Goal: Task Accomplishment & Management: Complete application form

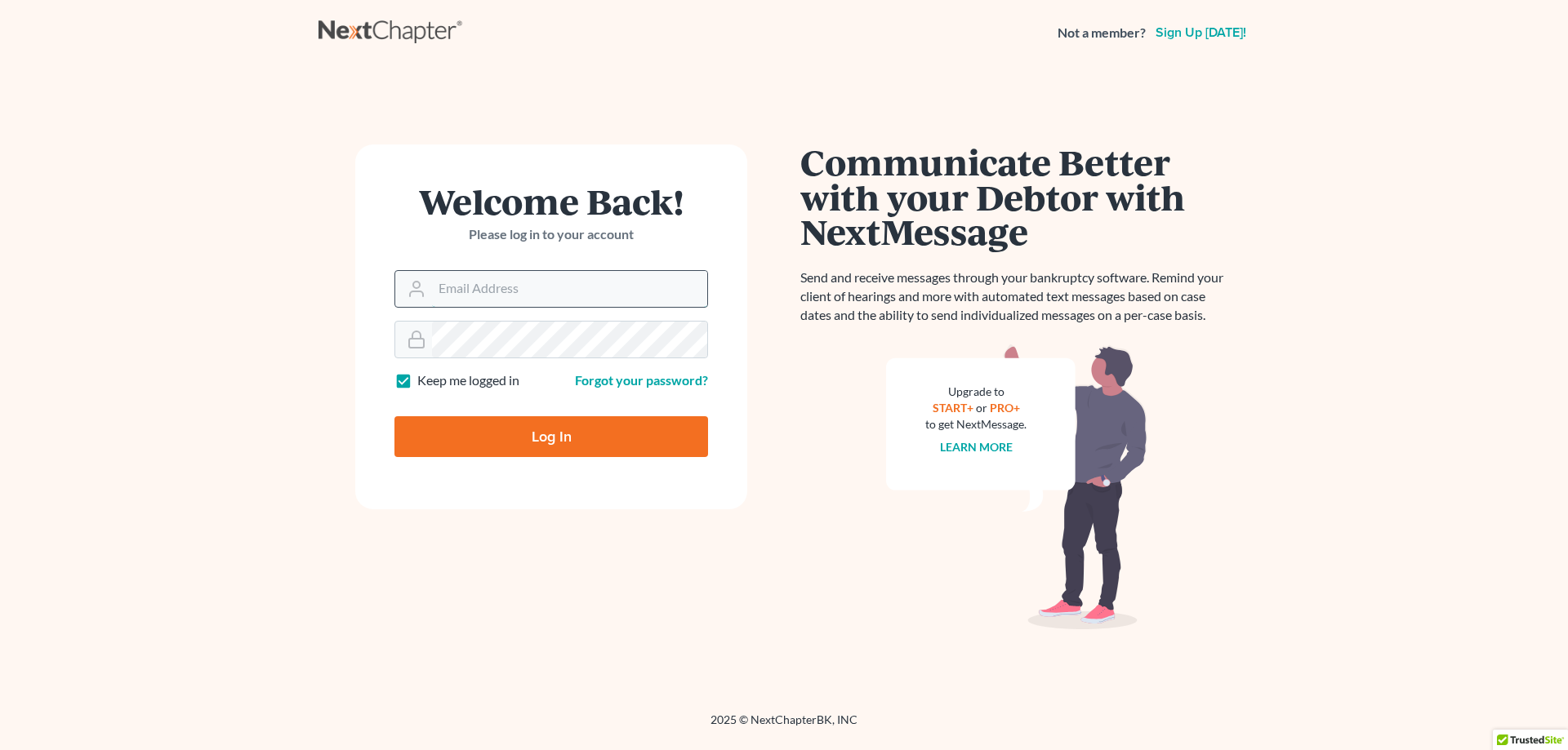
click at [490, 285] on input "Email Address" at bounding box center [569, 289] width 276 height 36
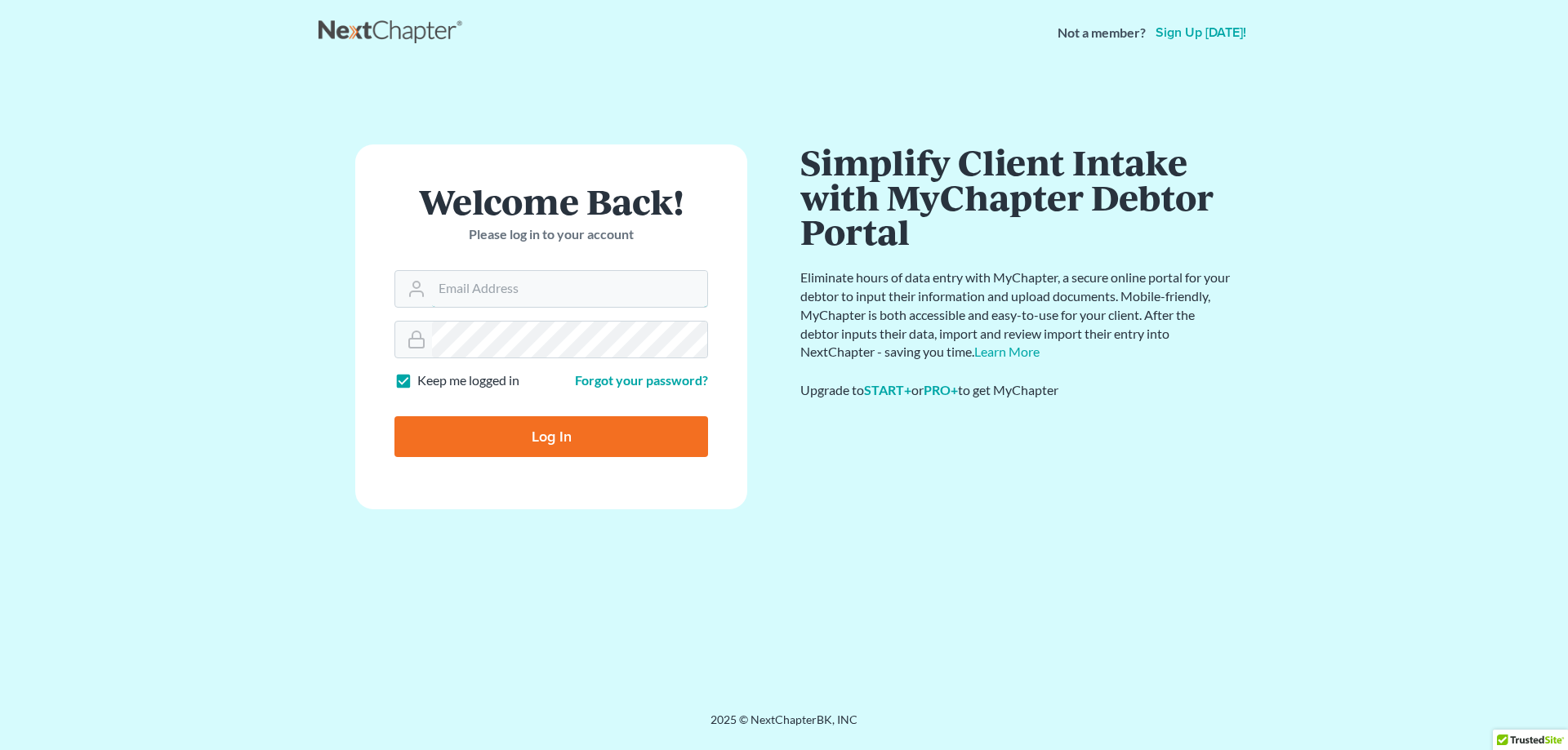
type input "[EMAIL_ADDRESS][DOMAIN_NAME]"
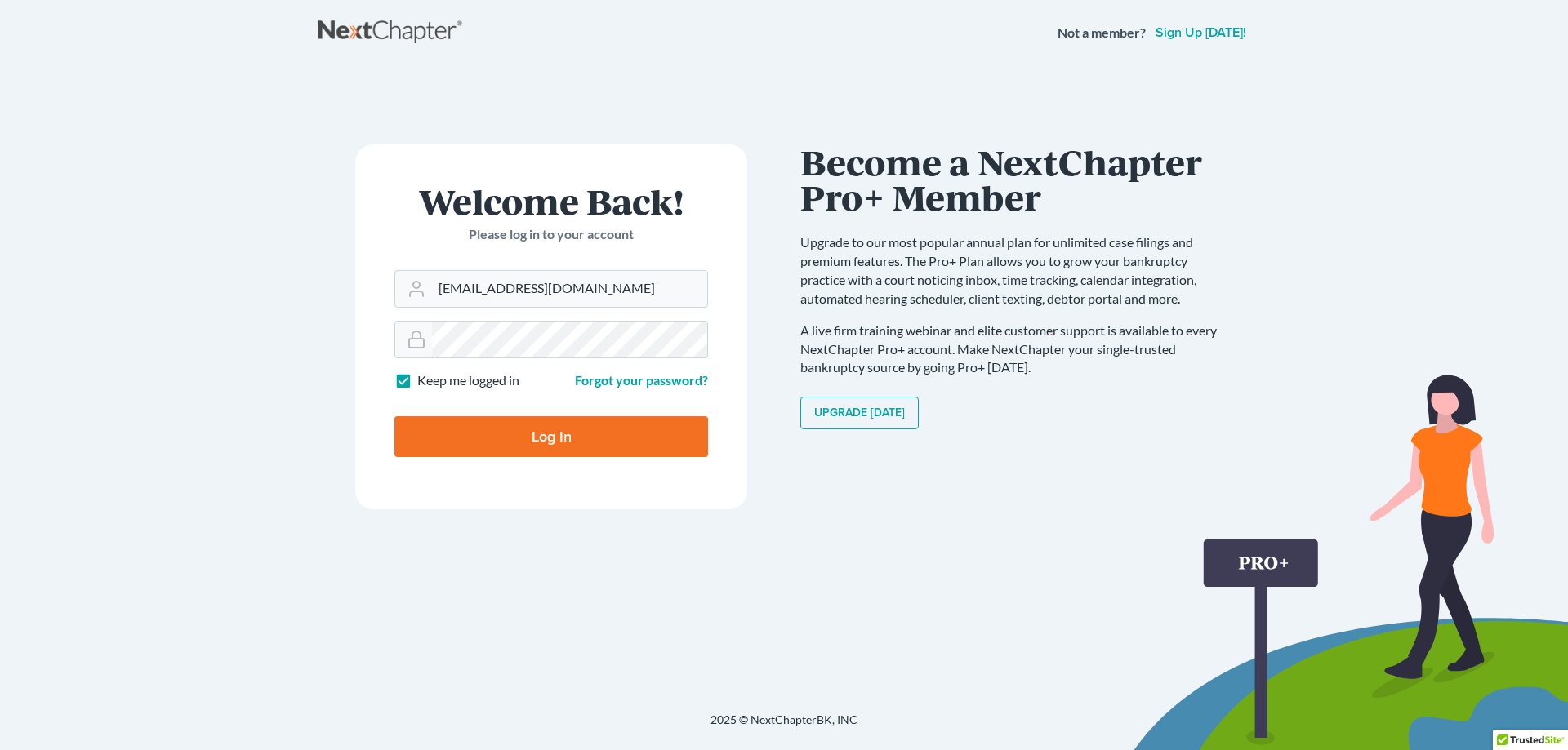
click at [395, 416] on input "Log In" at bounding box center [551, 437] width 313 height 41
type input "Thinking..."
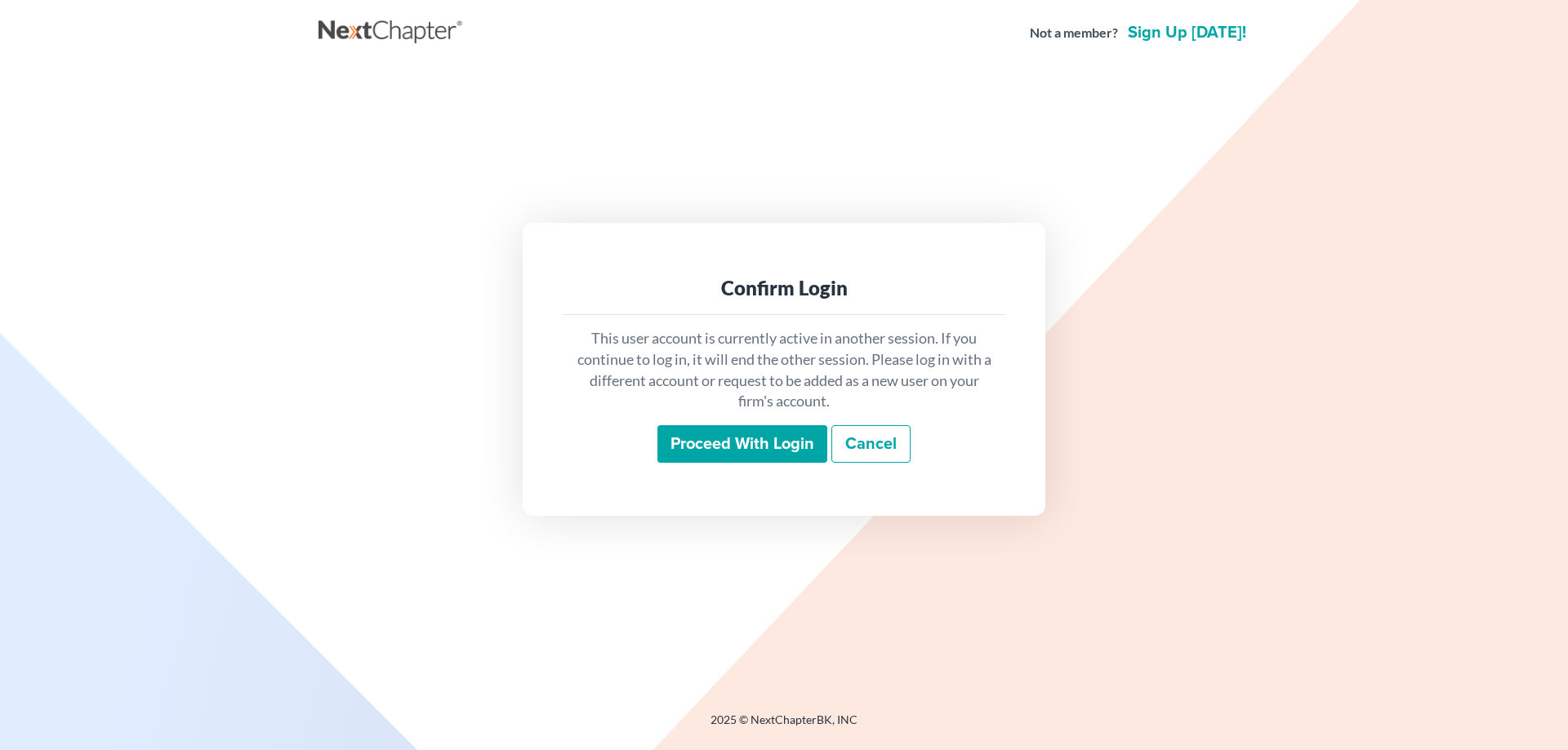
click at [763, 447] on input "Proceed with login" at bounding box center [742, 444] width 170 height 38
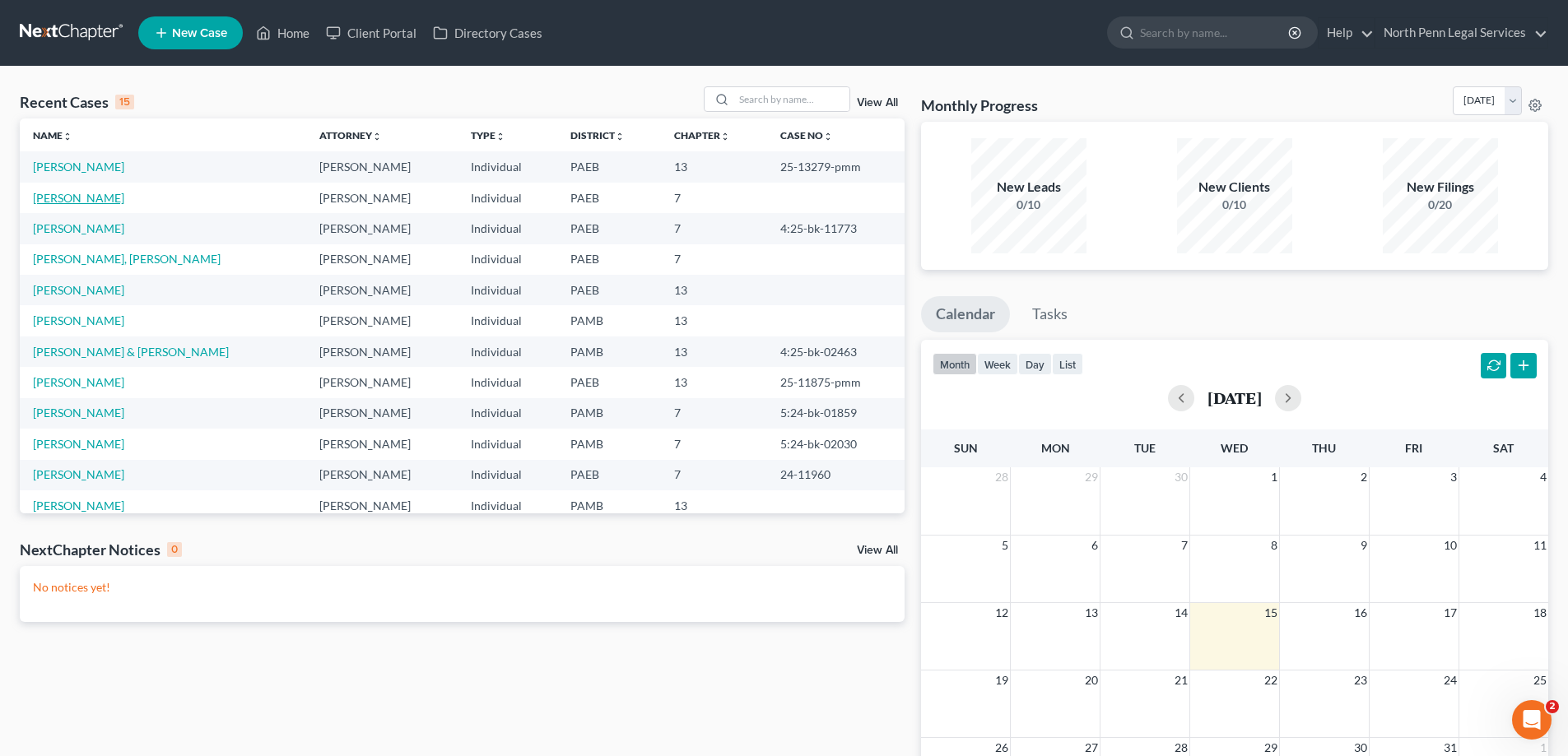
click at [82, 195] on link "[PERSON_NAME]" at bounding box center [79, 197] width 91 height 14
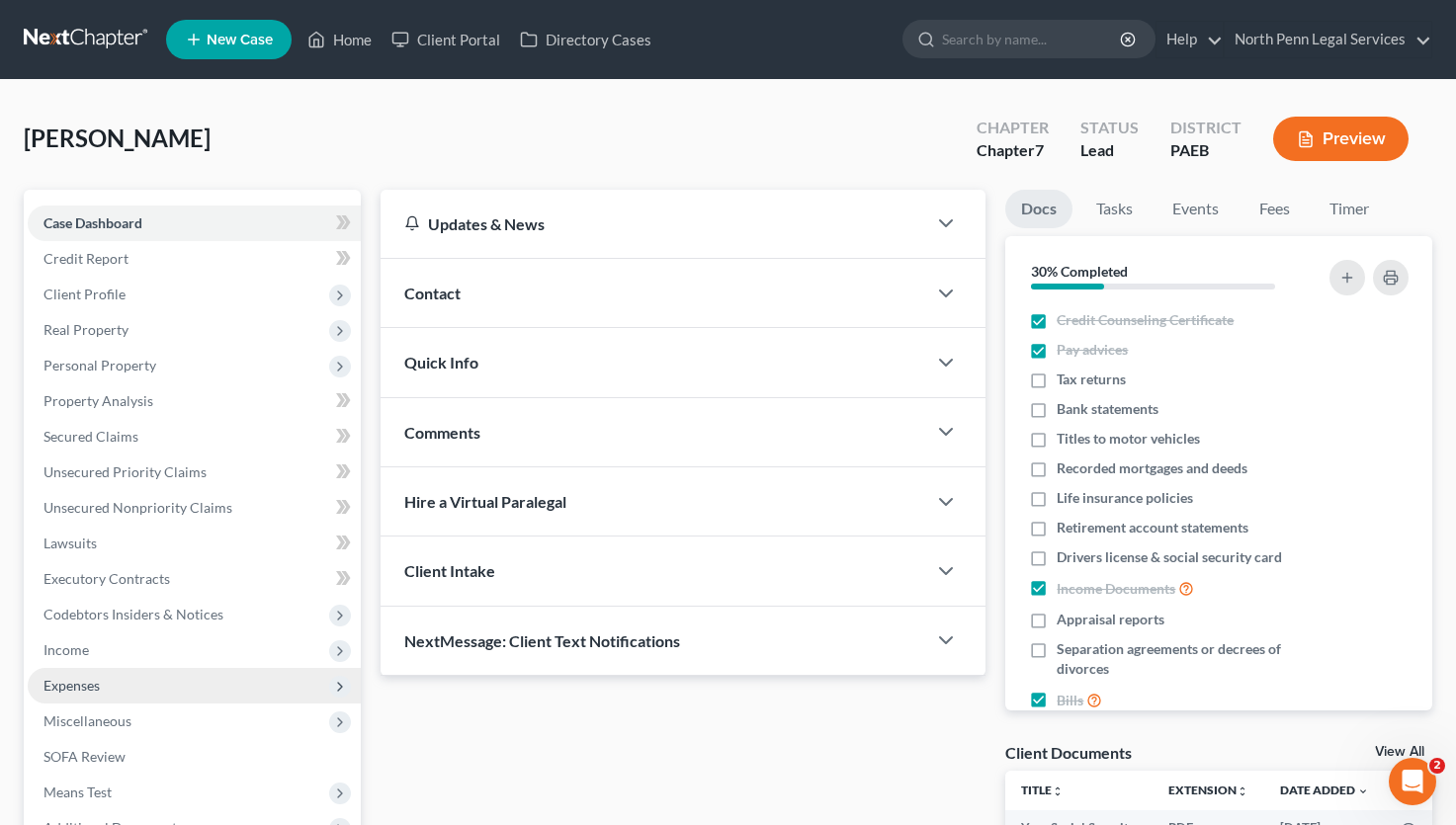
click at [52, 687] on span "Expenses" at bounding box center [72, 685] width 57 height 17
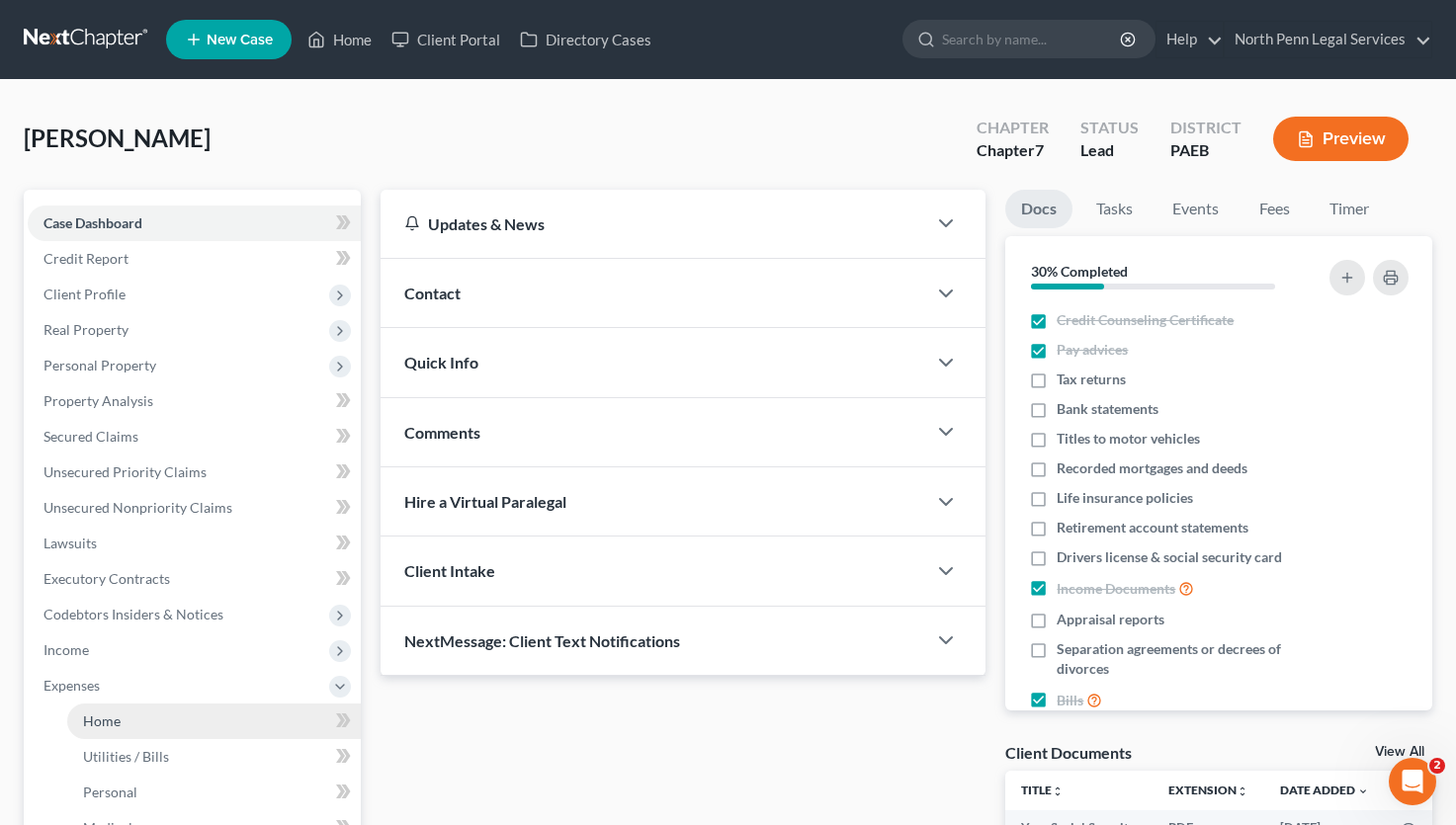
click at [99, 721] on span "Home" at bounding box center [102, 721] width 38 height 17
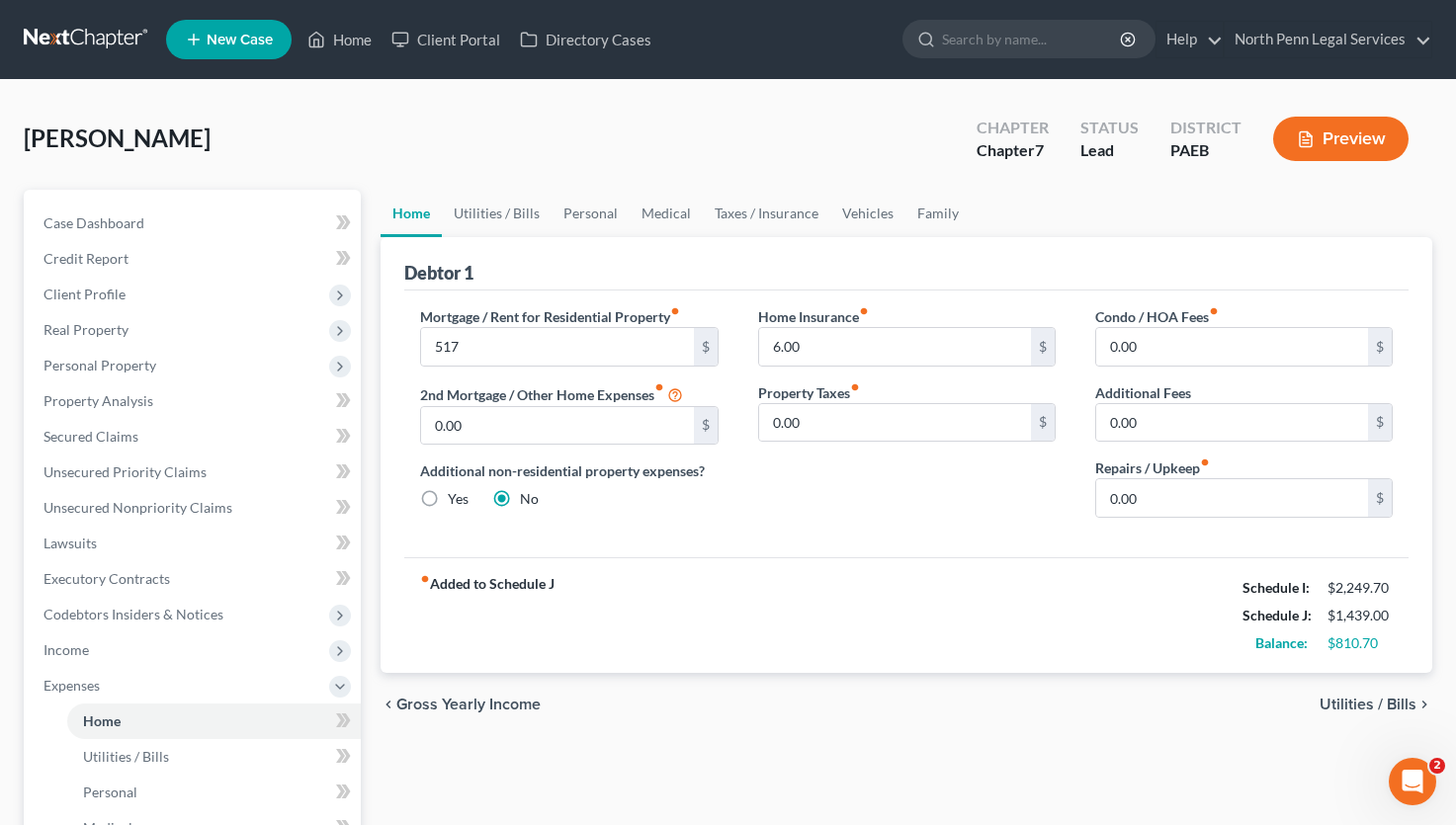
click at [546, 563] on div "fiber_manual_record Added to Schedule J Schedule I: $2,249.70 Schedule J: $1,43…" at bounding box center [906, 615] width 1004 height 115
click at [514, 339] on input "517" at bounding box center [556, 347] width 272 height 38
type input "517.00"
click at [798, 573] on div "fiber_manual_record Added to Schedule J Schedule I: $2,249.70 Schedule J: $1,43…" at bounding box center [906, 615] width 1004 height 115
click at [514, 209] on link "Utilities / Bills" at bounding box center [497, 214] width 109 height 48
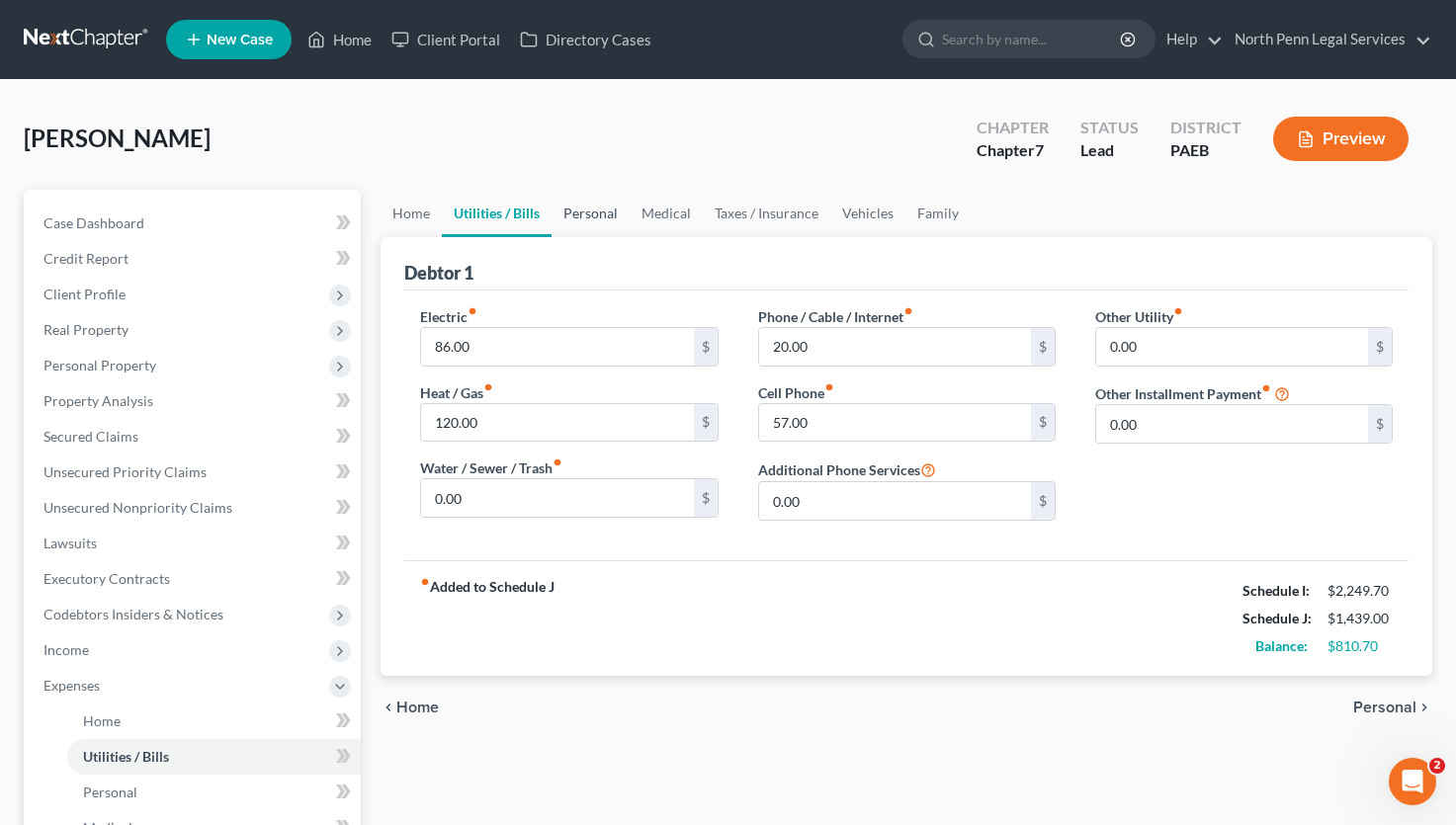
click at [581, 219] on link "Personal" at bounding box center [590, 214] width 78 height 48
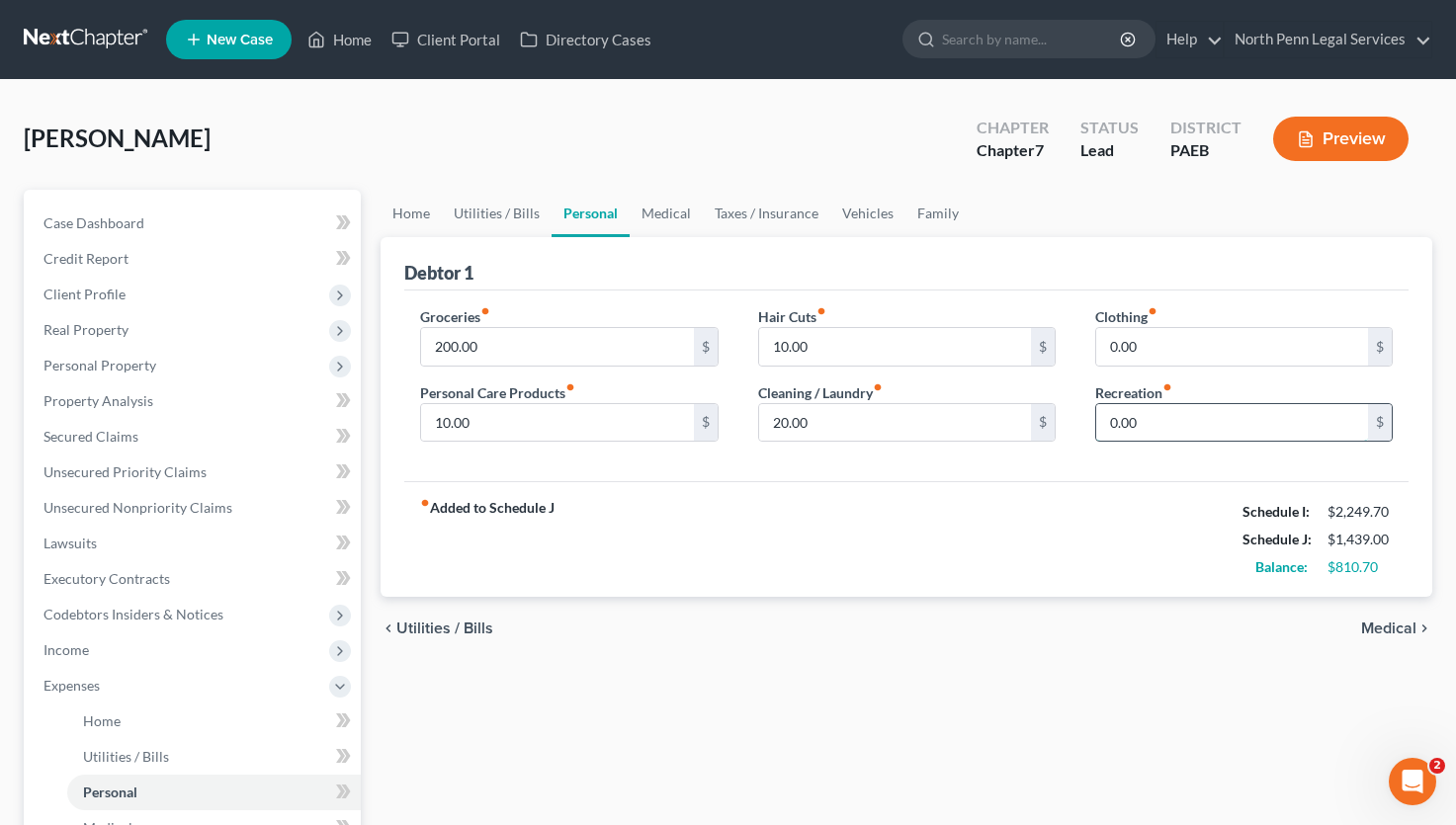
click at [1107, 416] on input "0.00" at bounding box center [1231, 423] width 272 height 38
type input "100.00"
type input "50.00"
click at [1040, 545] on div "fiber_manual_record Added to Schedule J Schedule I: $2,249.70 Schedule J: $1,58…" at bounding box center [906, 539] width 1004 height 115
click at [786, 339] on input "10.00" at bounding box center [895, 347] width 272 height 38
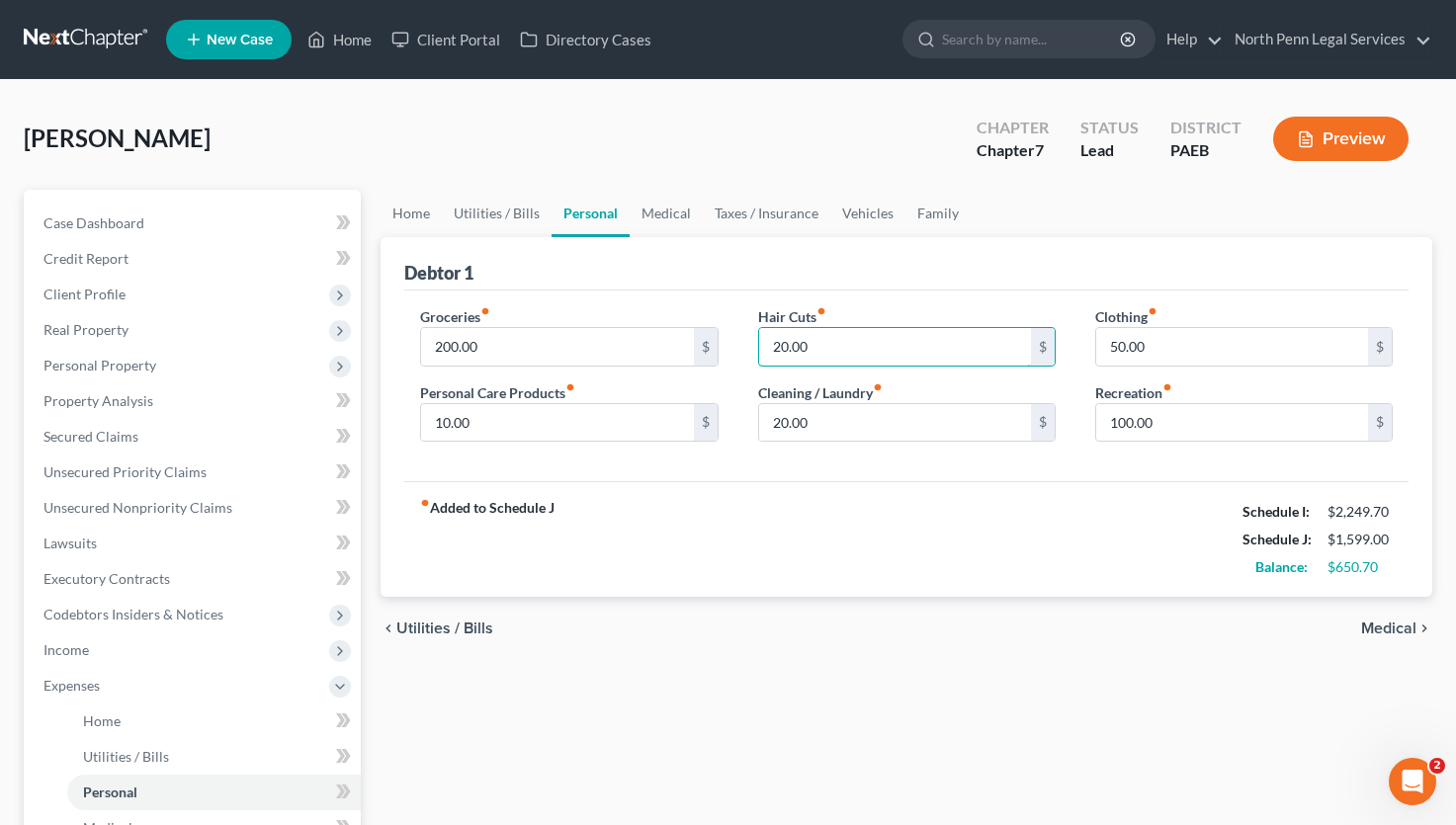
type input "20.00"
click at [704, 485] on div "fiber_manual_record Added to Schedule J Schedule I: $2,249.70 Schedule J: $1,59…" at bounding box center [906, 539] width 1004 height 115
click at [449, 418] on input "10.00" at bounding box center [556, 423] width 272 height 38
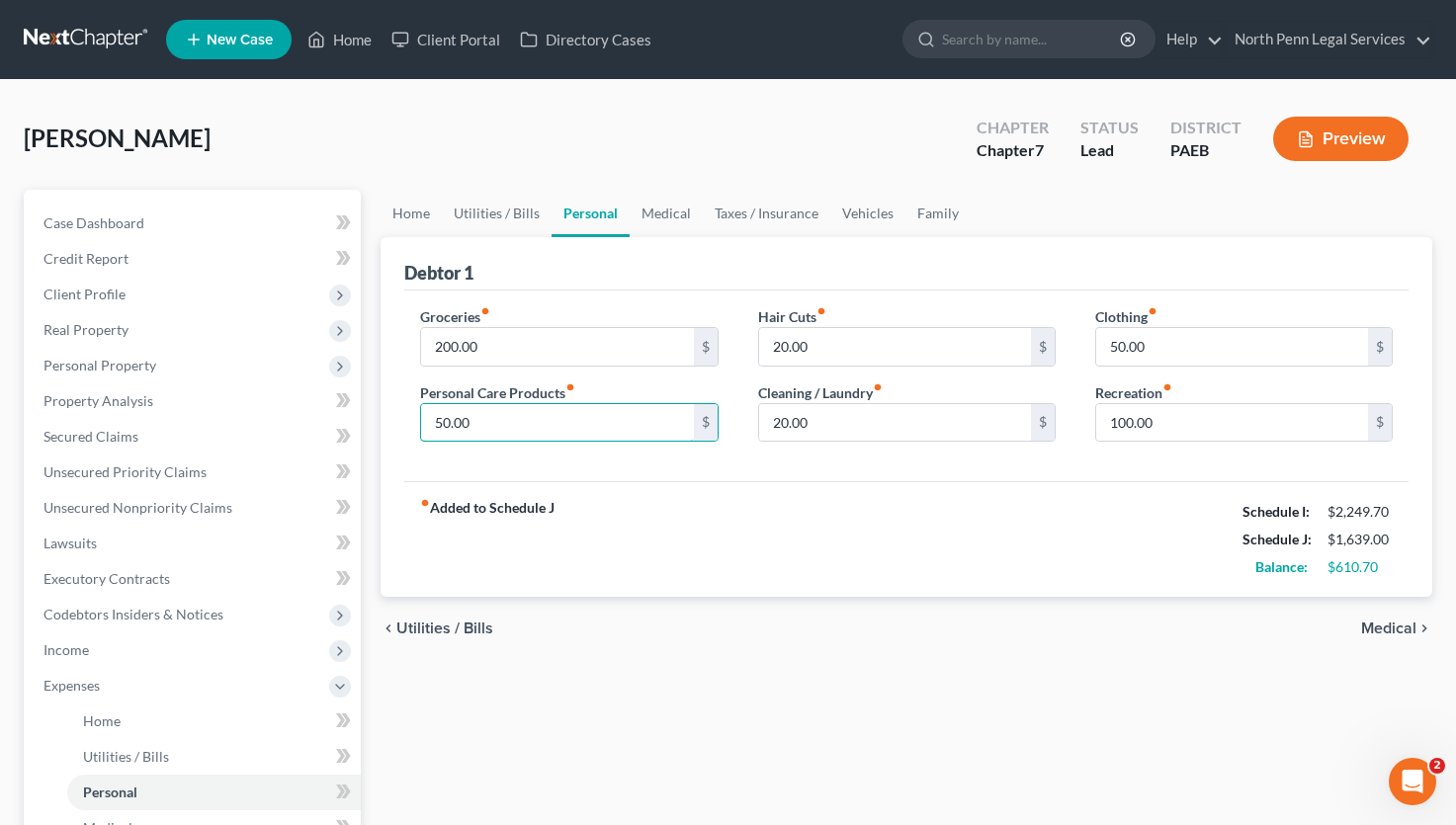
type input "50.00"
click at [667, 487] on div "fiber_manual_record Added to Schedule J Schedule I: $2,249.70 Schedule J: $1,63…" at bounding box center [906, 539] width 1004 height 115
click at [673, 211] on link "Medical" at bounding box center [665, 214] width 73 height 48
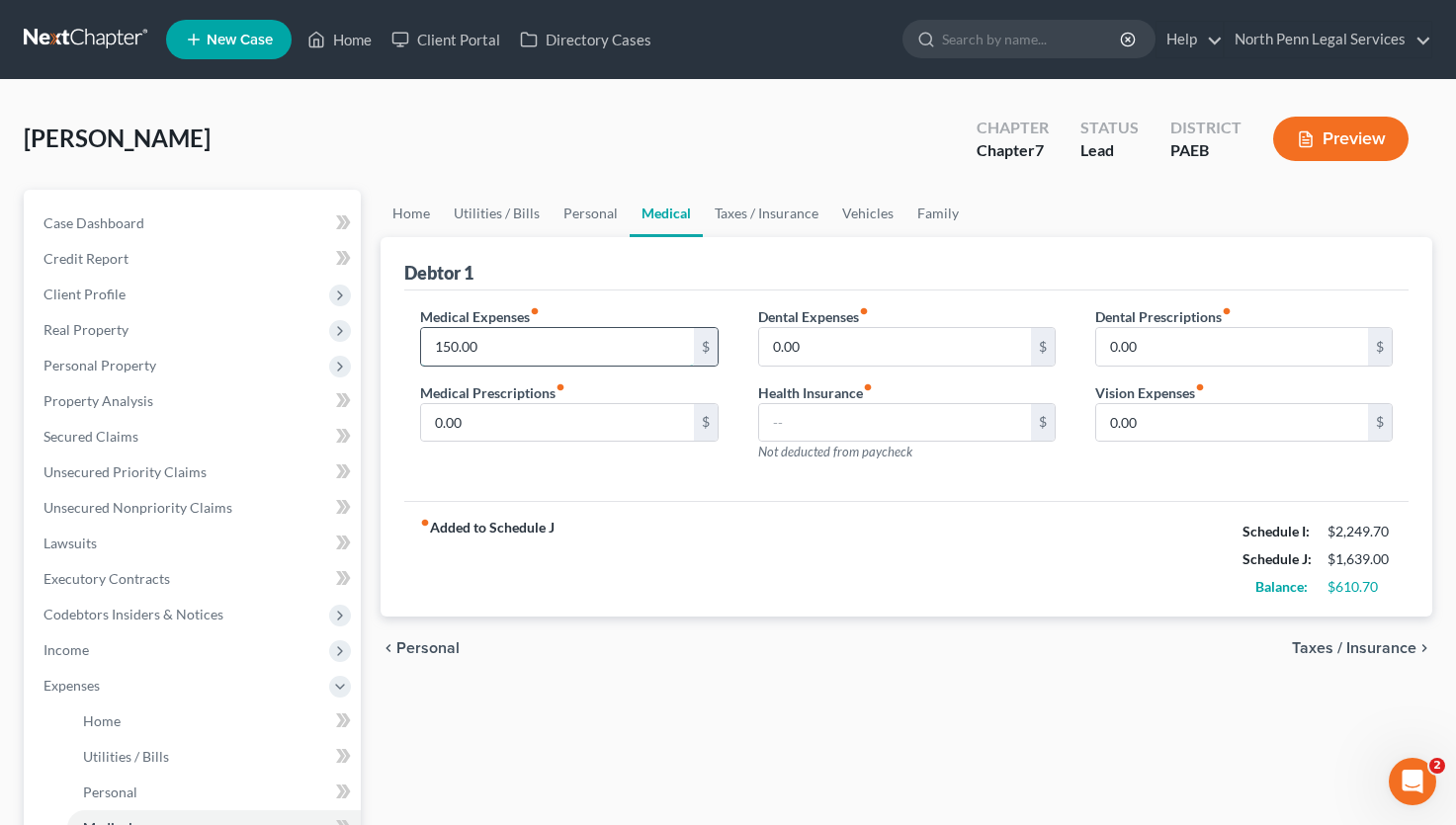
click at [459, 343] on input "150.00" at bounding box center [556, 347] width 272 height 38
type input "155.00"
click at [807, 428] on input "text" at bounding box center [895, 423] width 272 height 38
type input "174.00"
click at [823, 500] on div "Medical Expenses fiber_manual_record 155.00 $ Medical Prescriptions fiber_manua…" at bounding box center [906, 396] width 1004 height 211
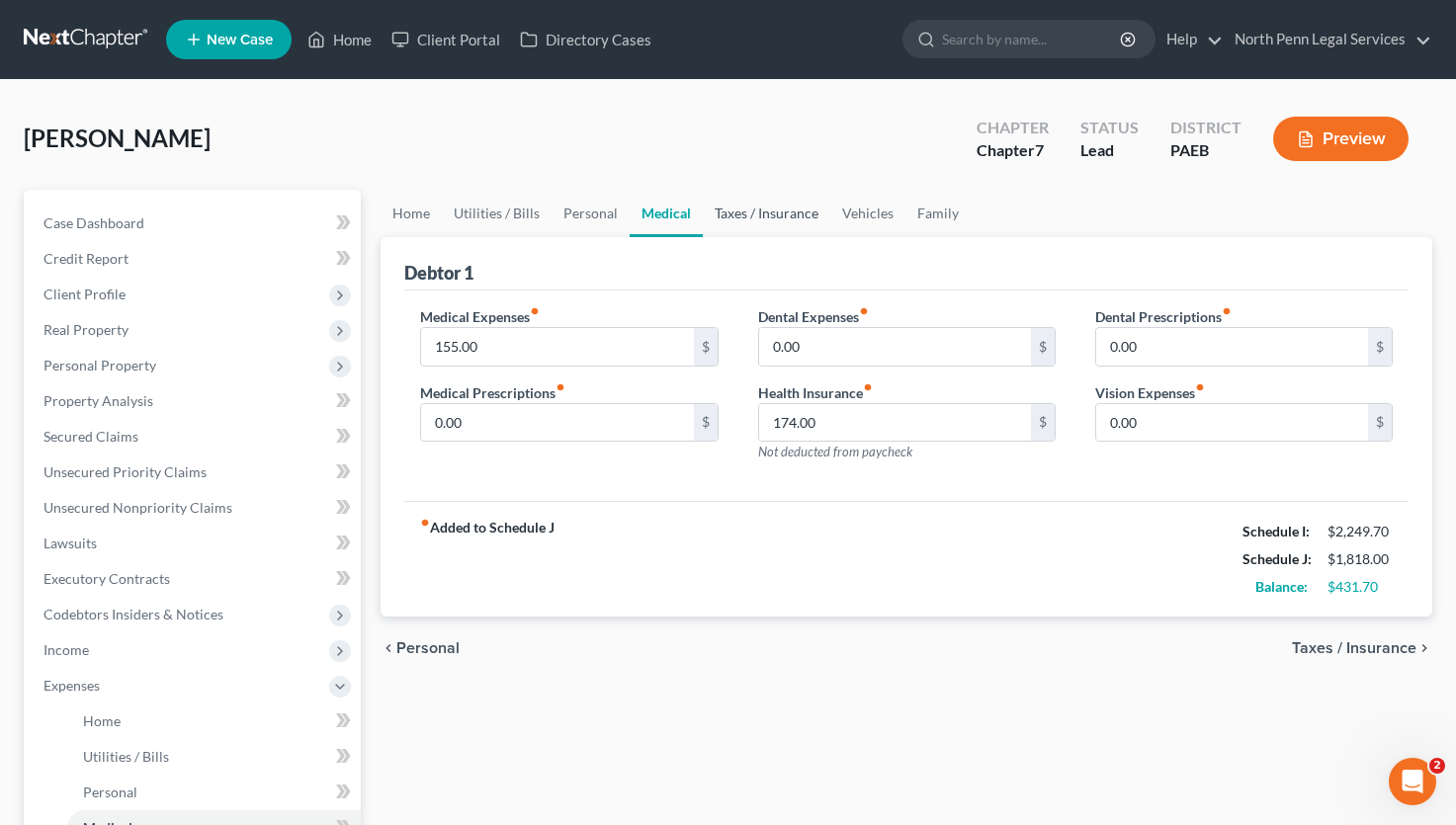
click at [724, 210] on link "Taxes / Insurance" at bounding box center [766, 214] width 127 height 48
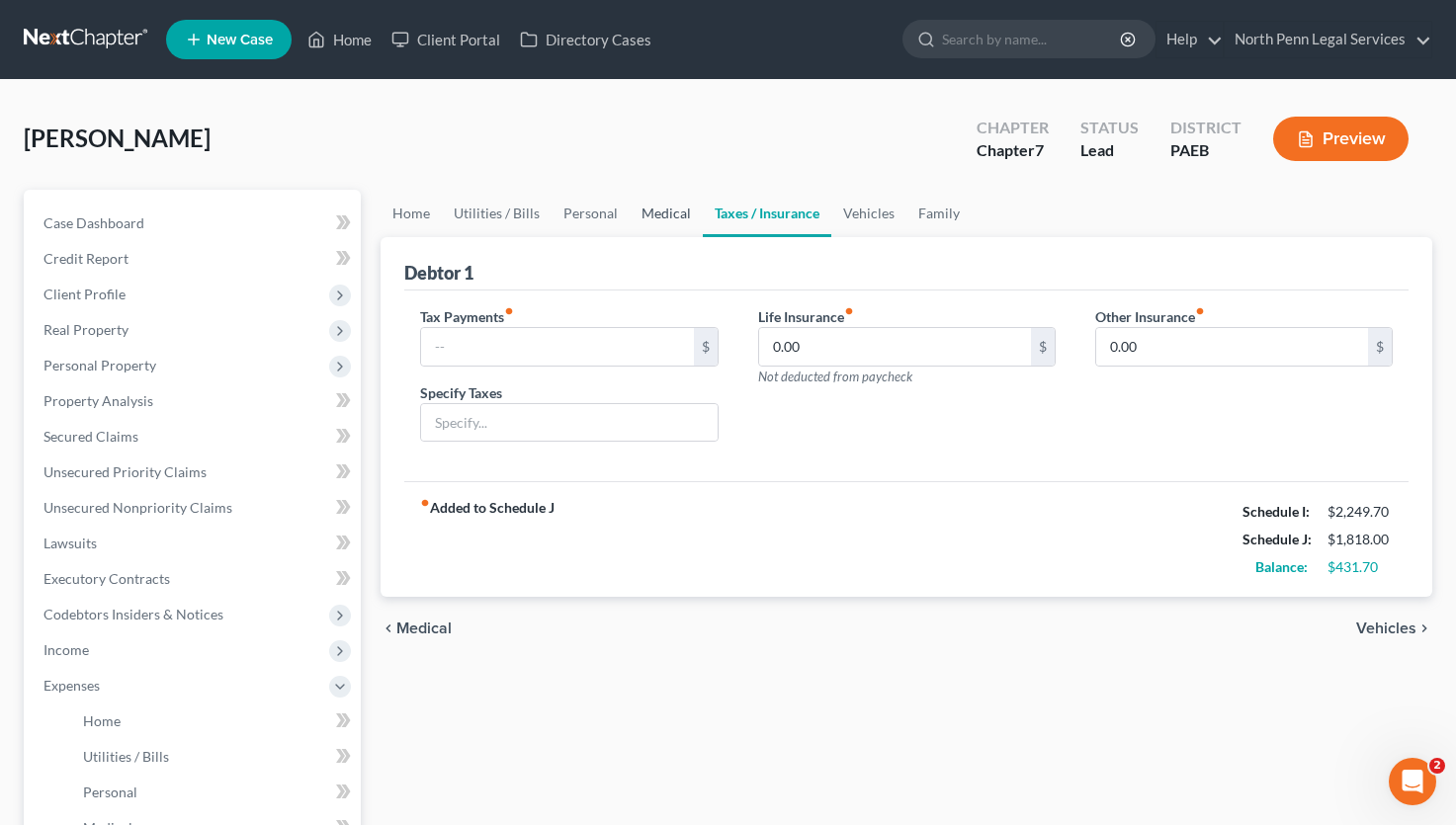
click at [669, 212] on link "Medical" at bounding box center [665, 214] width 73 height 48
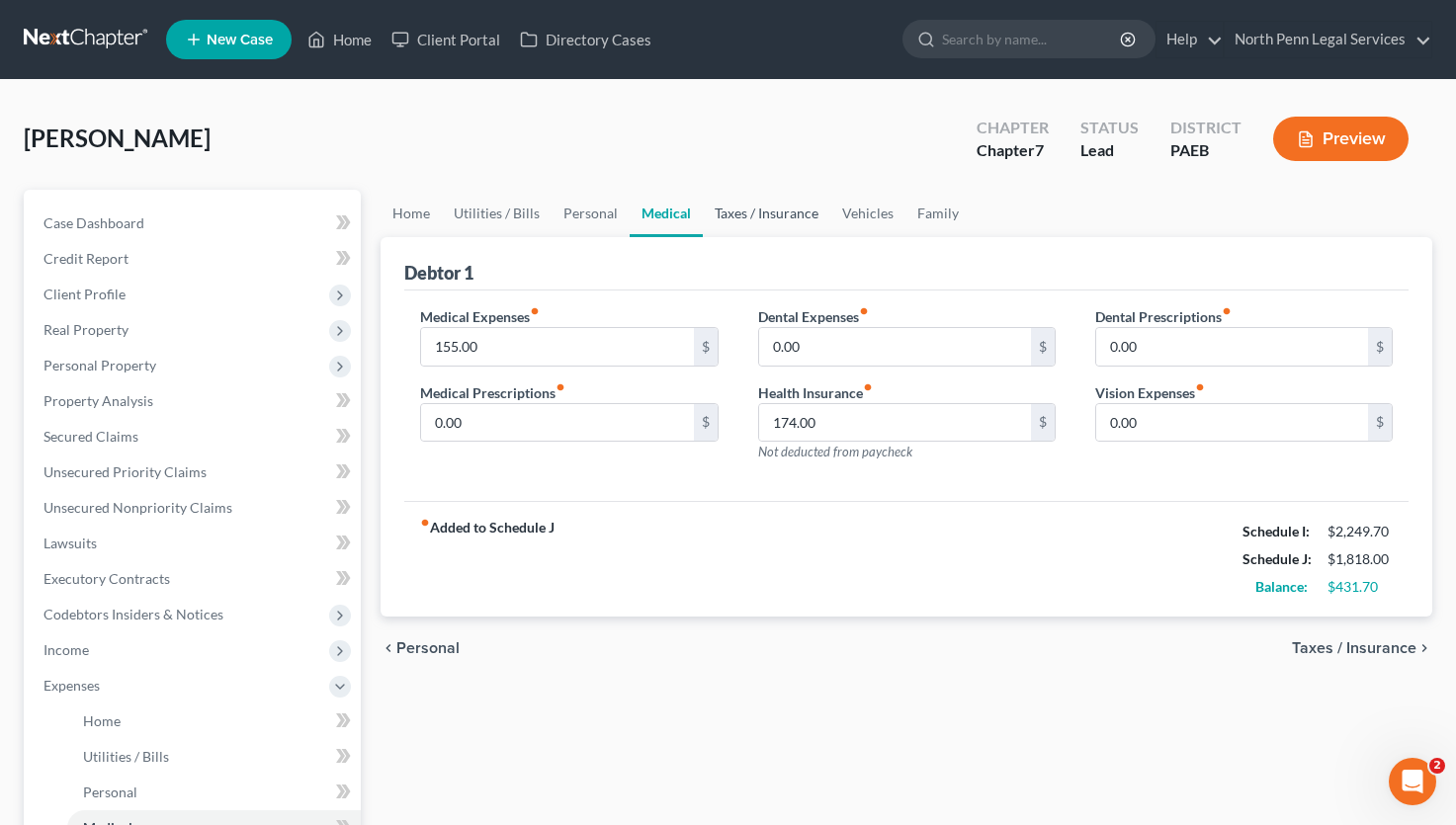
click at [792, 214] on link "Taxes / Insurance" at bounding box center [766, 214] width 127 height 48
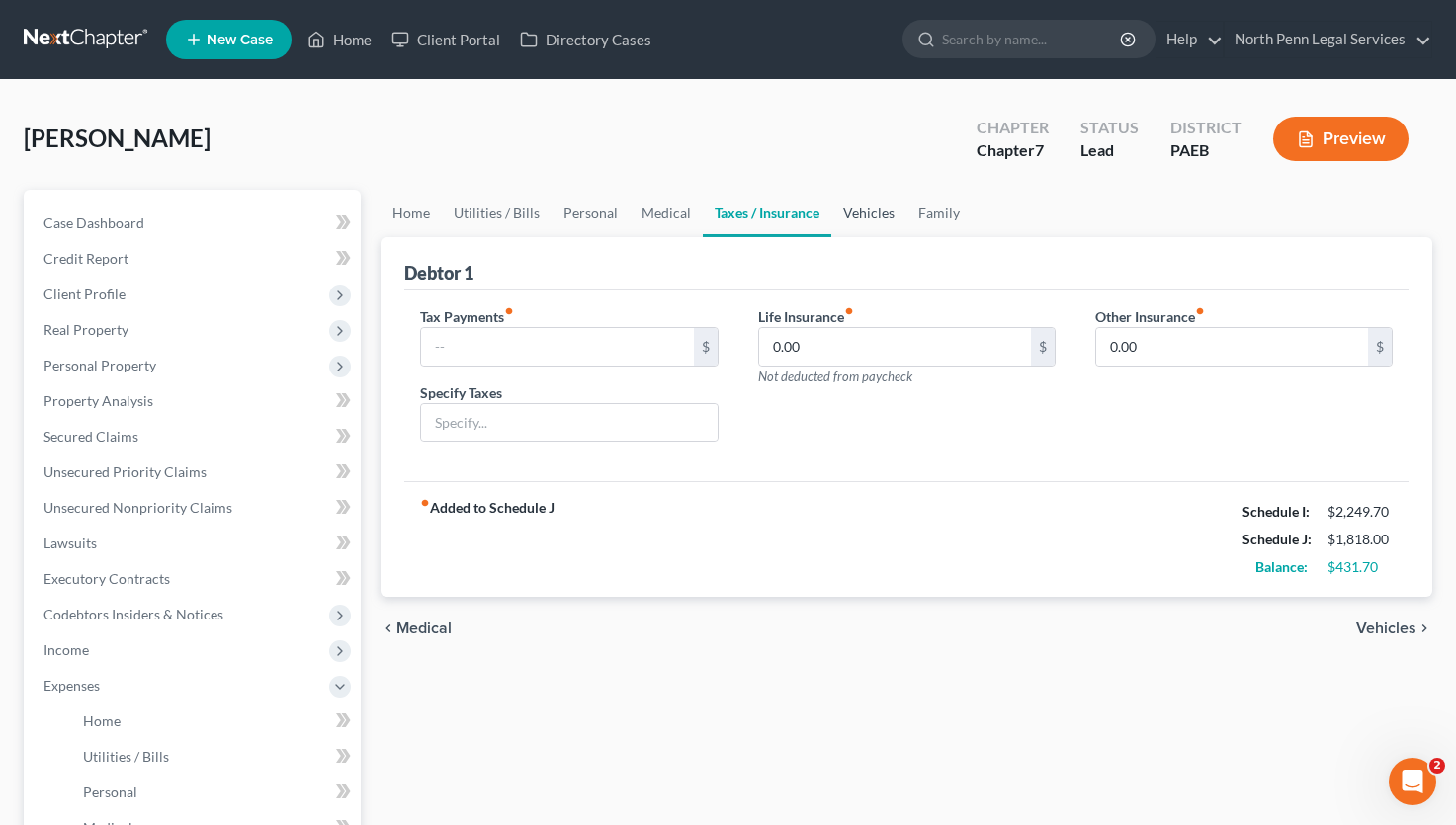
click at [879, 212] on link "Vehicles" at bounding box center [868, 214] width 75 height 48
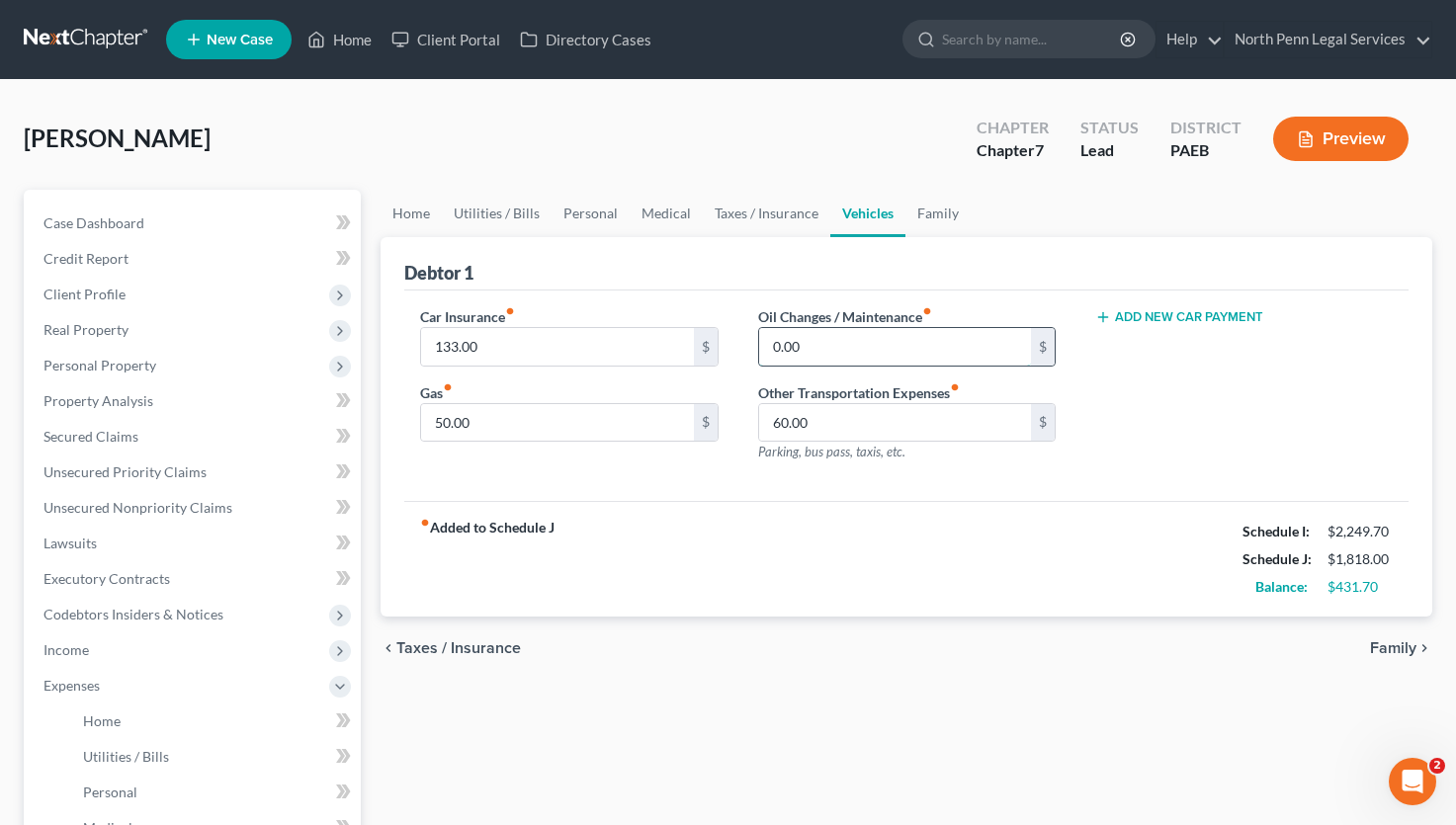
click at [770, 347] on input "0.00" at bounding box center [895, 347] width 272 height 38
type input "3"
click at [1048, 558] on div "fiber_manual_record Added to Schedule J Schedule I: $2,249.70 Schedule J: $1,86…" at bounding box center [906, 558] width 1004 height 115
click at [872, 352] on input "50" at bounding box center [895, 347] width 272 height 38
type input "50.00"
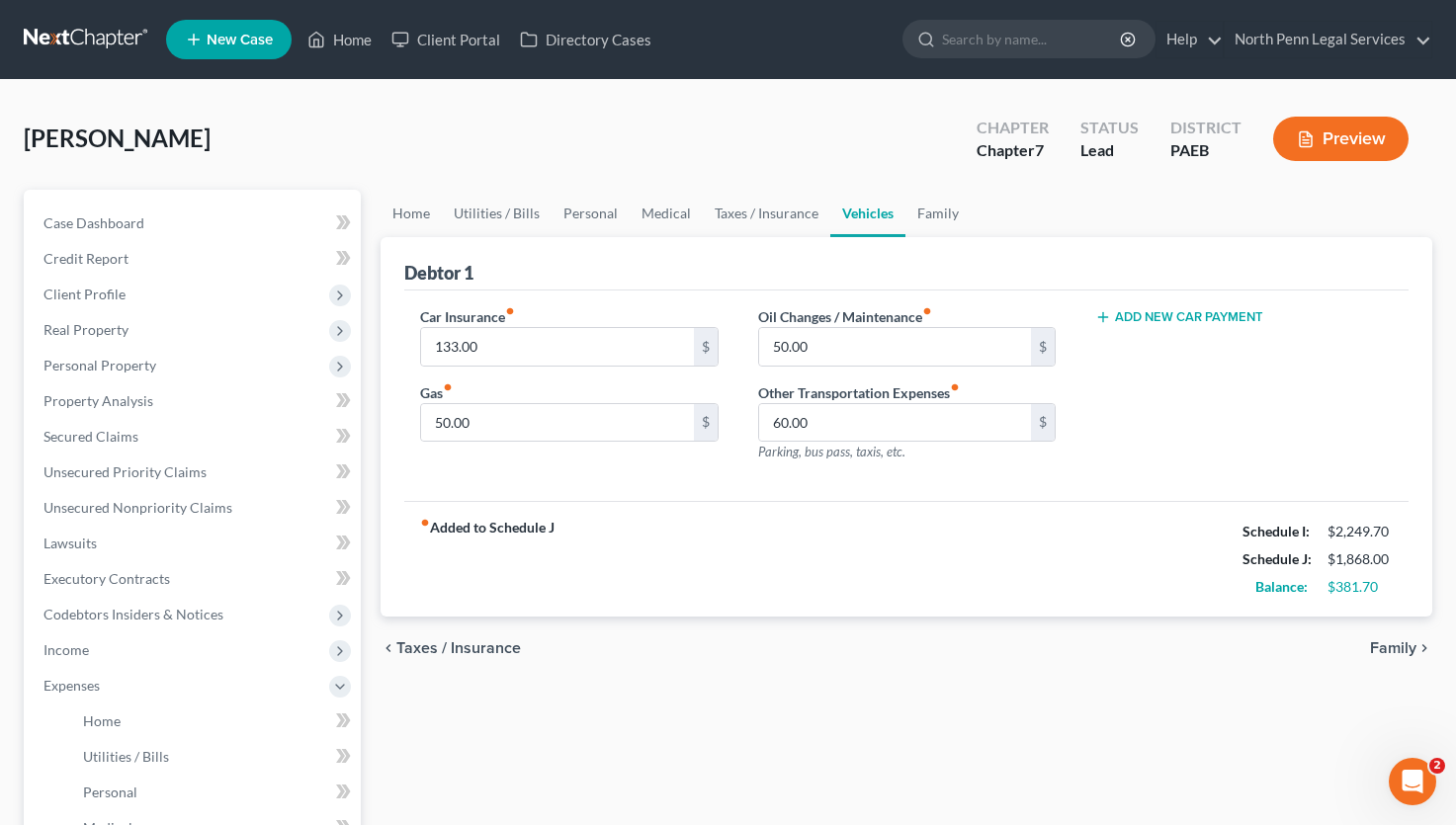
click at [1088, 494] on div "Car Insurance fiber_manual_record 133.00 $ Gas fiber_manual_record 50.00 $ Oil …" at bounding box center [906, 396] width 1004 height 211
click at [477, 209] on link "Utilities / Bills" at bounding box center [497, 214] width 109 height 48
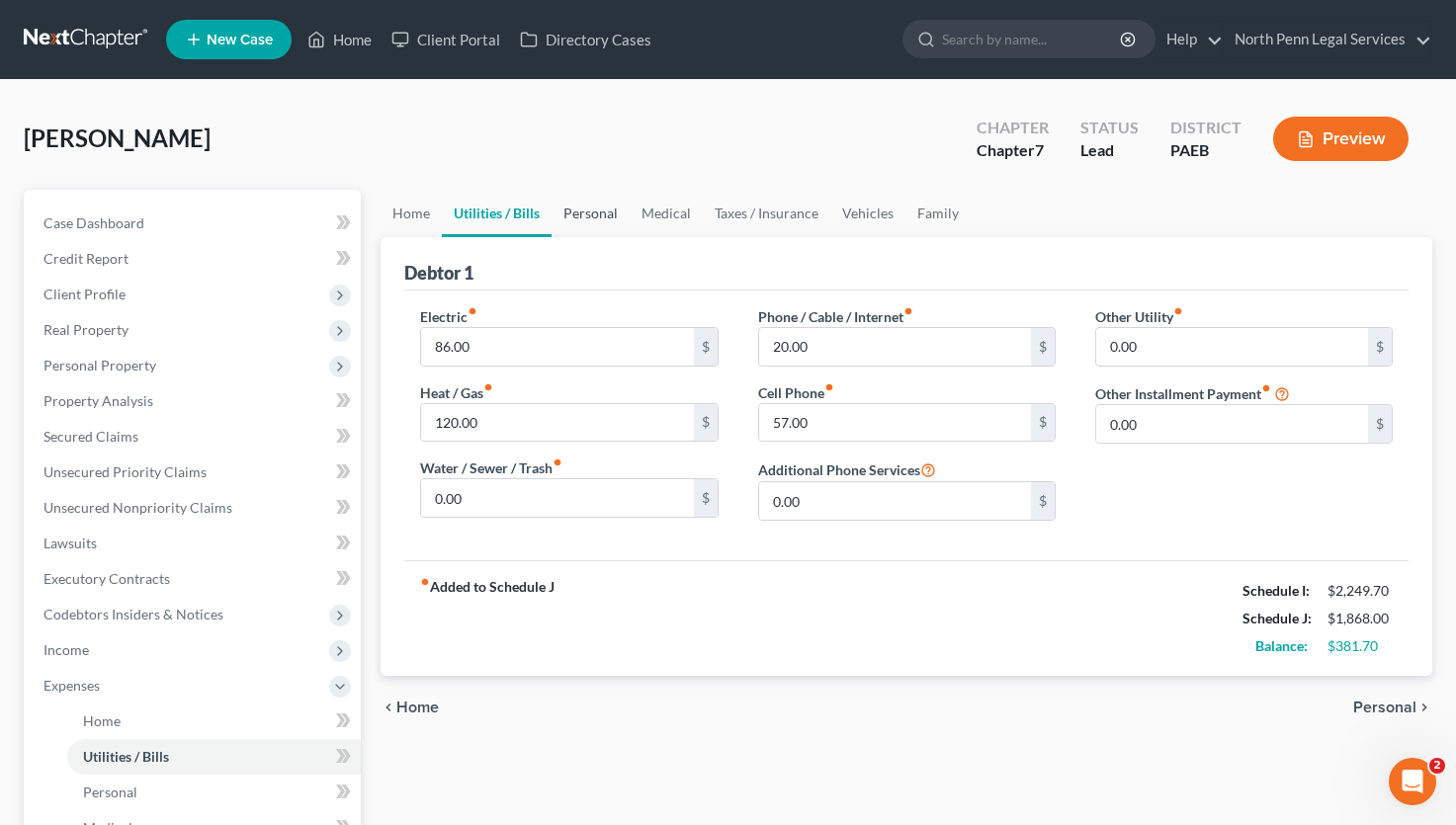
click at [604, 218] on link "Personal" at bounding box center [590, 214] width 78 height 48
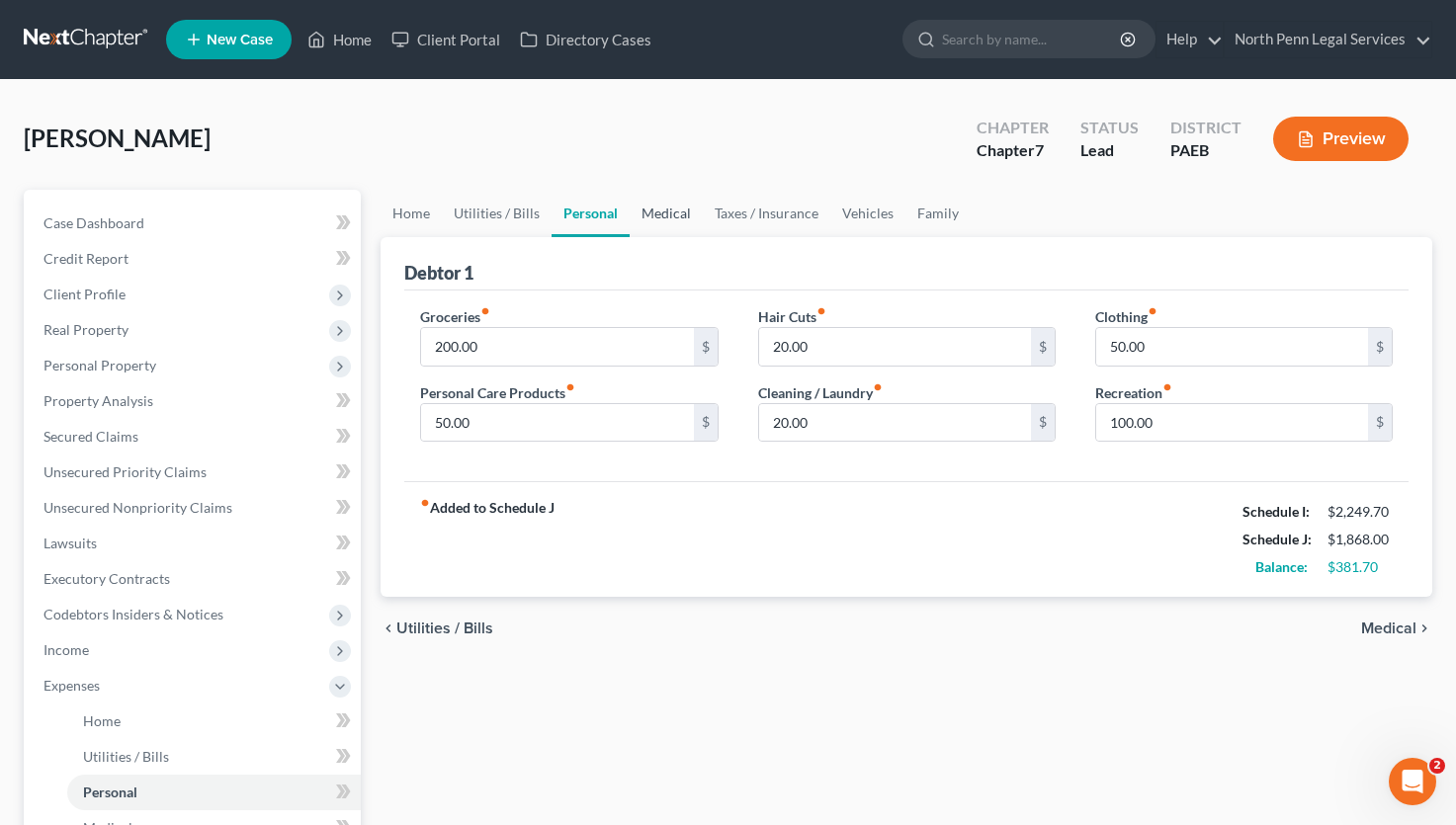
click at [658, 212] on link "Medical" at bounding box center [665, 214] width 73 height 48
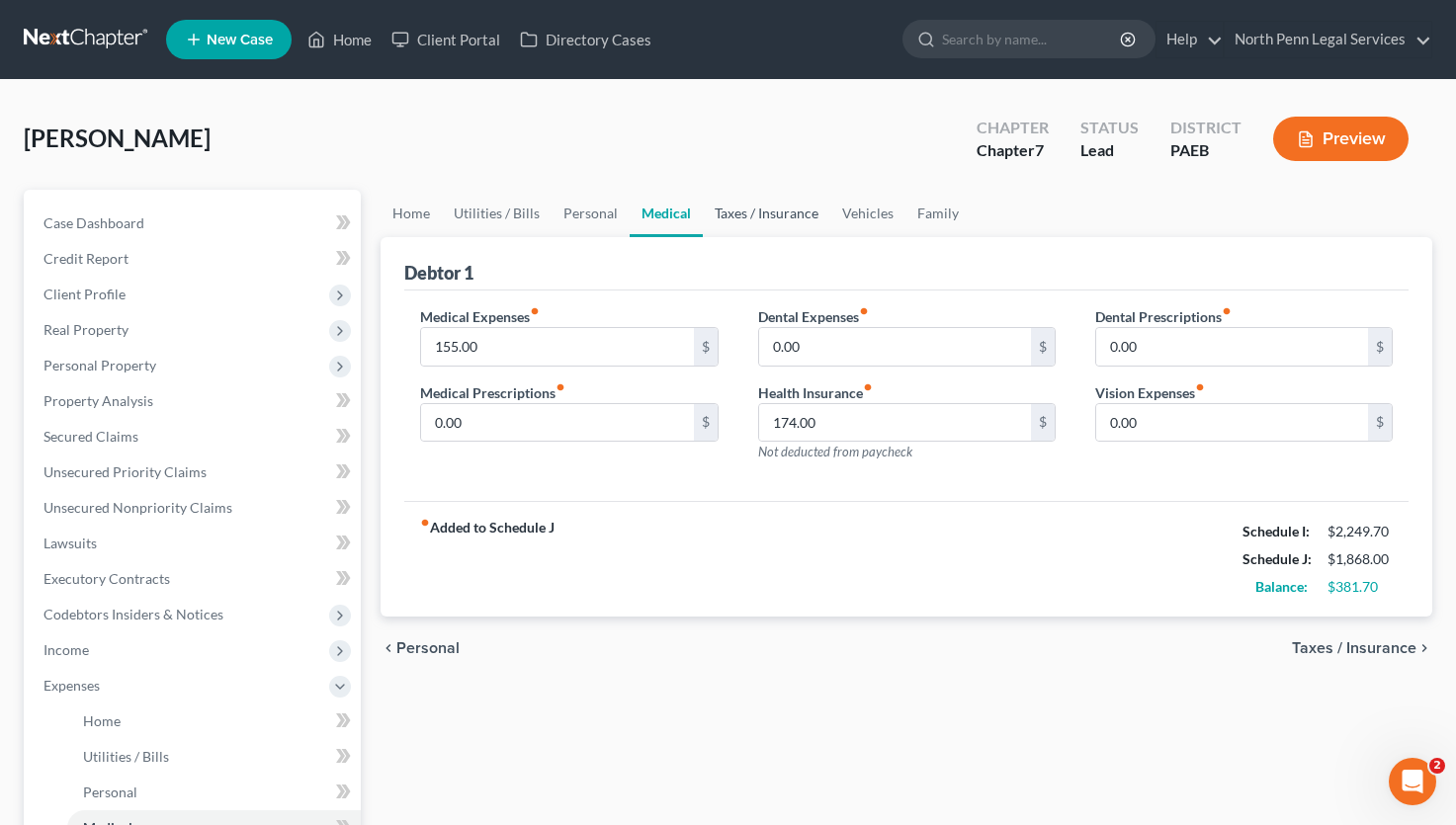
click at [759, 214] on link "Taxes / Insurance" at bounding box center [766, 214] width 127 height 48
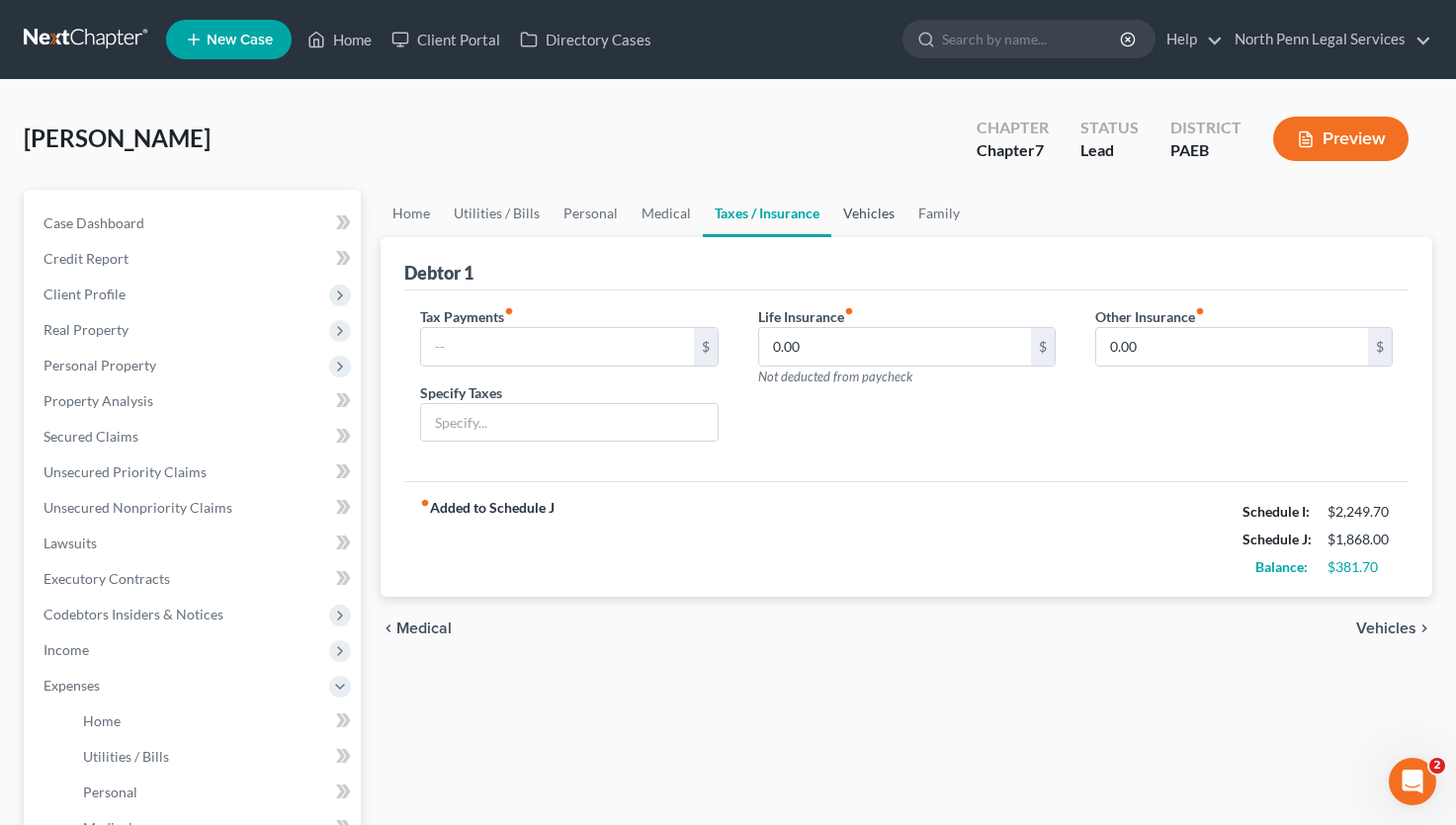
click at [857, 214] on link "Vehicles" at bounding box center [868, 214] width 75 height 48
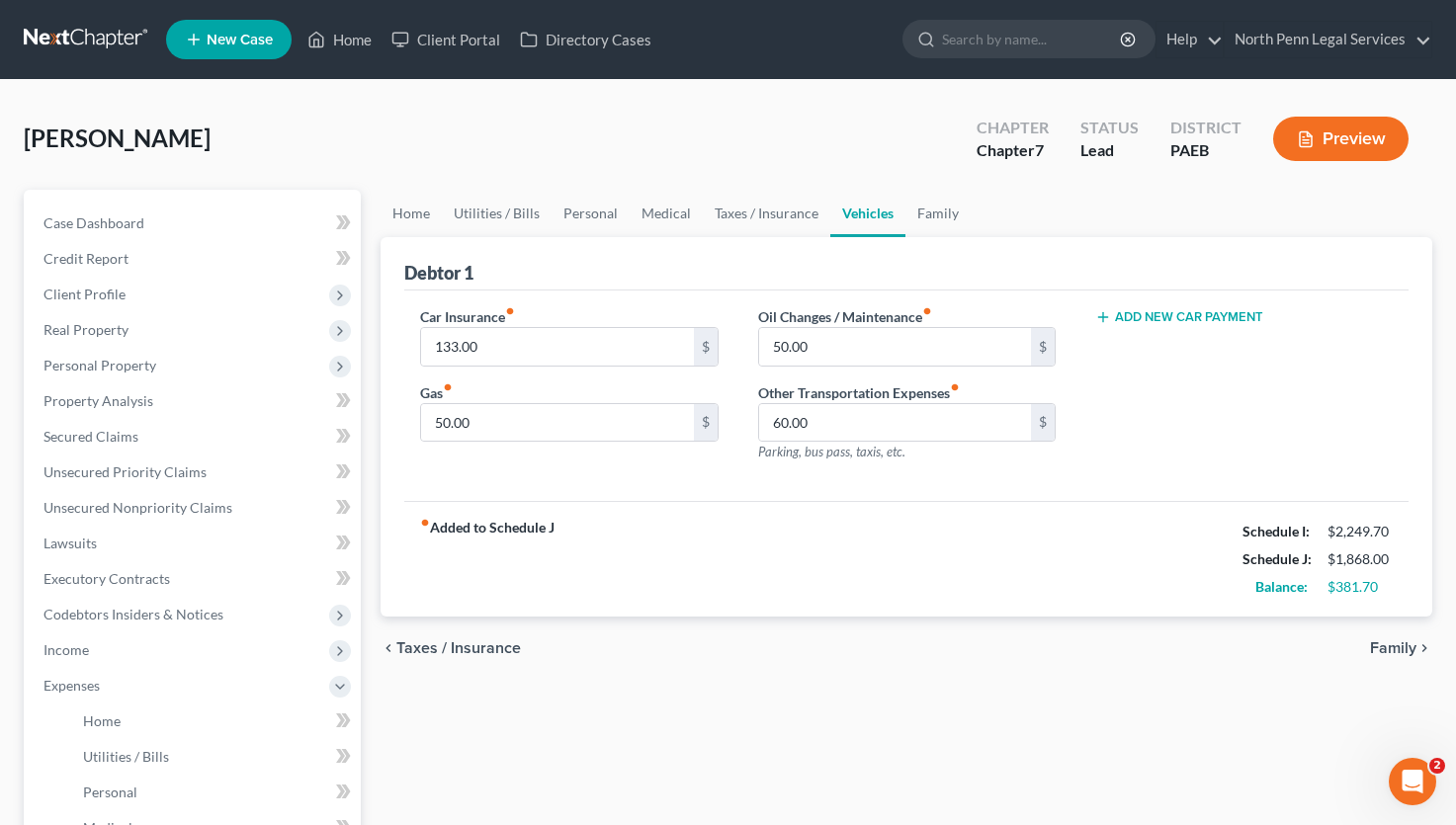
click at [969, 665] on div "chevron_left Taxes / Insurance Family chevron_right" at bounding box center [906, 649] width 1051 height 64
click at [414, 215] on link "Home" at bounding box center [411, 214] width 62 height 48
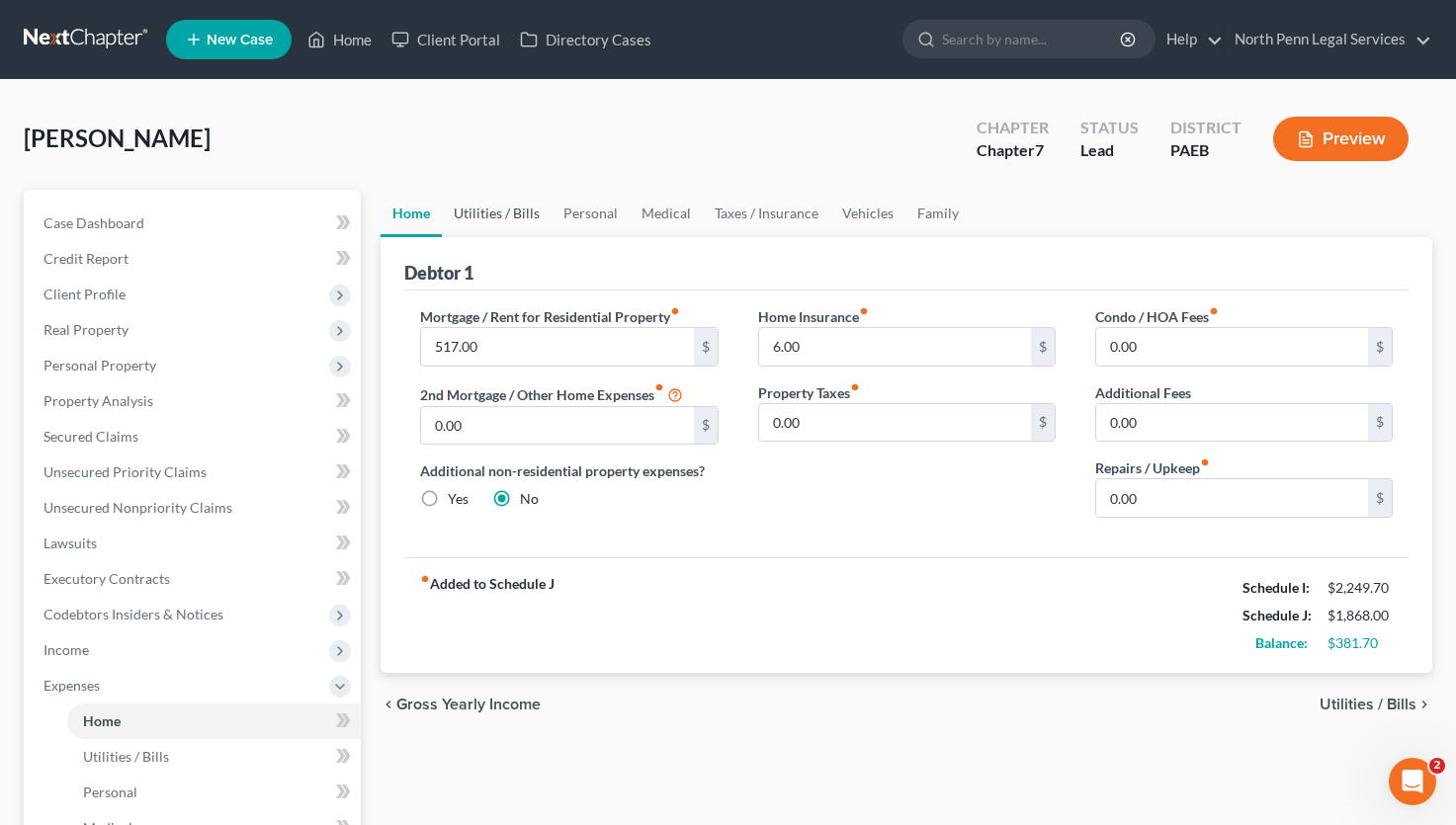
click at [531, 211] on link "Utilities / Bills" at bounding box center [497, 214] width 109 height 48
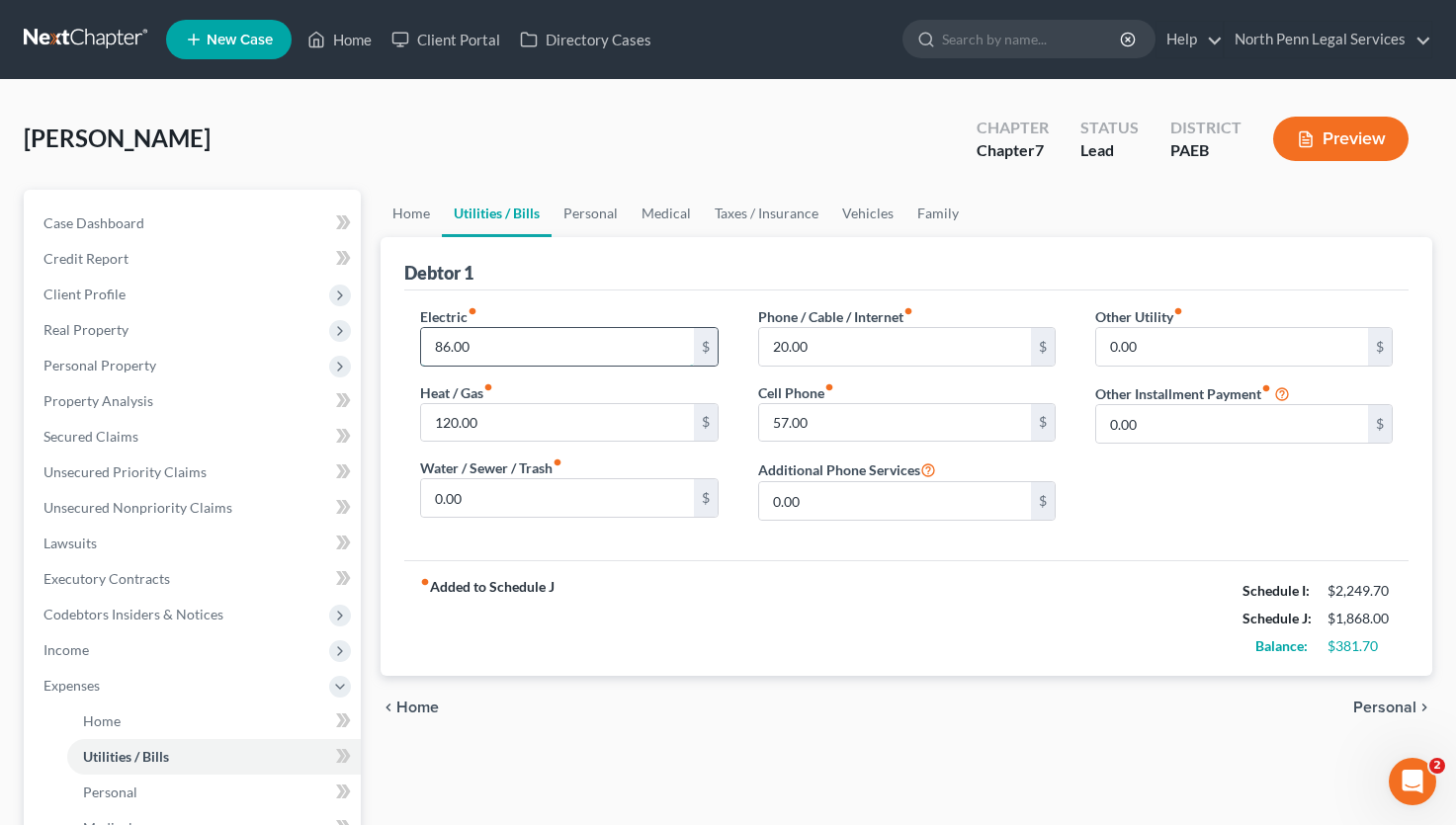
click at [485, 341] on input "86.00" at bounding box center [556, 347] width 272 height 38
type input "90.00"
drag, startPoint x: 670, startPoint y: 593, endPoint x: 670, endPoint y: 607, distance: 14.0
click at [670, 606] on div "fiber_manual_record Added to Schedule J Schedule I: $2,249.70 Schedule J: $1,87…" at bounding box center [906, 618] width 1004 height 115
click at [607, 214] on link "Personal" at bounding box center [590, 214] width 78 height 48
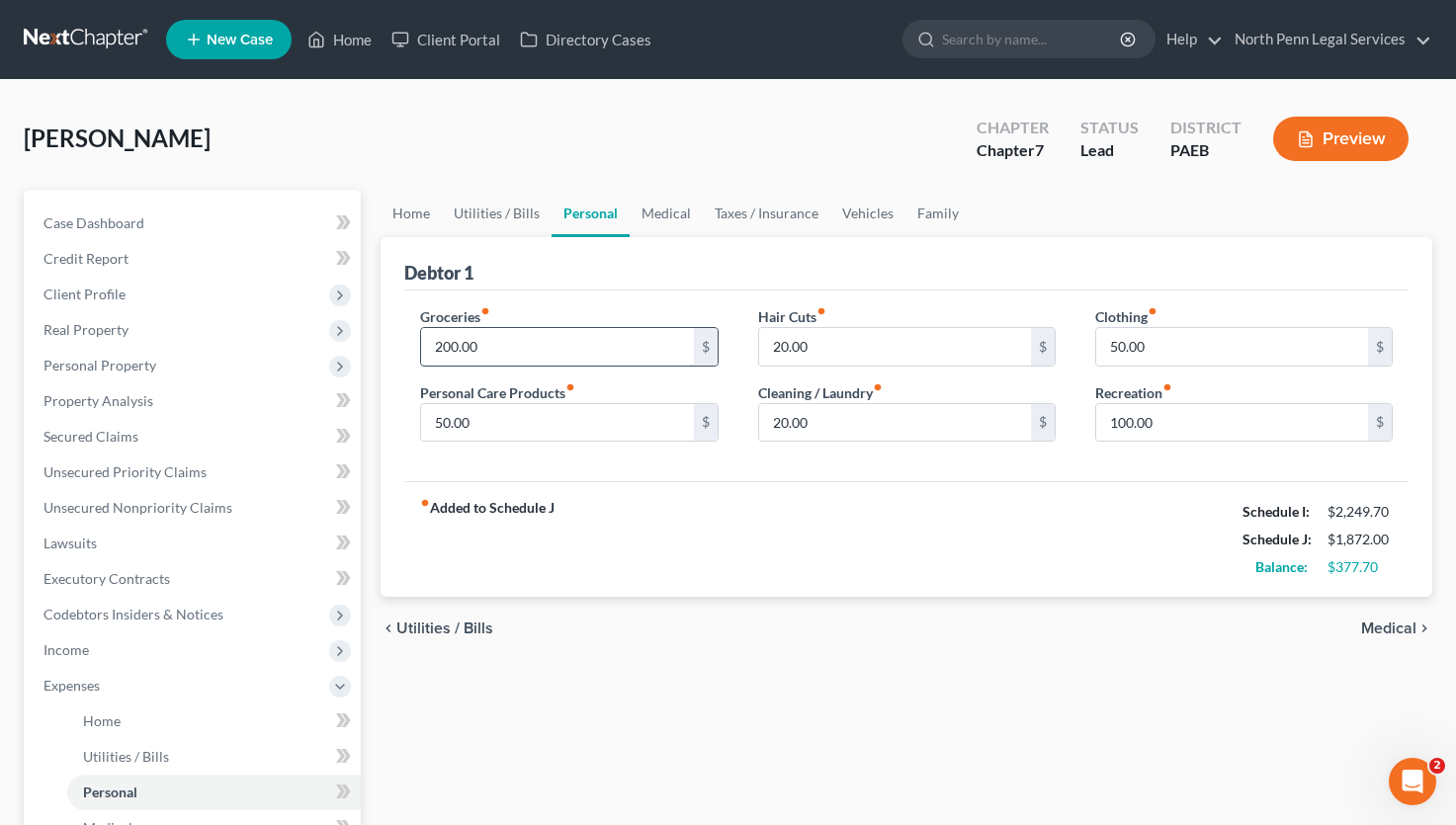
click at [452, 347] on input "200.00" at bounding box center [556, 347] width 272 height 38
type input "250.00"
click at [1058, 537] on div "fiber_manual_record Added to Schedule J Schedule I: $2,249.70 Schedule J: $1,92…" at bounding box center [906, 539] width 1004 height 115
click at [786, 414] on input "20.00" at bounding box center [895, 423] width 272 height 38
type input "30.00"
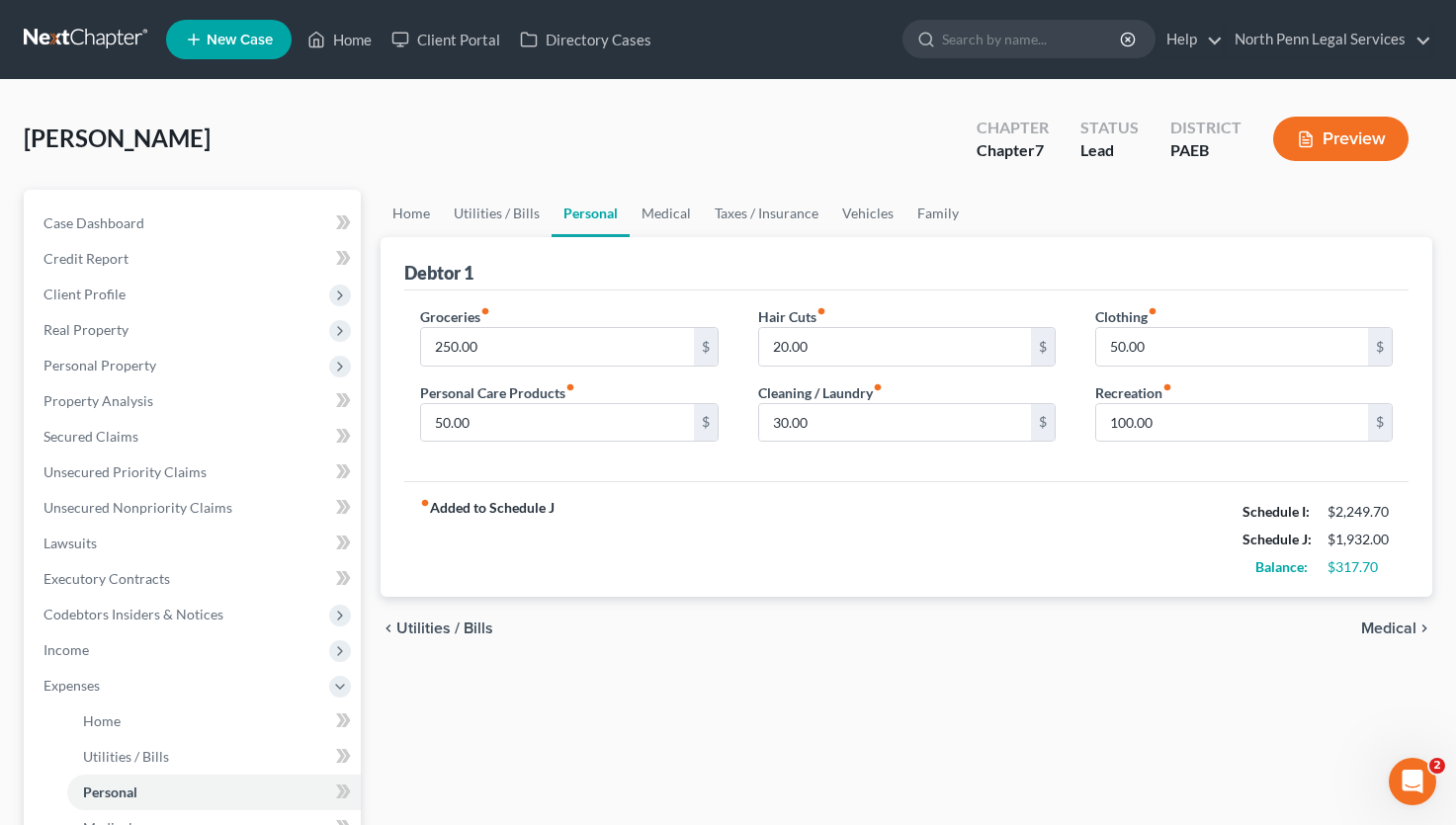
click at [933, 517] on div "fiber_manual_record Added to Schedule J Schedule I: $2,249.70 Schedule J: $1,93…" at bounding box center [906, 539] width 1004 height 115
click at [673, 207] on link "Medical" at bounding box center [665, 214] width 73 height 48
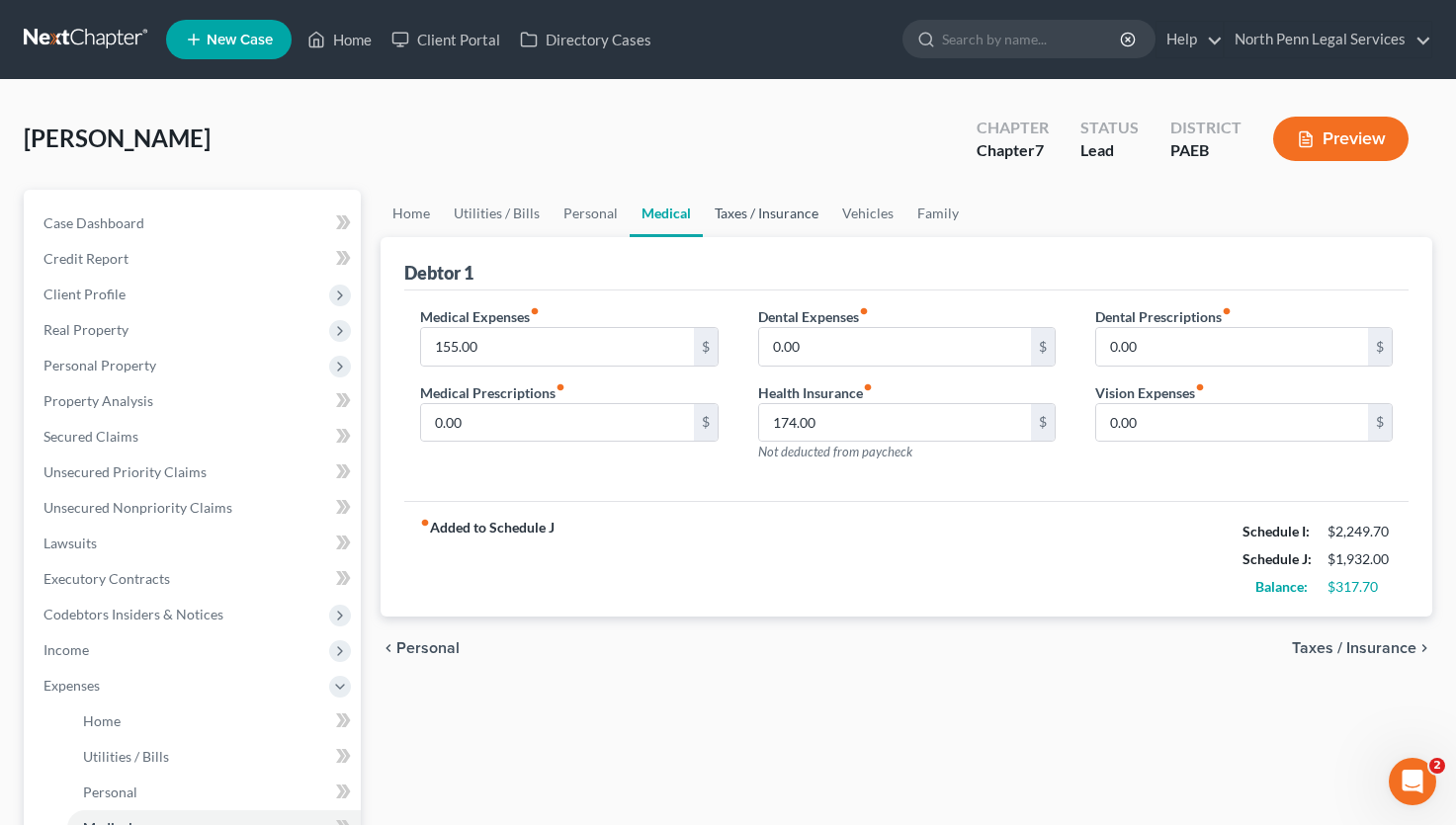
click at [759, 214] on link "Taxes / Insurance" at bounding box center [766, 214] width 127 height 48
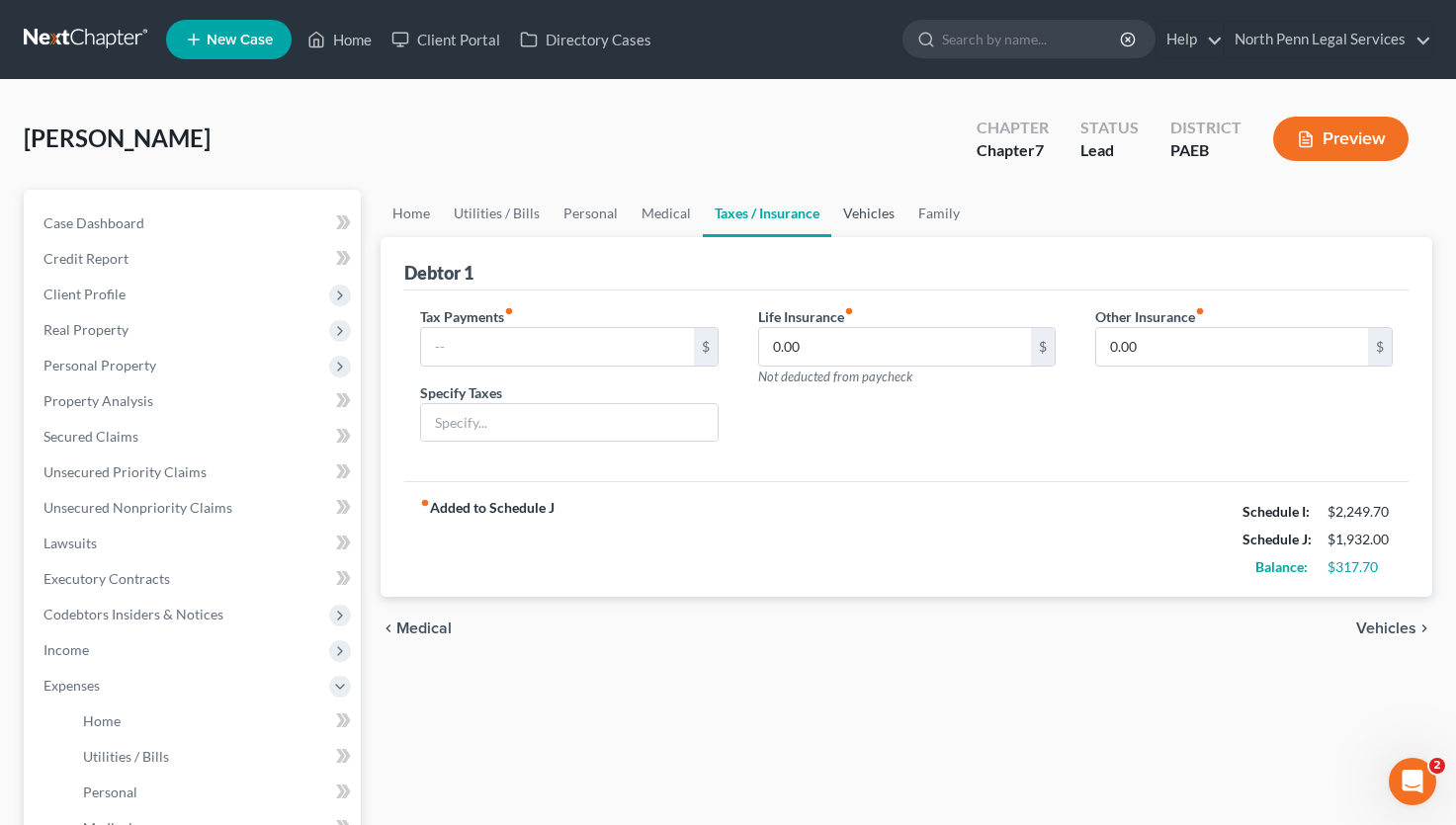
click at [858, 210] on link "Vehicles" at bounding box center [868, 214] width 75 height 48
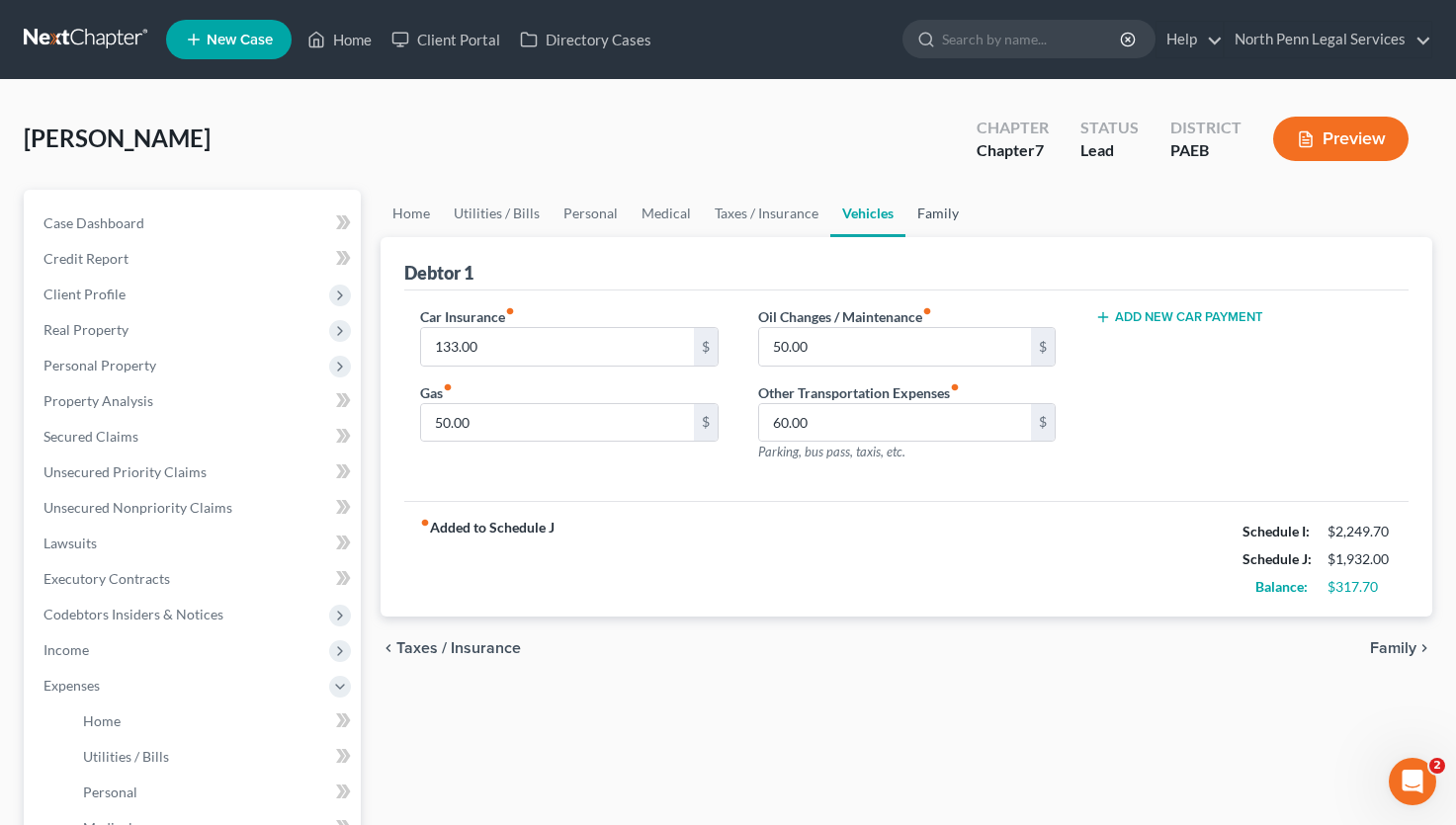
click at [924, 217] on link "Family" at bounding box center [937, 214] width 66 height 48
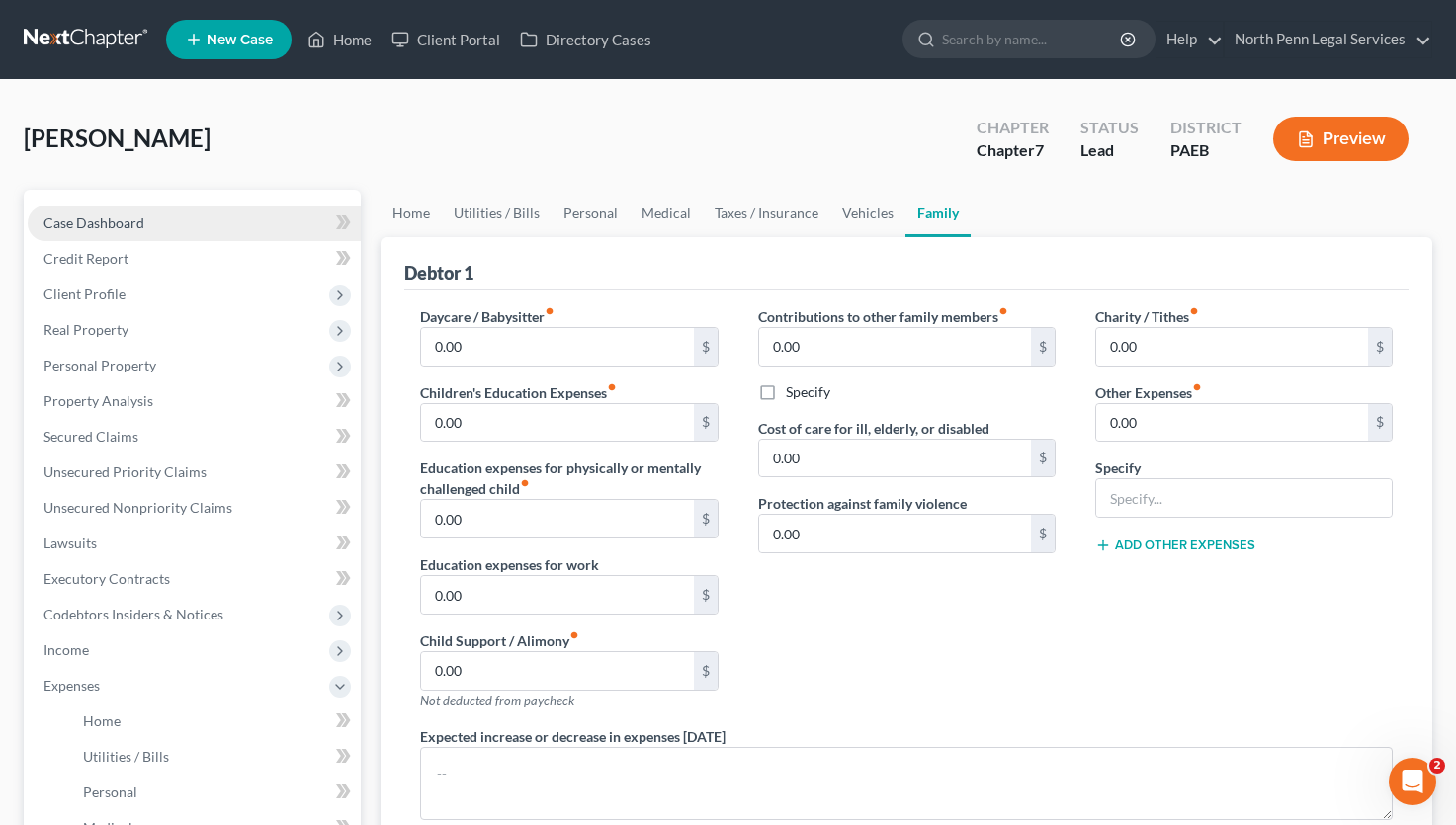
click at [78, 229] on span "Case Dashboard" at bounding box center [94, 222] width 101 height 17
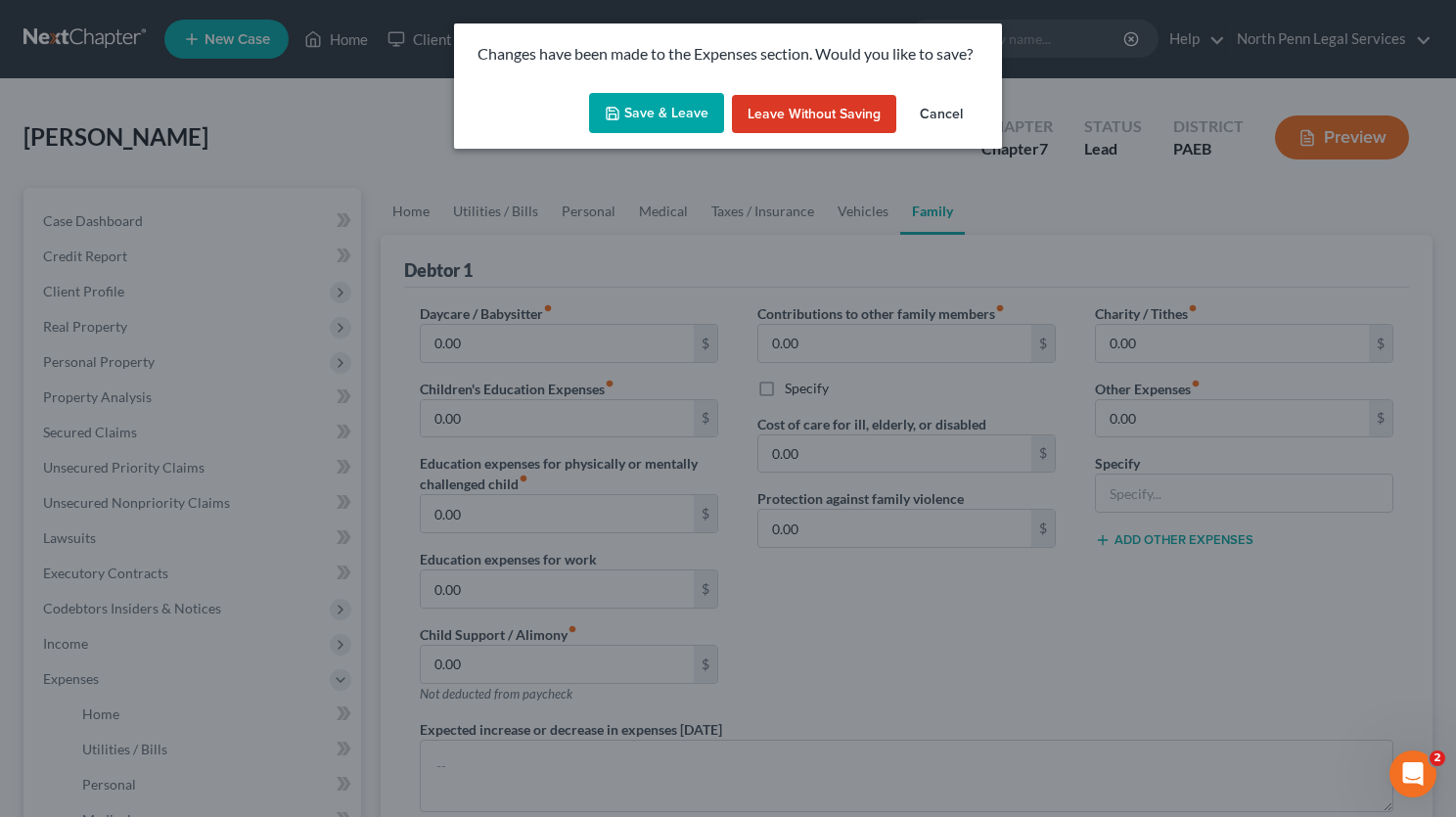
click at [705, 113] on button "Save & Leave" at bounding box center [657, 113] width 135 height 41
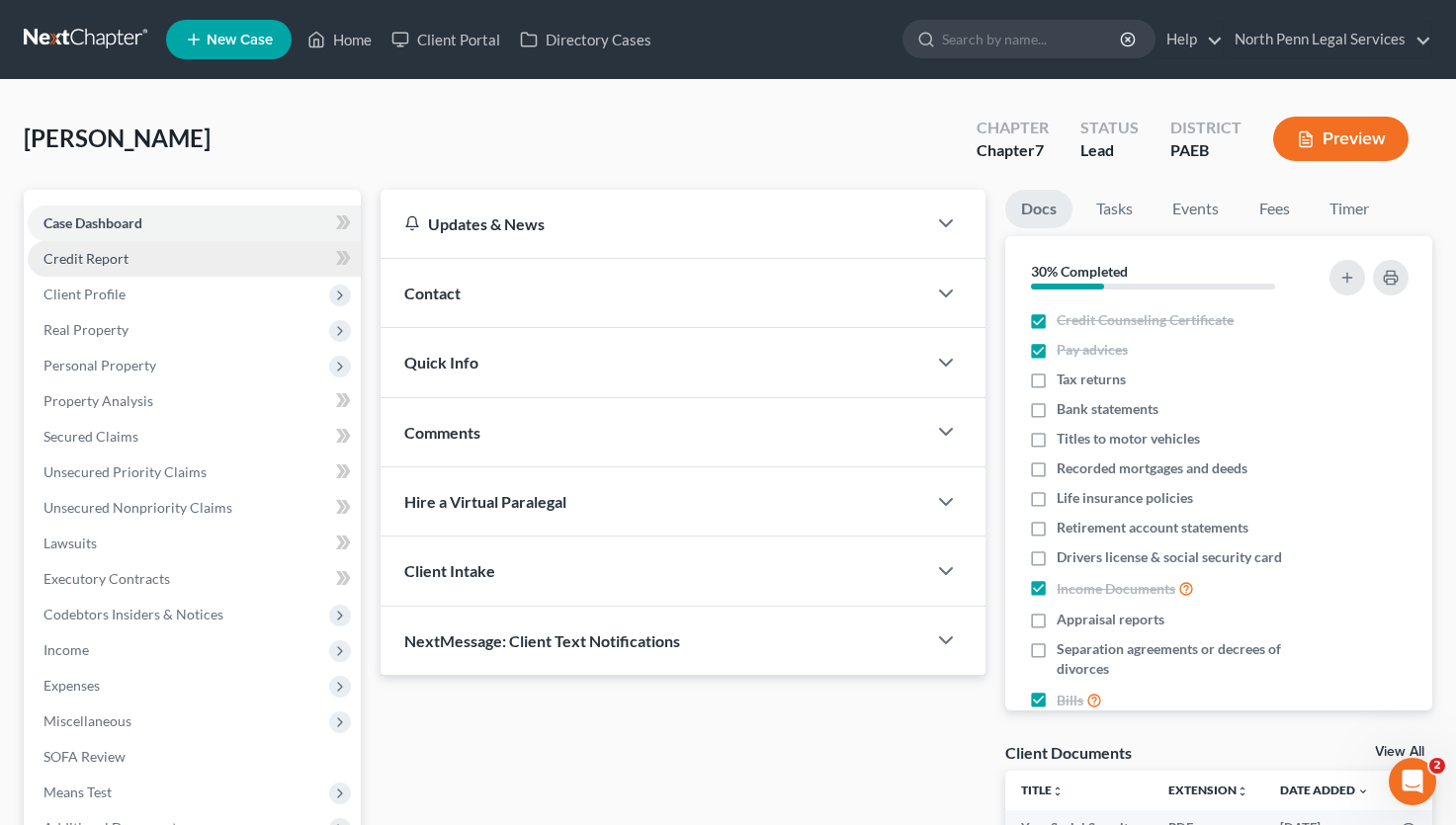
click at [112, 256] on span "Credit Report" at bounding box center [86, 258] width 85 height 17
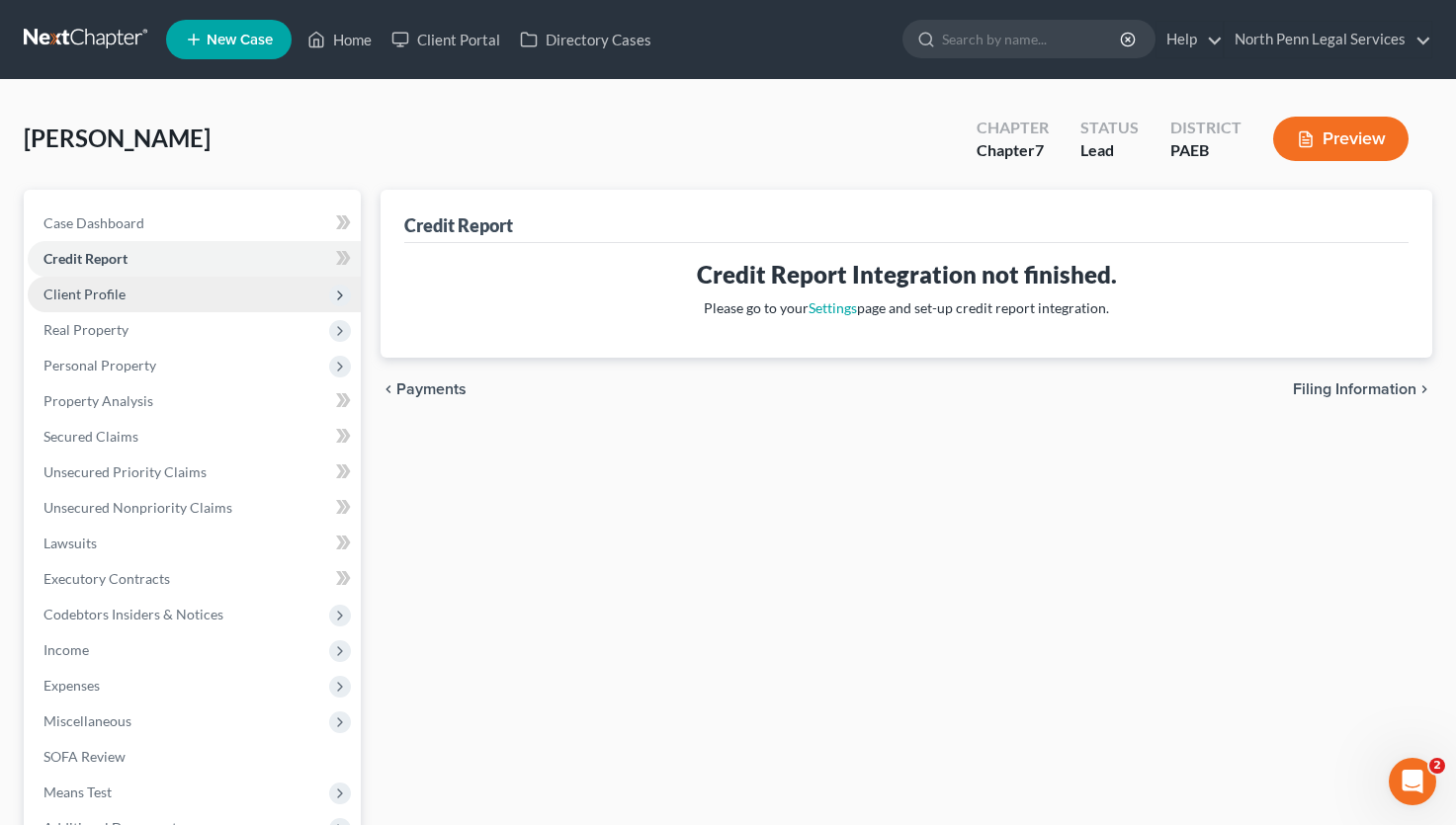
click at [107, 287] on span "Client Profile" at bounding box center [85, 294] width 82 height 17
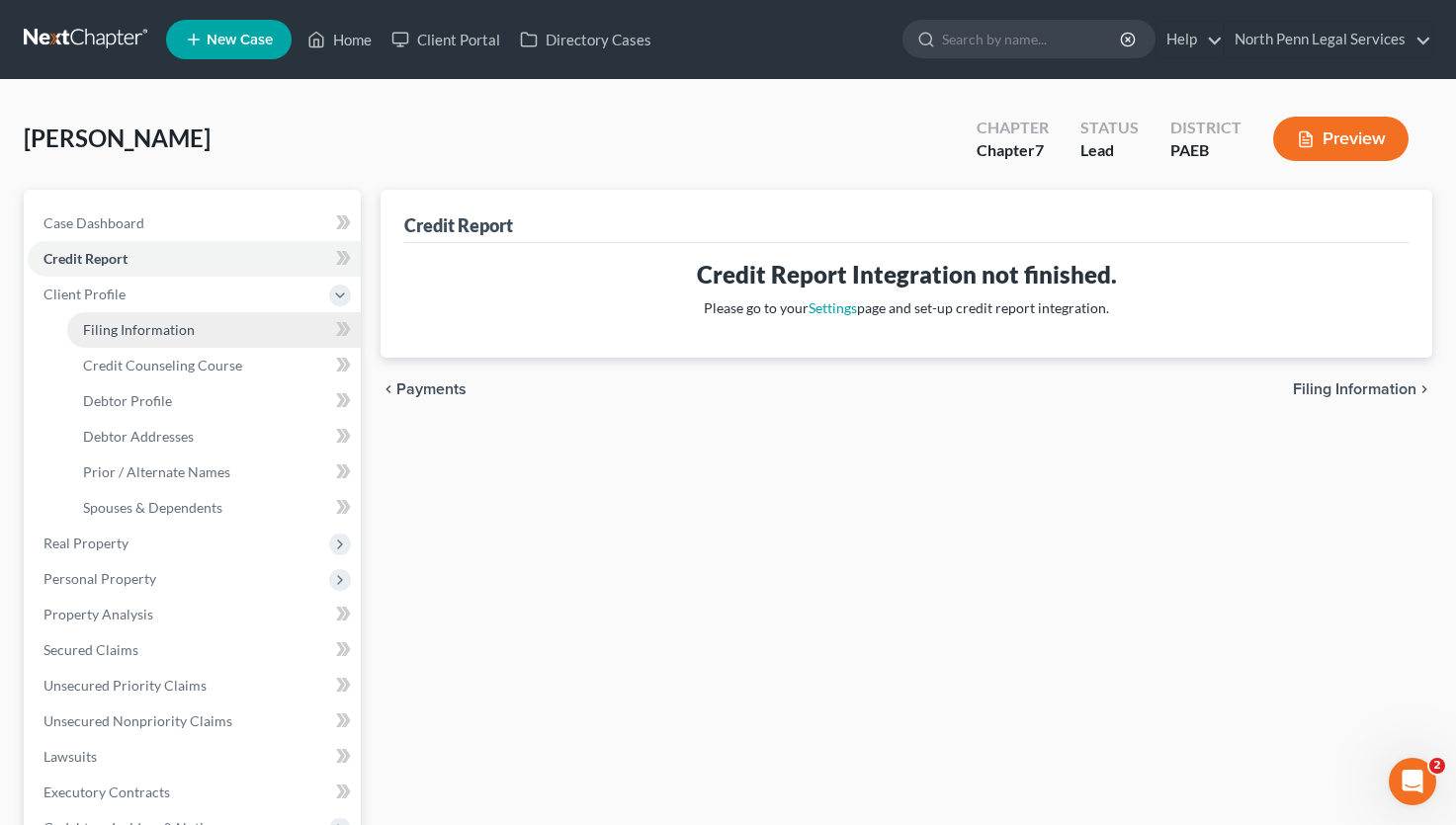
click at [107, 326] on span "Filing Information" at bounding box center [138, 329] width 111 height 17
select select "1"
select select "0"
select select "67"
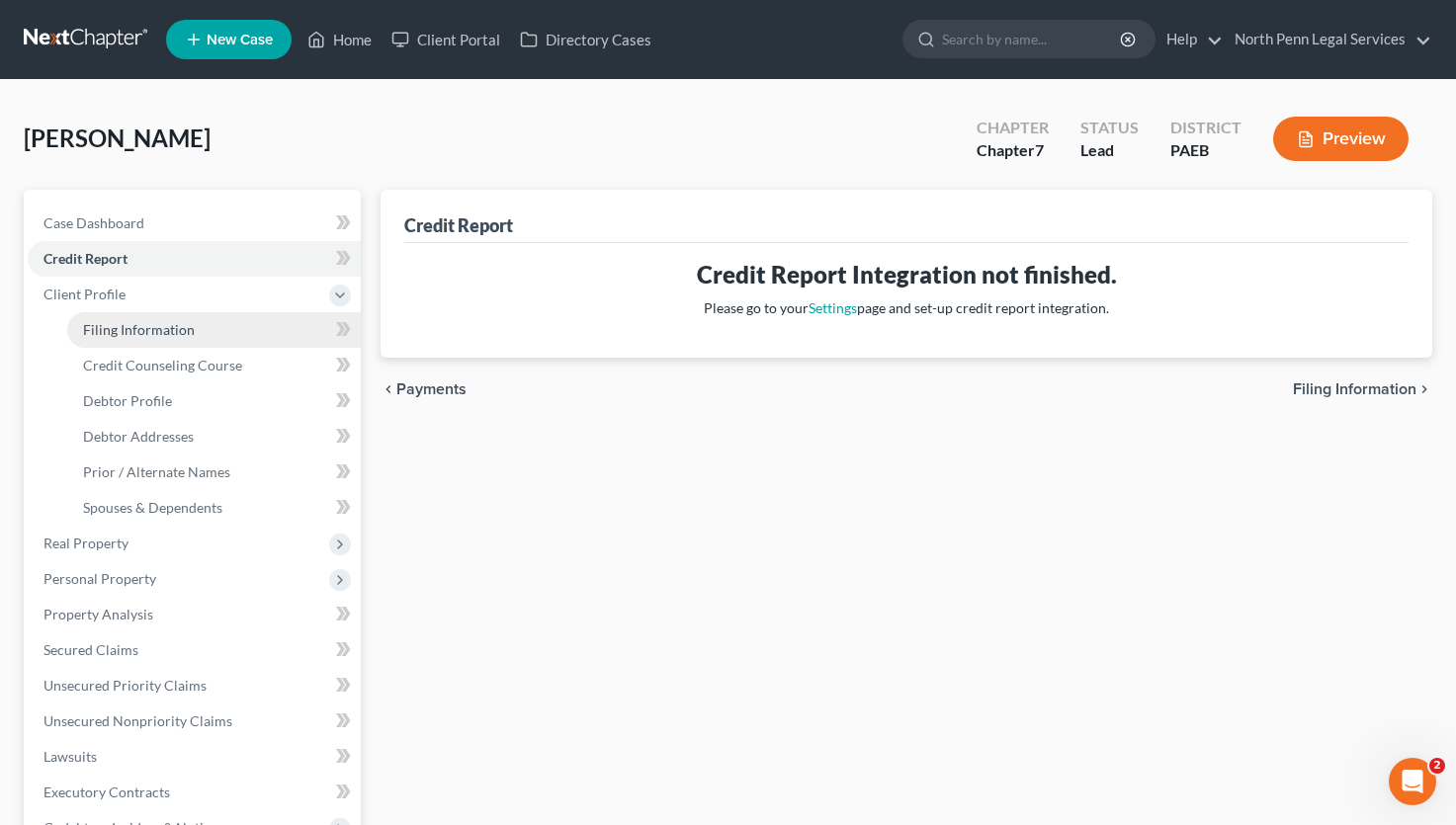
select select "2"
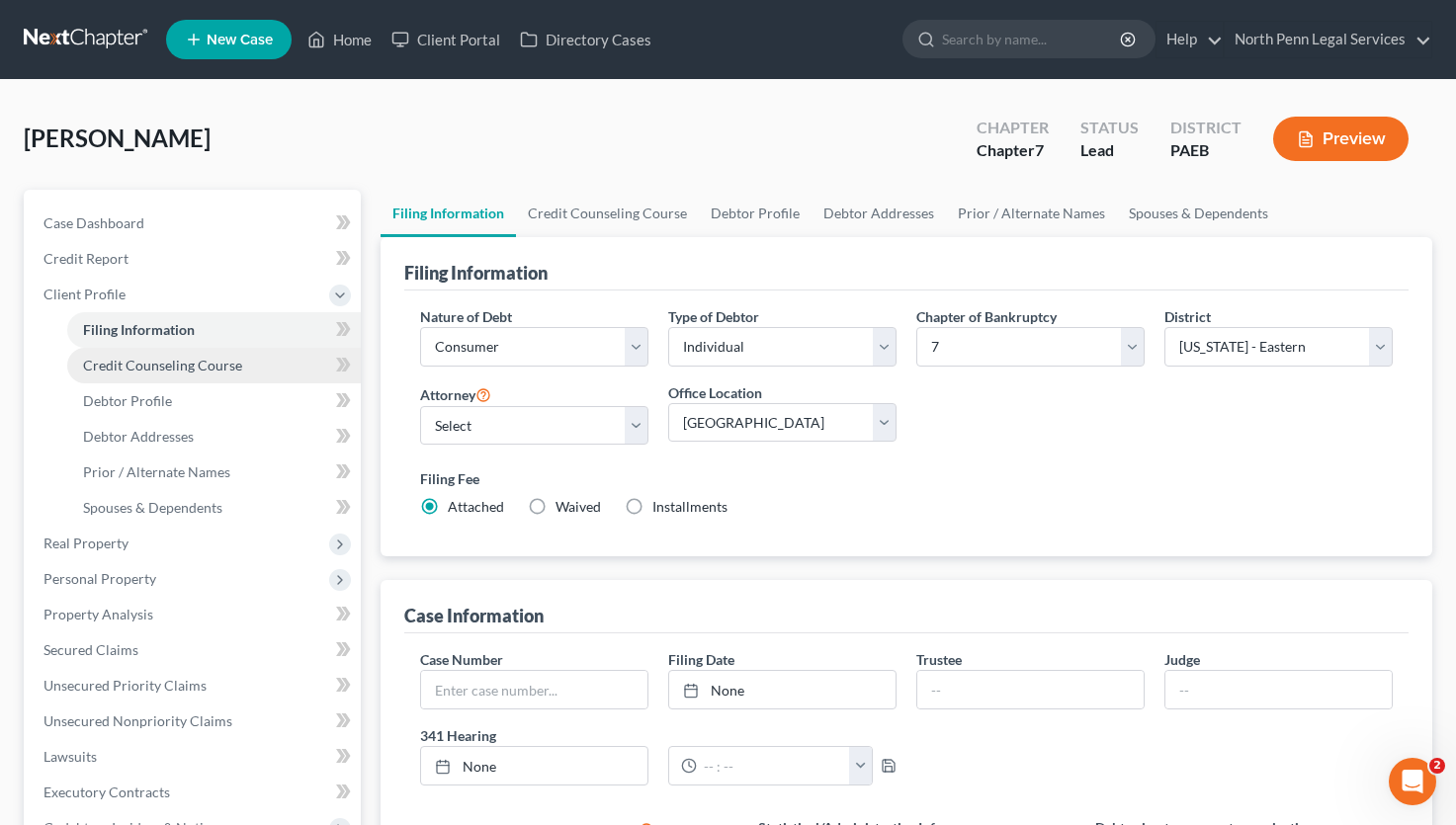
click at [112, 363] on span "Credit Counseling Course" at bounding box center [162, 364] width 159 height 17
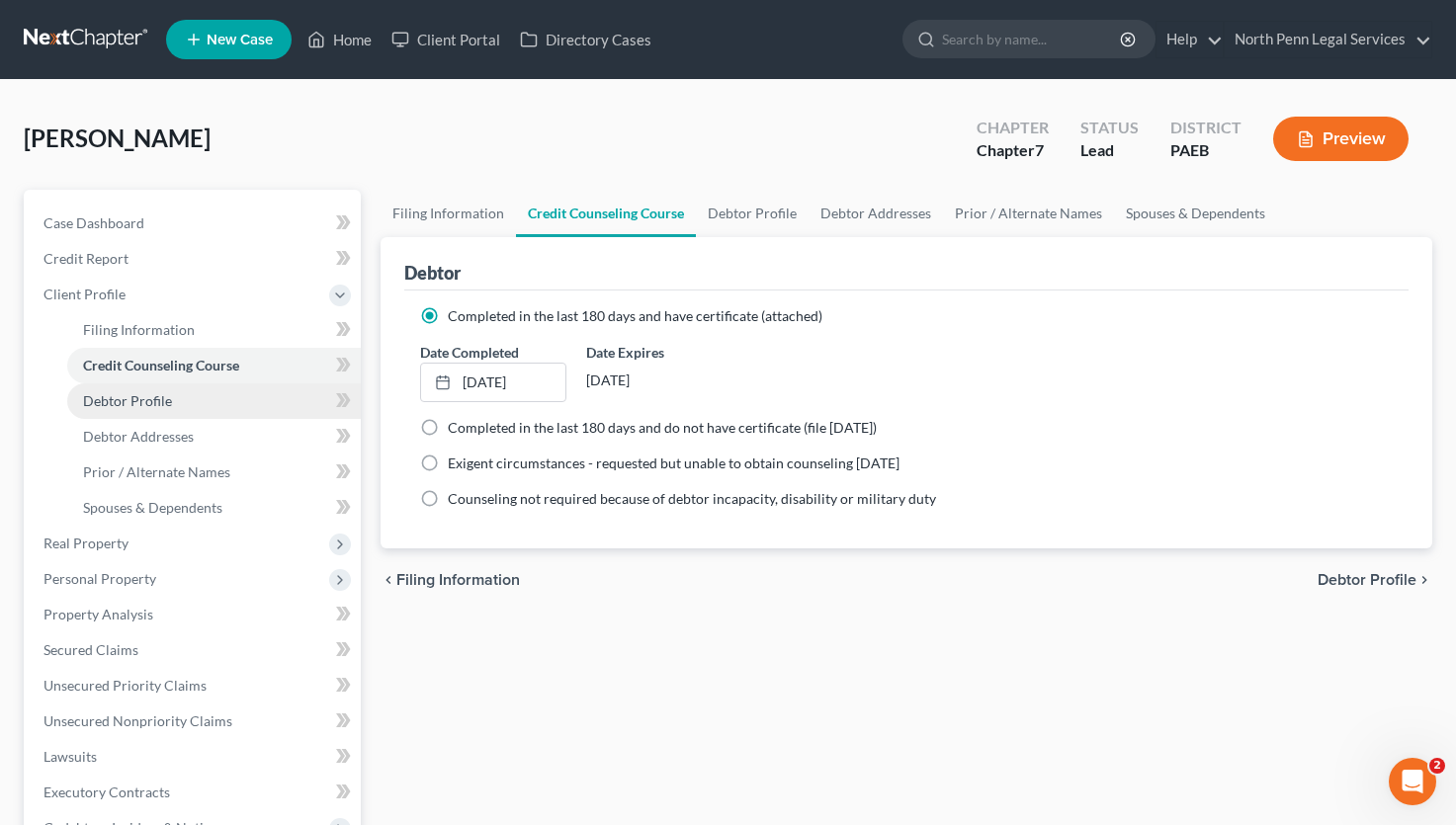
click at [114, 412] on link "Debtor Profile" at bounding box center [214, 401] width 294 height 36
select select "0"
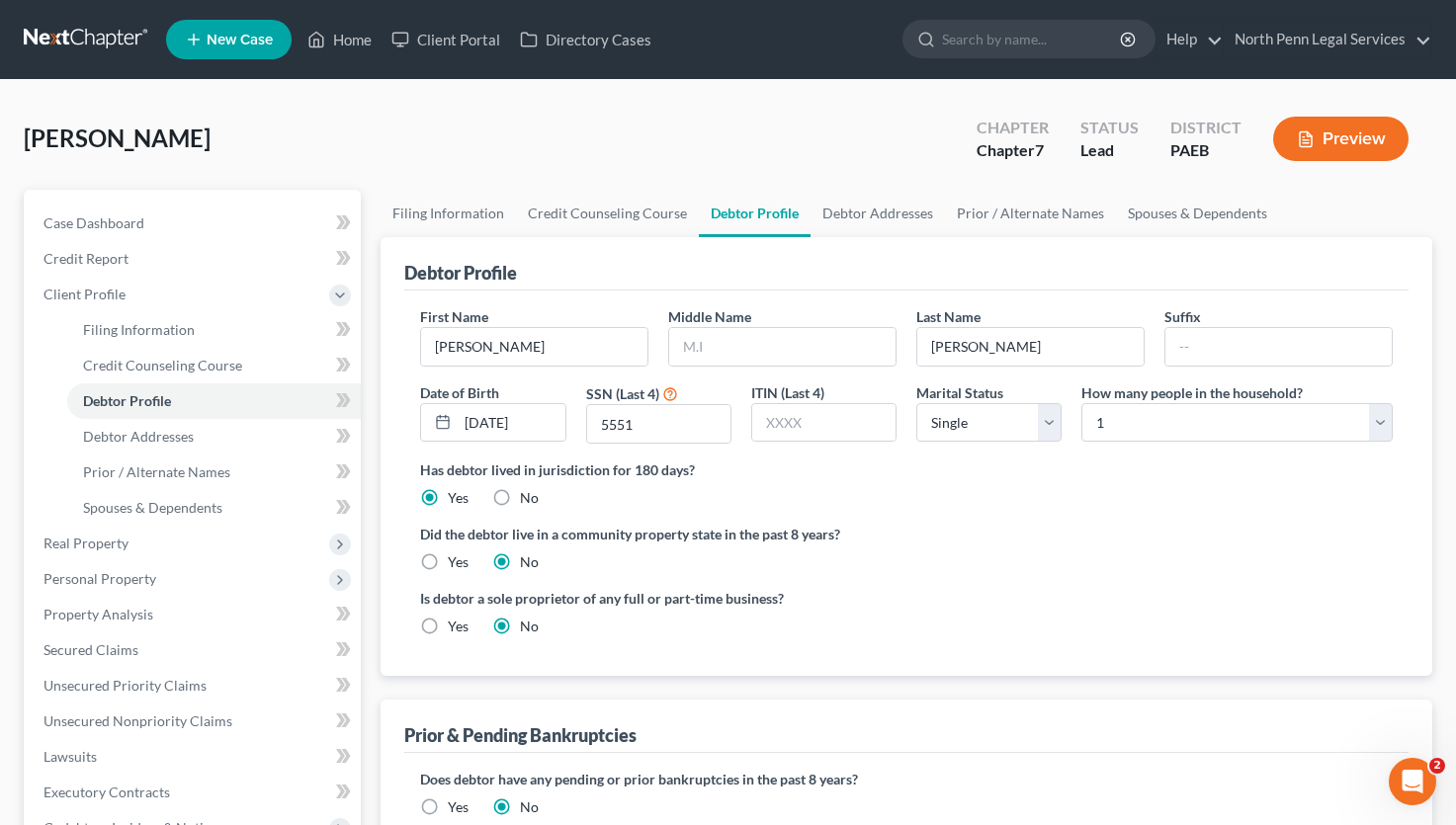
scroll to position [198, 0]
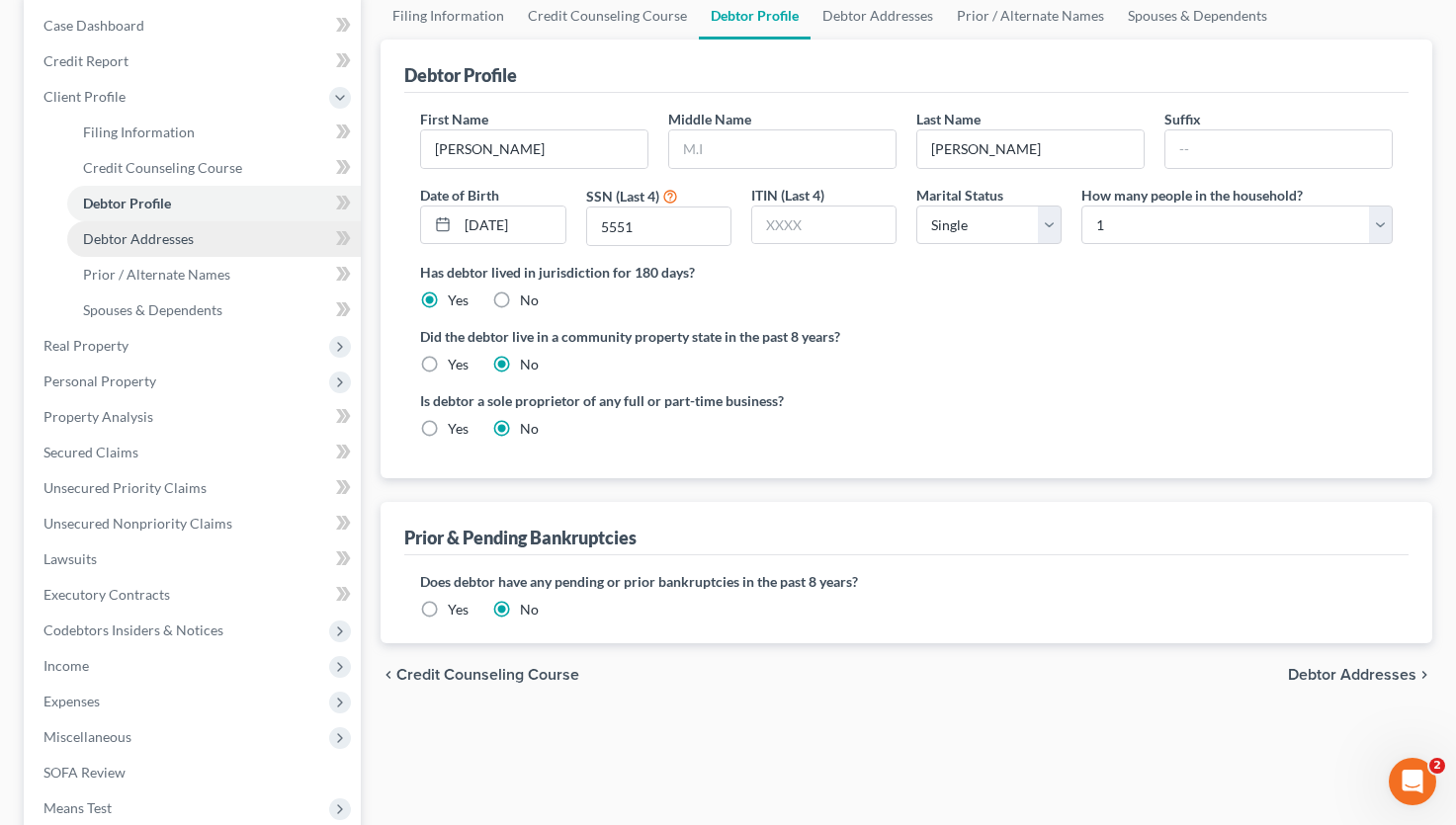
click at [117, 238] on span "Debtor Addresses" at bounding box center [137, 238] width 110 height 17
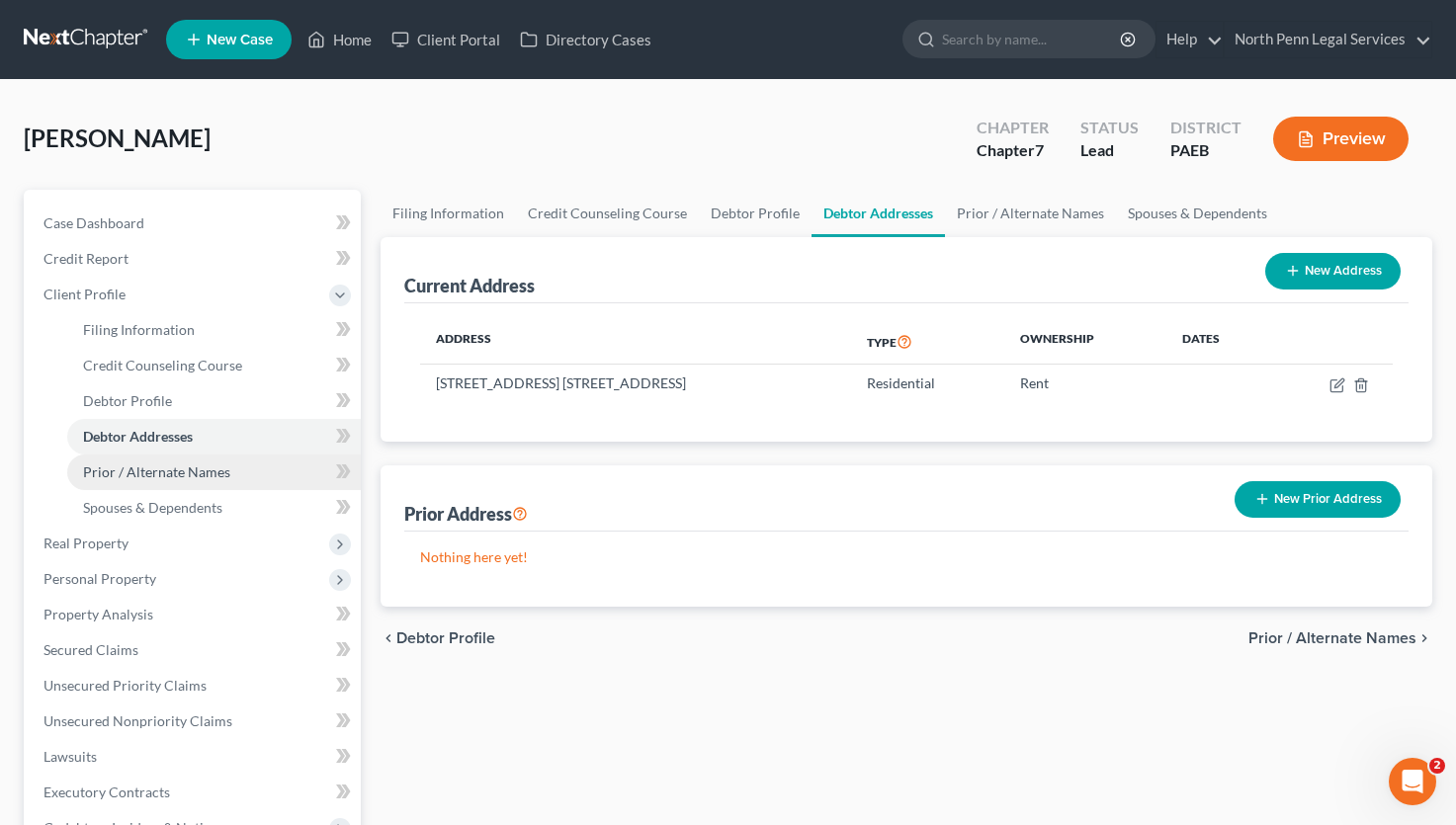
click at [123, 472] on span "Prior / Alternate Names" at bounding box center [156, 472] width 147 height 17
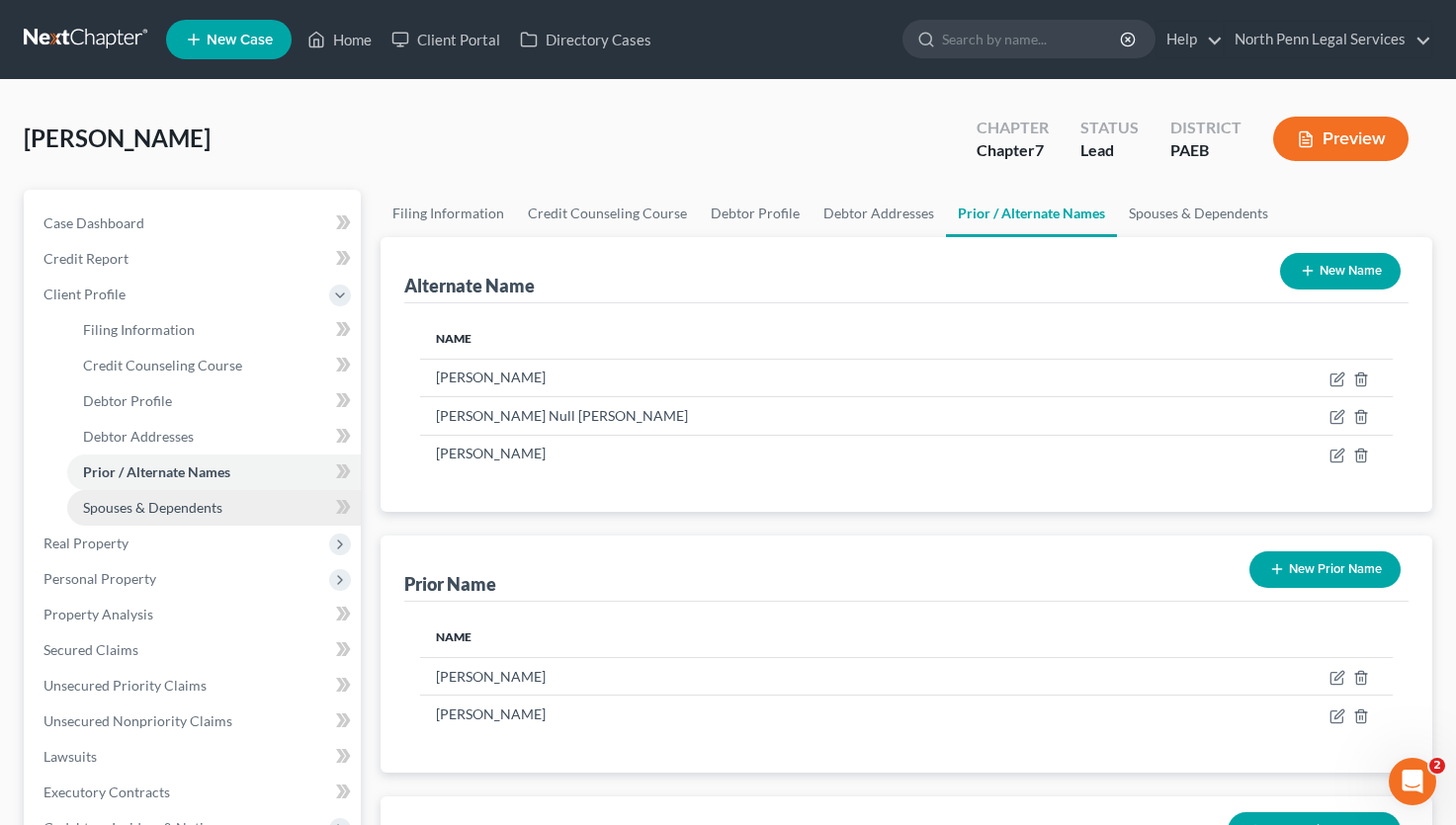
click at [134, 507] on span "Spouses & Dependents" at bounding box center [152, 507] width 139 height 17
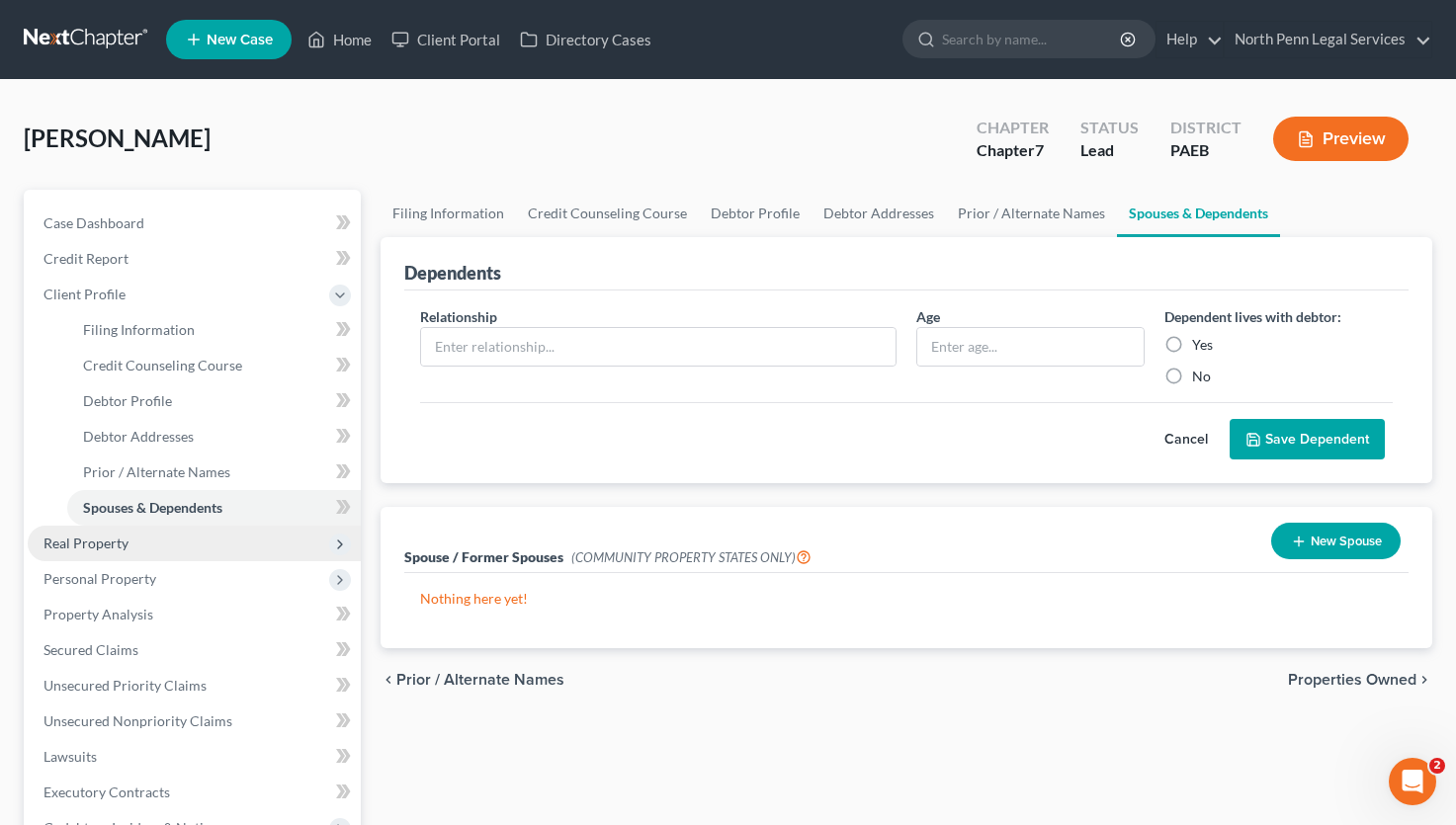
click at [95, 544] on span "Real Property" at bounding box center [86, 542] width 85 height 17
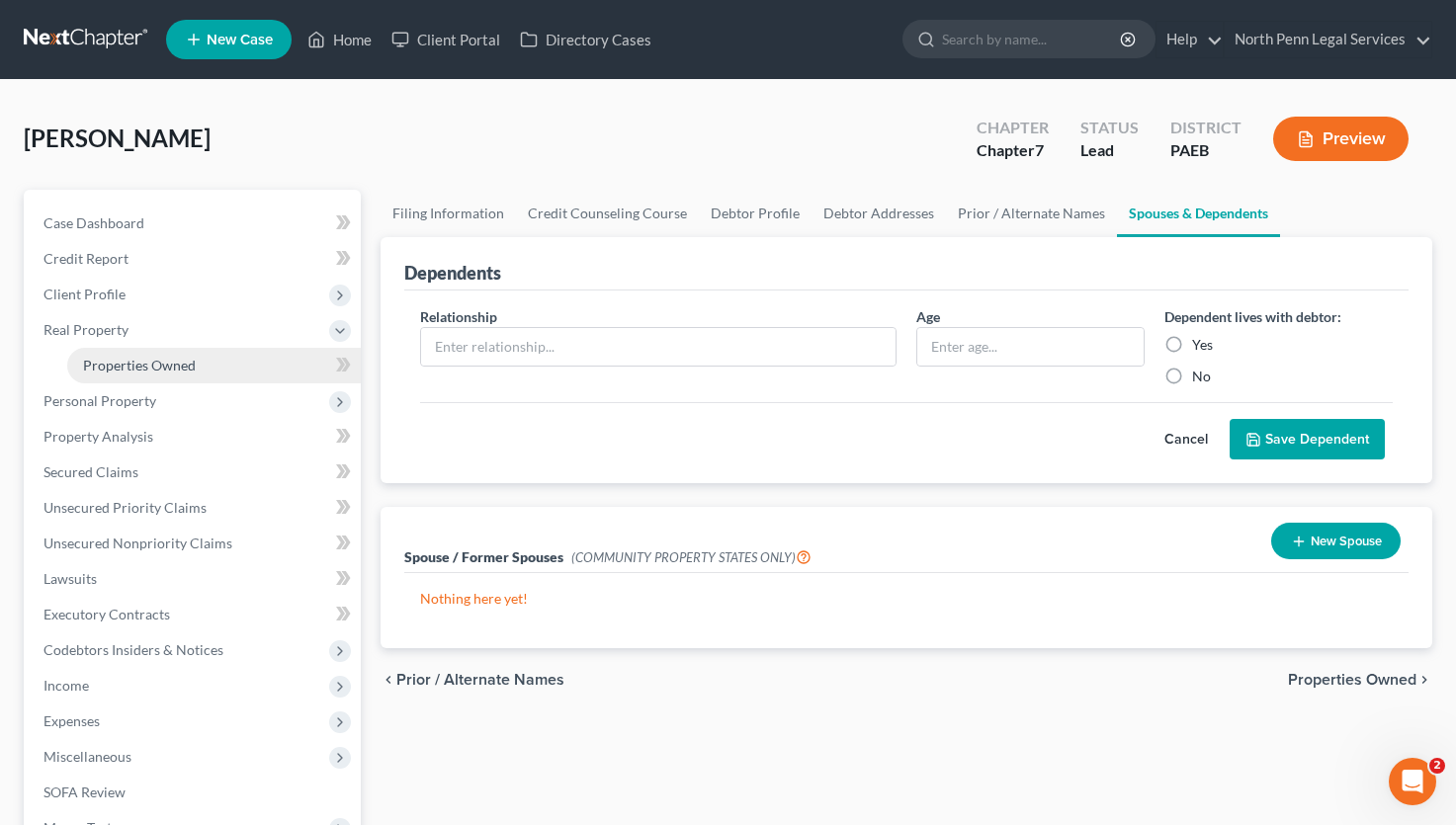
click at [117, 362] on span "Properties Owned" at bounding box center [138, 364] width 112 height 17
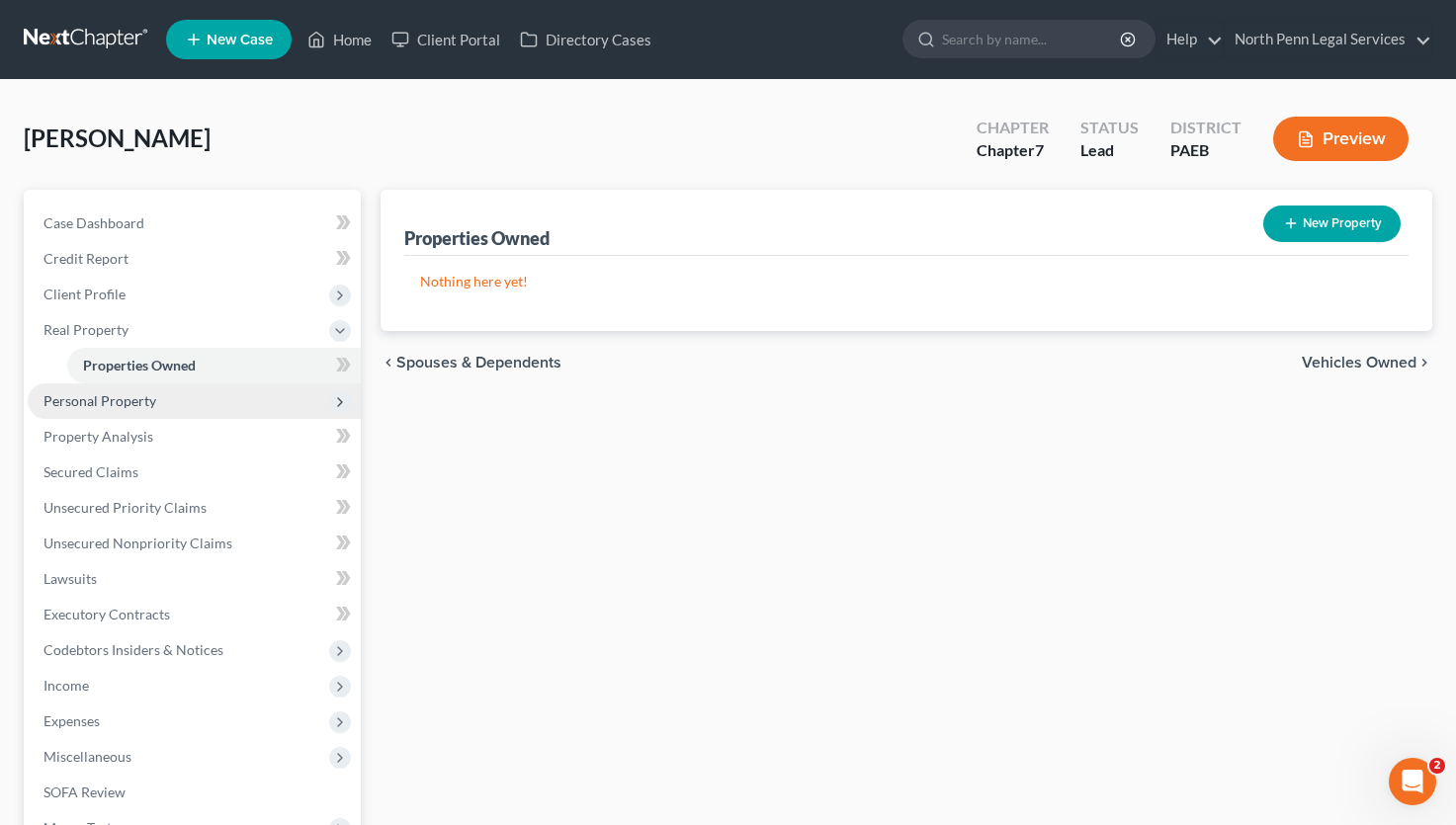
click at [97, 401] on span "Personal Property" at bounding box center [100, 400] width 112 height 17
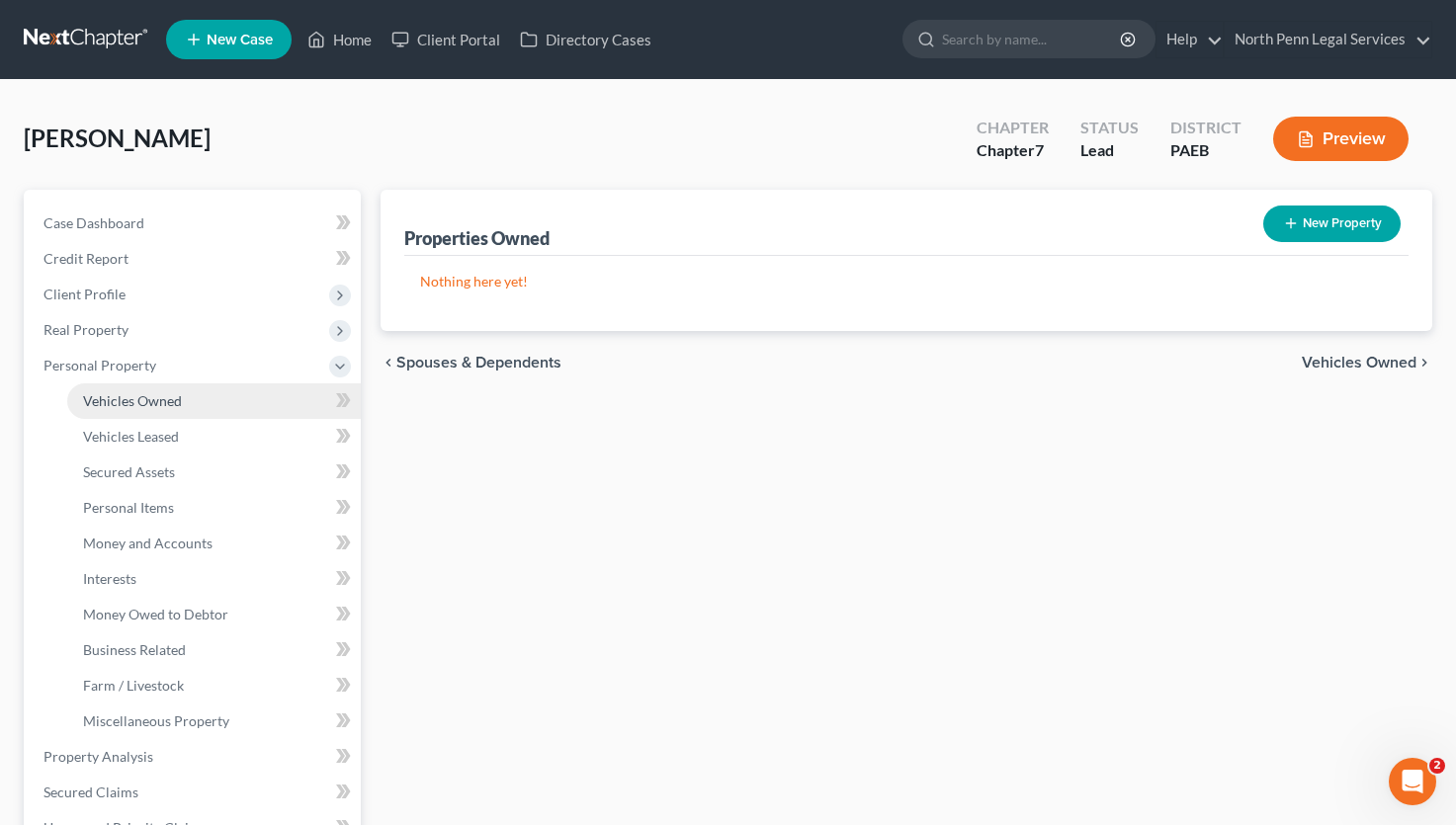
click at [109, 401] on span "Vehicles Owned" at bounding box center [131, 400] width 99 height 17
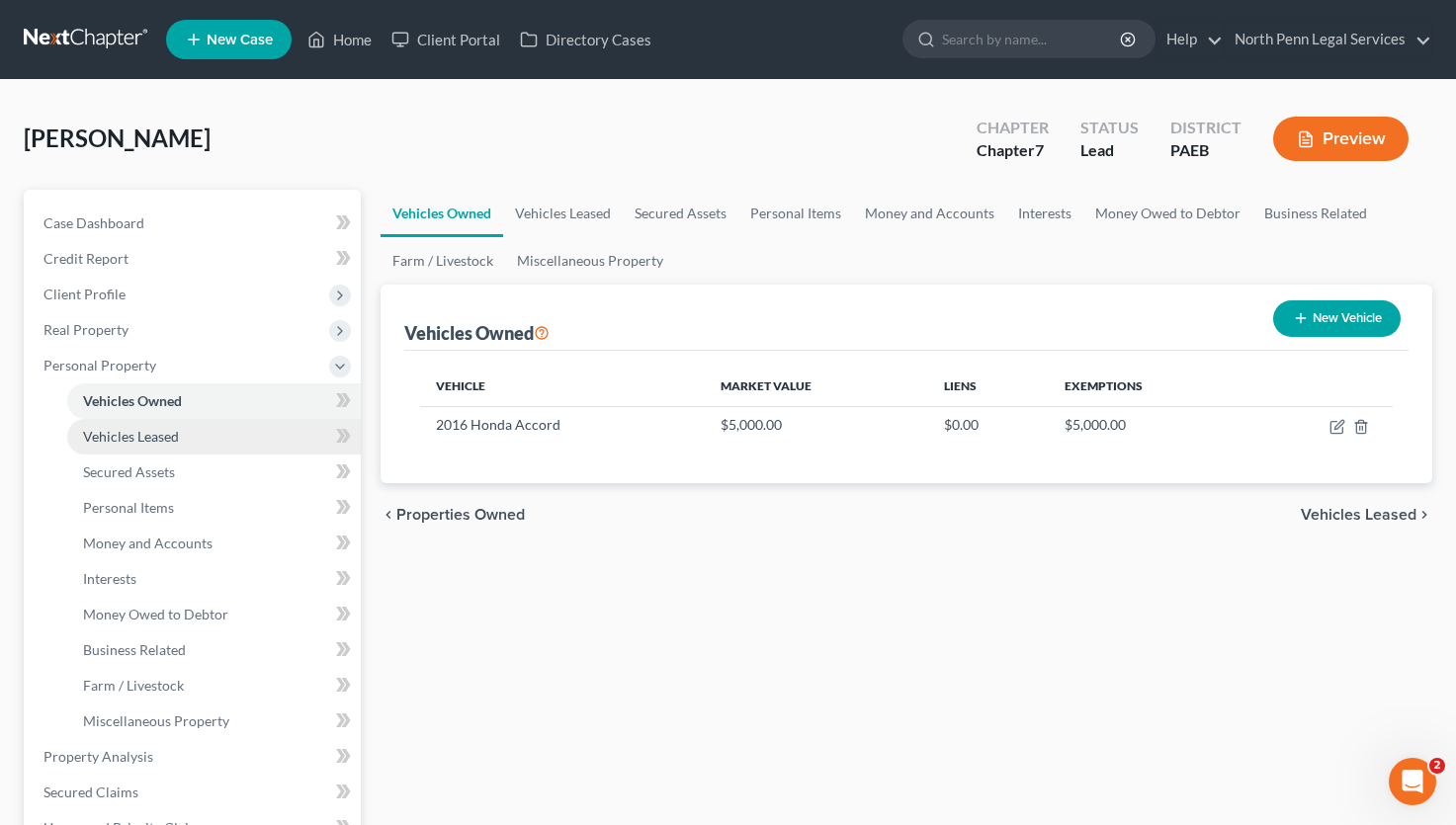
click at [121, 435] on span "Vehicles Leased" at bounding box center [130, 436] width 96 height 17
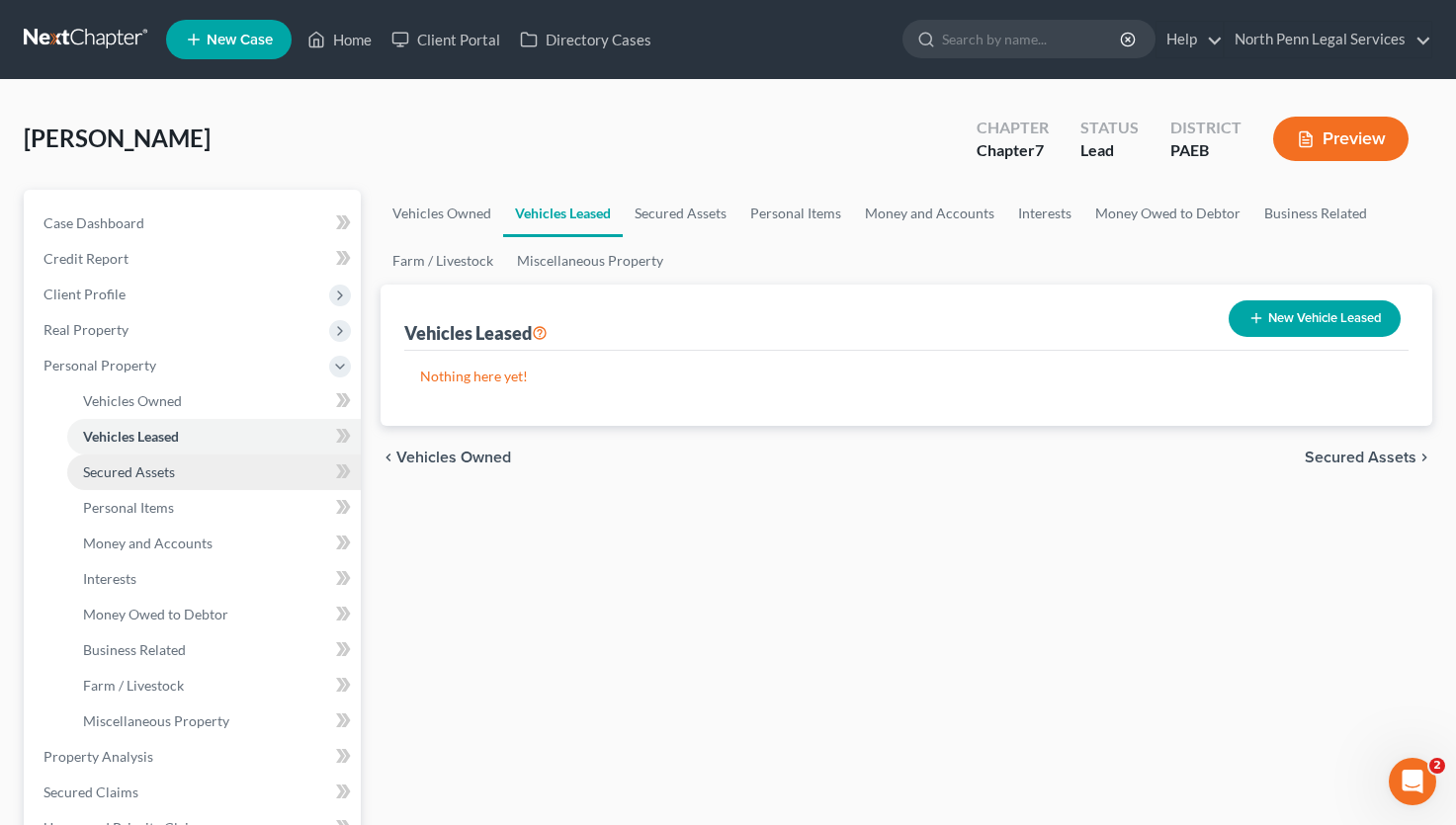
click at [130, 473] on span "Secured Assets" at bounding box center [128, 472] width 92 height 17
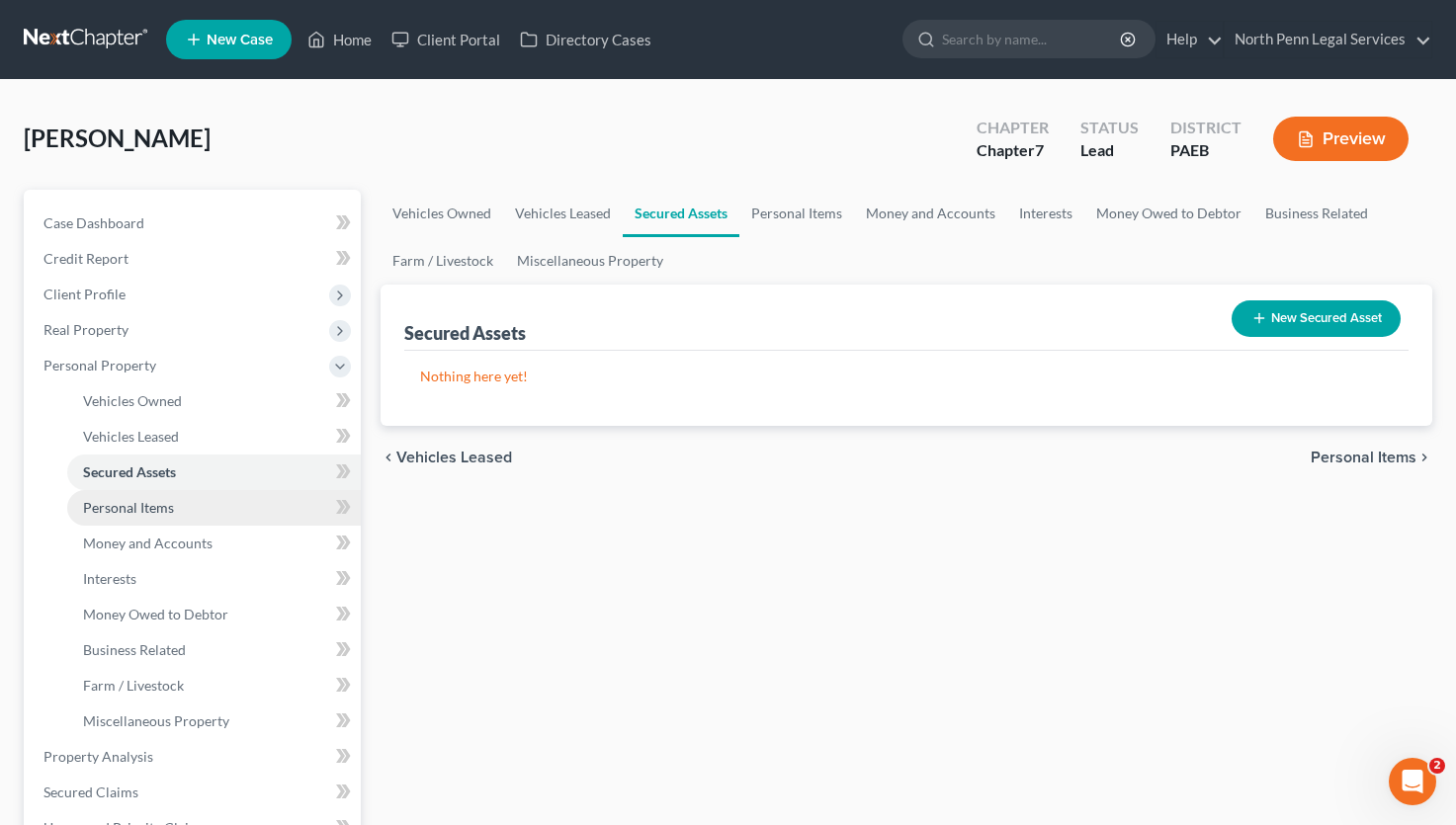
click at [136, 513] on span "Personal Items" at bounding box center [127, 507] width 91 height 17
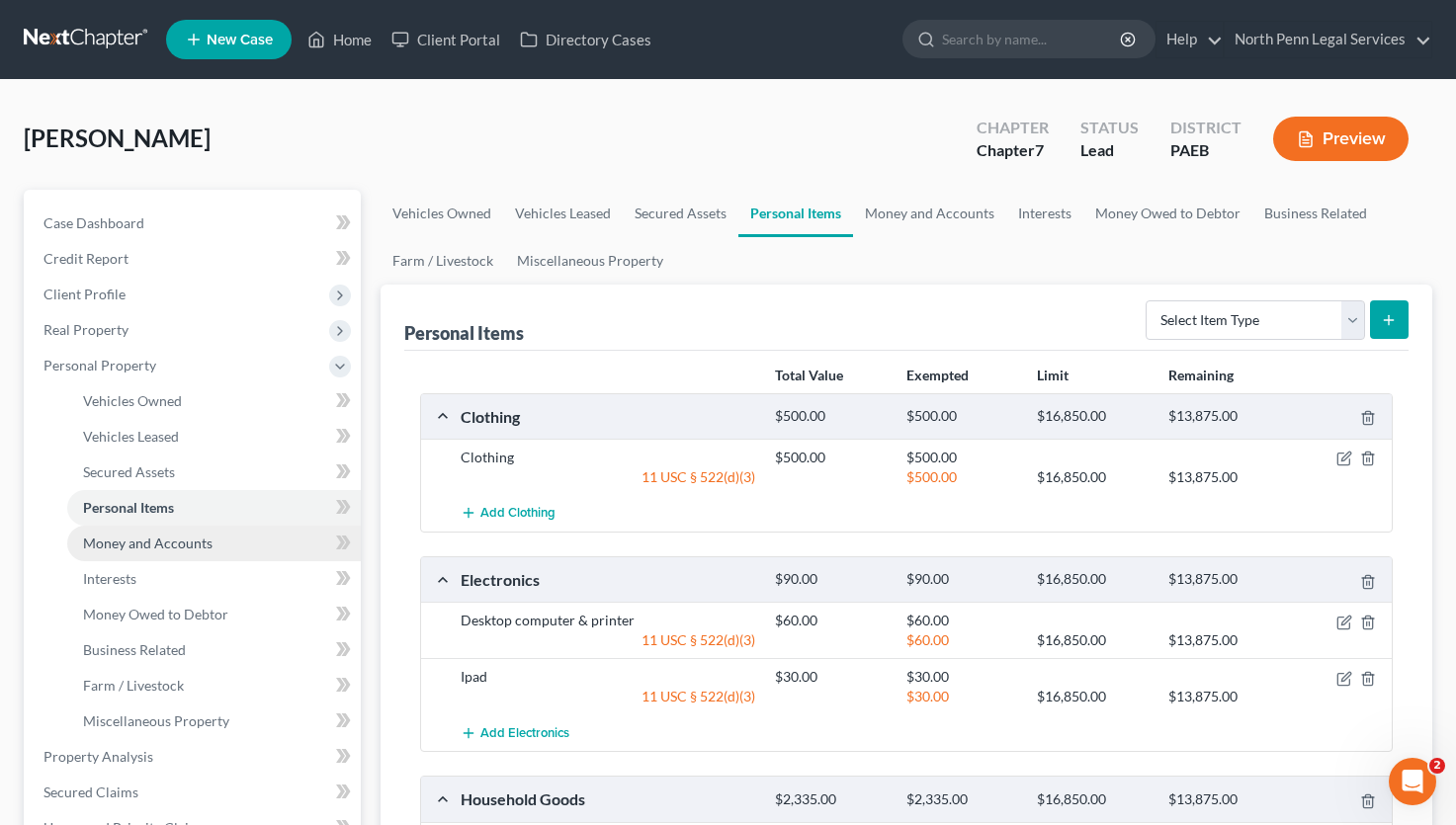
click at [143, 546] on span "Money and Accounts" at bounding box center [147, 542] width 129 height 17
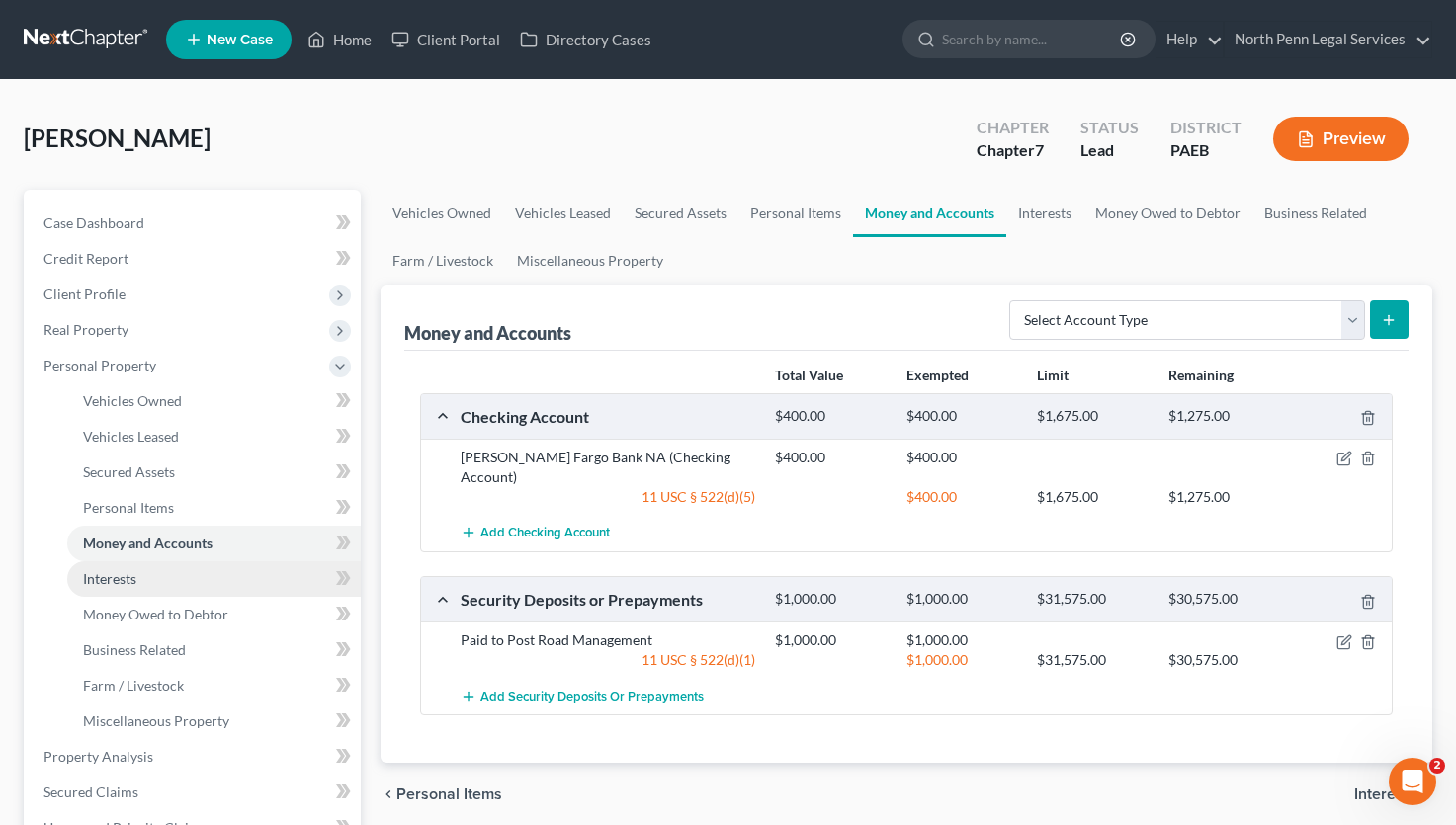
click at [139, 581] on link "Interests" at bounding box center [214, 579] width 294 height 36
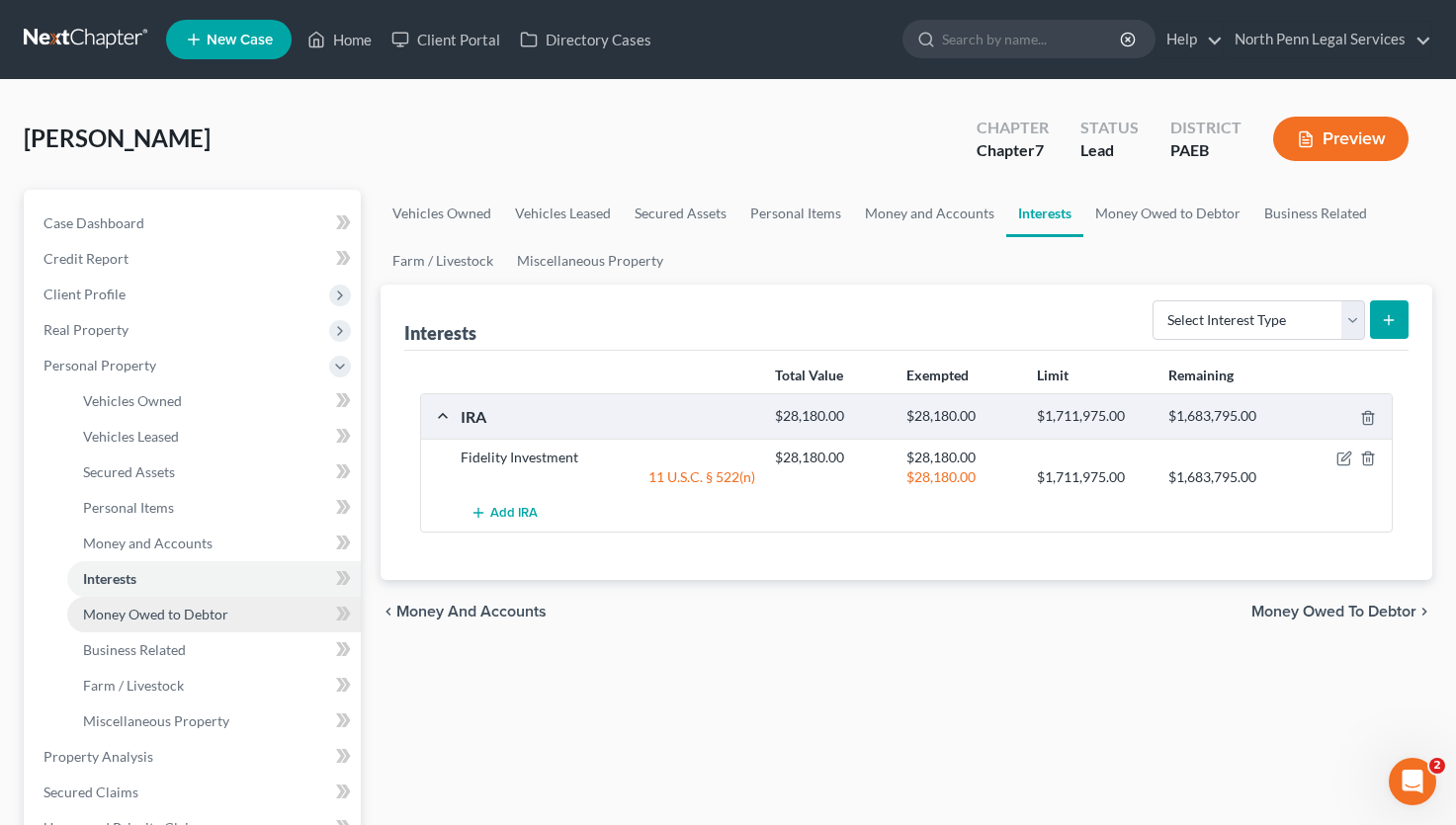
click at [133, 616] on span "Money Owed to Debtor" at bounding box center [155, 614] width 145 height 17
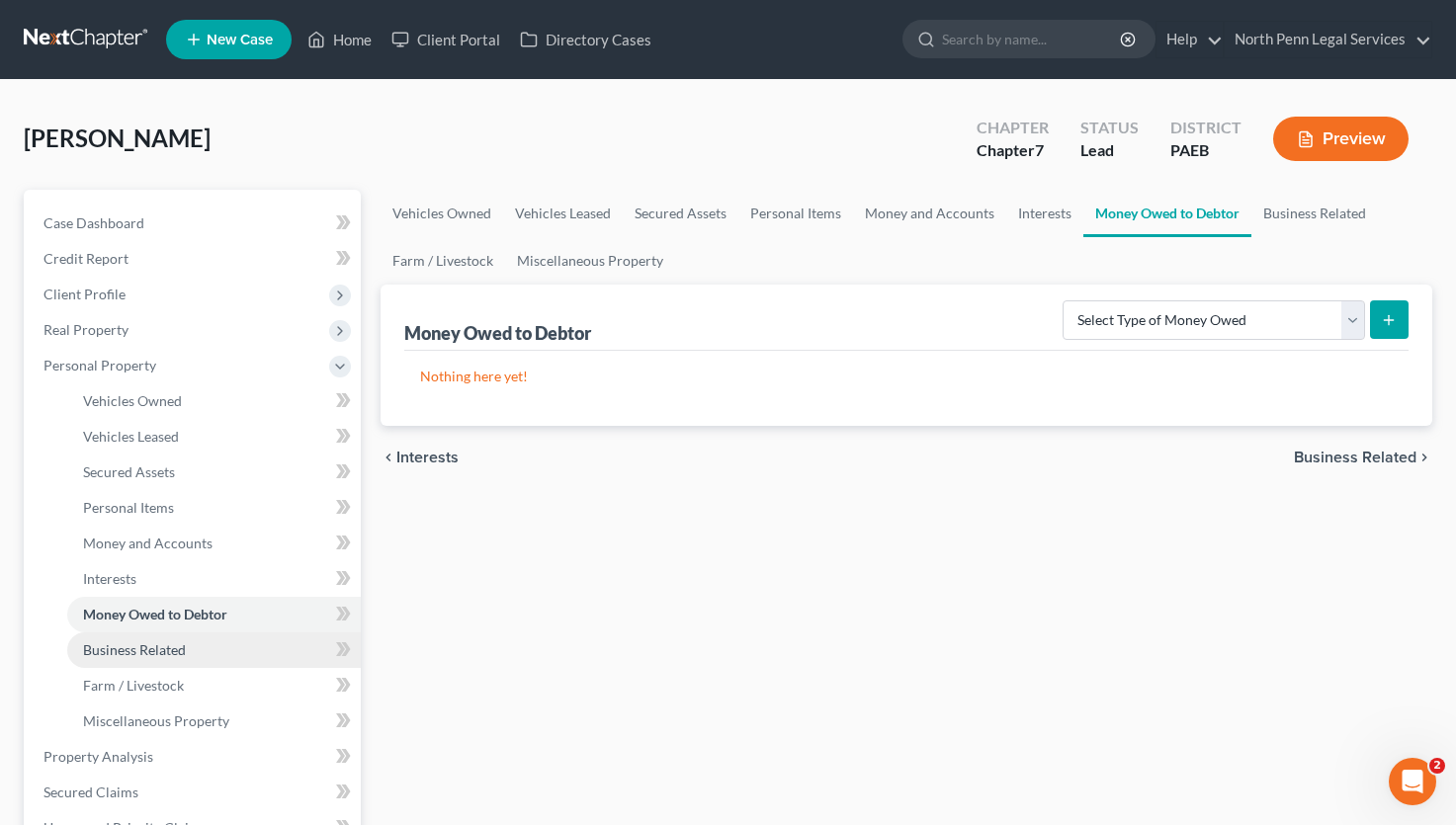
click at [136, 646] on span "Business Related" at bounding box center [133, 649] width 103 height 17
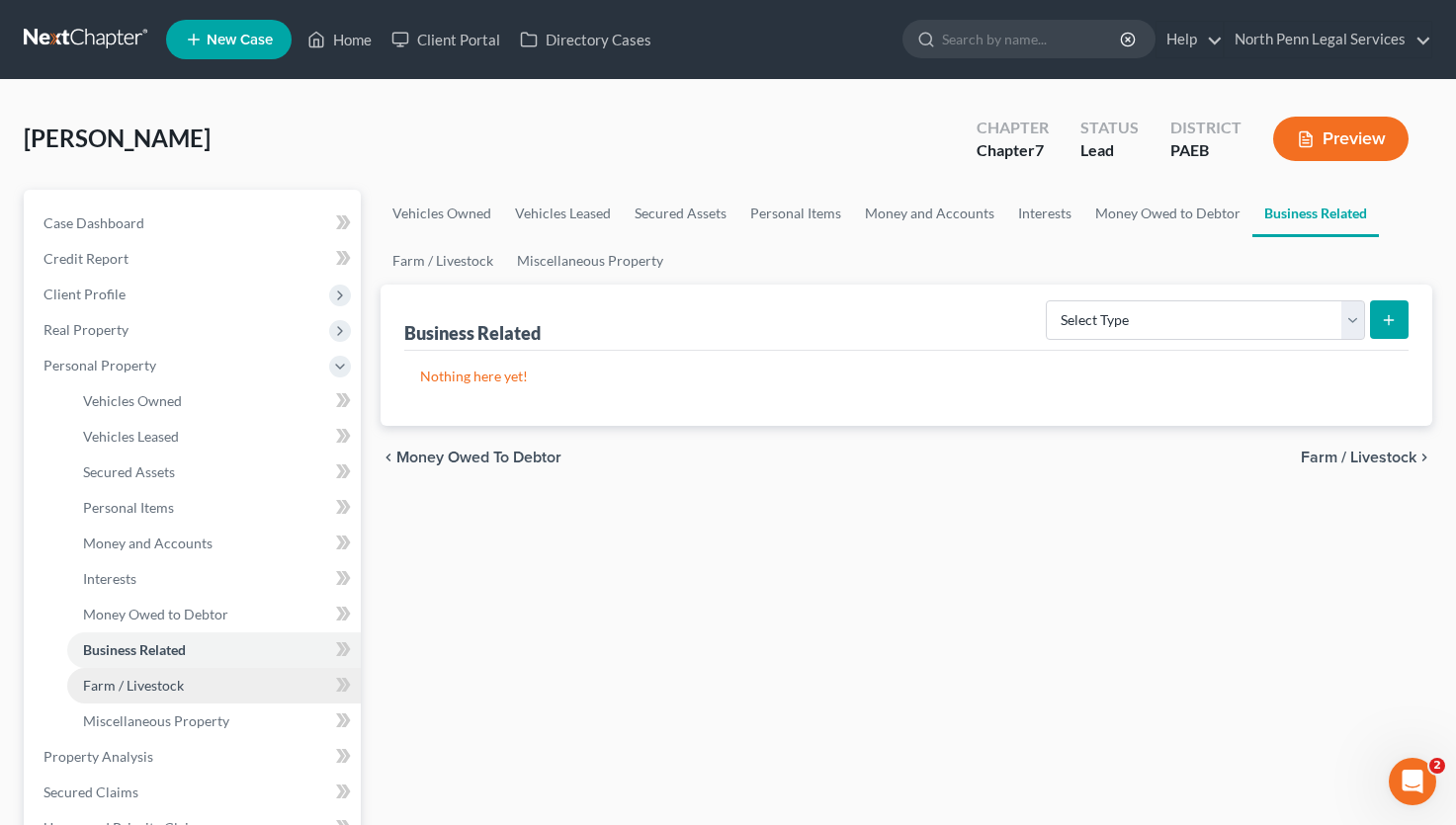
click at [136, 683] on span "Farm / Livestock" at bounding box center [132, 685] width 101 height 17
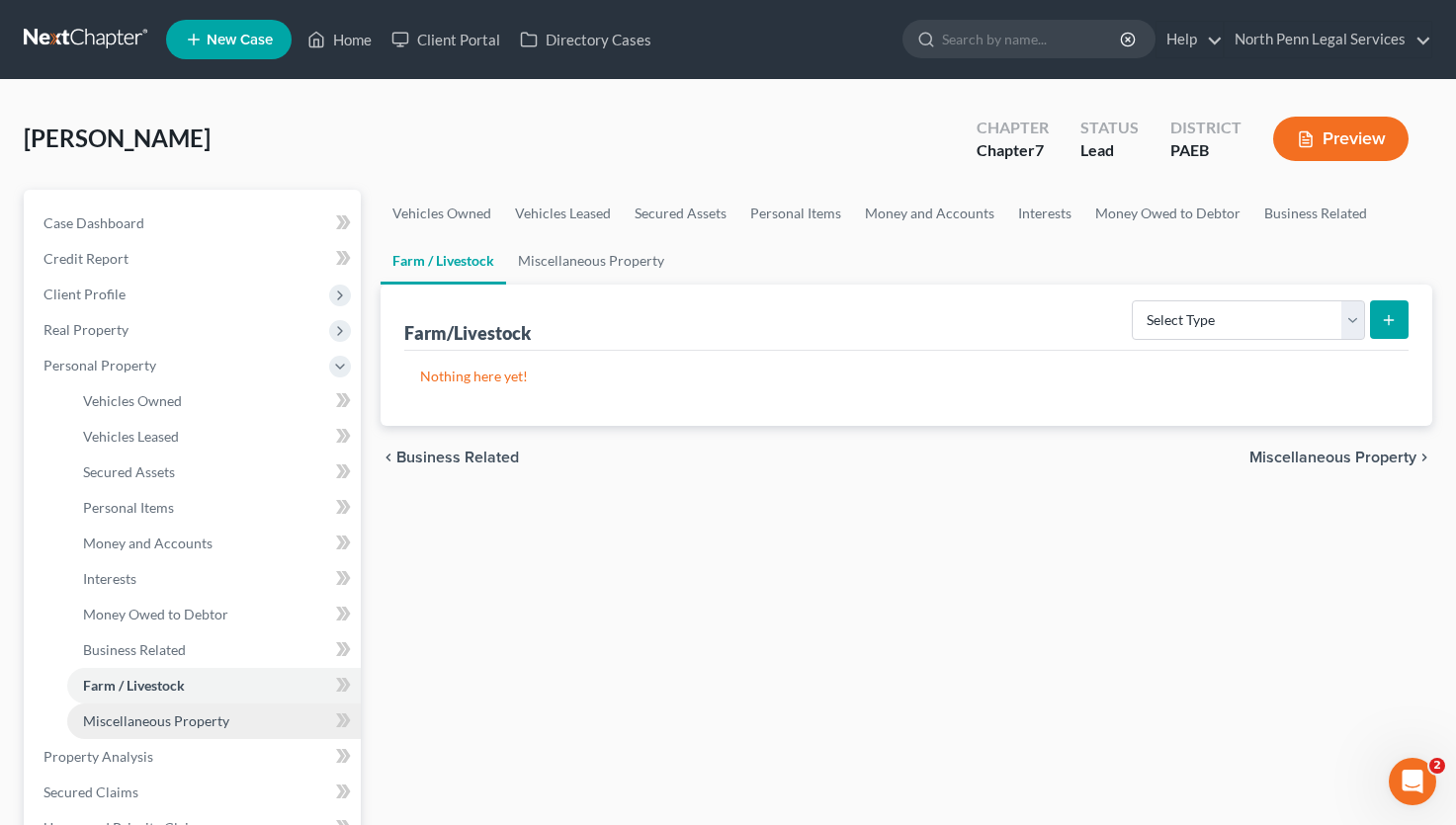
click at [141, 722] on span "Miscellaneous Property" at bounding box center [155, 721] width 146 height 17
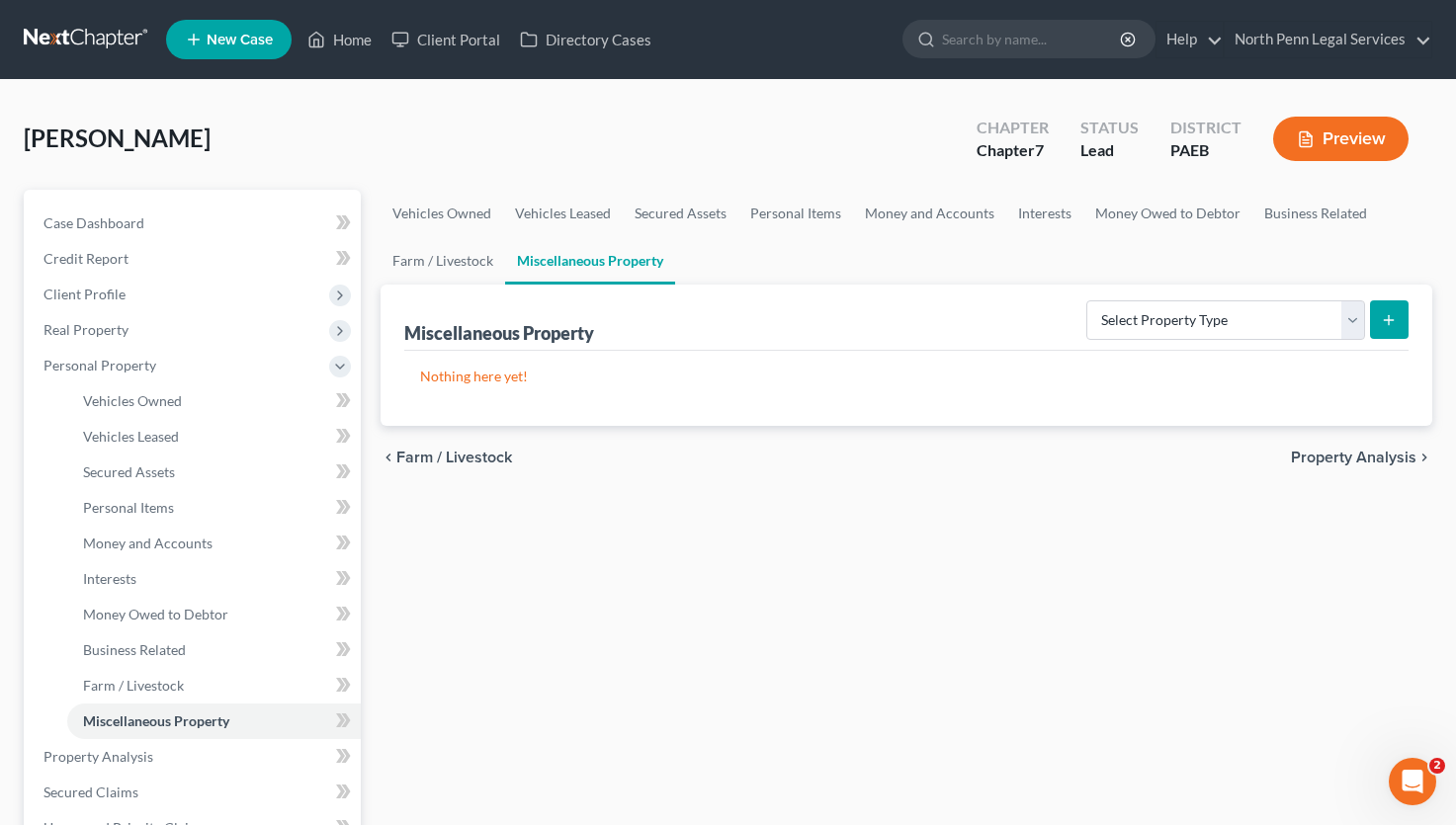
scroll to position [198, 0]
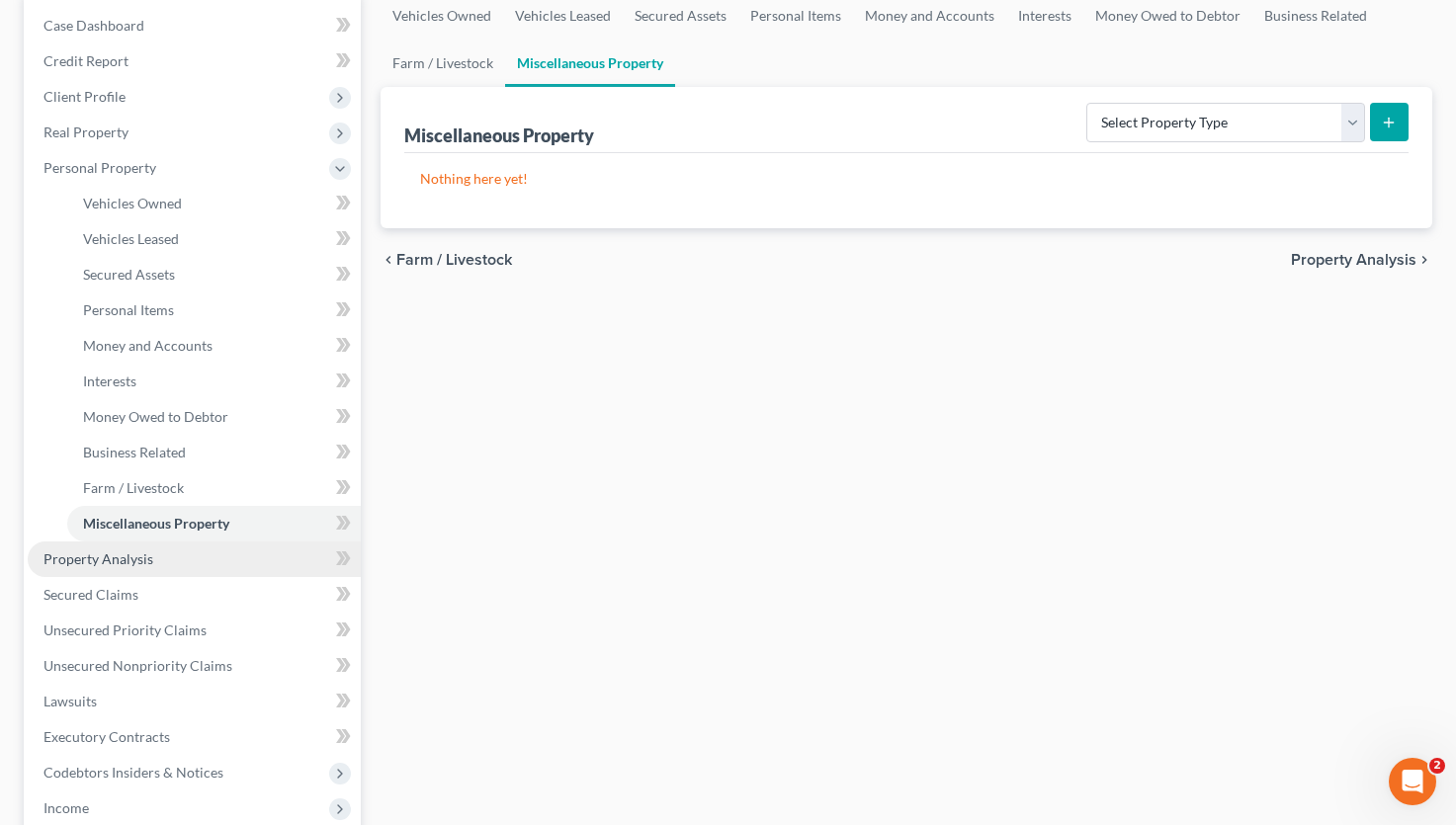
click at [135, 563] on span "Property Analysis" at bounding box center [99, 558] width 109 height 17
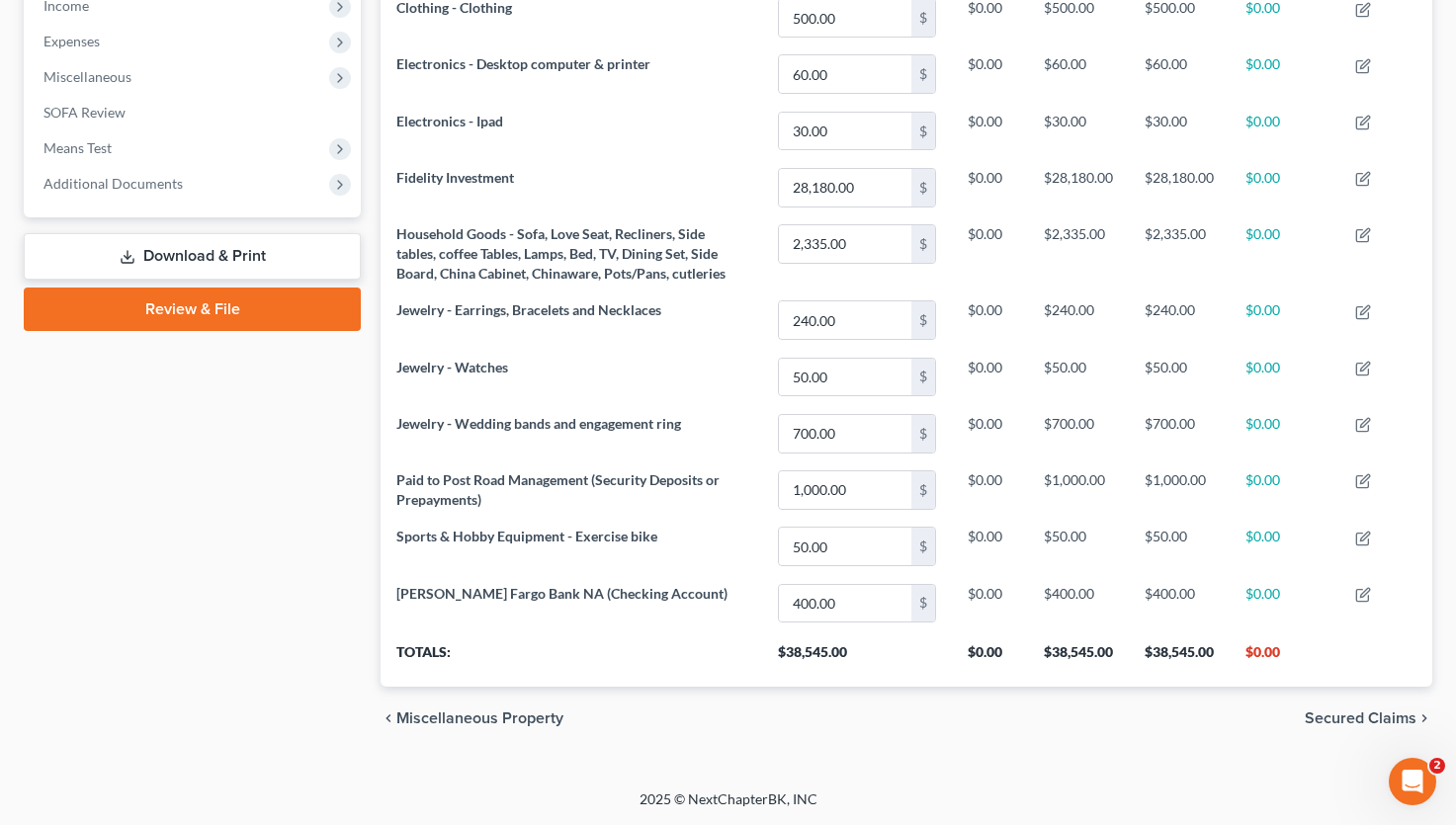
scroll to position [348, 0]
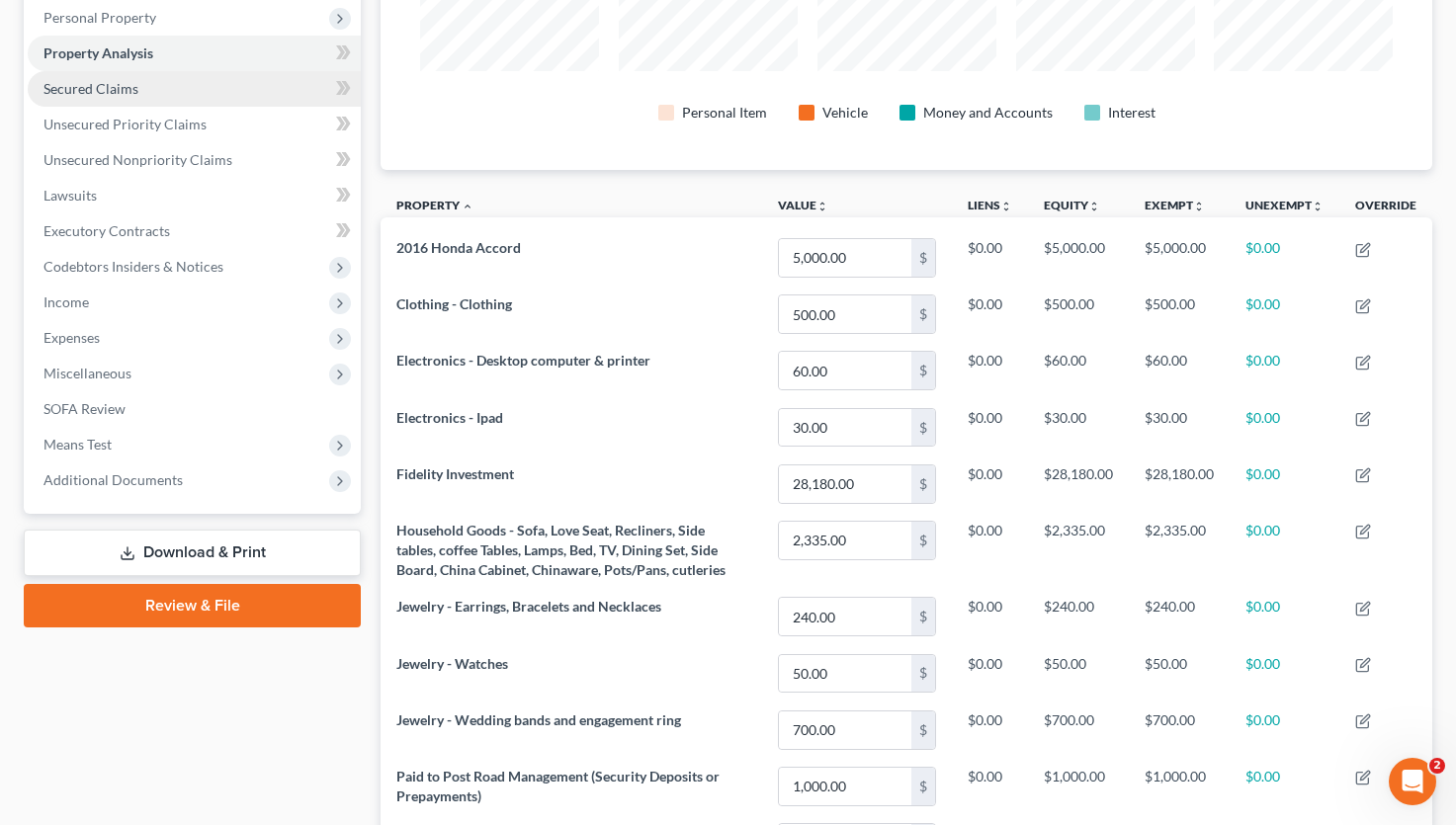
click at [121, 86] on span "Secured Claims" at bounding box center [91, 88] width 95 height 17
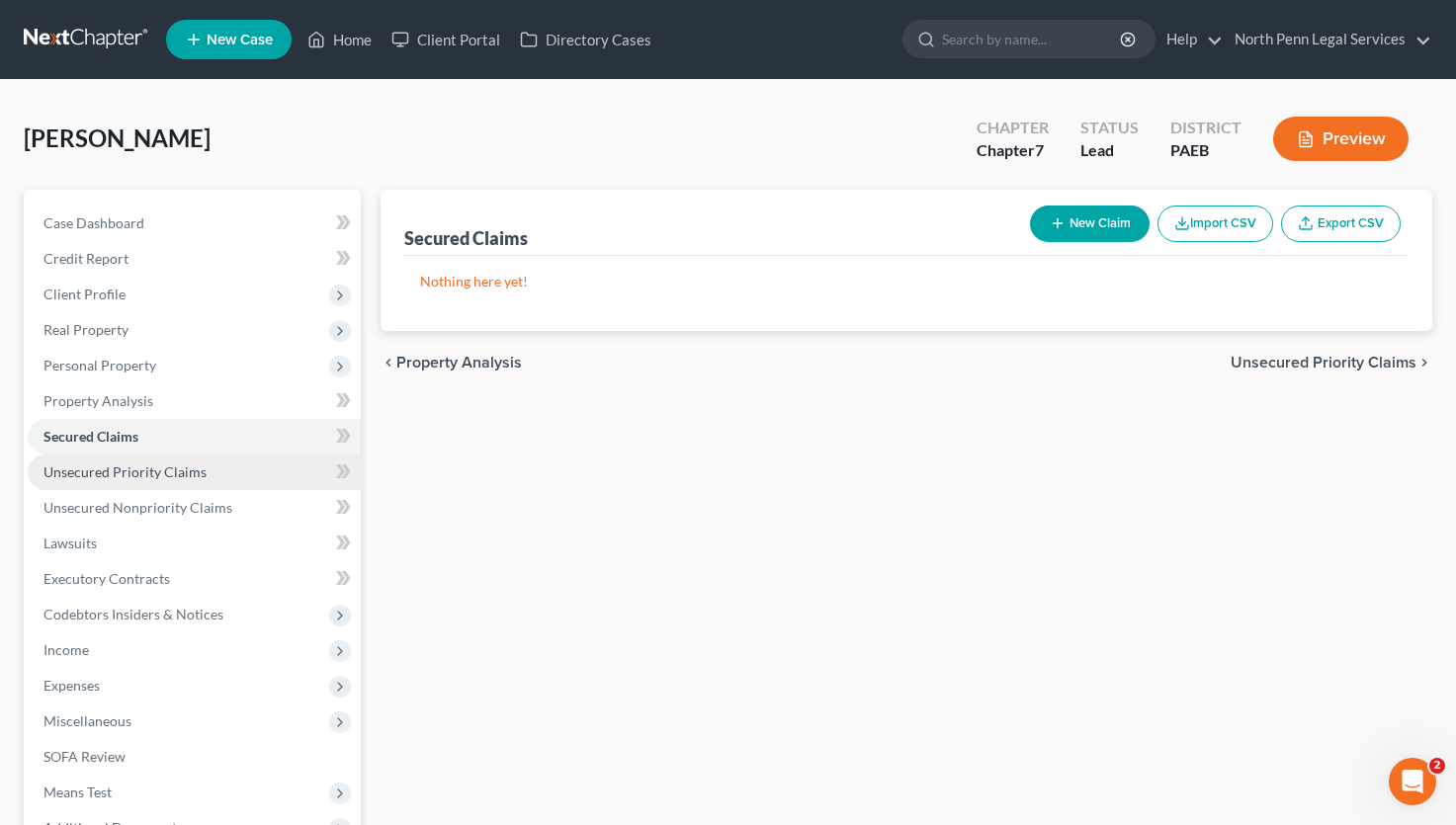
click at [165, 476] on span "Unsecured Priority Claims" at bounding box center [125, 472] width 163 height 17
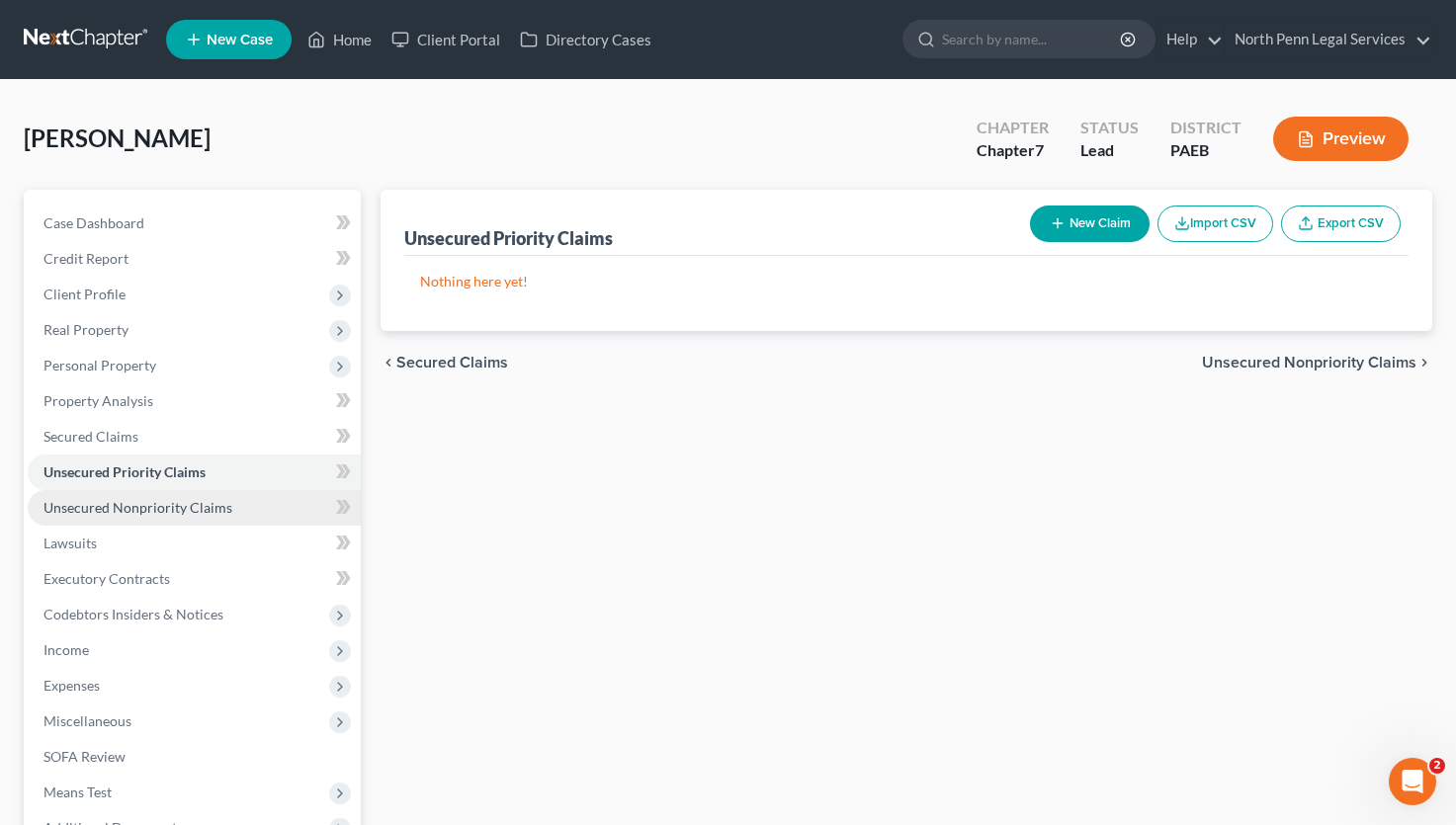
click at [165, 512] on span "Unsecured Nonpriority Claims" at bounding box center [138, 507] width 189 height 17
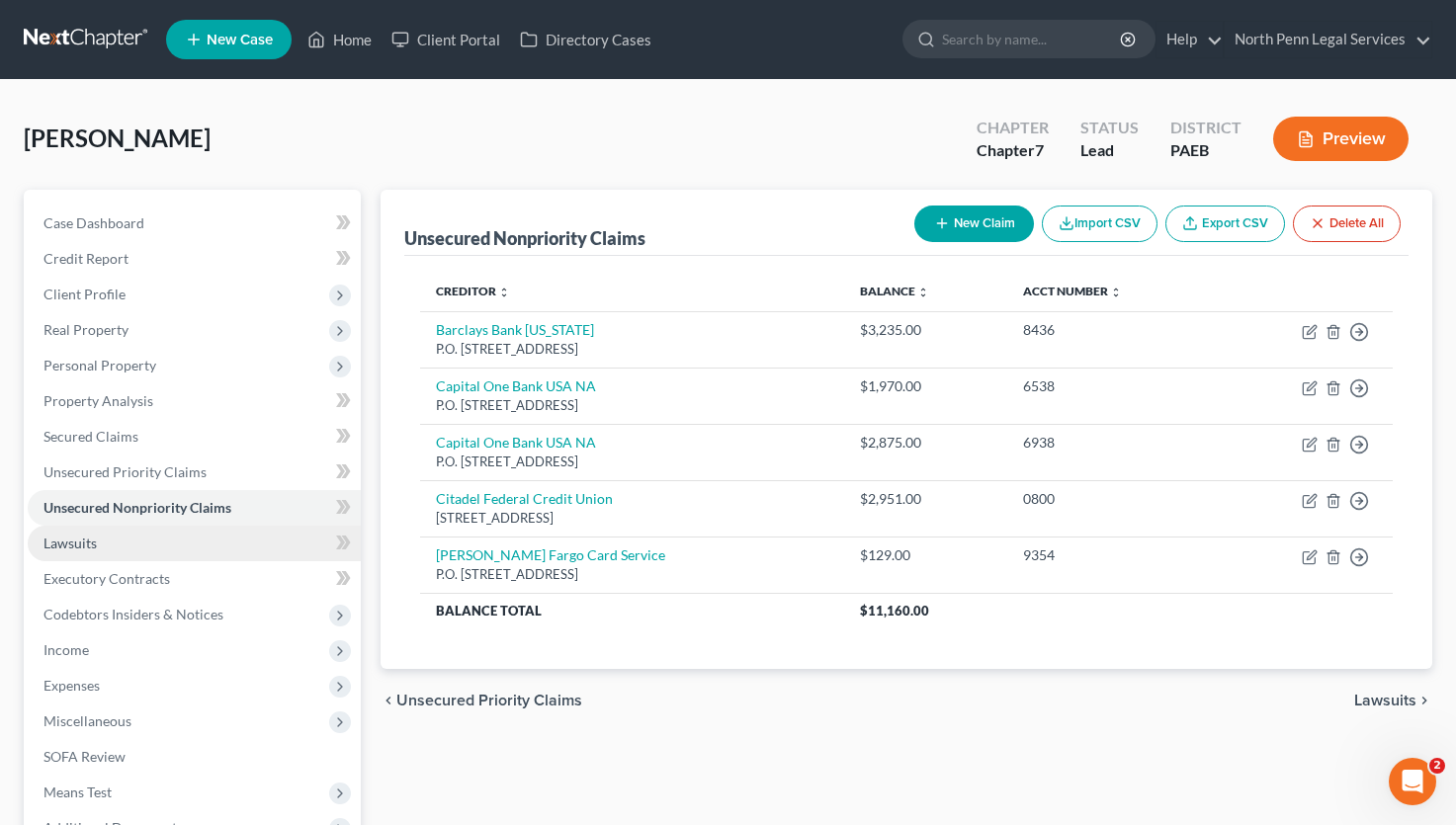
click at [157, 546] on link "Lawsuits" at bounding box center [194, 543] width 333 height 36
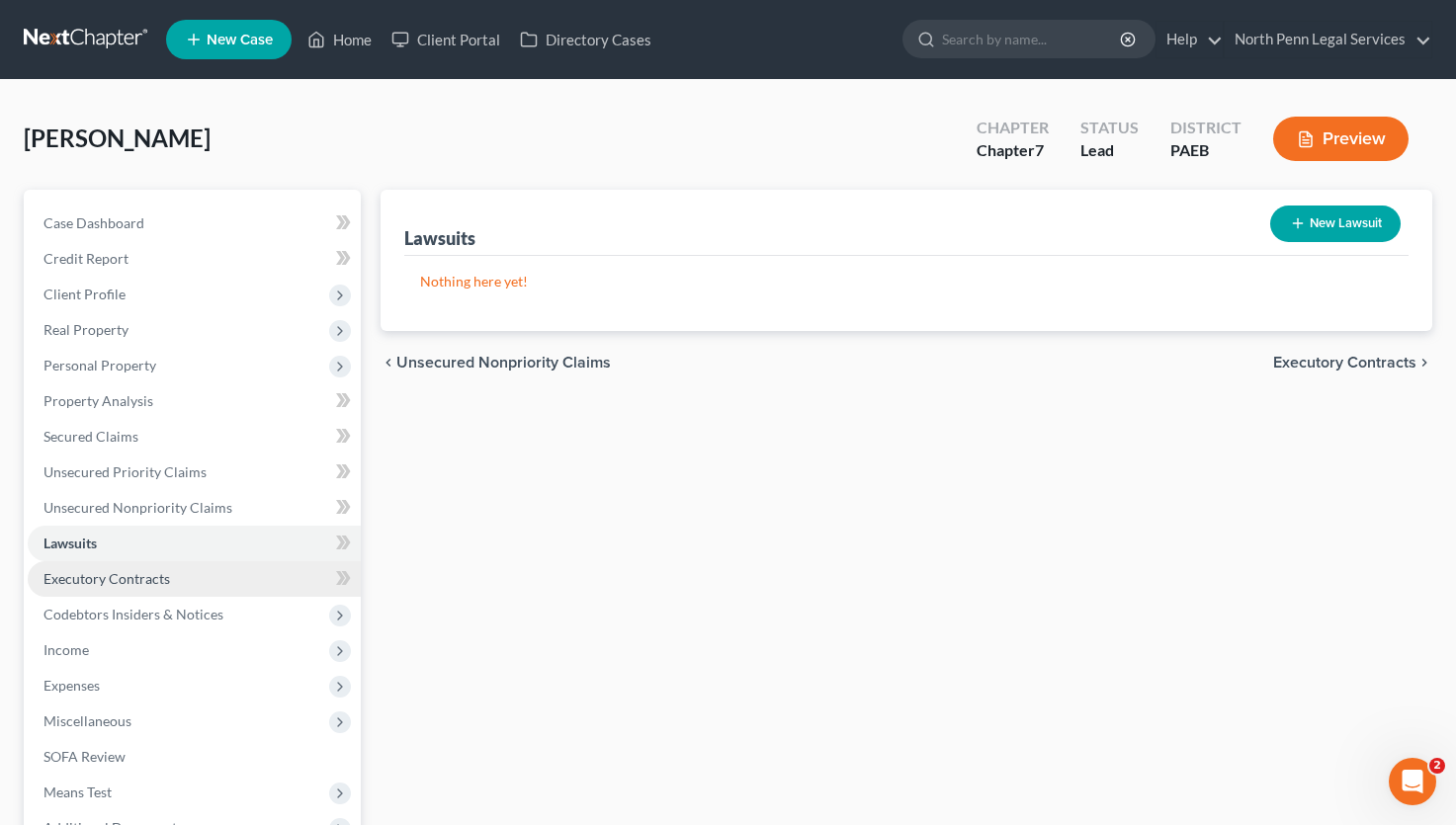
click at [141, 572] on span "Executory Contracts" at bounding box center [106, 578] width 126 height 17
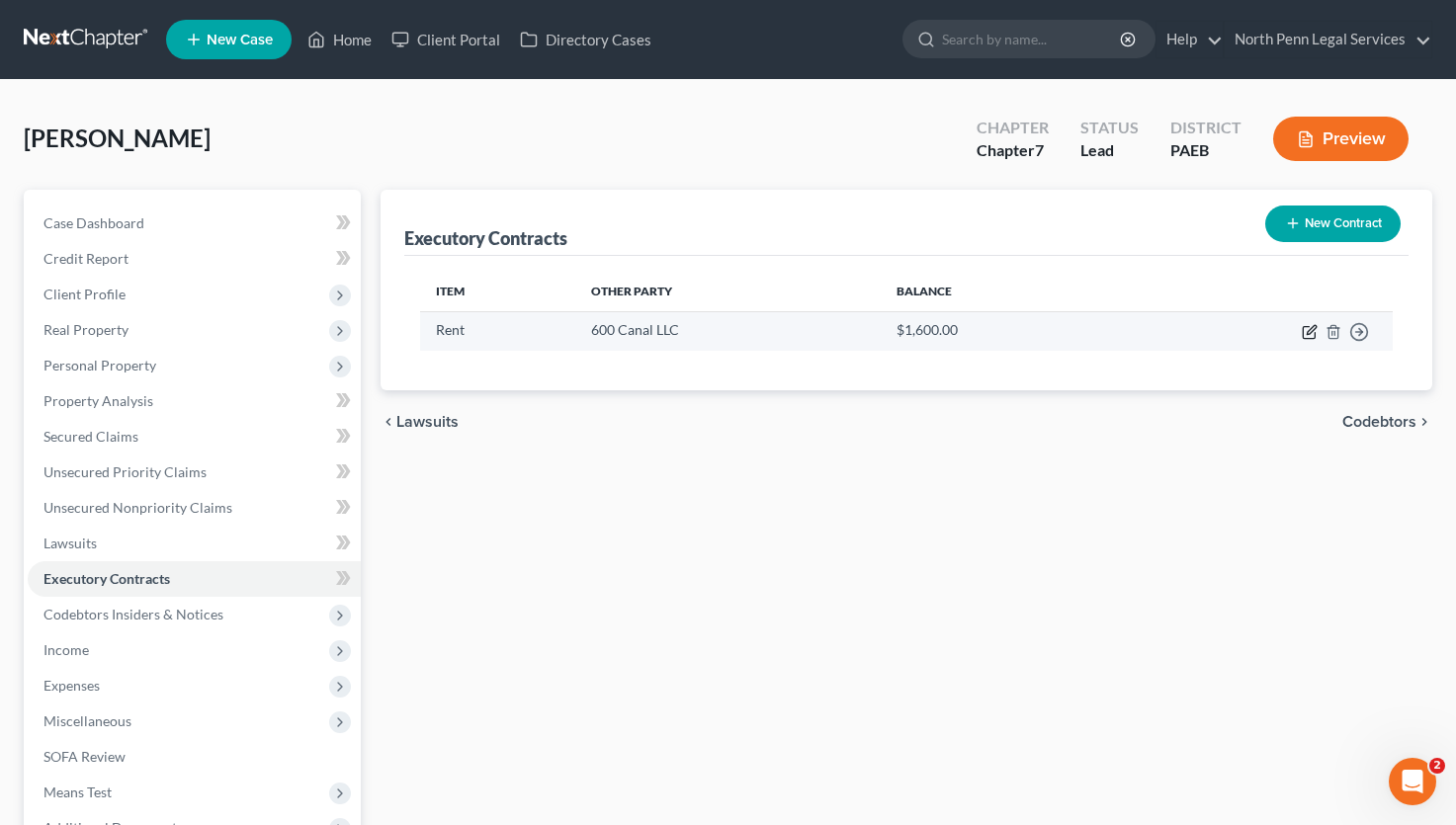
click at [1306, 328] on icon "button" at bounding box center [1310, 332] width 16 height 16
select select "3"
select select "39"
select select "0"
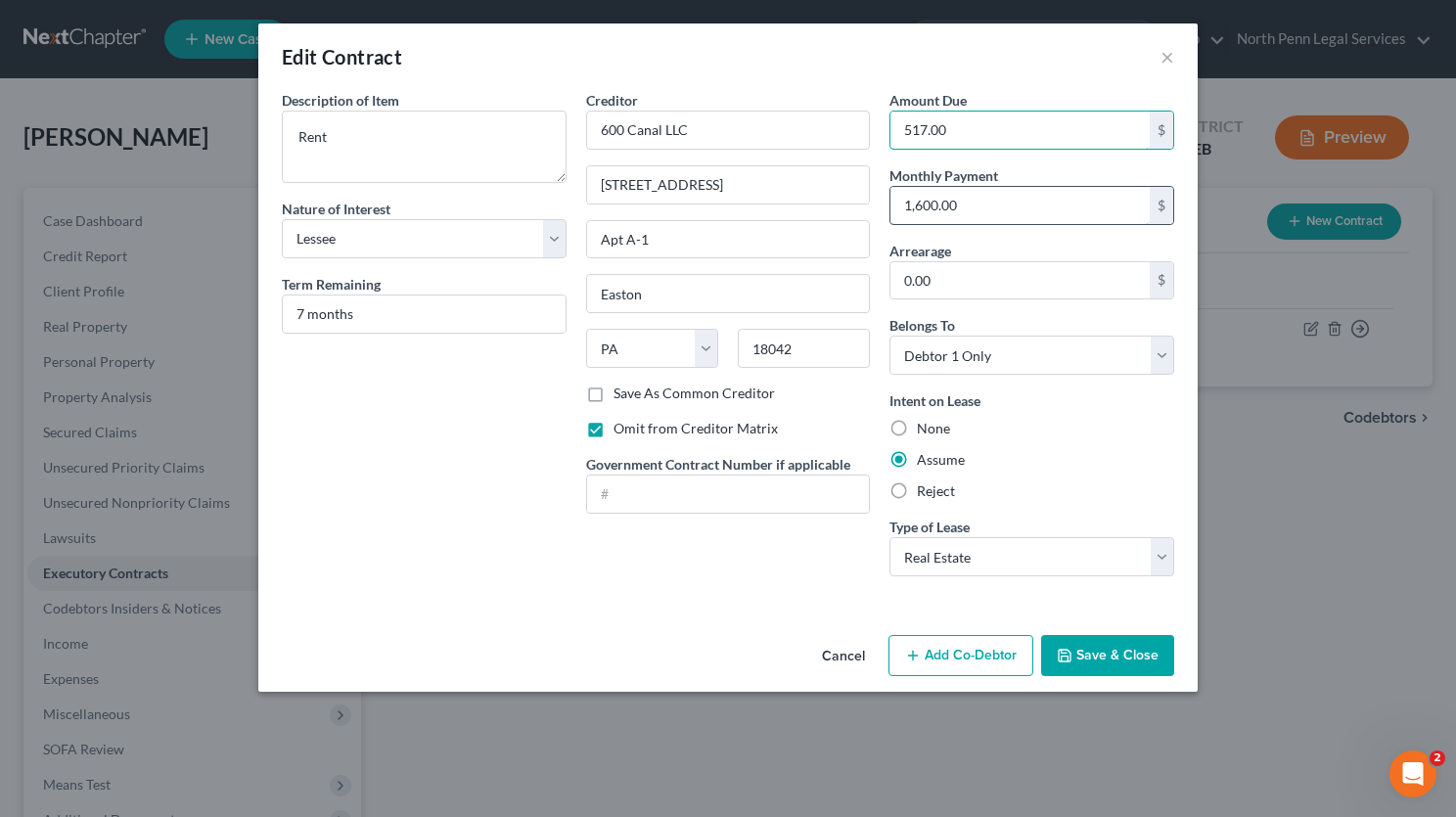
type input "517.00"
click at [960, 207] on input "1,600.00" at bounding box center [1020, 206] width 259 height 37
type input "517.00"
click at [1088, 651] on button "Save & Close" at bounding box center [1107, 655] width 133 height 41
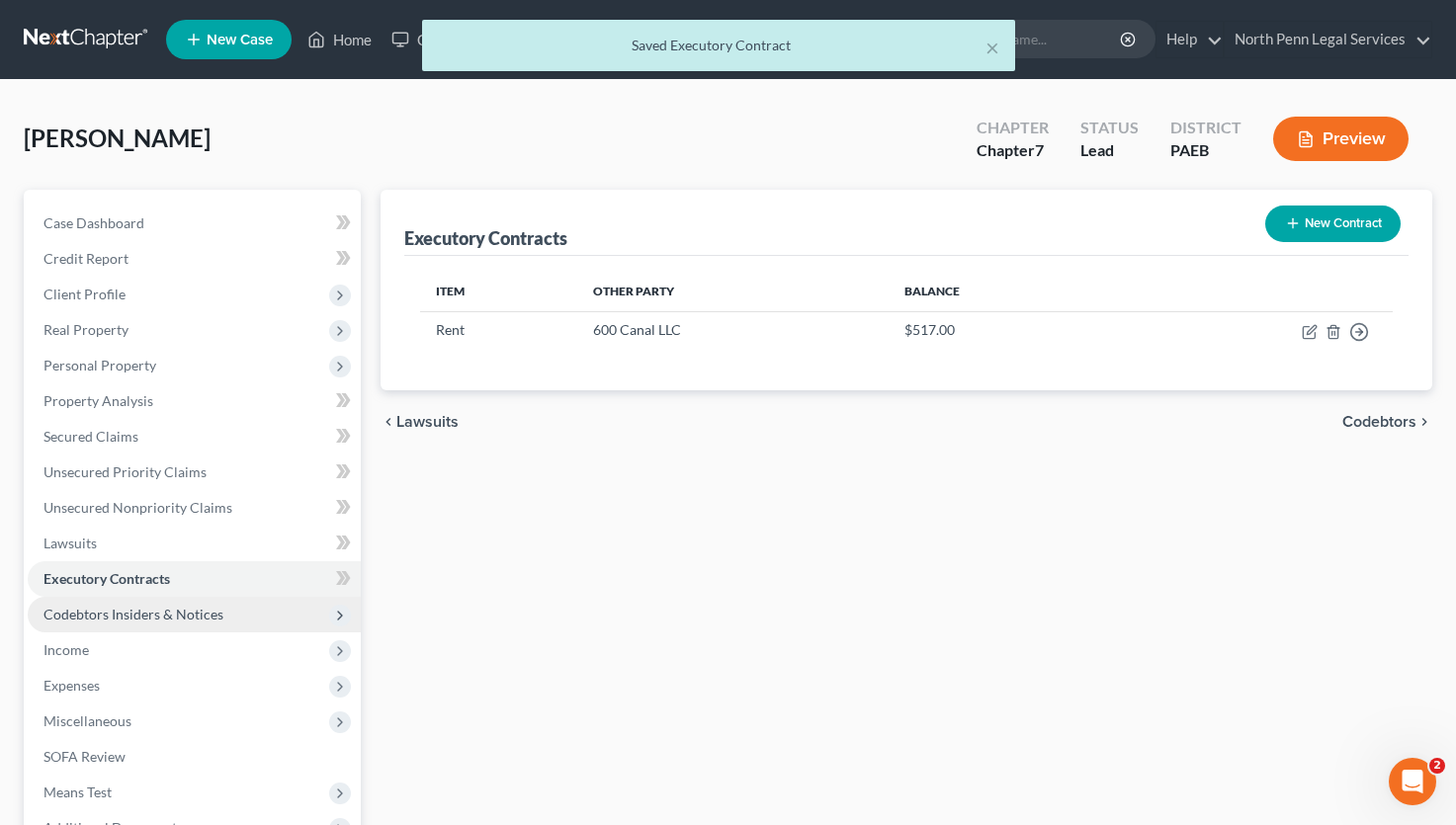
click at [177, 611] on span "Codebtors Insiders & Notices" at bounding box center [133, 614] width 180 height 17
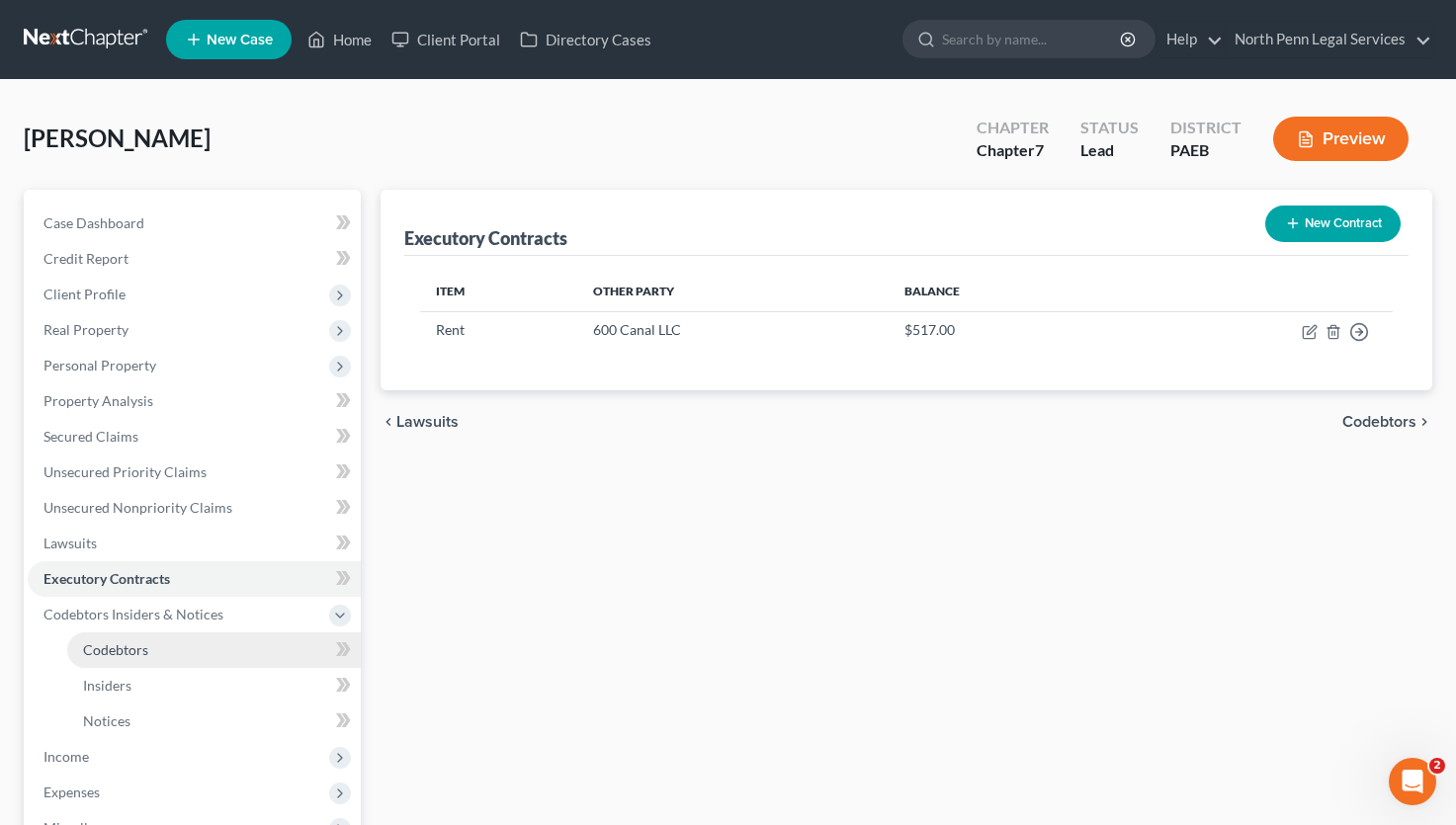
click at [100, 646] on span "Codebtors" at bounding box center [115, 649] width 66 height 17
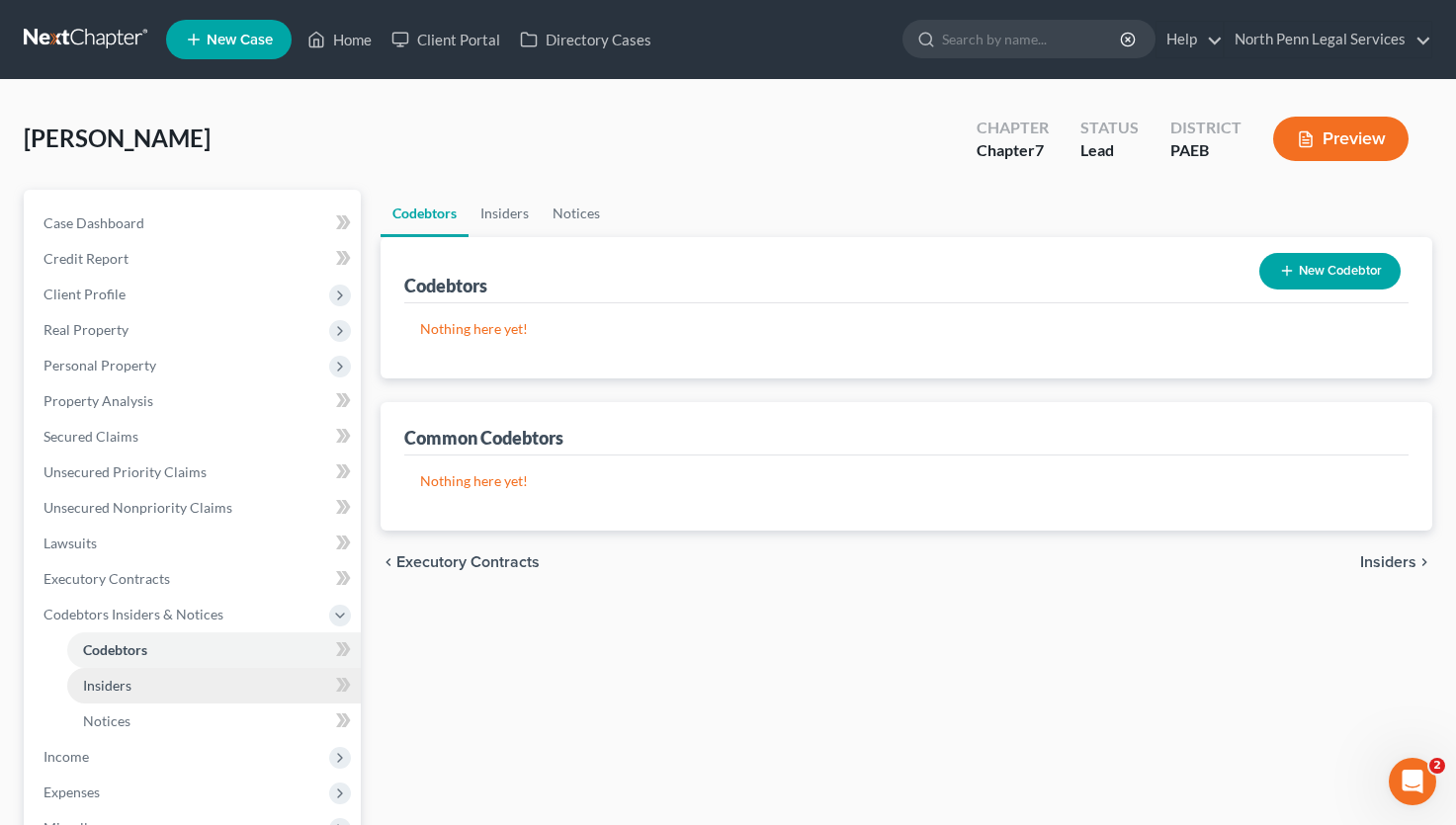
click at [98, 687] on span "Insiders" at bounding box center [106, 685] width 49 height 17
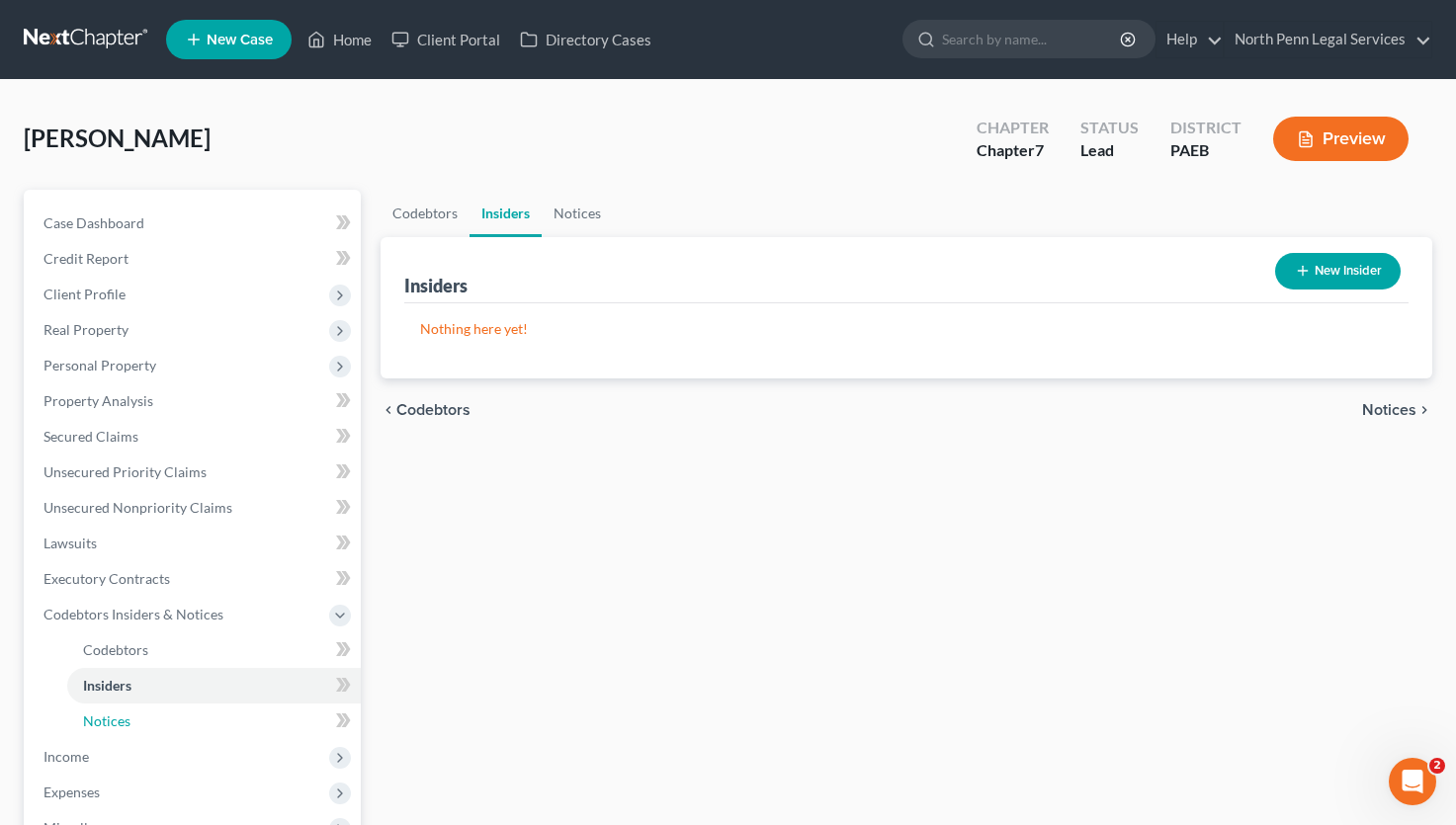
drag, startPoint x: 98, startPoint y: 717, endPoint x: 365, endPoint y: 701, distance: 267.5
click at [98, 718] on span "Notices" at bounding box center [106, 721] width 48 height 17
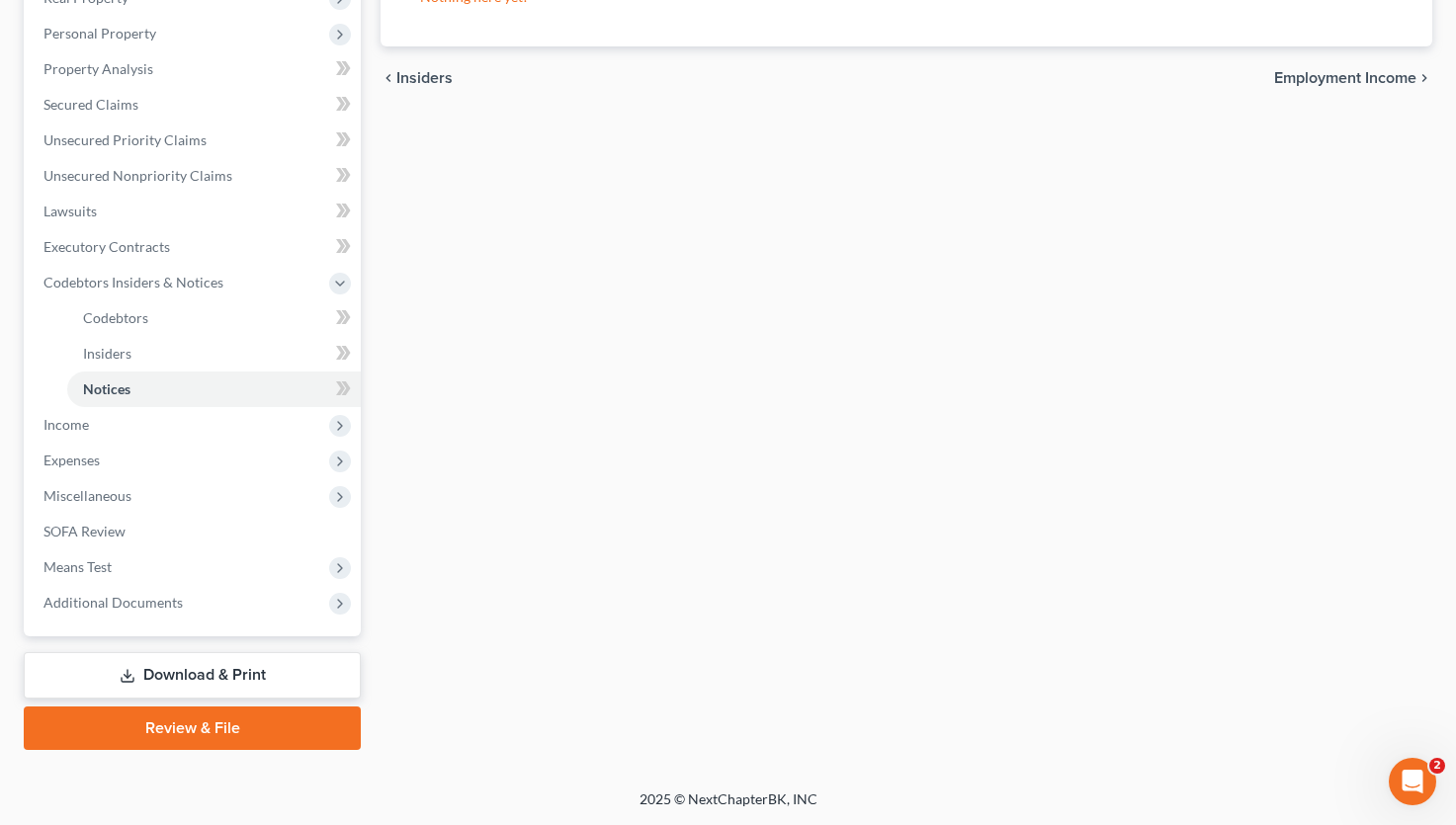
scroll to position [134, 0]
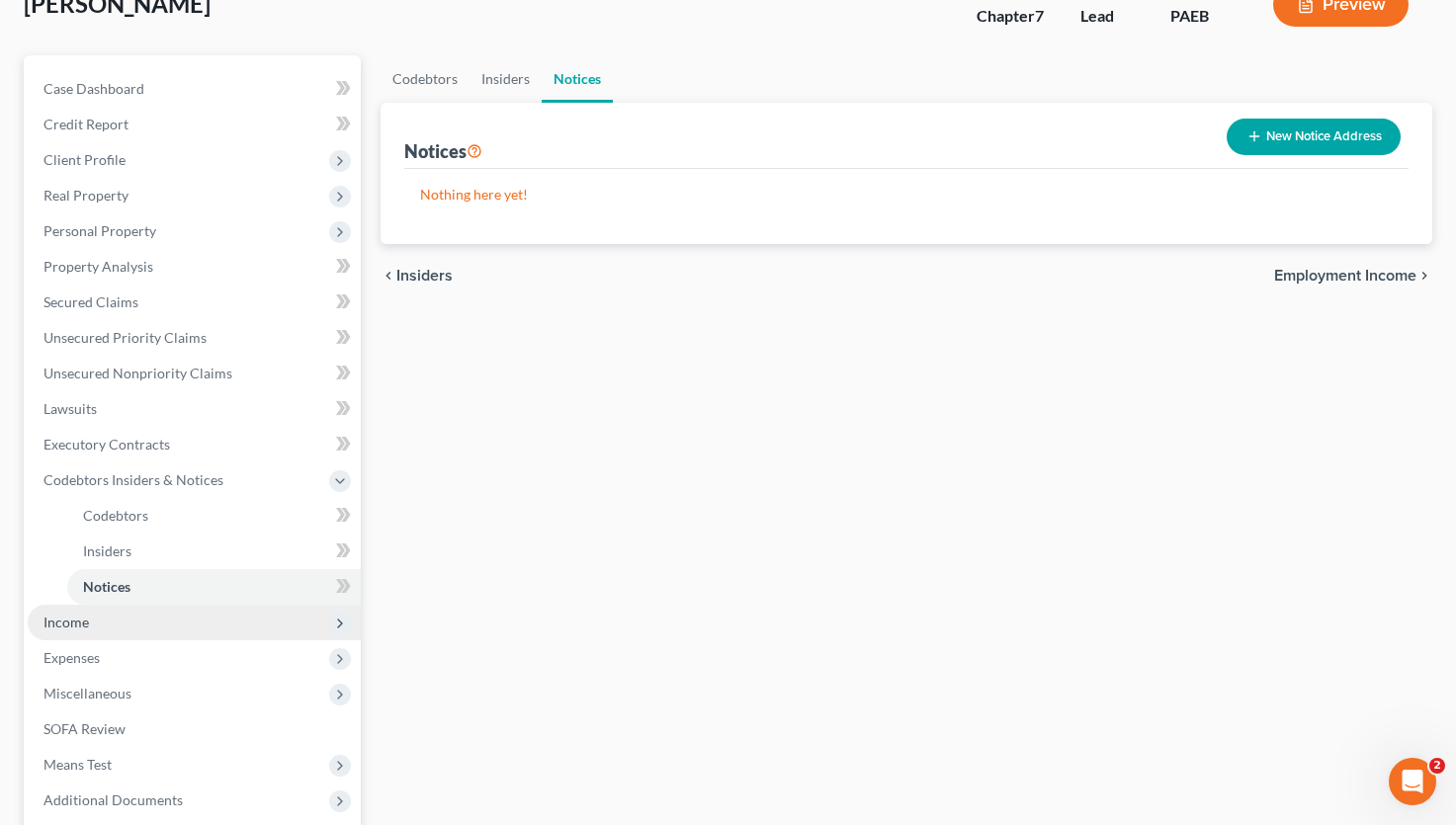
click at [85, 616] on span "Income" at bounding box center [67, 622] width 46 height 17
click at [181, 590] on span "Non Employment Income" at bounding box center [160, 586] width 156 height 17
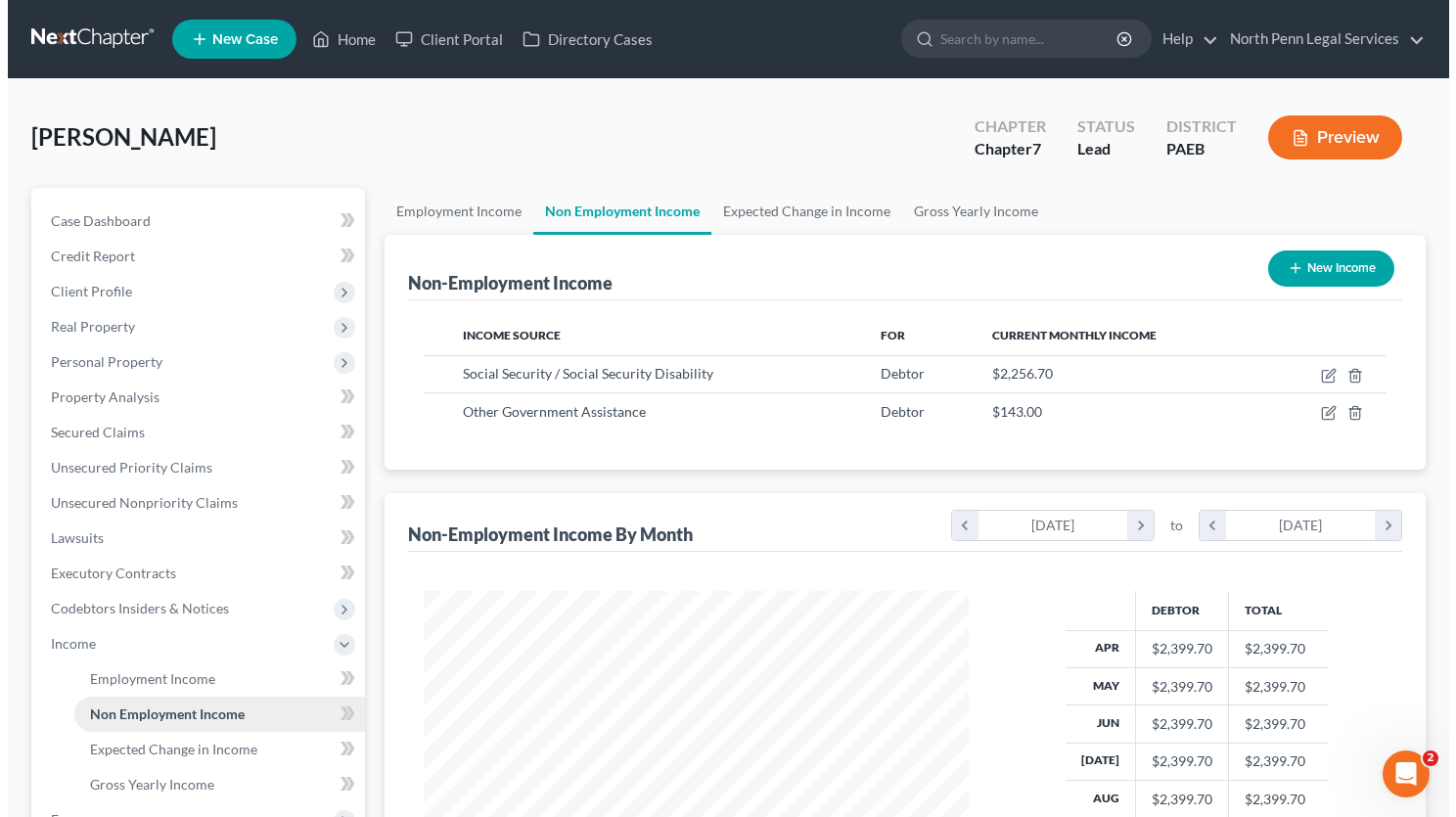
scroll to position [351, 585]
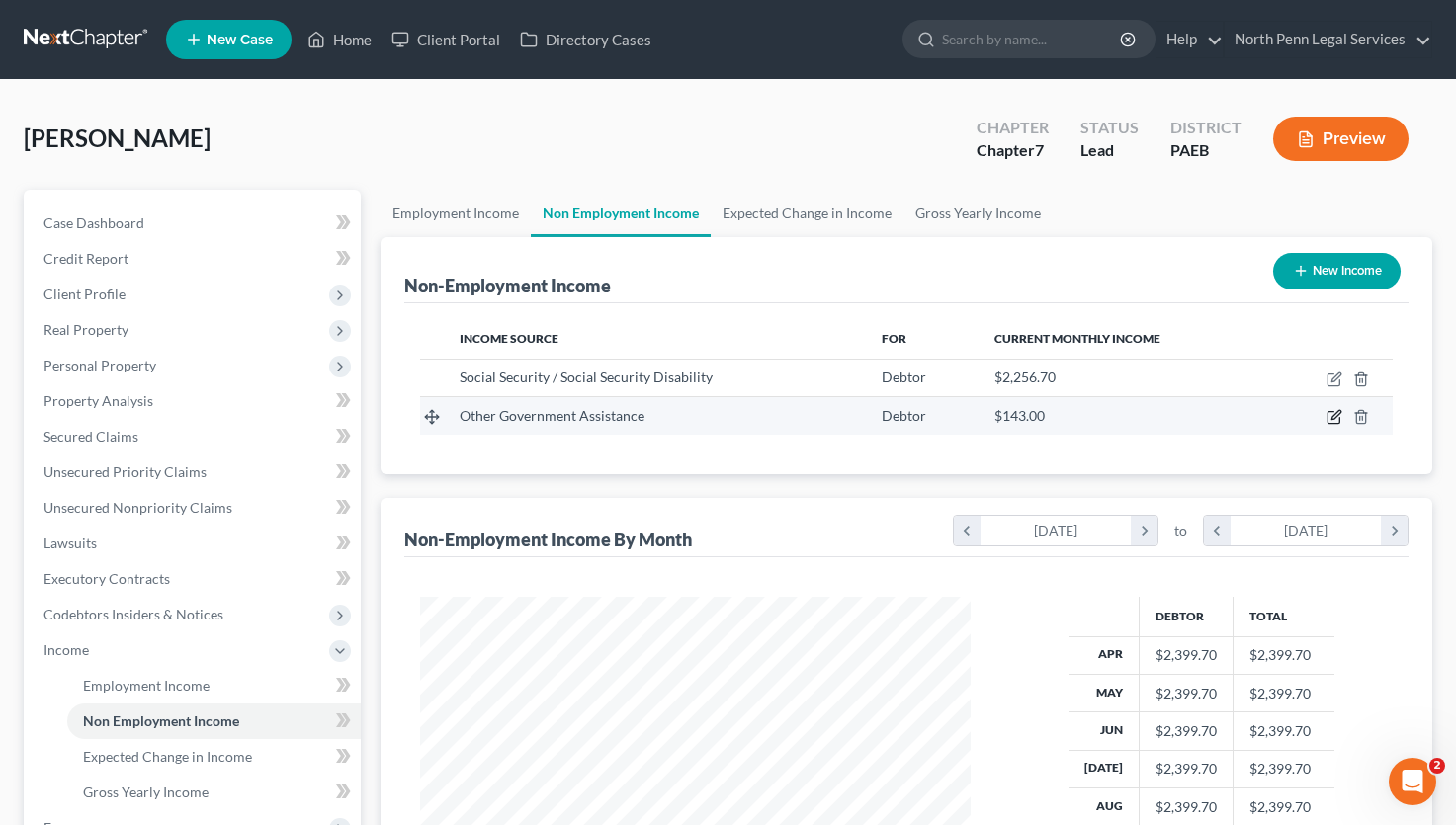
click at [1336, 416] on icon "button" at bounding box center [1334, 417] width 16 height 16
select select "5"
select select "0"
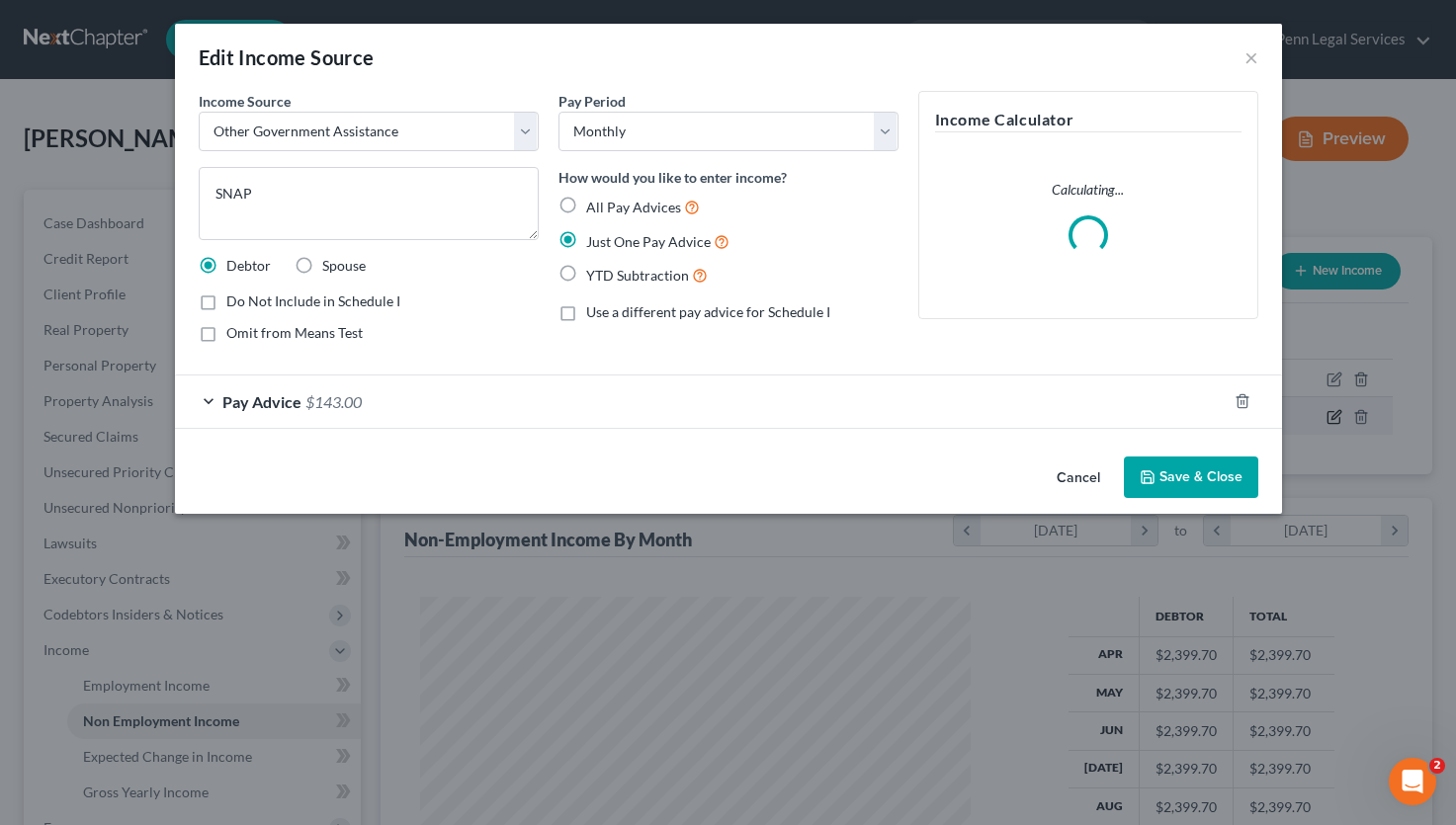
scroll to position [354, 597]
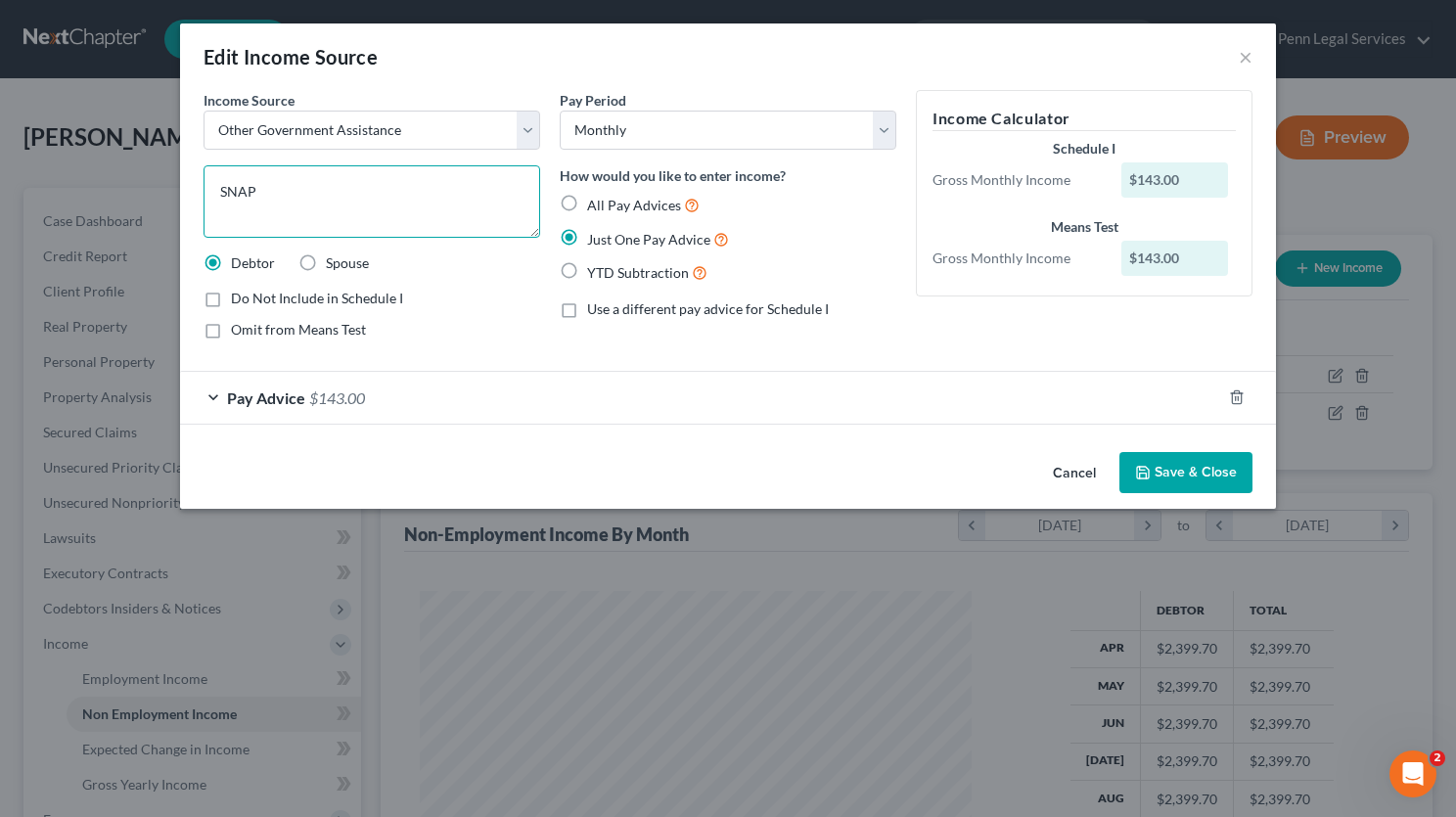
click at [265, 191] on textarea "SNAP" at bounding box center [373, 201] width 337 height 72
type textarea "SNAP"
click at [1177, 468] on button "Save & Close" at bounding box center [1186, 473] width 133 height 41
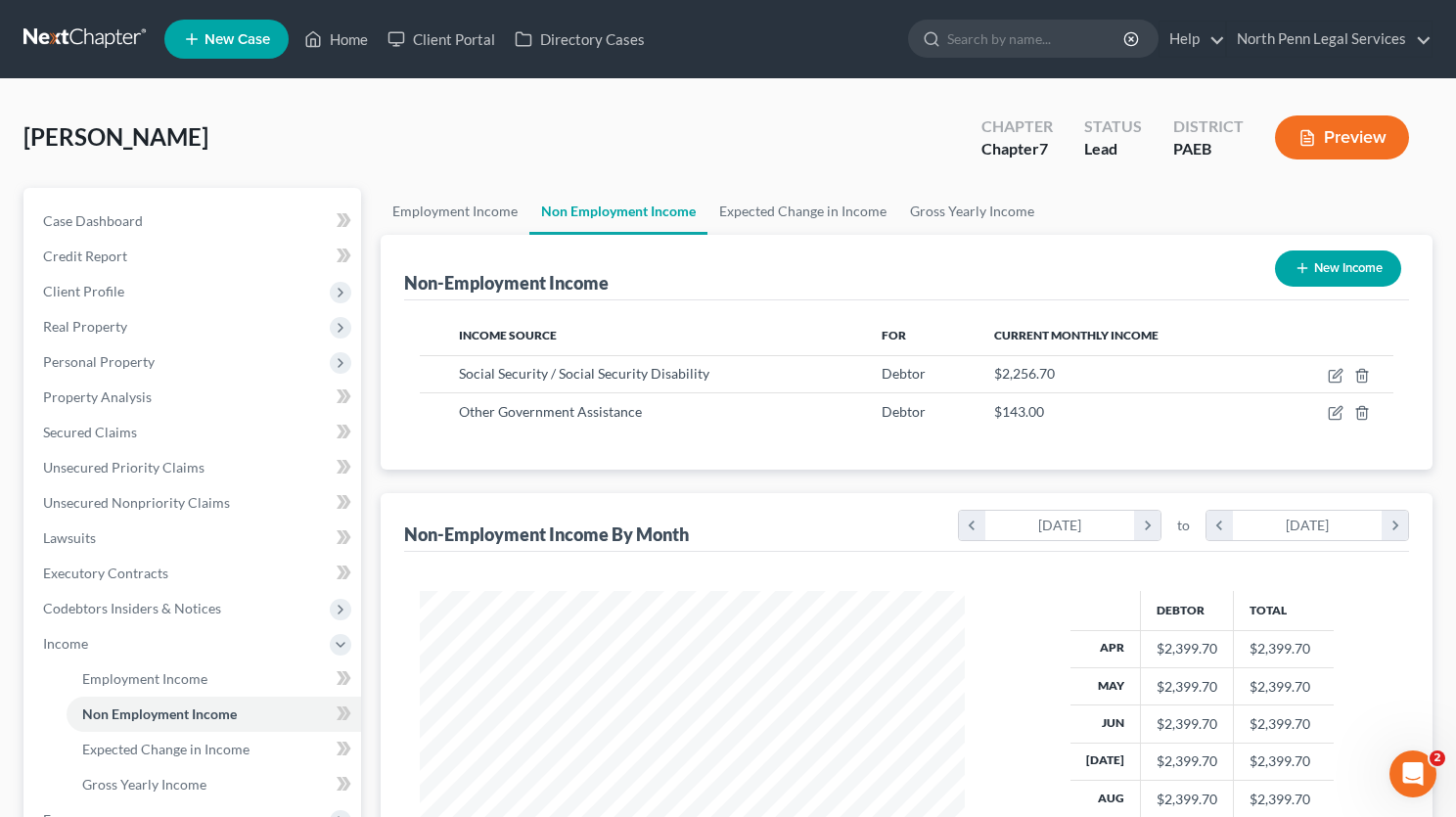
scroll to position [978181, 978202]
click at [1308, 264] on button "New Income" at bounding box center [1324, 268] width 126 height 36
select select "0"
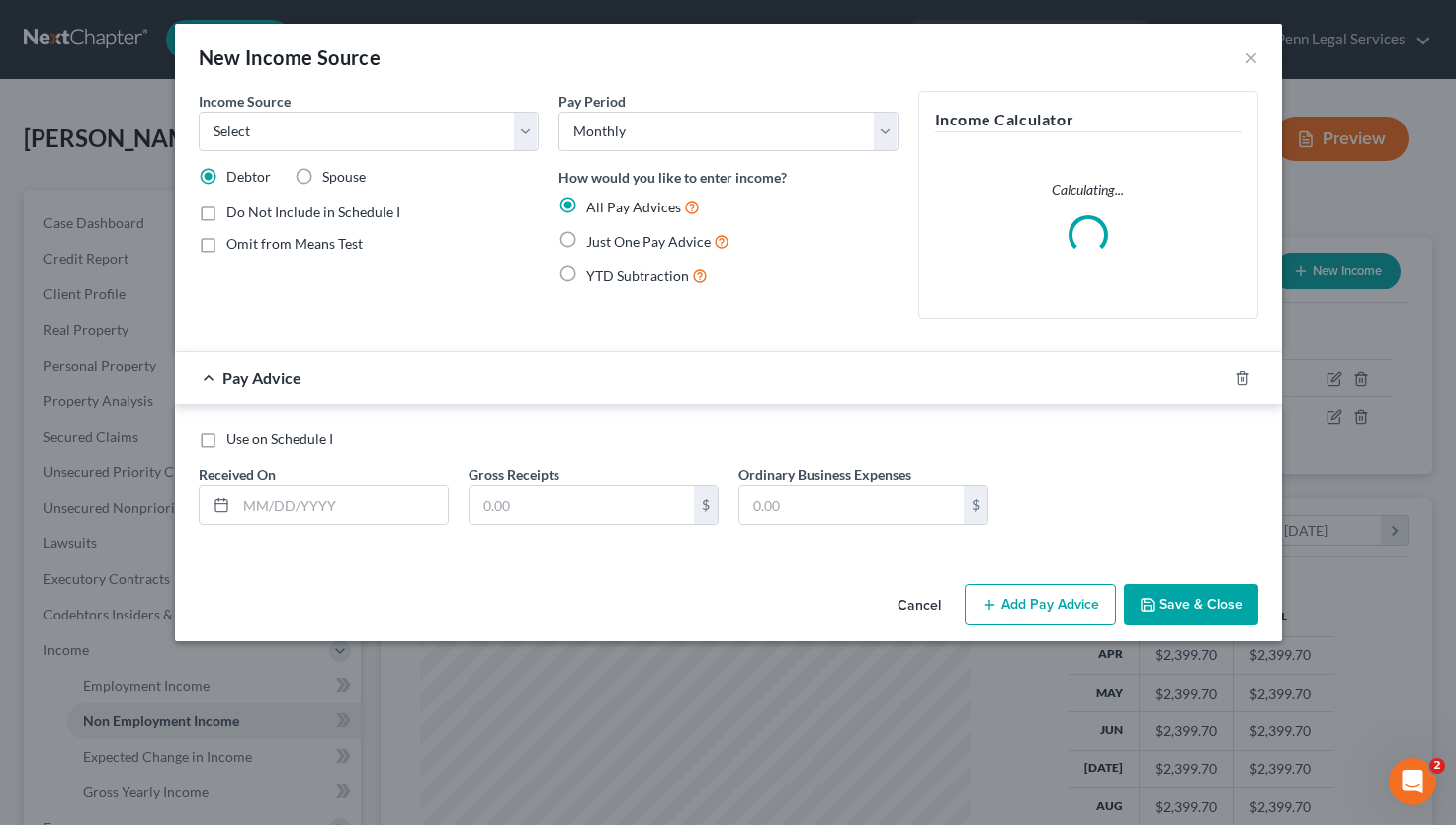
scroll to position [354, 597]
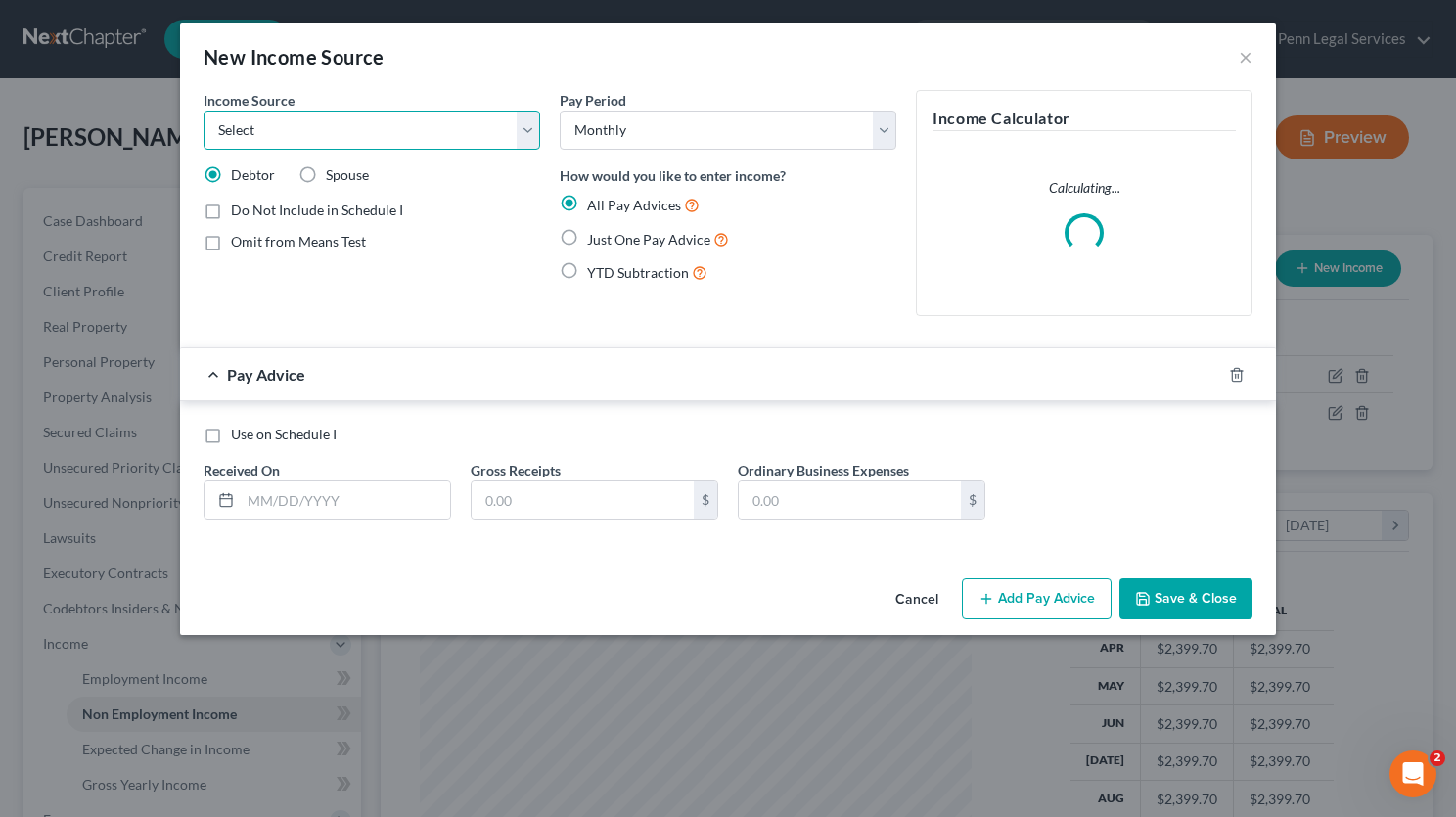
click at [524, 138] on select "Select Unemployment Disability (from employer) Pension Retirement Social Securi…" at bounding box center [373, 130] width 337 height 39
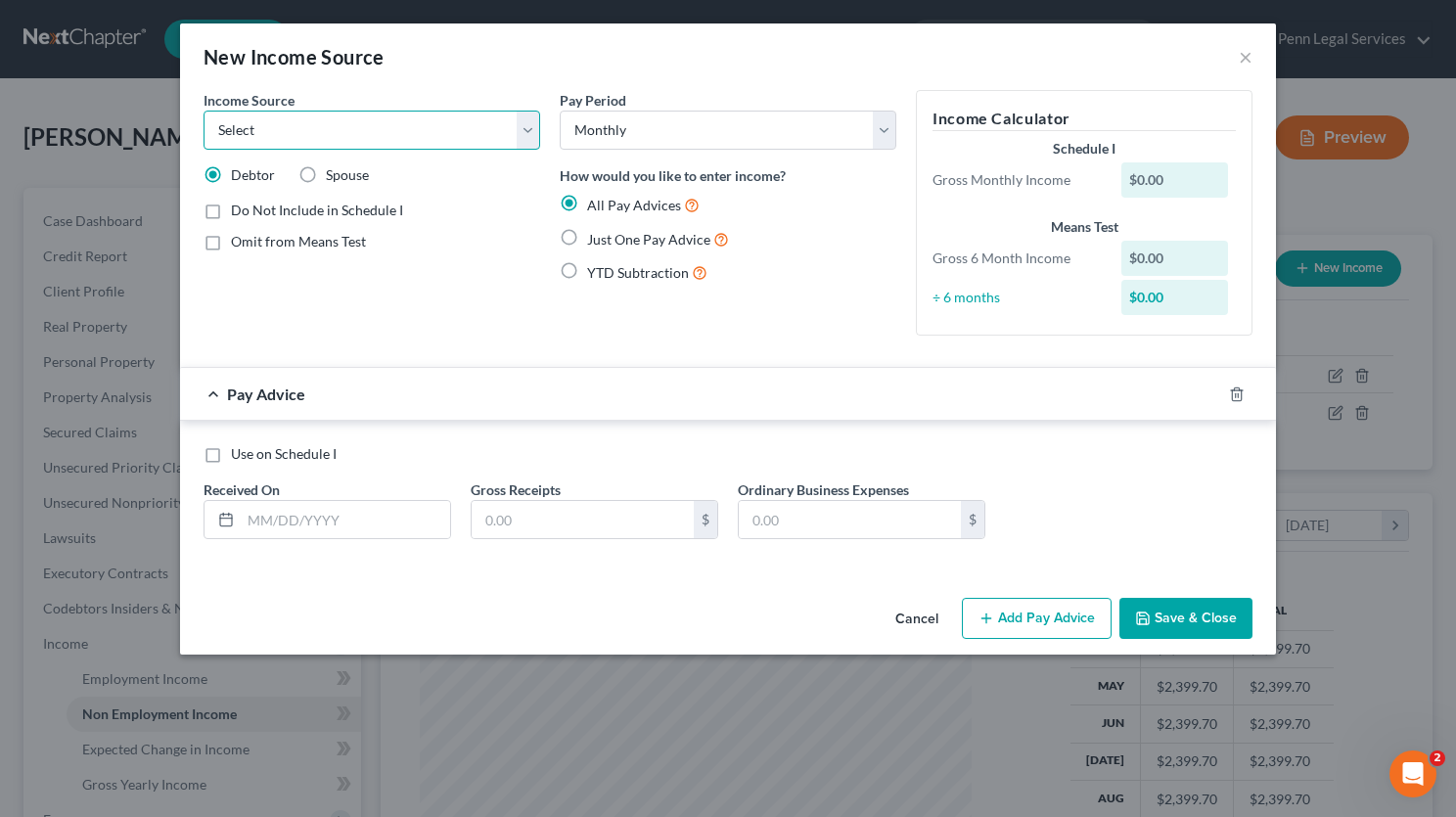
select select "5"
click at [204, 110] on select "Select Unemployment Disability (from employer) Pension Retirement Social Securi…" at bounding box center [373, 130] width 337 height 39
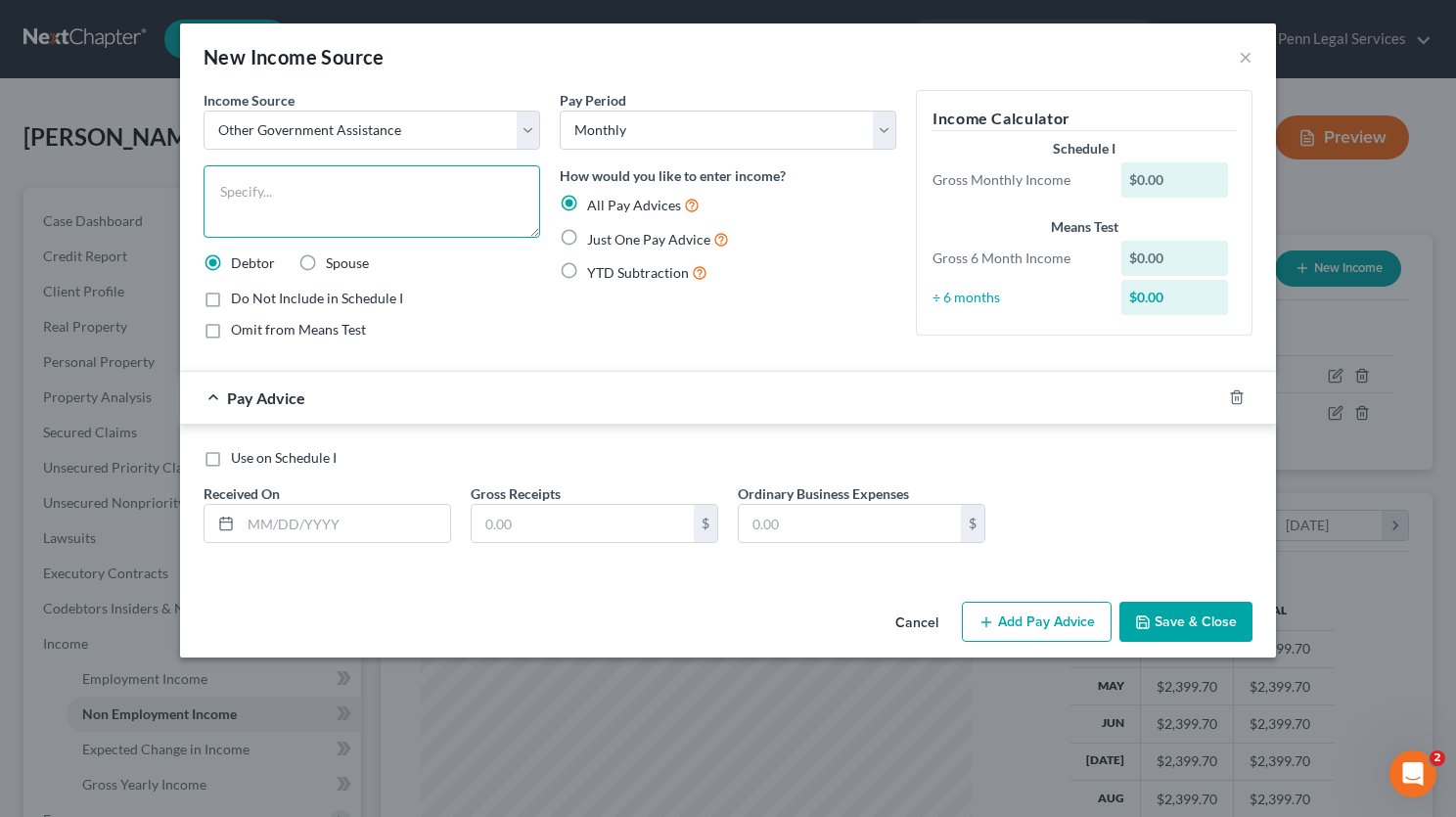
click at [339, 209] on textarea at bounding box center [373, 201] width 337 height 72
type textarea "Housing Voucher"
click at [588, 240] on label "Just One Pay Advice" at bounding box center [659, 238] width 142 height 23
click at [595, 240] on input "Just One Pay Advice" at bounding box center [601, 234] width 13 height 13
radio input "true"
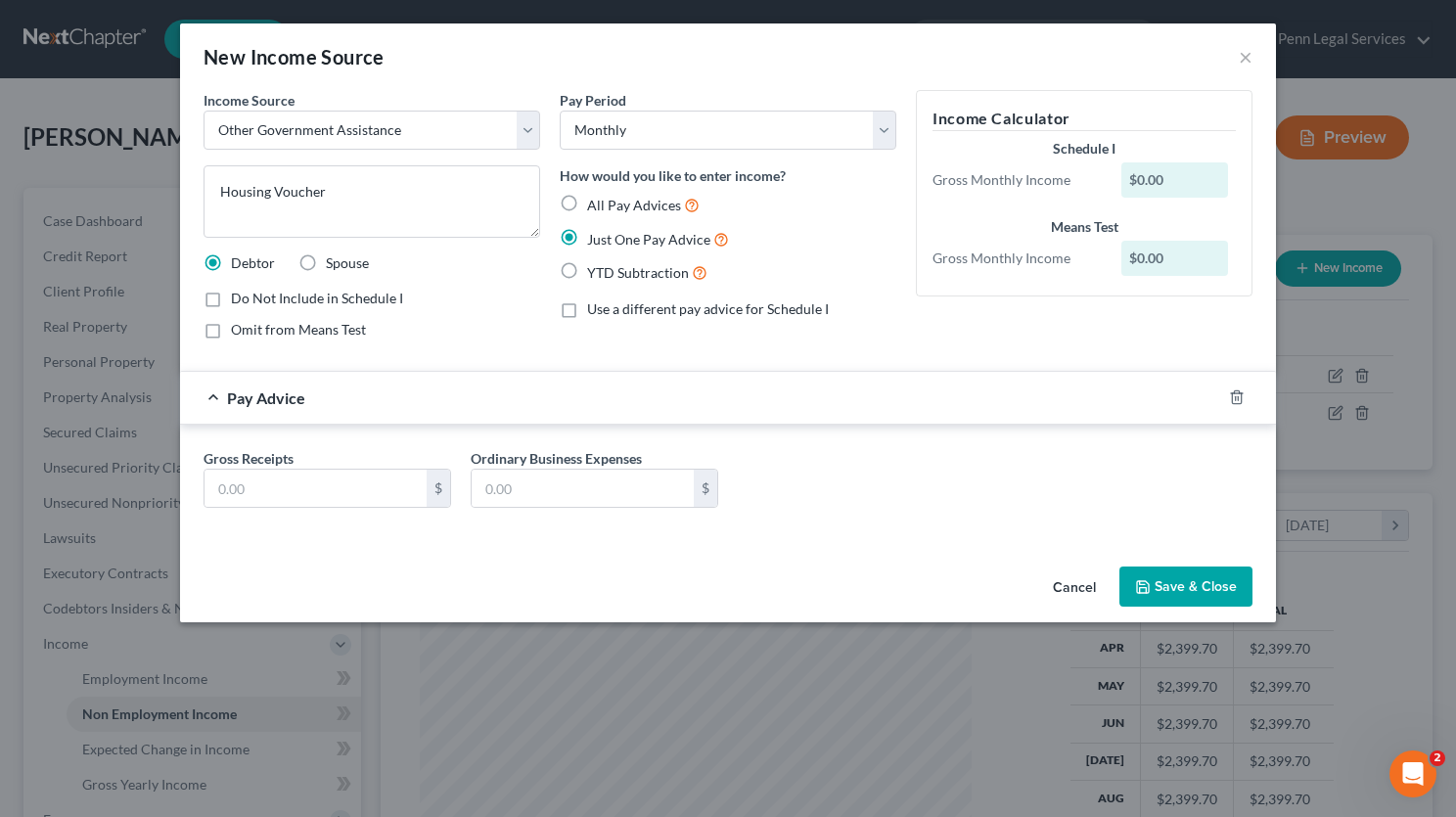
click at [588, 194] on label "All Pay Advices" at bounding box center [644, 205] width 112 height 23
click at [595, 194] on input "All Pay Advices" at bounding box center [601, 200] width 13 height 13
radio input "true"
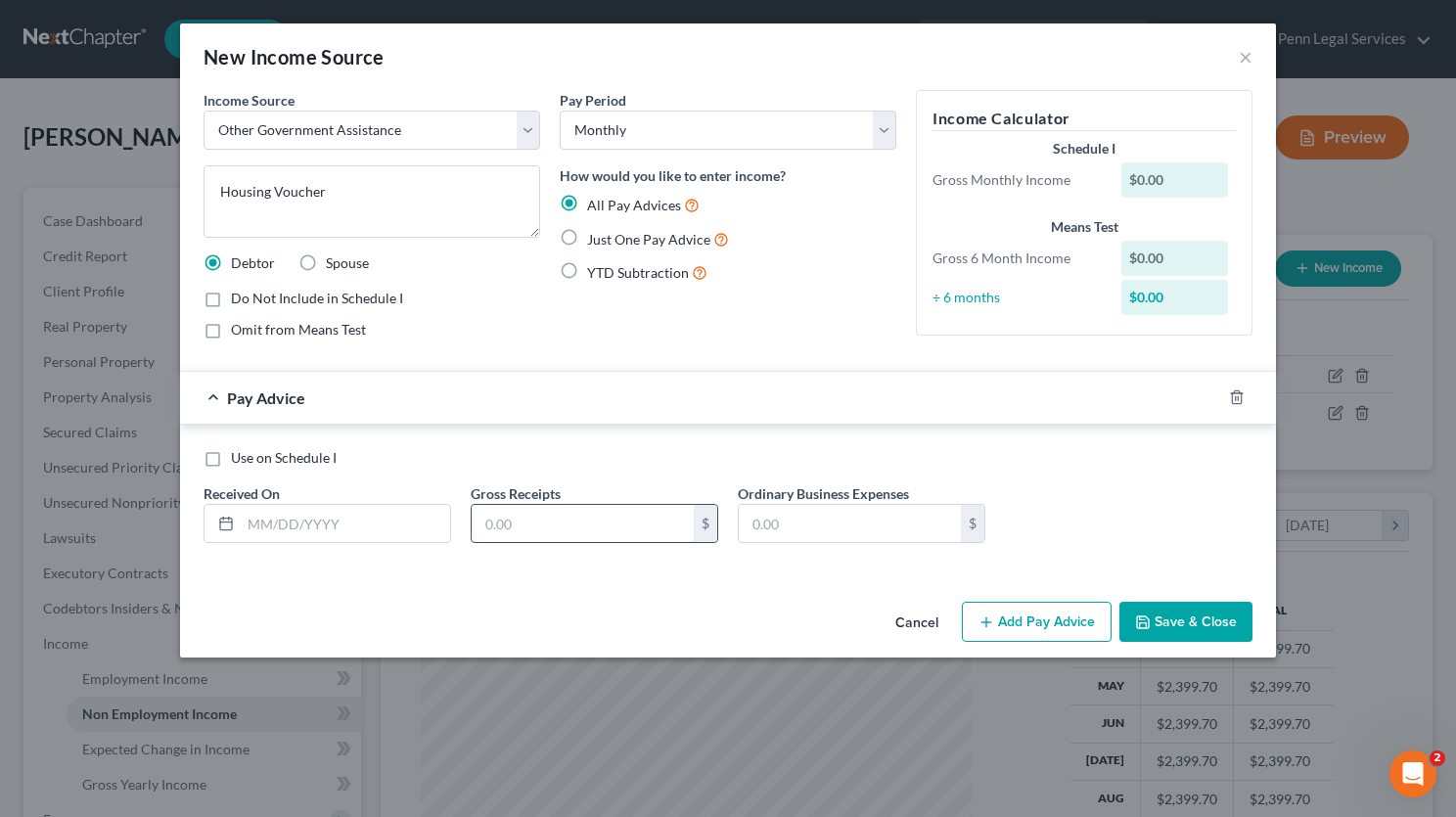
click at [503, 521] on input "text" at bounding box center [583, 523] width 222 height 37
click at [224, 522] on line at bounding box center [226, 522] width 12 height 0
click at [223, 522] on line at bounding box center [226, 522] width 12 height 0
click at [223, 527] on icon at bounding box center [226, 523] width 16 height 16
click at [476, 521] on input "text" at bounding box center [583, 523] width 222 height 37
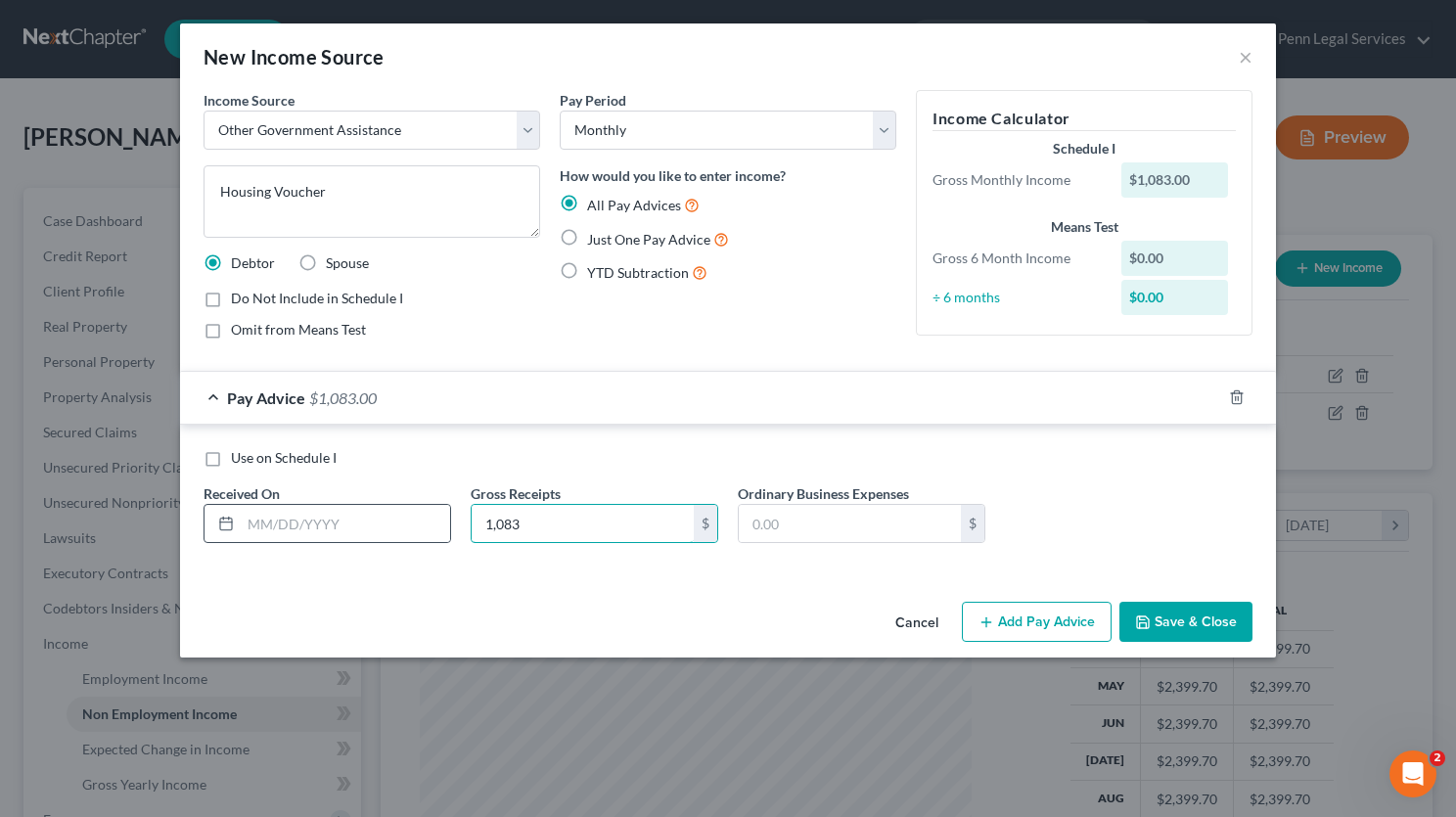
type input "1,083"
click at [226, 527] on icon at bounding box center [226, 523] width 16 height 16
click at [226, 528] on icon at bounding box center [226, 523] width 16 height 16
click at [262, 519] on input "text" at bounding box center [345, 523] width 209 height 37
type input "10/01/2025"
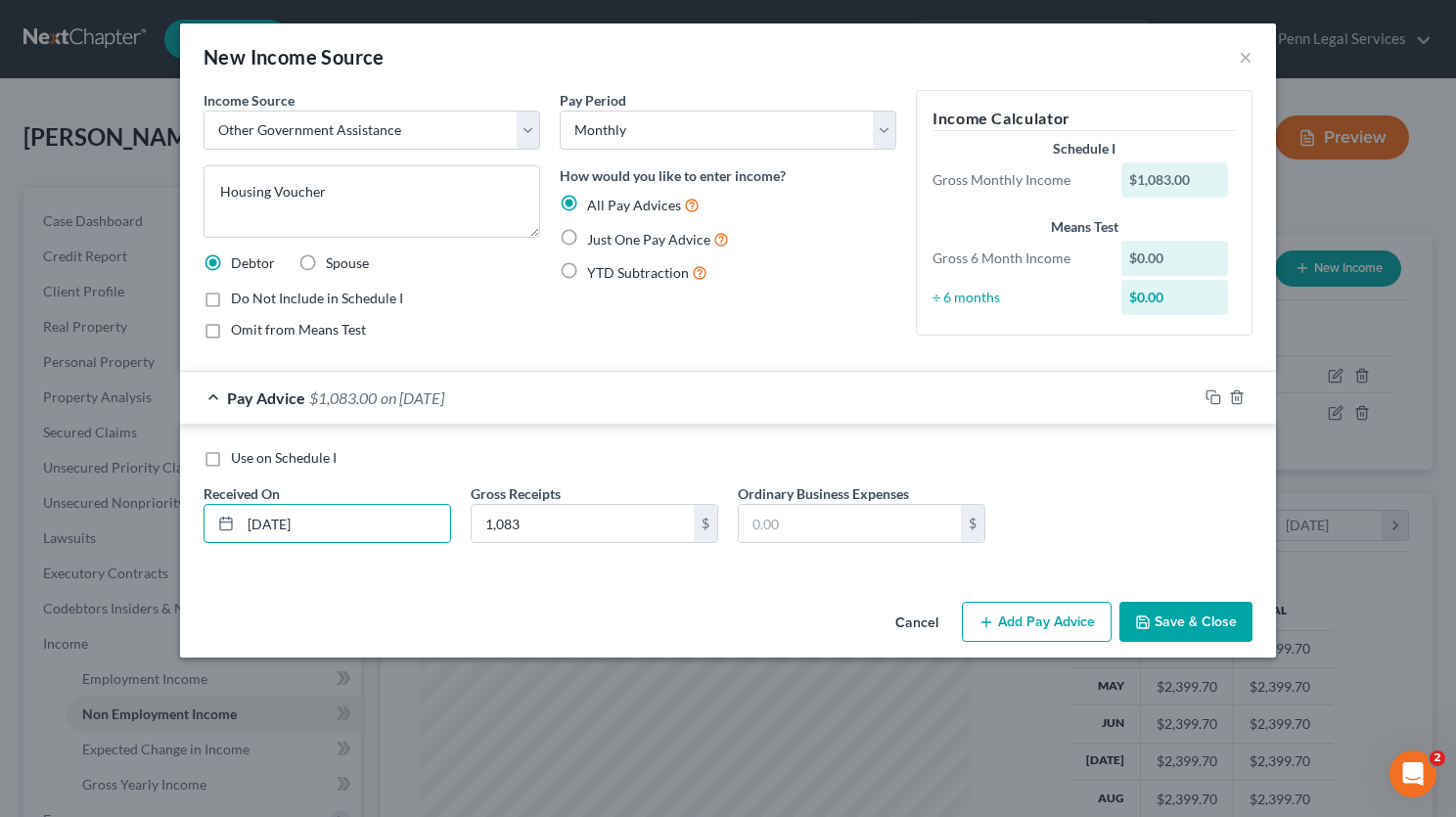
click at [218, 393] on div "Pay Advice $1,083.00 on 10/01/2025" at bounding box center [689, 397] width 1018 height 52
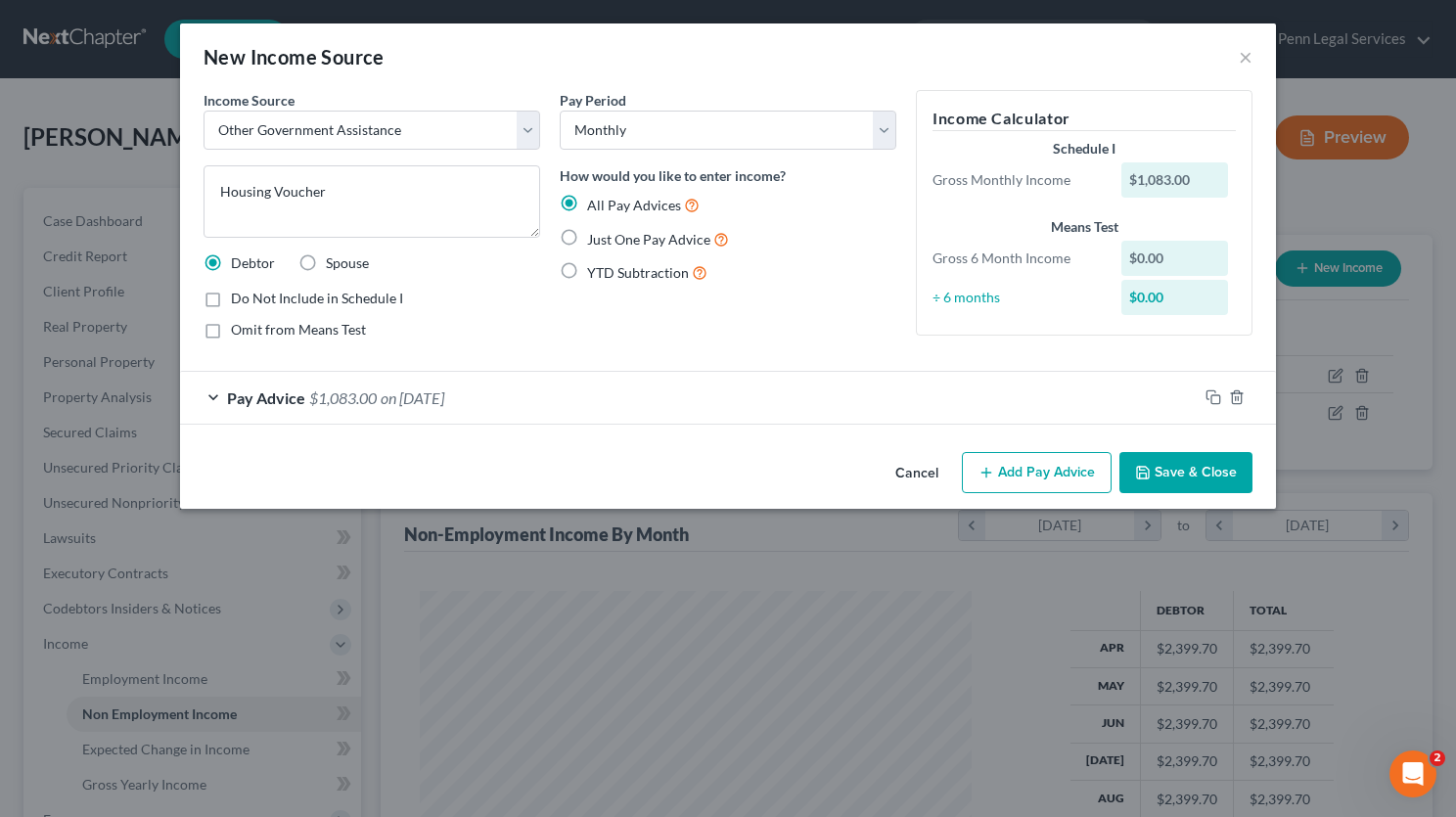
click at [187, 401] on div "Pay Advice $1,083.00 on 10/01/2025" at bounding box center [689, 397] width 1018 height 52
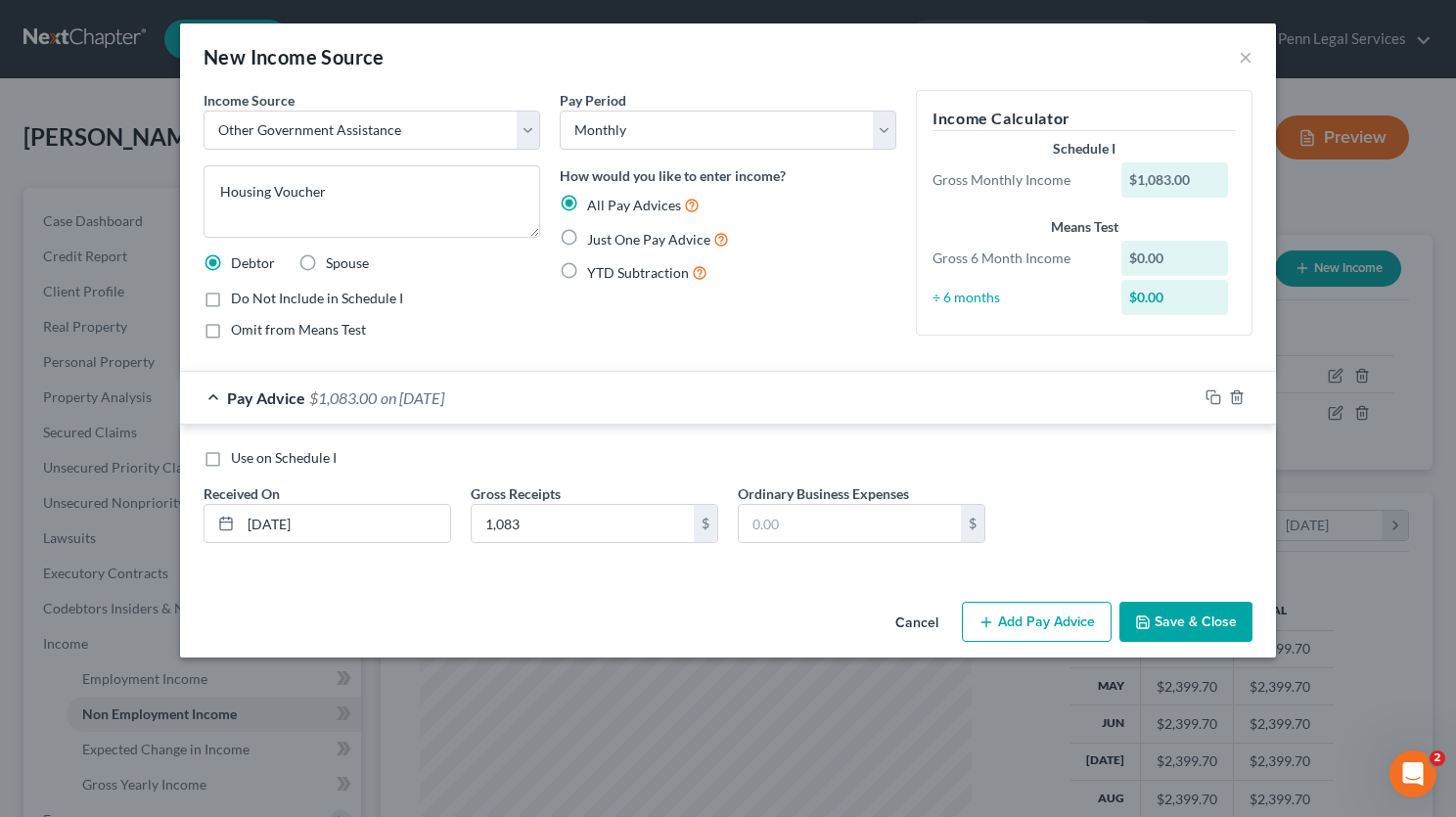
click at [214, 390] on div "Pay Advice $1,083.00 on 10/01/2025" at bounding box center [689, 397] width 1018 height 52
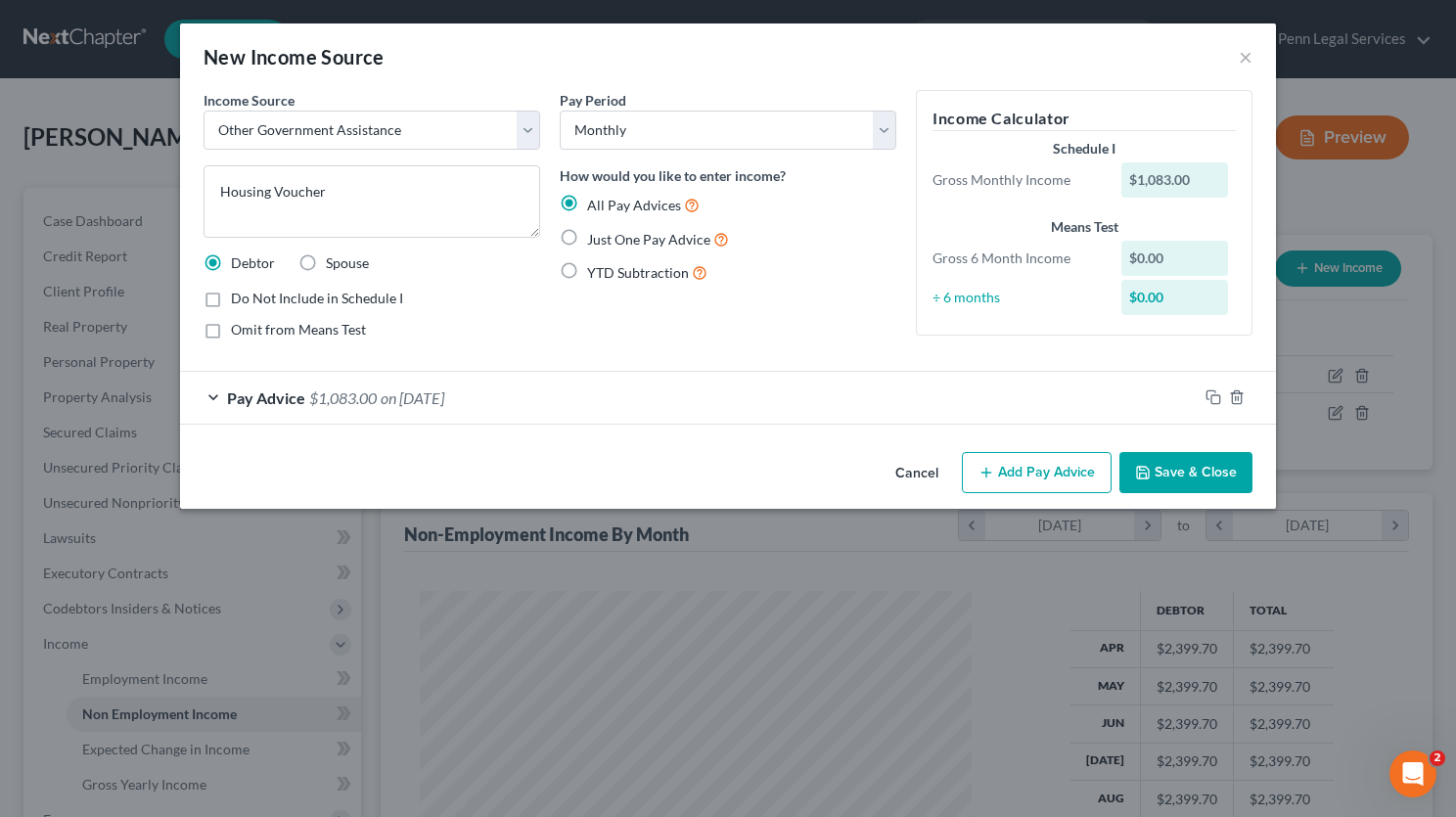
click at [214, 390] on div "Pay Advice $1,083.00 on 10/01/2025" at bounding box center [689, 397] width 1018 height 52
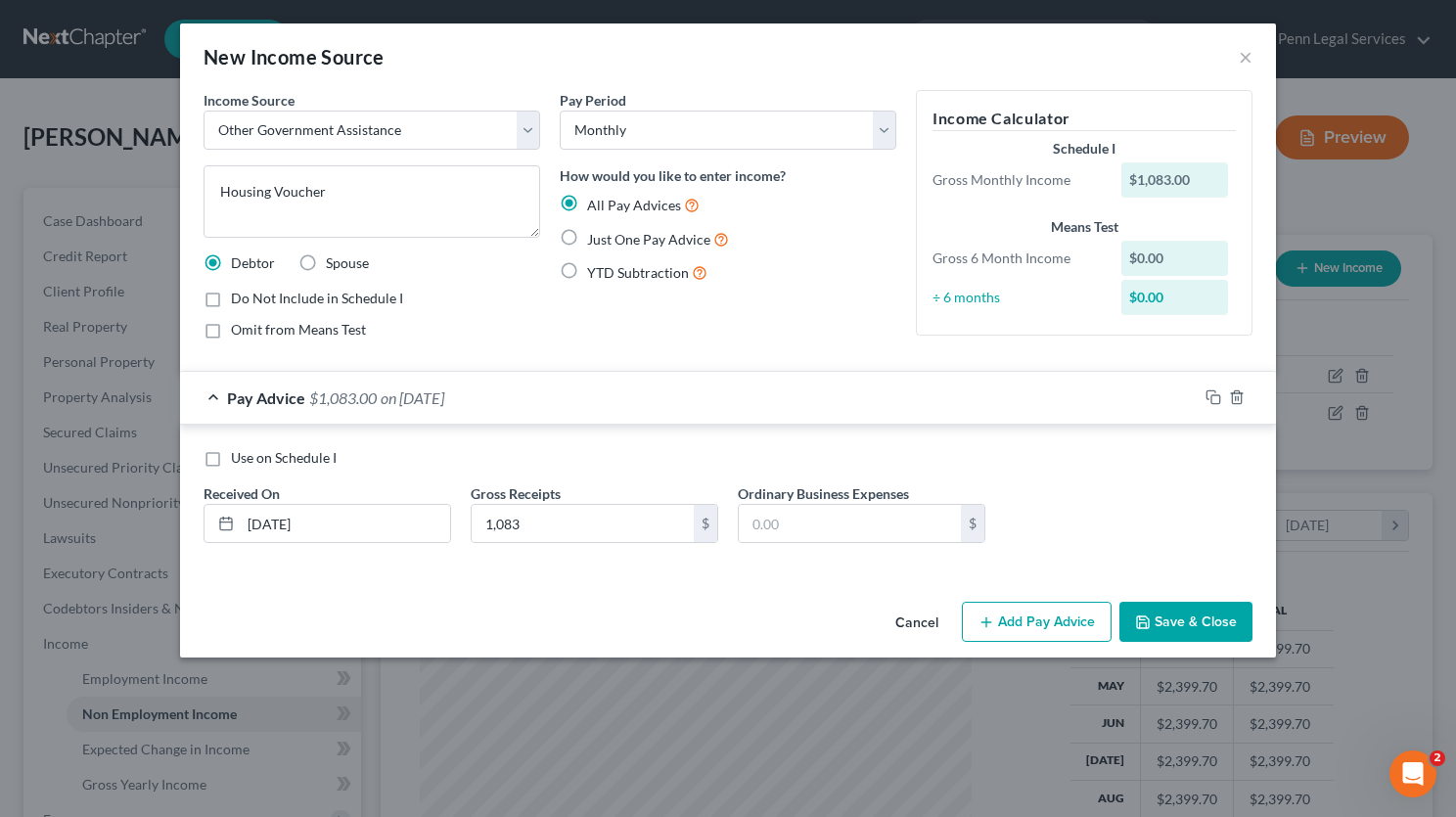
click at [1193, 622] on button "Save & Close" at bounding box center [1186, 623] width 133 height 41
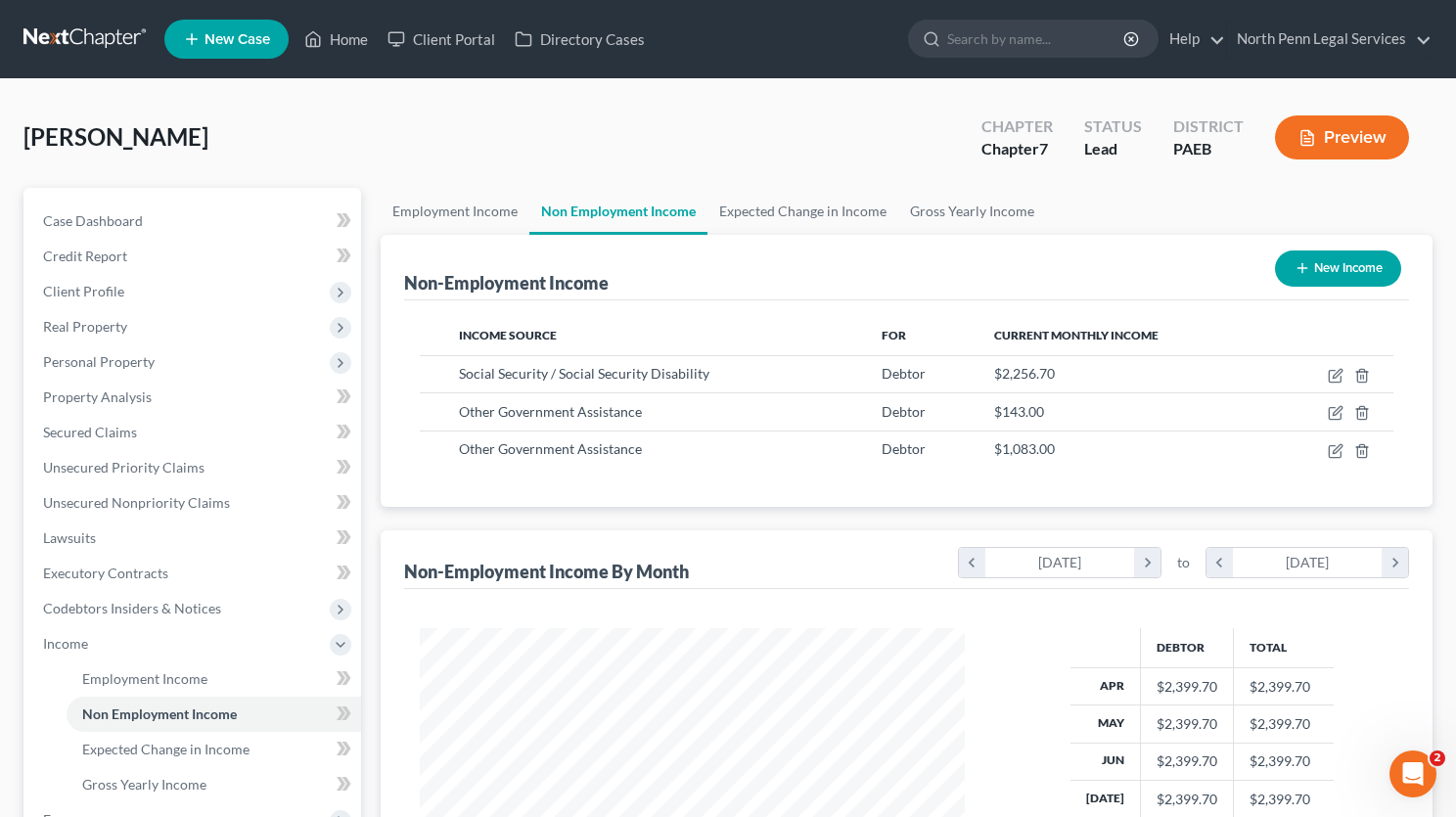
scroll to position [978181, 978202]
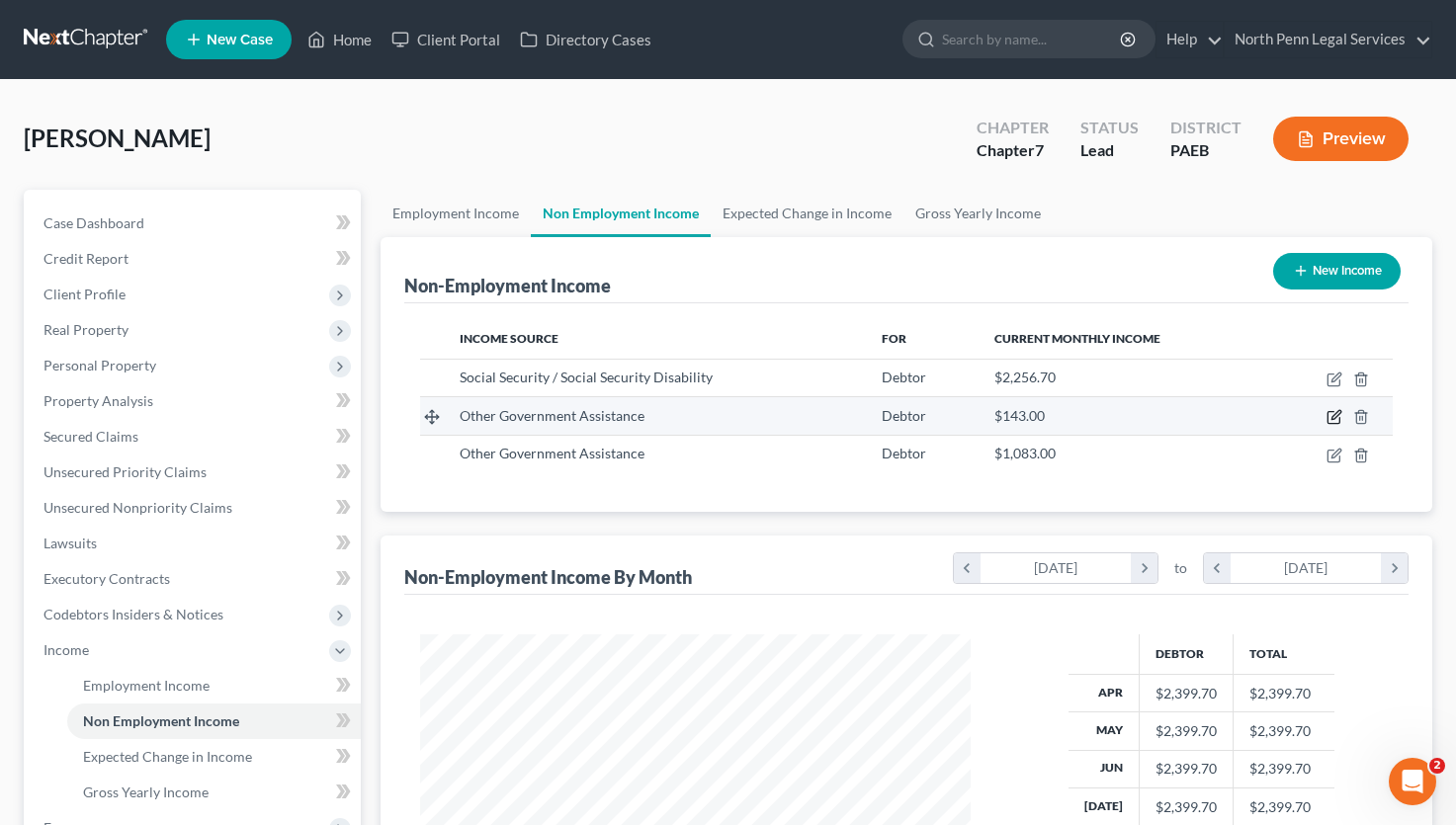
click at [1336, 415] on icon "button" at bounding box center [1334, 417] width 16 height 16
select select "5"
select select "0"
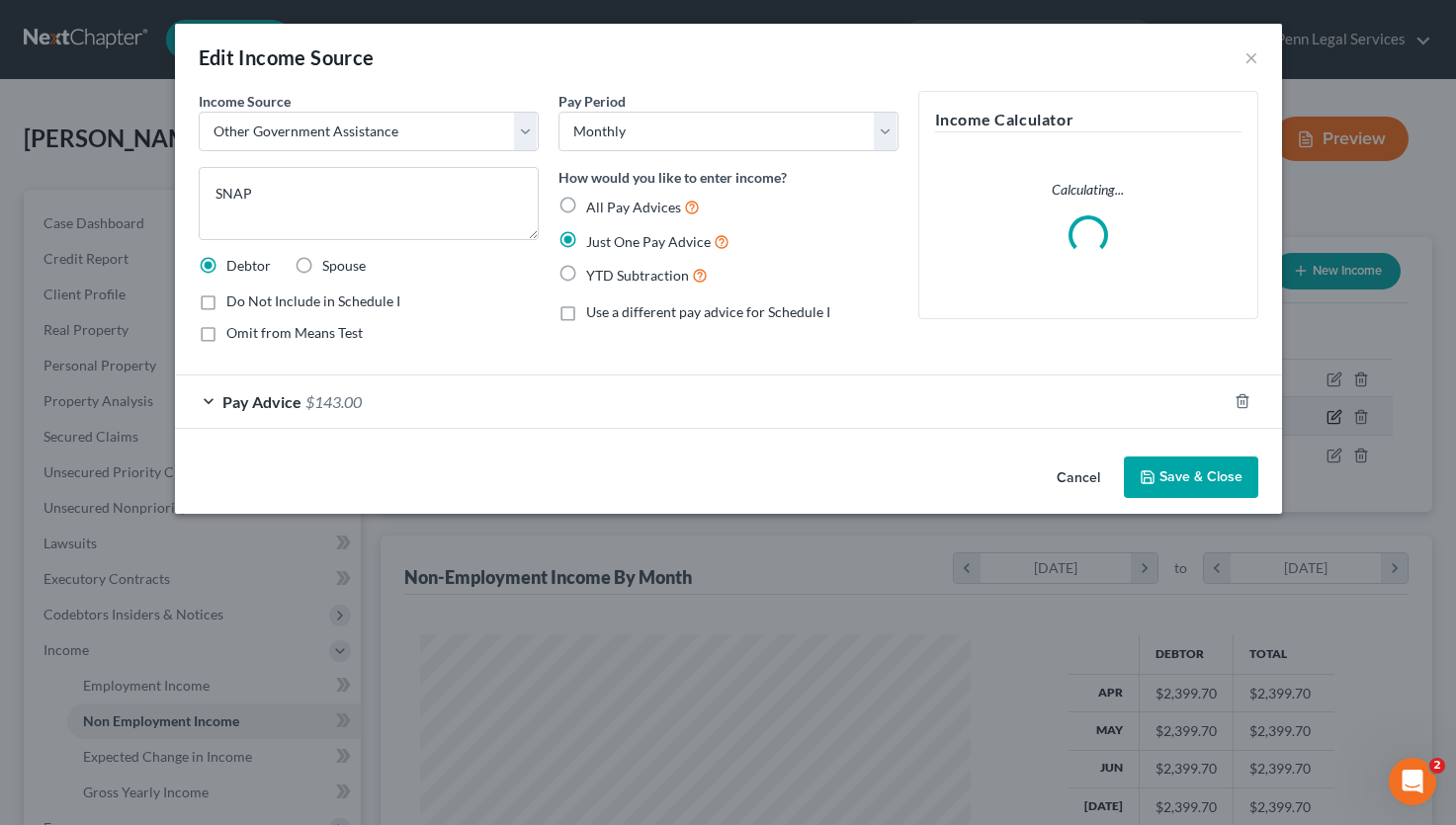
scroll to position [354, 597]
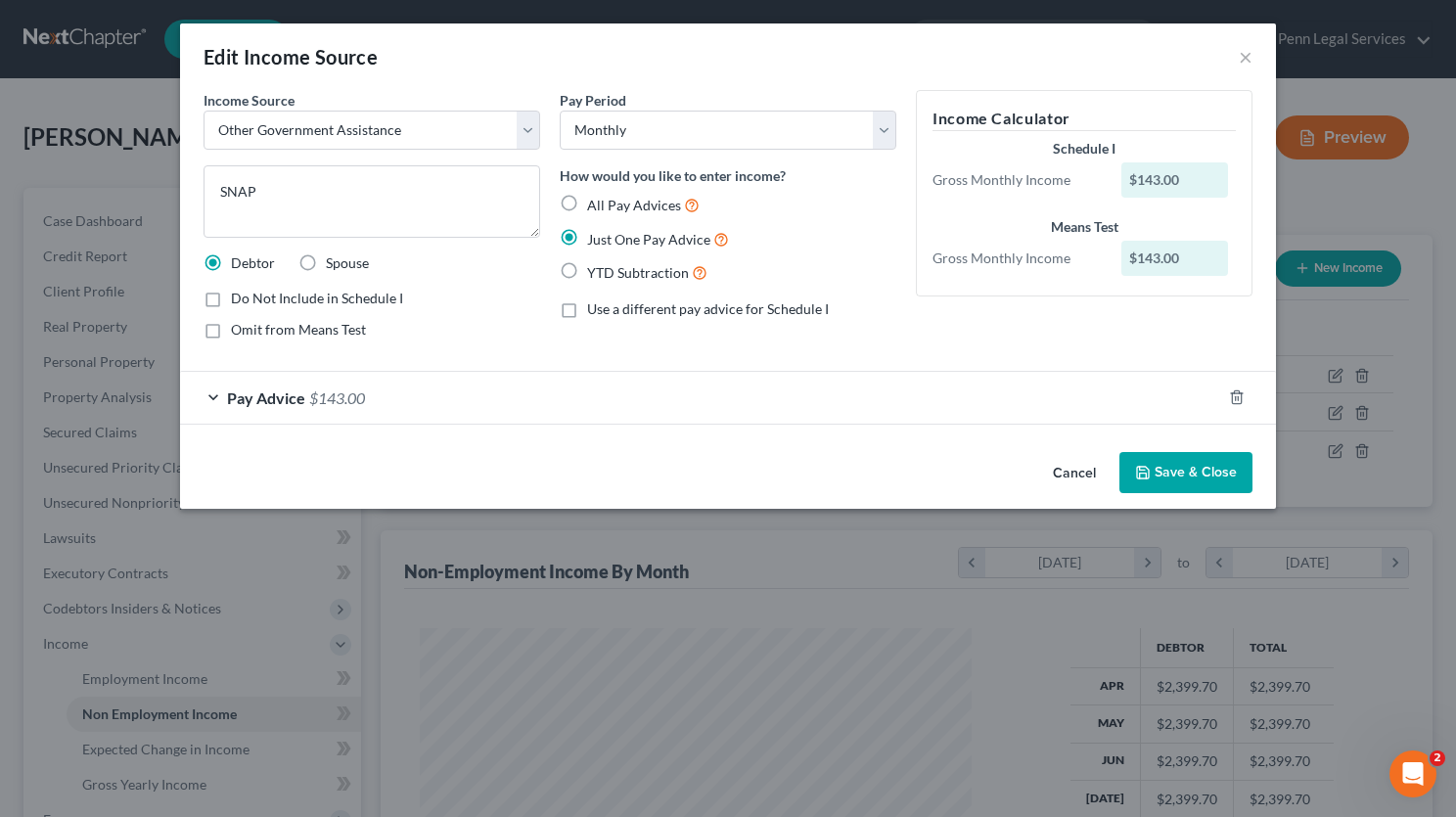
click at [588, 204] on label "All Pay Advices" at bounding box center [644, 205] width 112 height 23
click at [595, 204] on input "All Pay Advices" at bounding box center [601, 200] width 13 height 13
radio input "true"
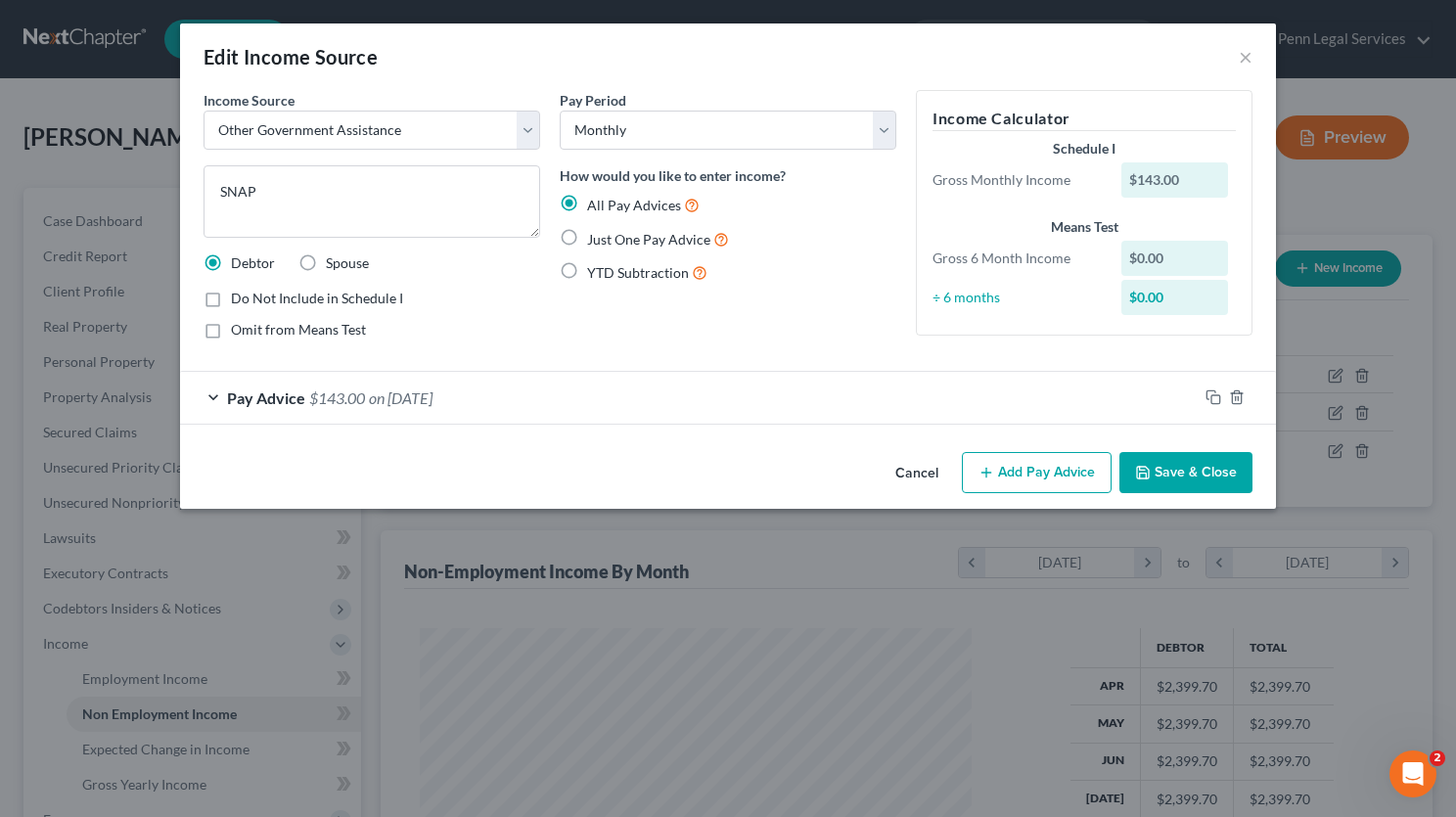
click at [1182, 466] on button "Save & Close" at bounding box center [1186, 473] width 133 height 41
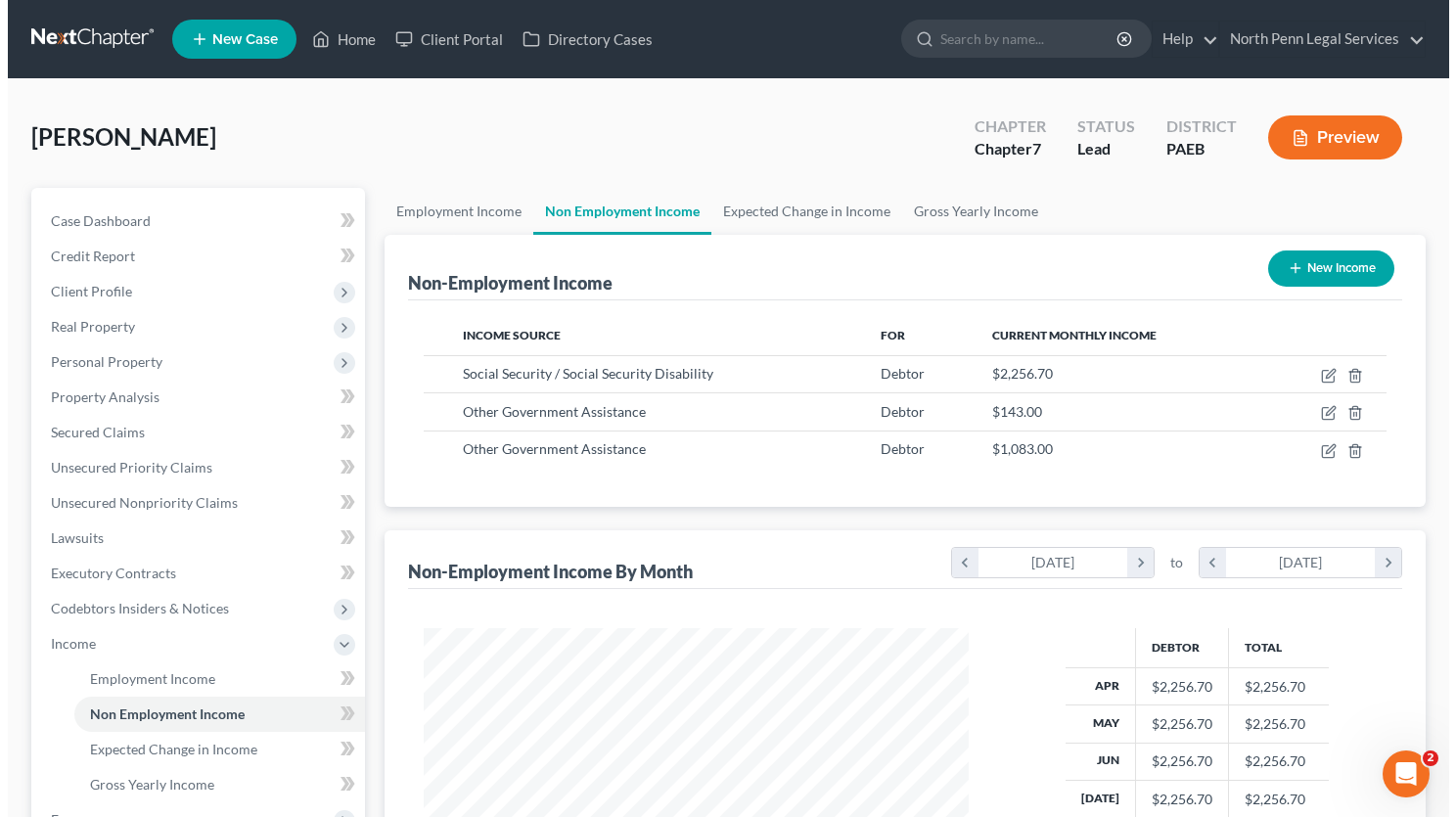
scroll to position [978181, 978202]
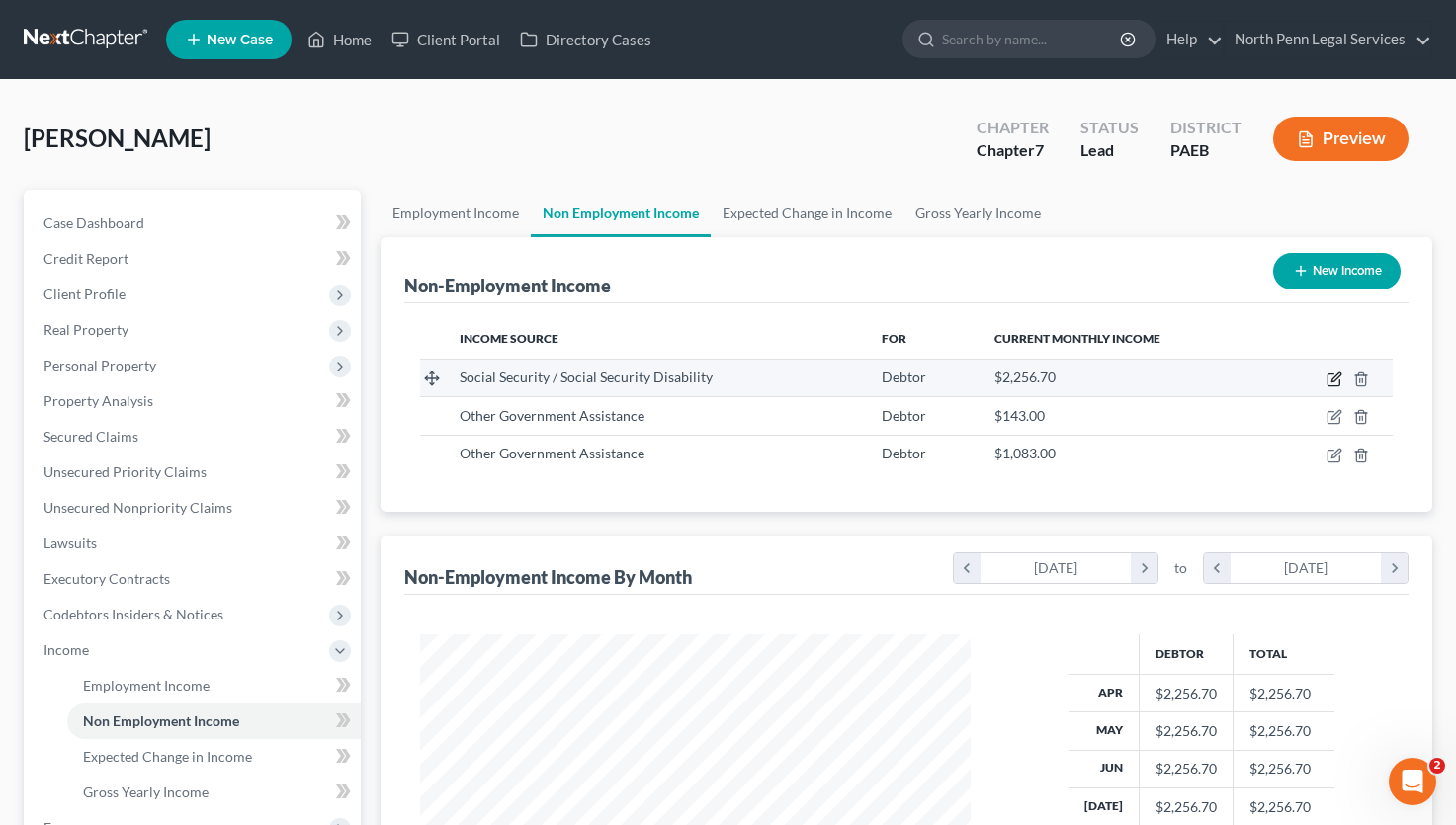
click at [1335, 374] on icon "button" at bounding box center [1334, 379] width 16 height 16
select select "4"
select select "0"
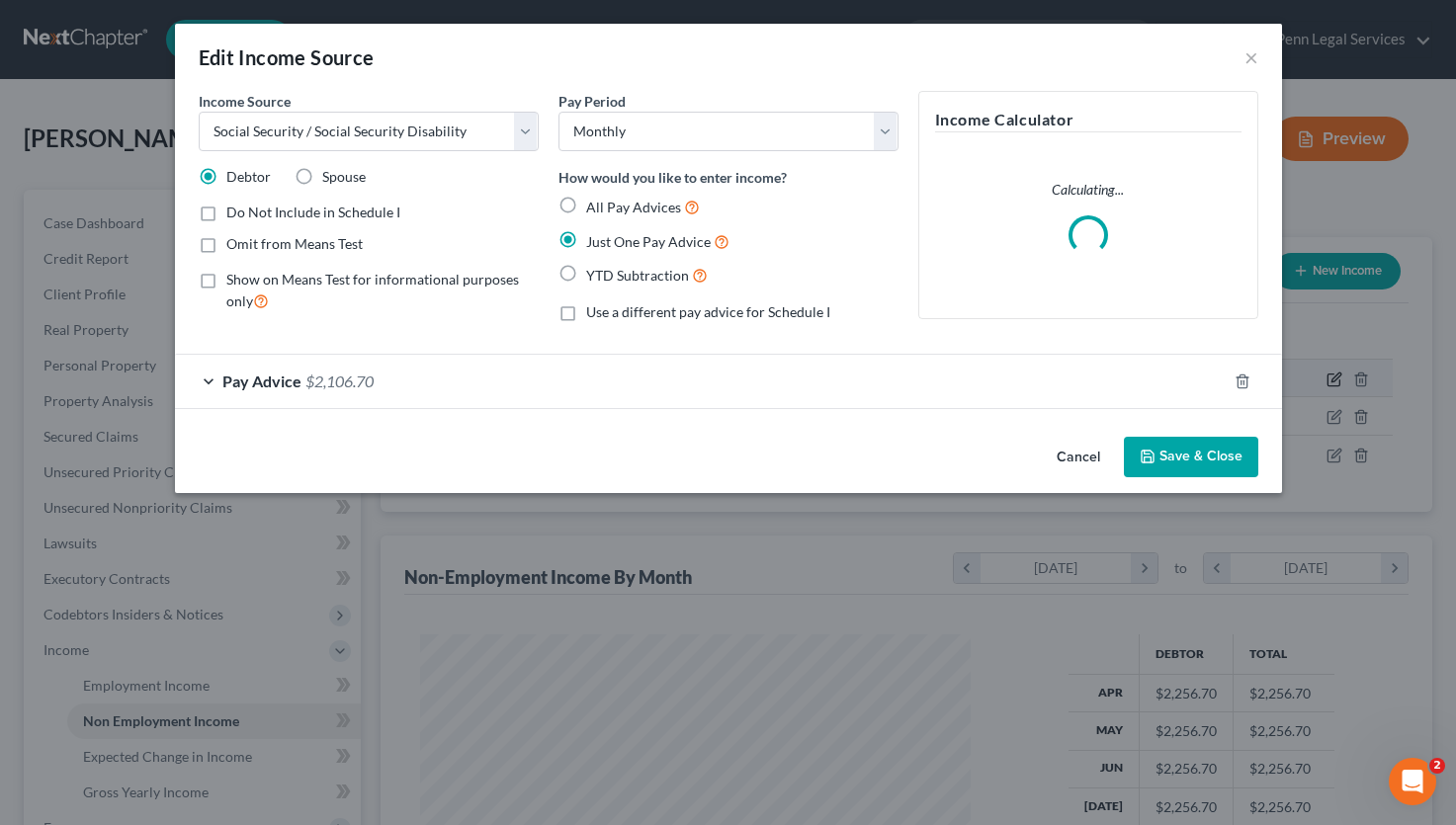
scroll to position [354, 597]
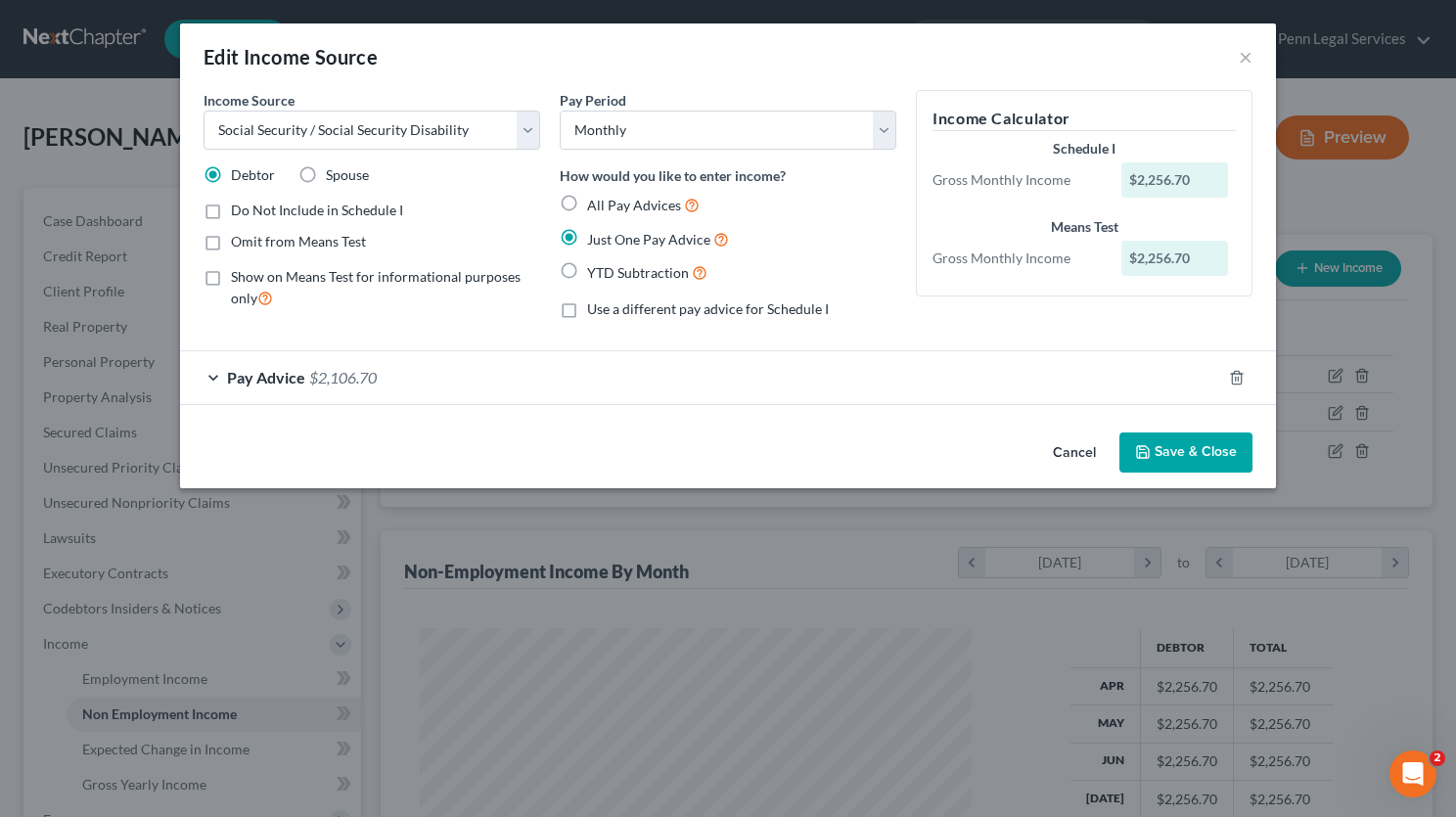
click at [588, 203] on label "All Pay Advices" at bounding box center [644, 205] width 112 height 23
click at [595, 203] on input "All Pay Advices" at bounding box center [601, 200] width 13 height 13
radio input "true"
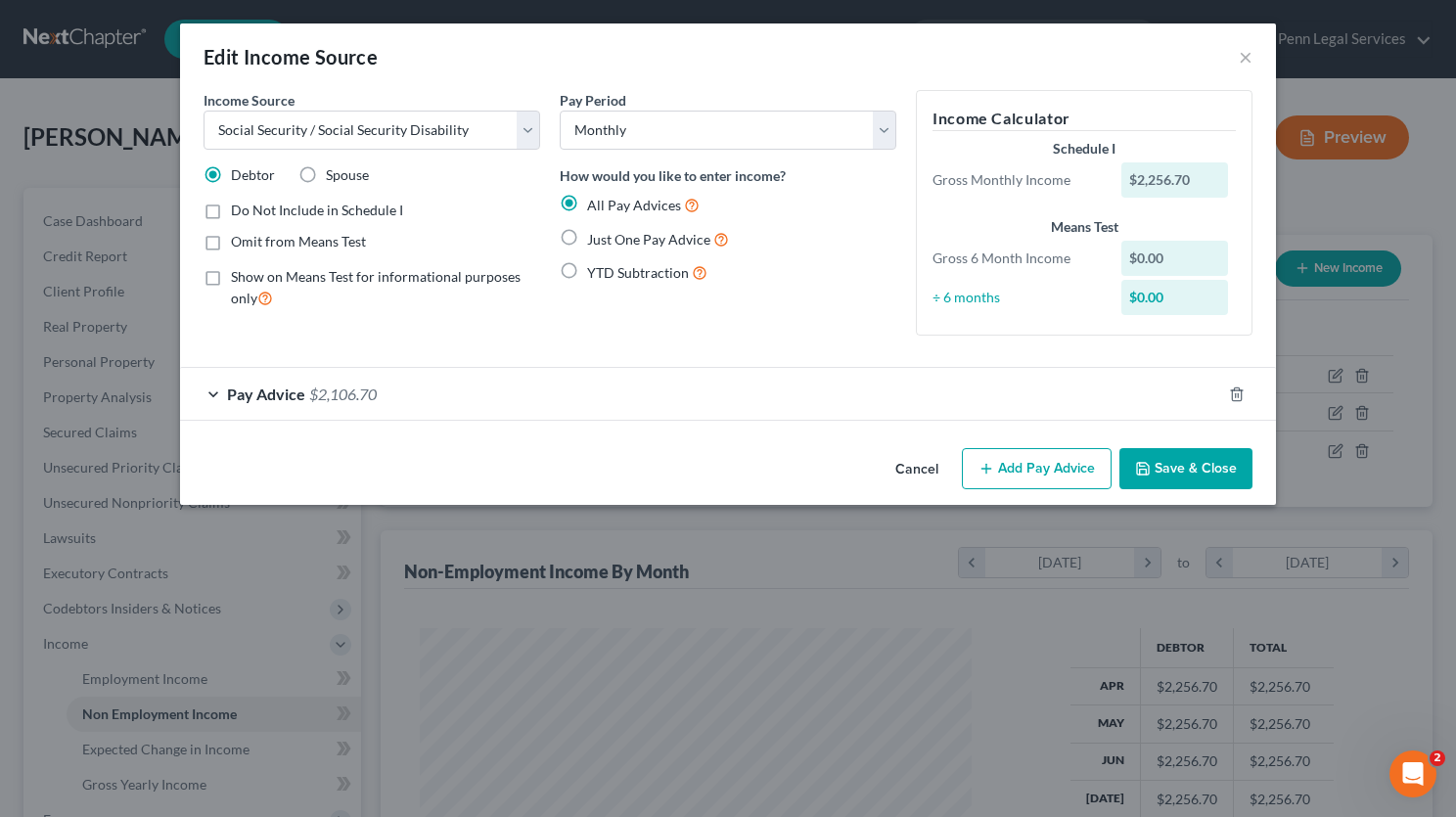
click at [1182, 465] on button "Save & Close" at bounding box center [1186, 469] width 133 height 41
click at [588, 239] on label "Just One Pay Advice" at bounding box center [659, 238] width 142 height 23
click at [595, 239] on input "Just One Pay Advice" at bounding box center [601, 234] width 13 height 13
radio input "true"
click at [1209, 465] on button "Save & Close" at bounding box center [1186, 469] width 133 height 41
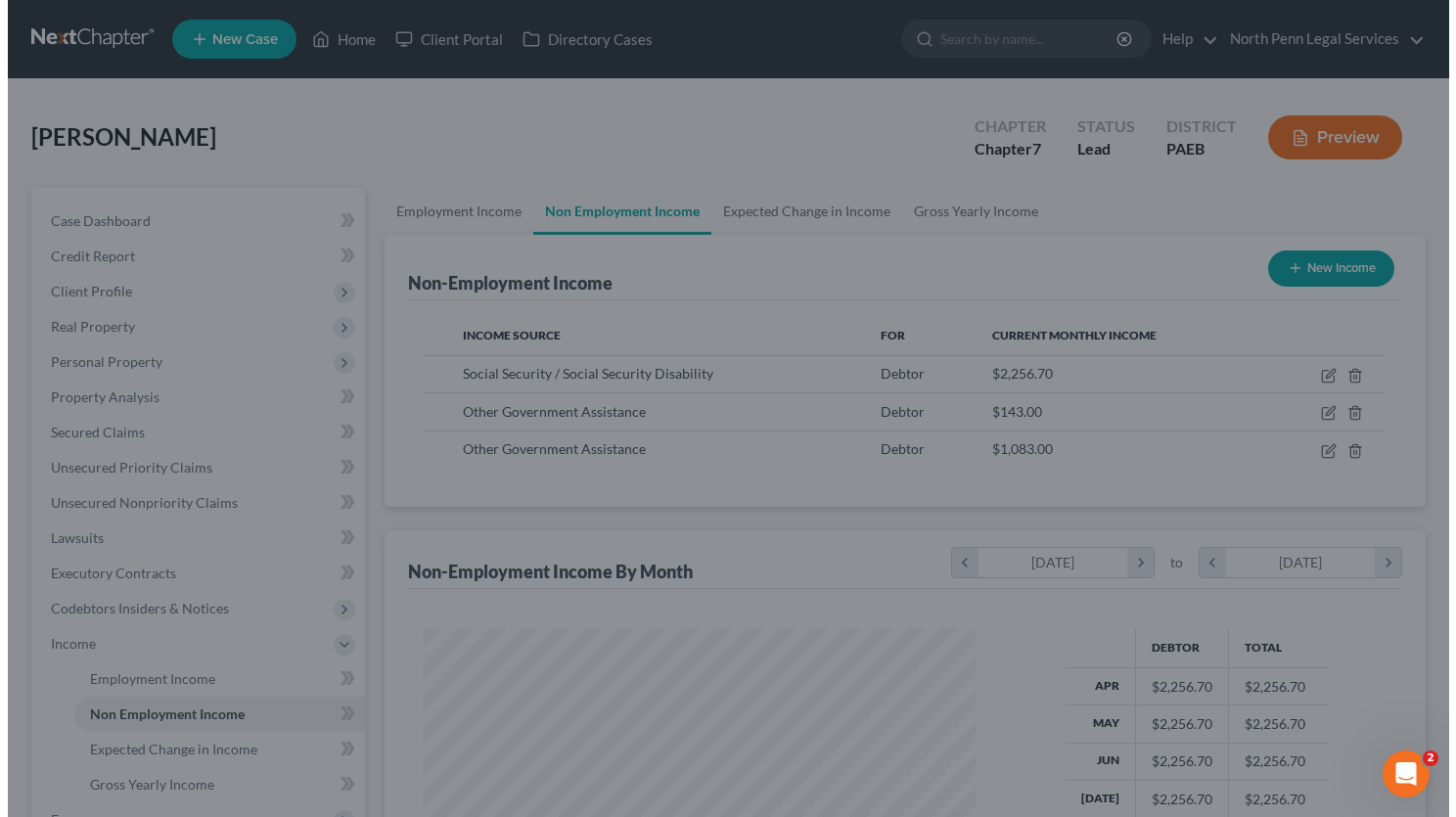
scroll to position [978181, 978202]
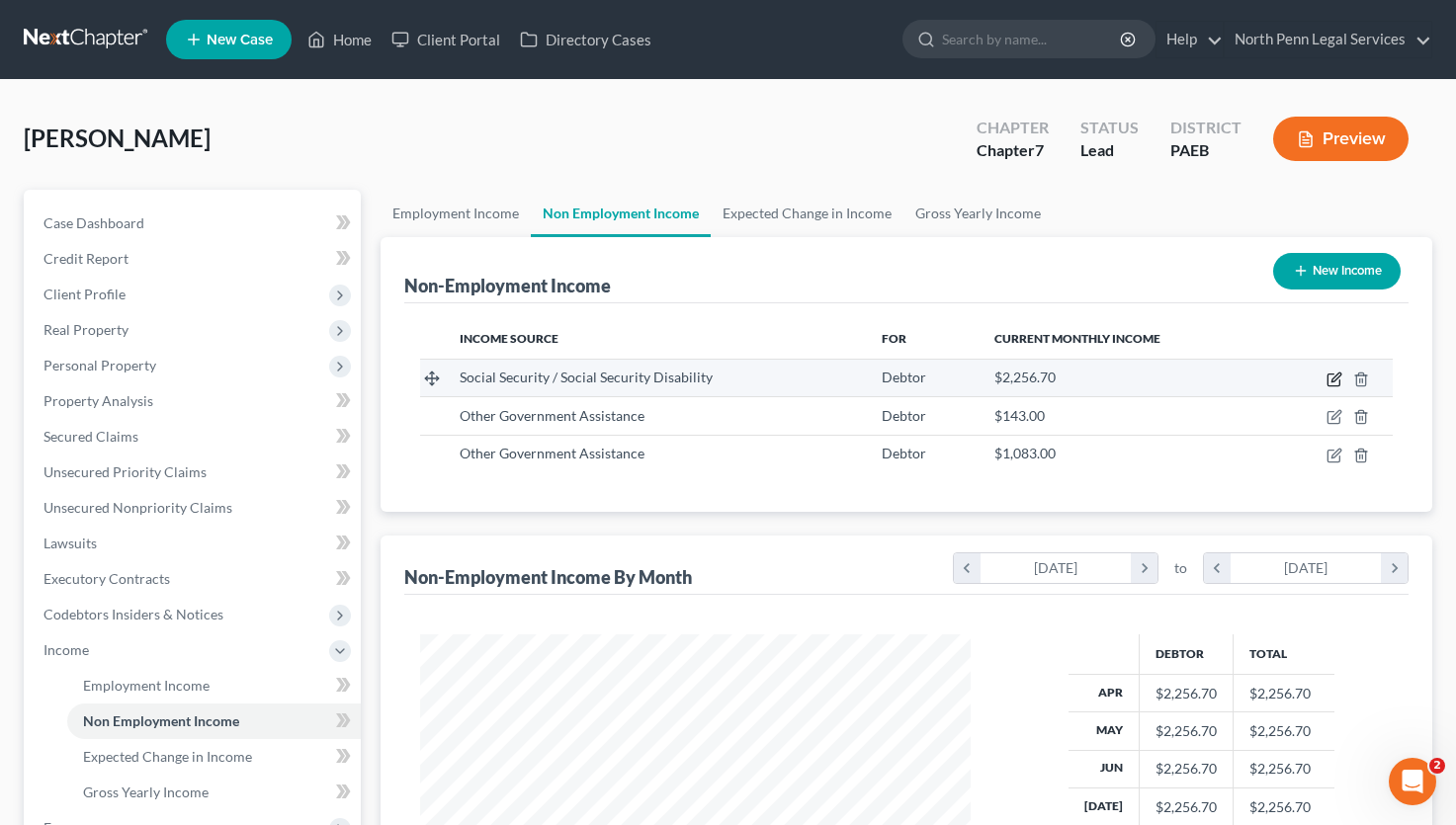
click at [1330, 374] on icon "button" at bounding box center [1333, 380] width 12 height 12
select select "4"
select select "0"
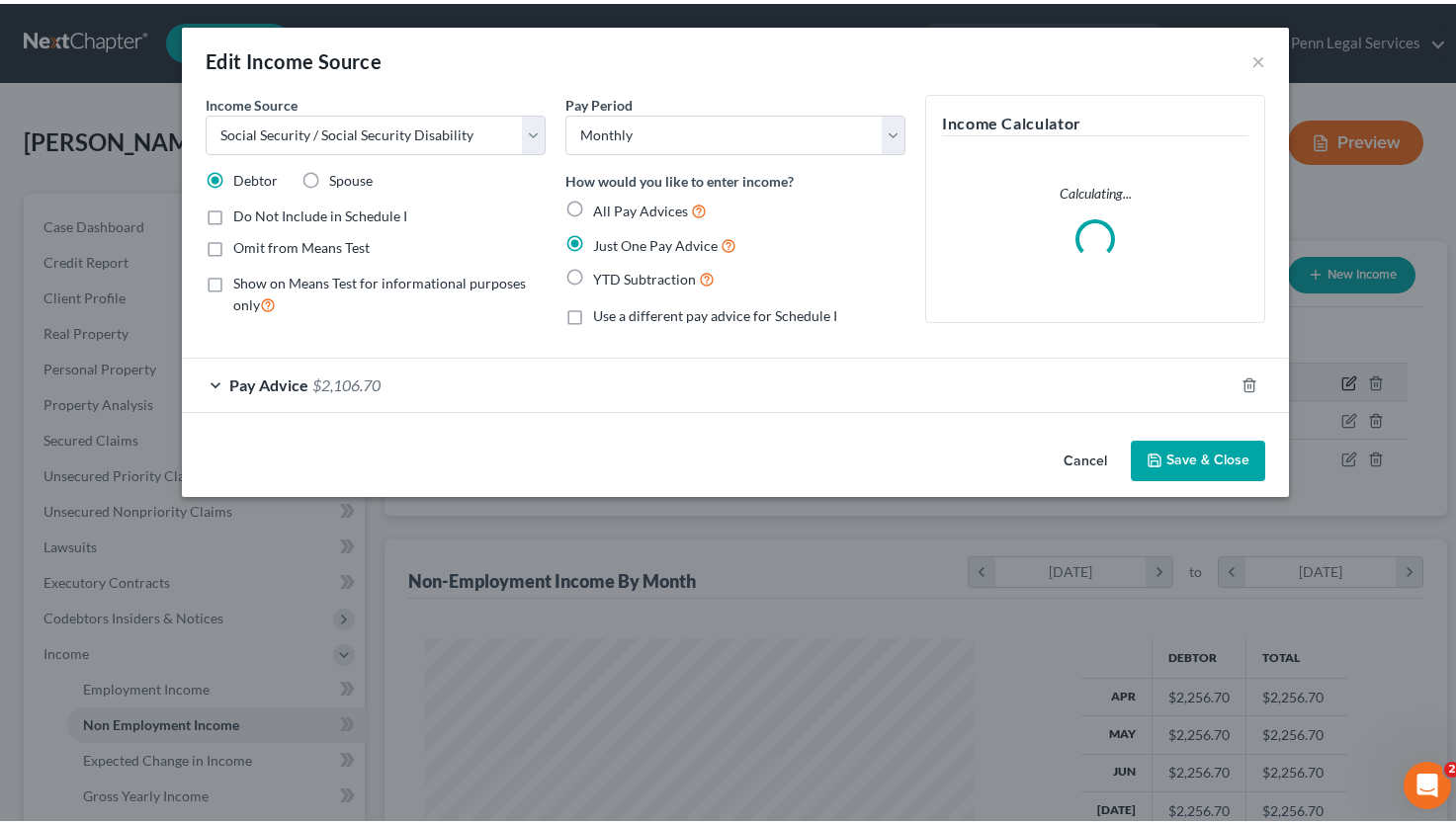
scroll to position [354, 597]
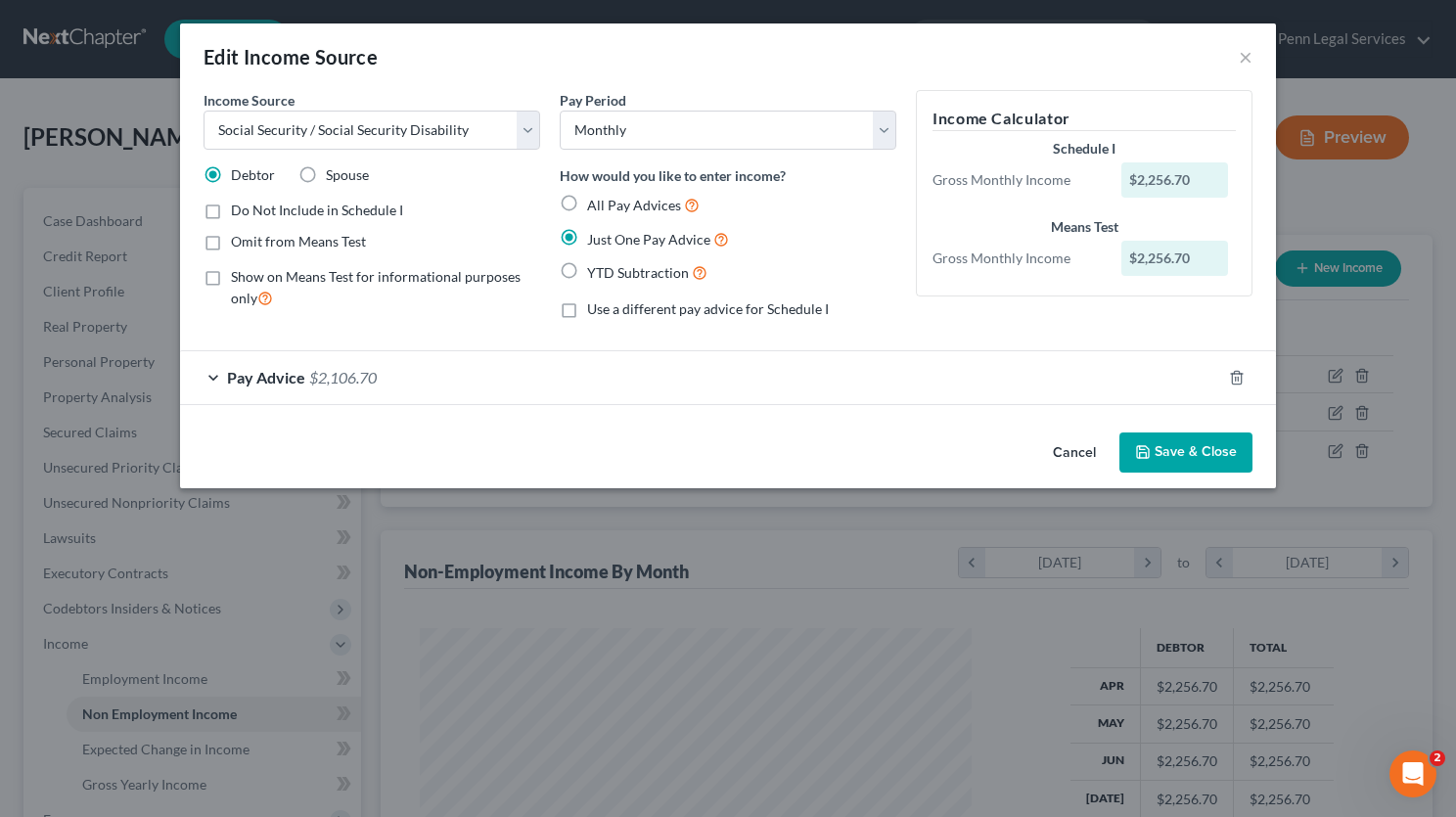
click at [588, 205] on label "All Pay Advices" at bounding box center [644, 205] width 112 height 23
click at [595, 205] on input "All Pay Advices" at bounding box center [601, 200] width 13 height 13
radio input "true"
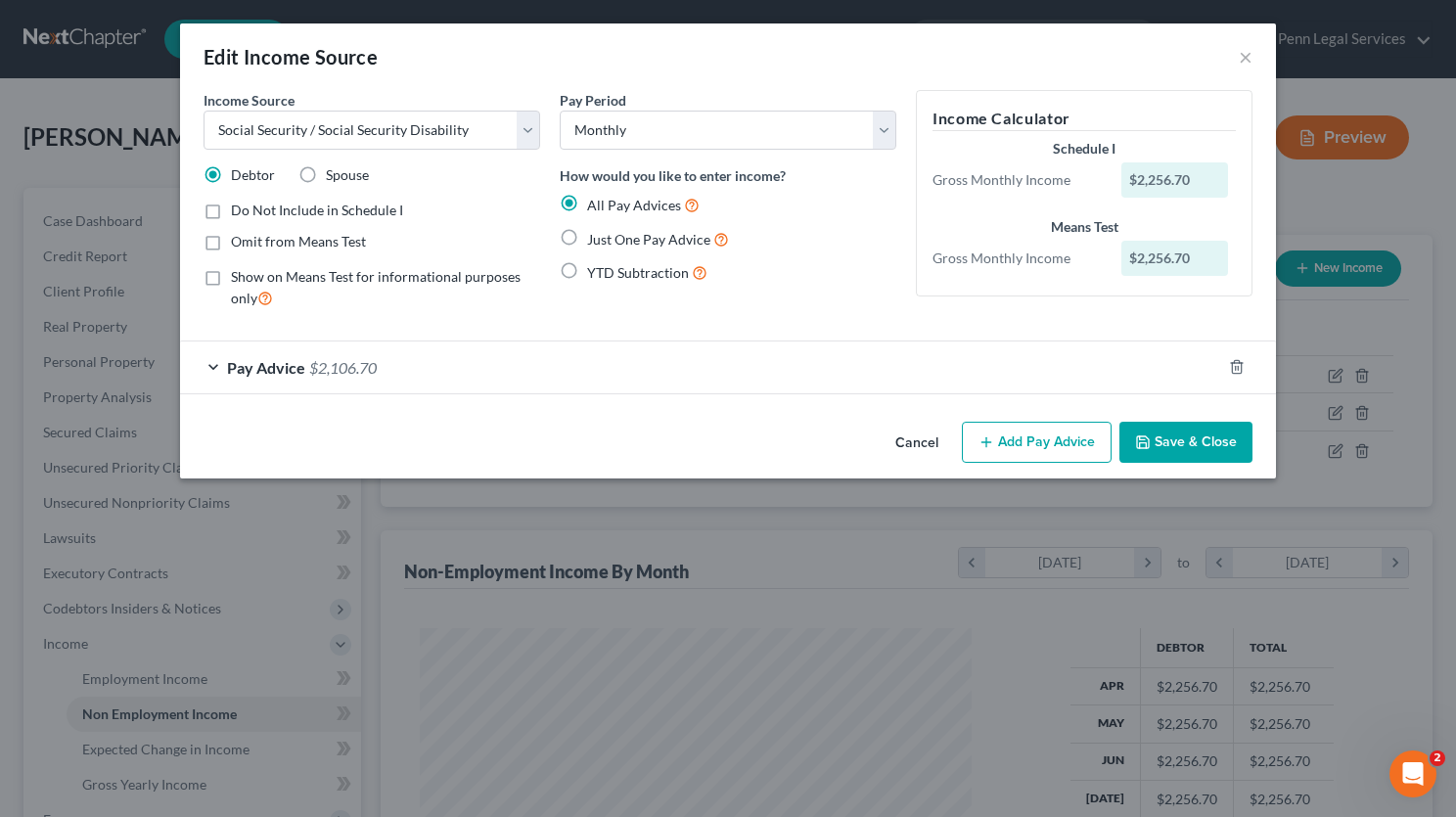
click at [1195, 444] on button "Save & Close" at bounding box center [1186, 443] width 133 height 41
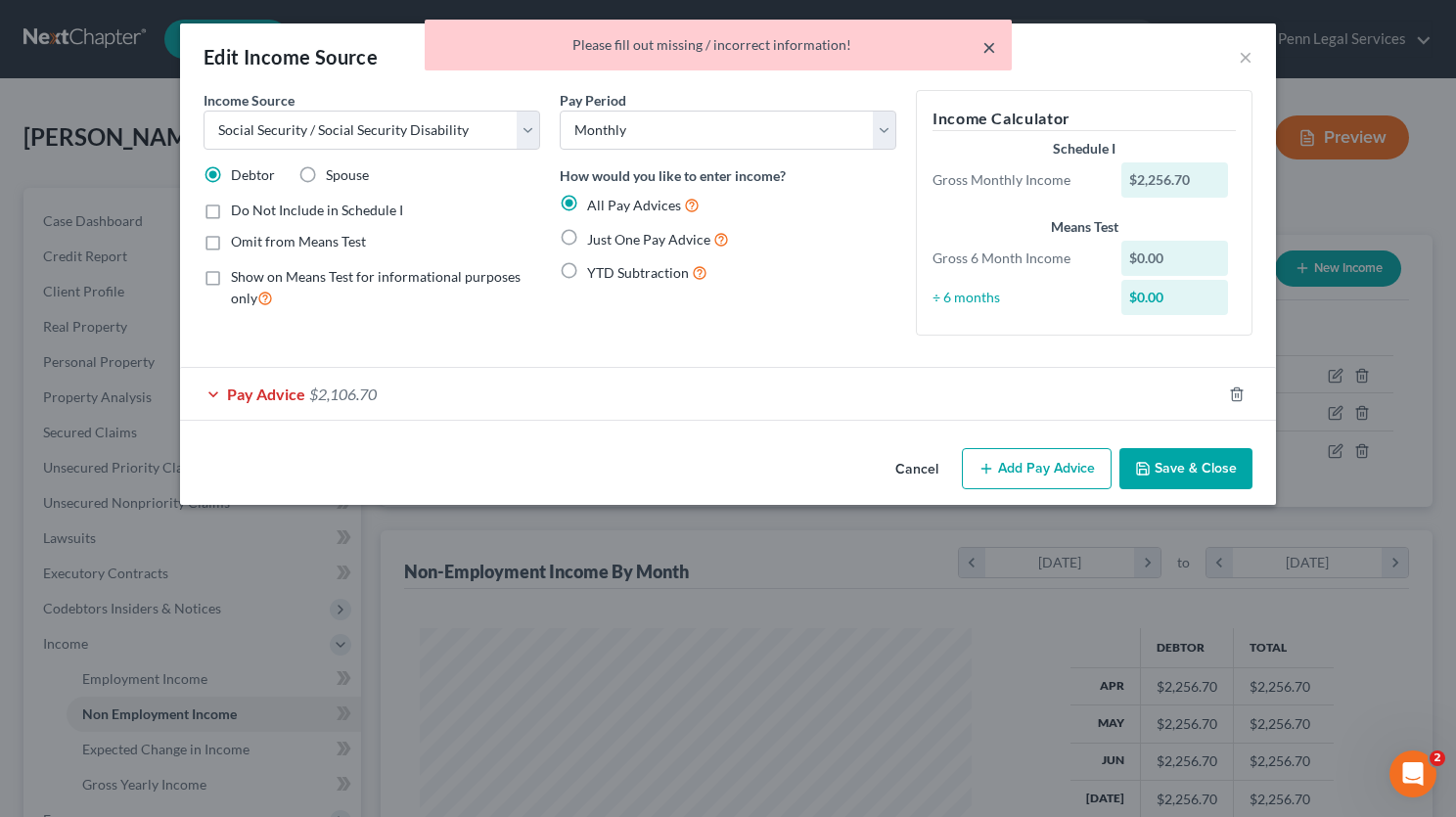
click at [996, 52] on button "×" at bounding box center [990, 47] width 14 height 24
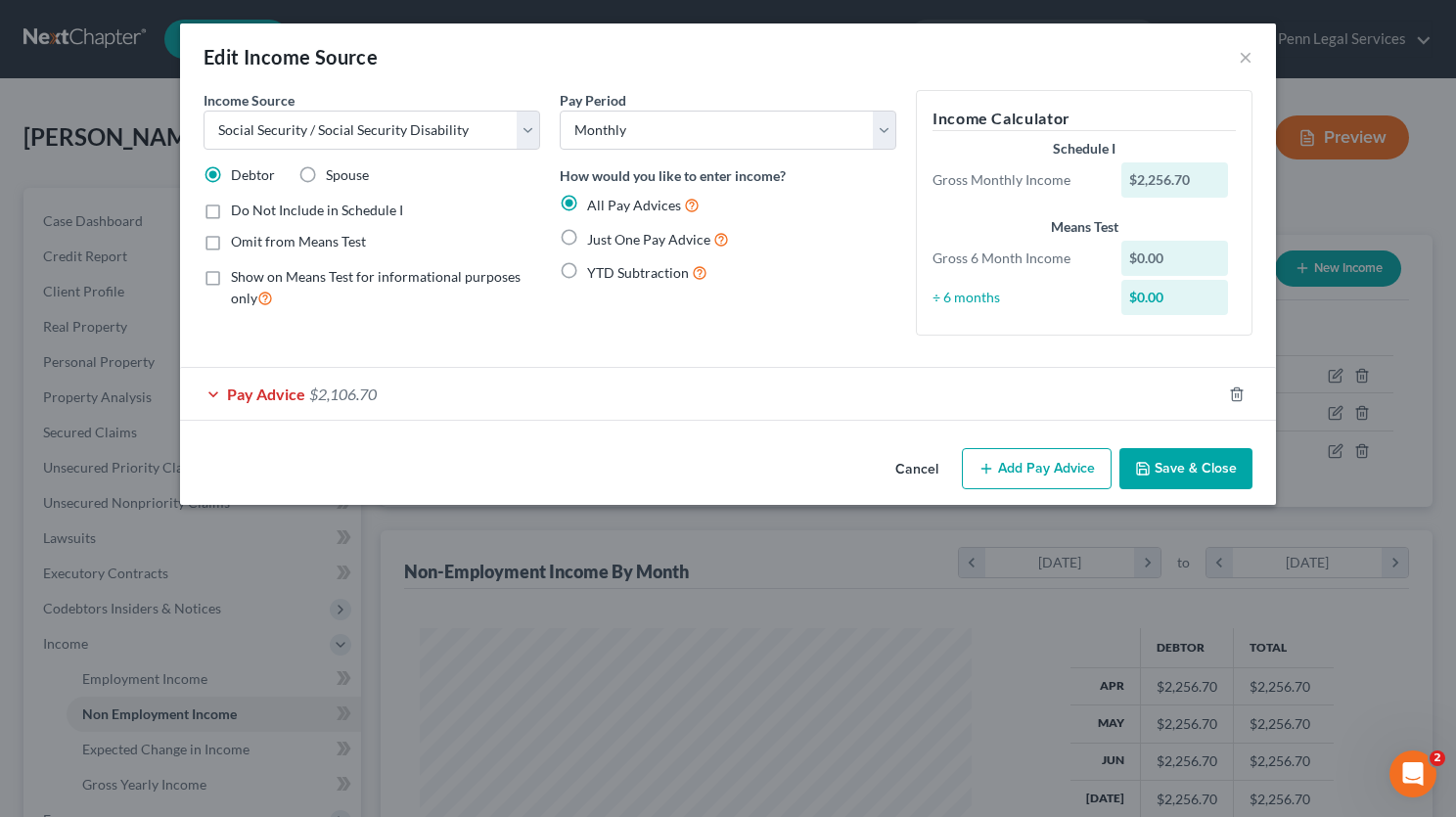
click at [588, 236] on label "Just One Pay Advice" at bounding box center [659, 238] width 142 height 23
click at [595, 236] on input "Just One Pay Advice" at bounding box center [601, 234] width 13 height 13
radio input "true"
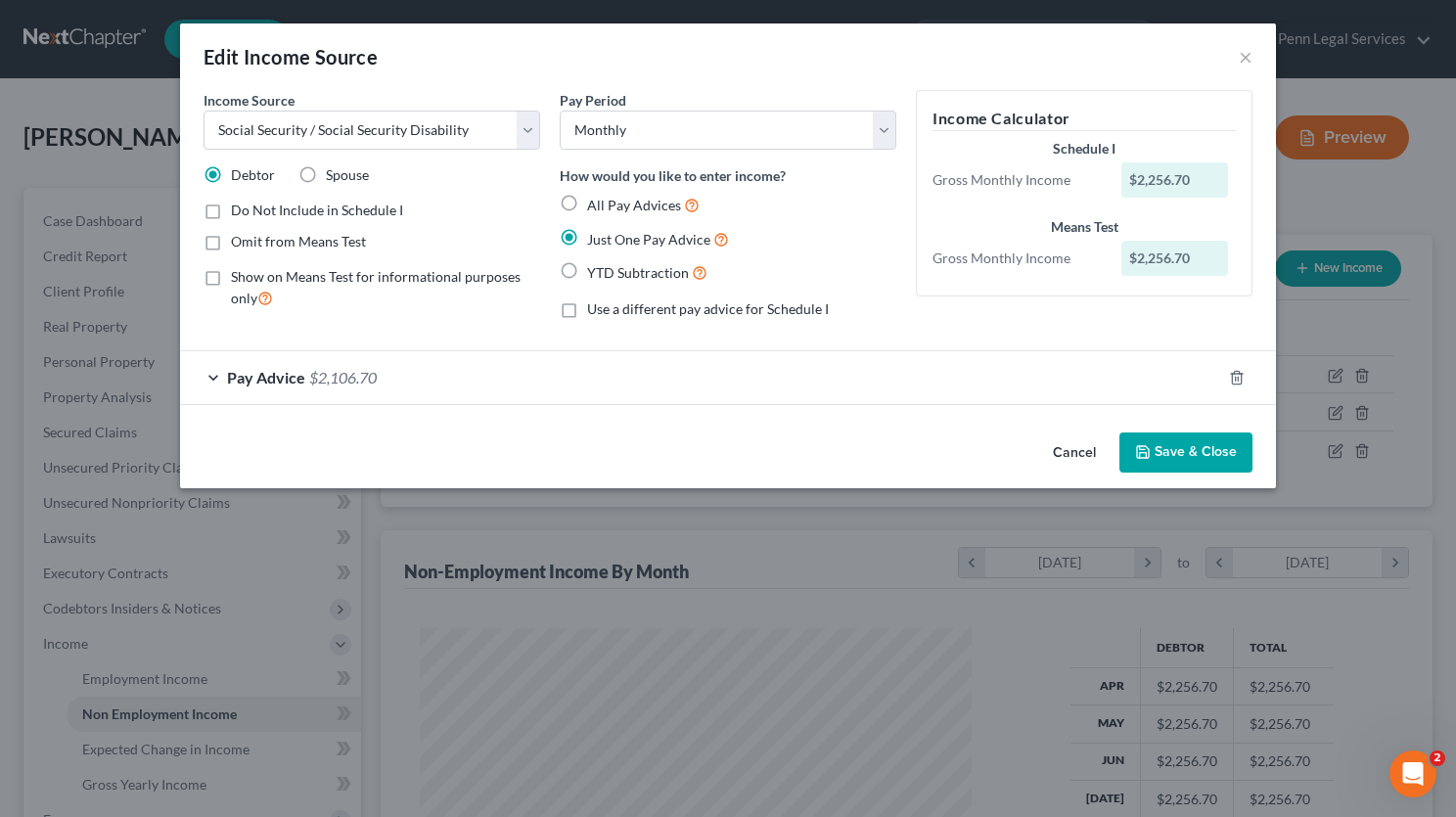
click at [1198, 454] on button "Save & Close" at bounding box center [1186, 453] width 133 height 41
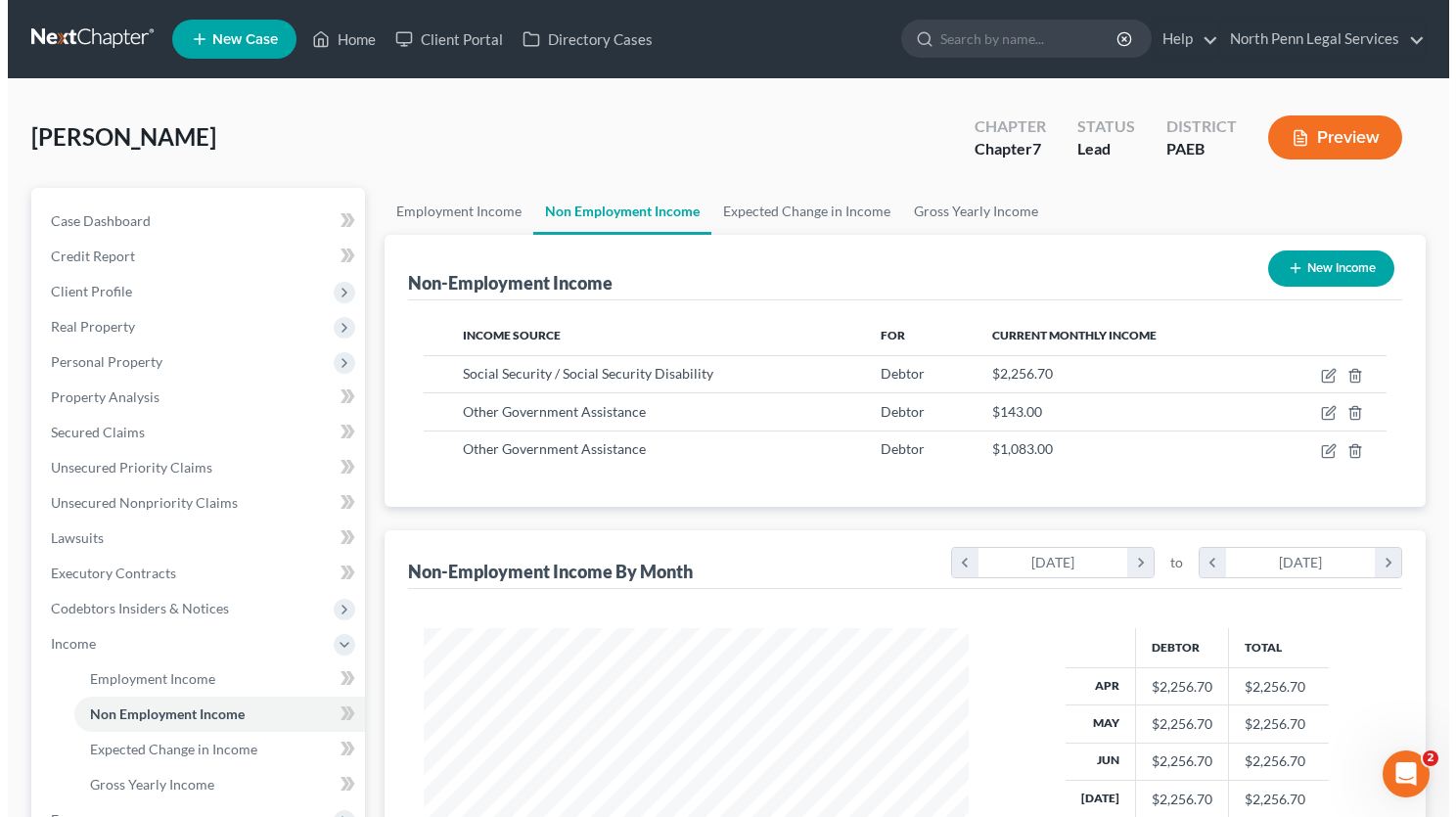
scroll to position [978181, 978202]
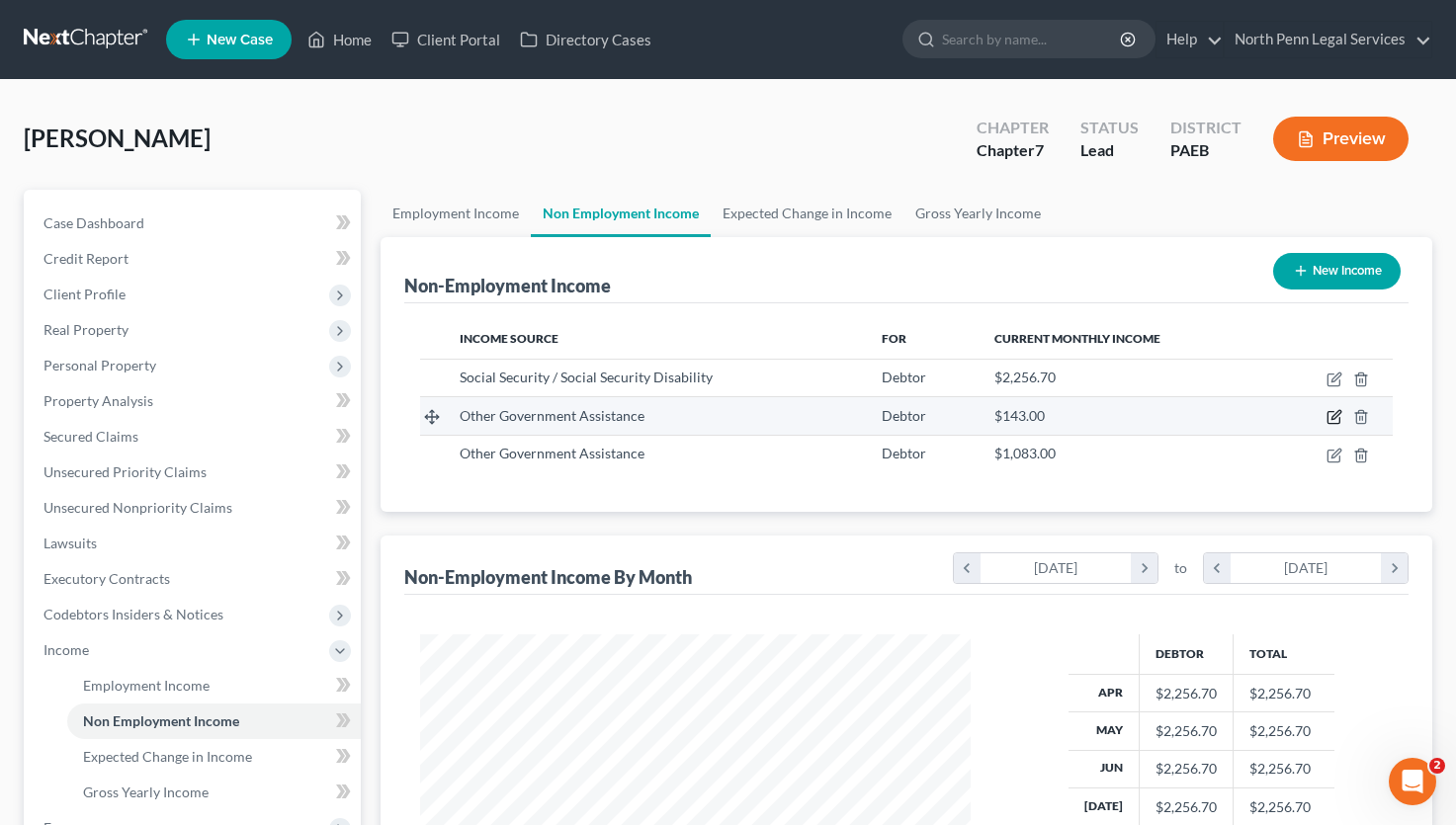
click at [1334, 424] on icon "button" at bounding box center [1333, 418] width 12 height 12
select select "5"
select select "0"
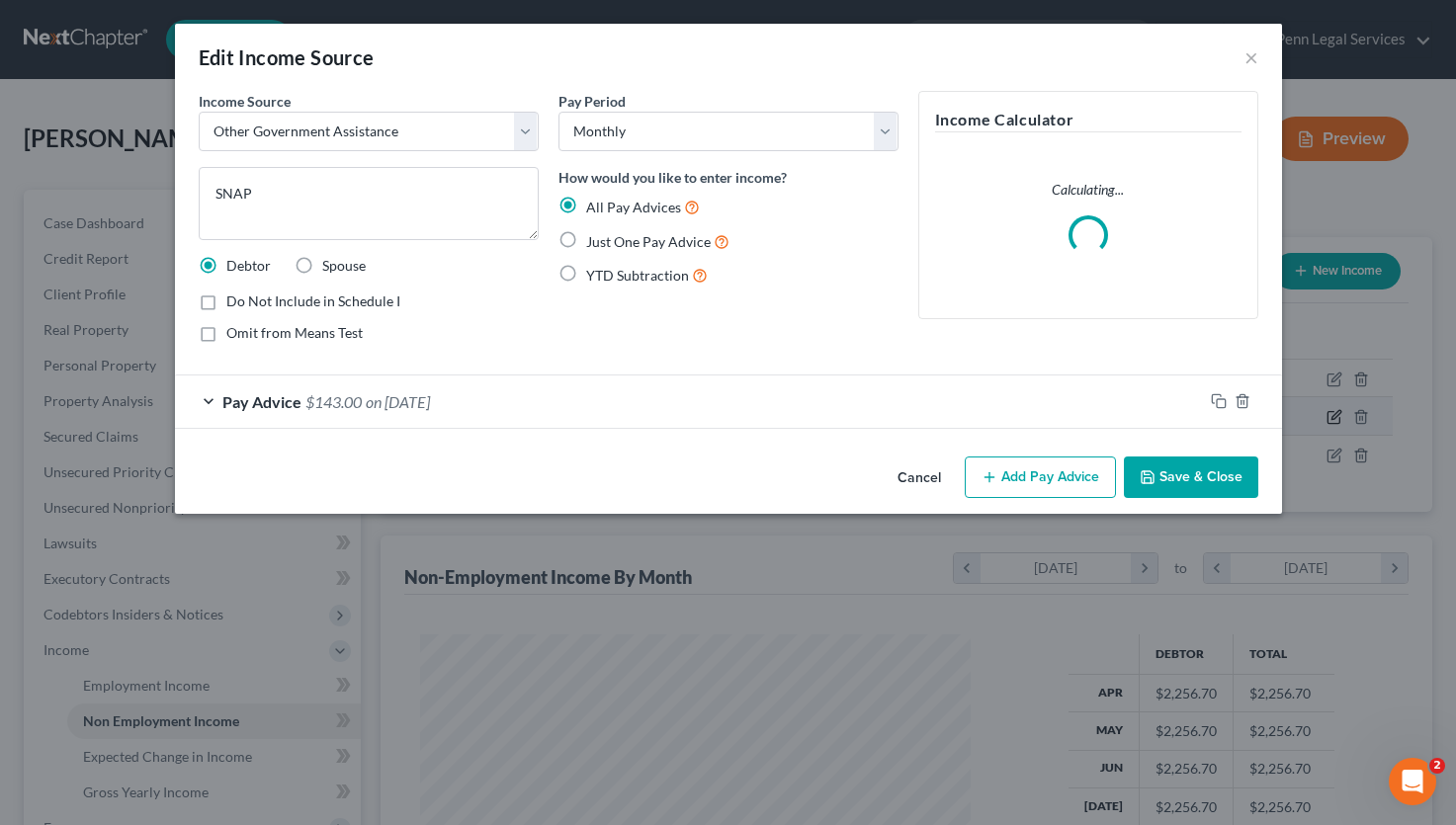
scroll to position [354, 597]
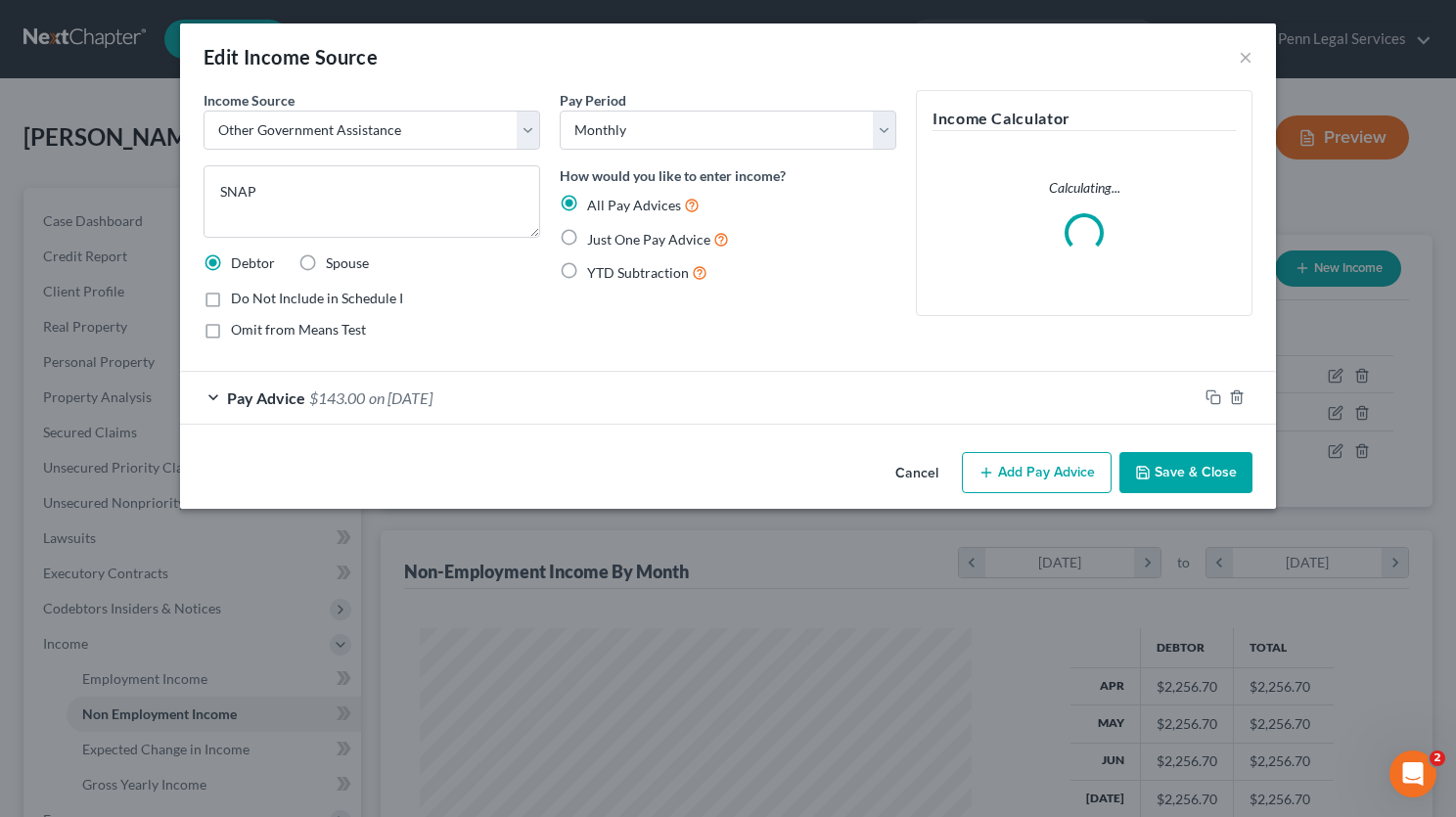
click at [588, 233] on label "Just One Pay Advice" at bounding box center [659, 238] width 142 height 23
click at [595, 233] on input "Just One Pay Advice" at bounding box center [601, 234] width 13 height 13
radio input "true"
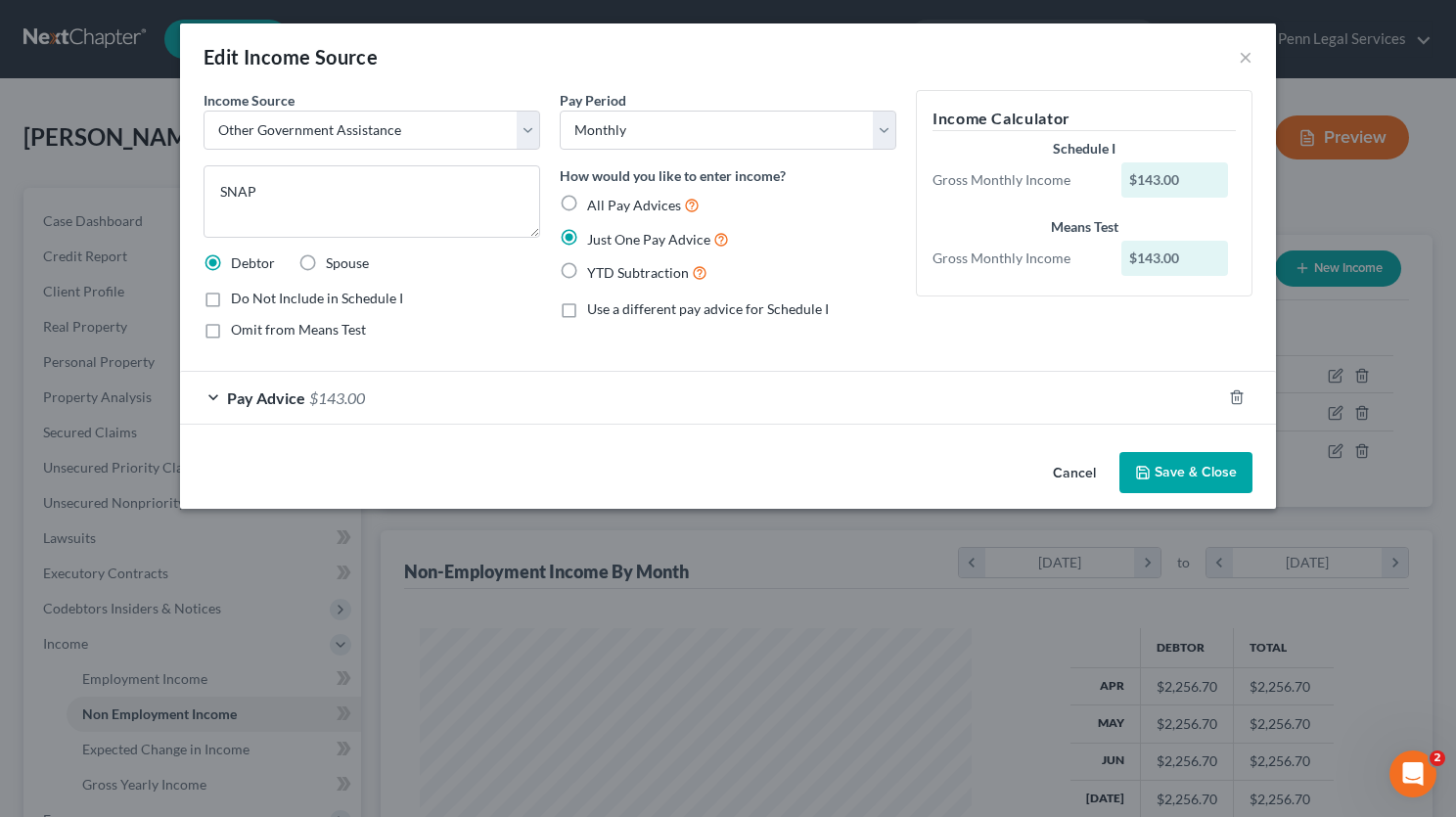
click at [588, 203] on label "All Pay Advices" at bounding box center [644, 205] width 112 height 23
click at [595, 203] on input "All Pay Advices" at bounding box center [601, 200] width 13 height 13
radio input "true"
click at [588, 235] on label "Just One Pay Advice" at bounding box center [659, 238] width 142 height 23
click at [595, 235] on input "Just One Pay Advice" at bounding box center [601, 234] width 13 height 13
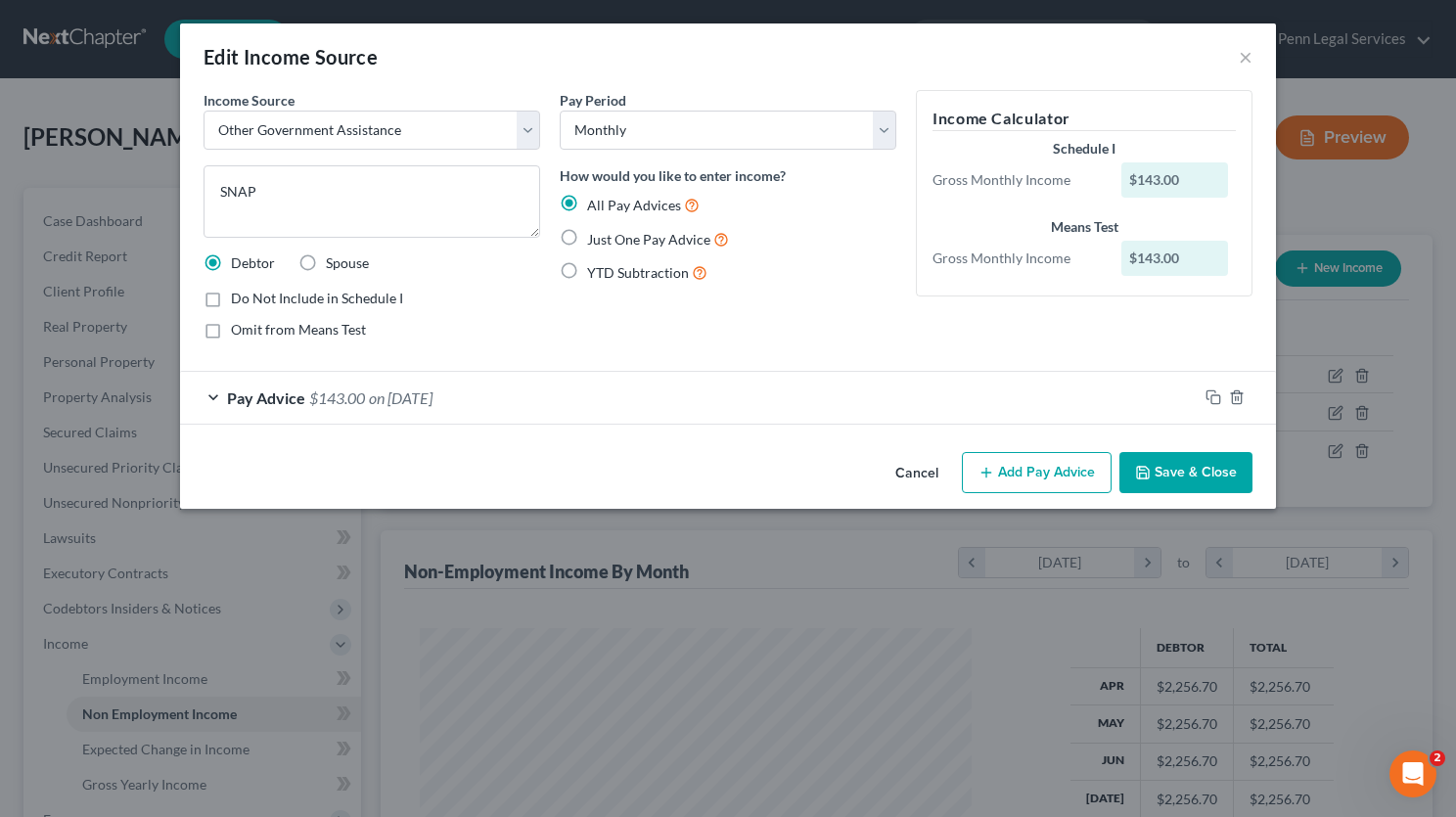
radio input "true"
click at [1174, 476] on button "Save & Close" at bounding box center [1186, 473] width 133 height 41
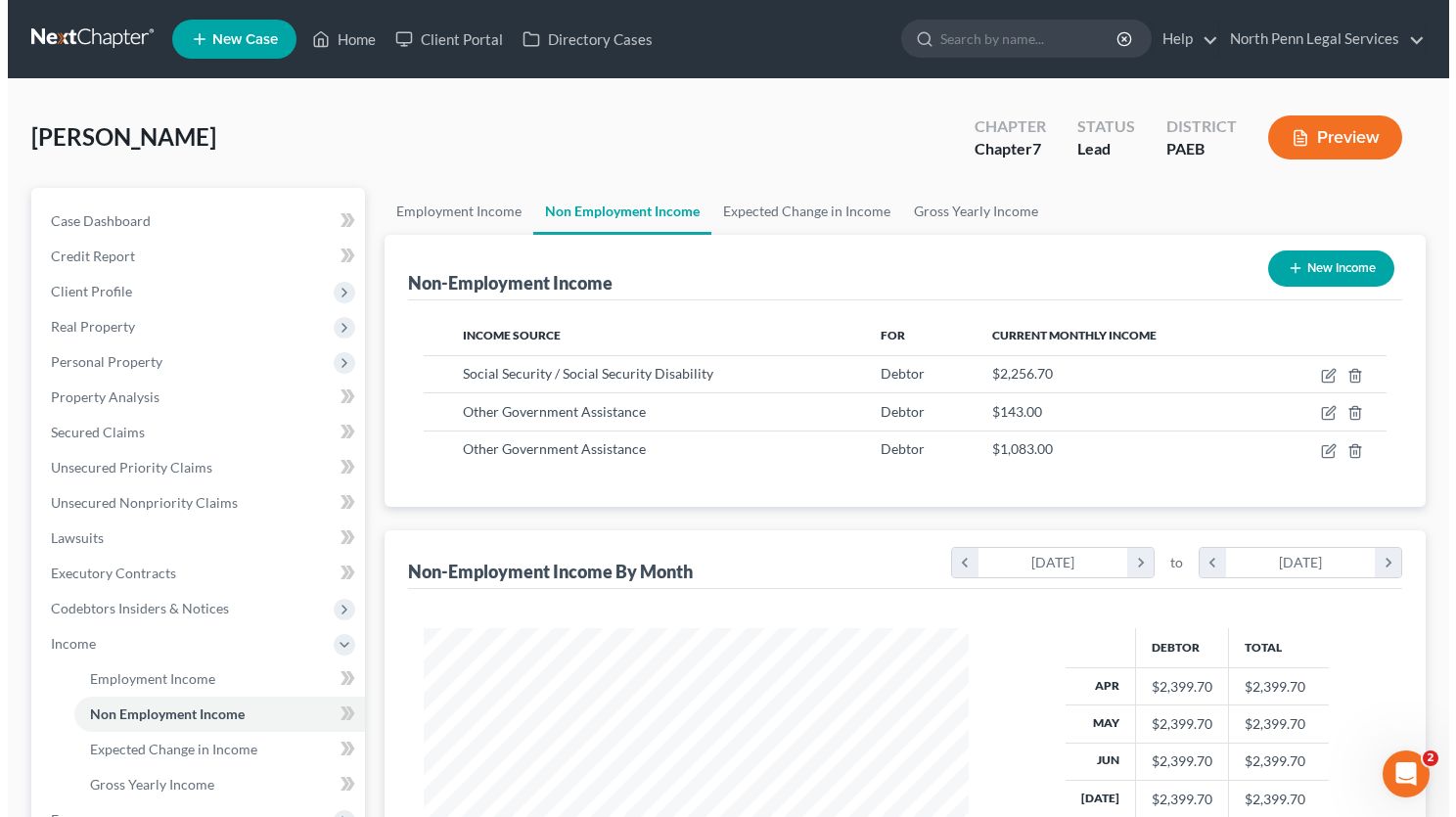
scroll to position [978181, 978202]
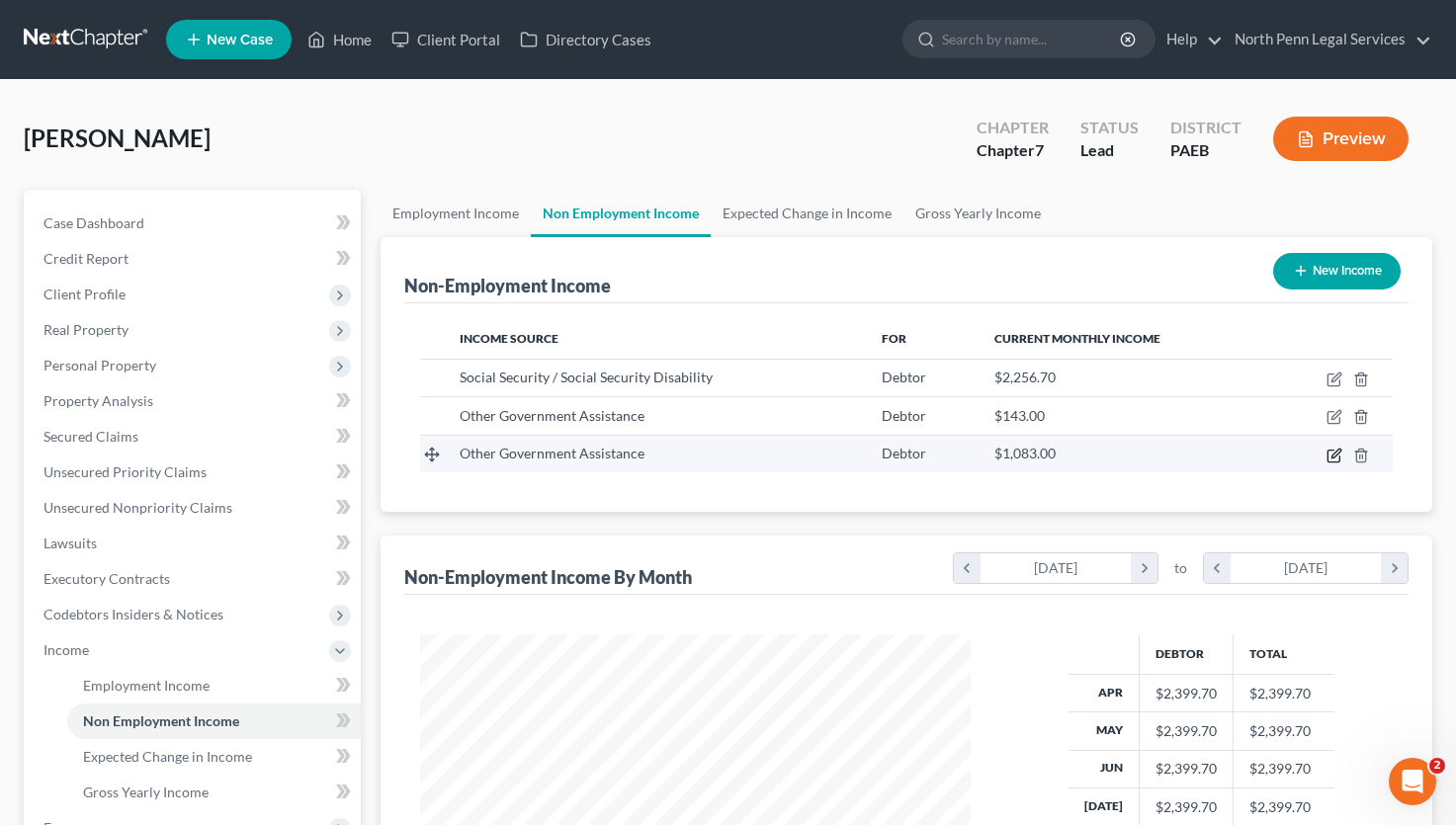
click at [1333, 458] on icon "button" at bounding box center [1335, 453] width 9 height 9
select select "5"
select select "0"
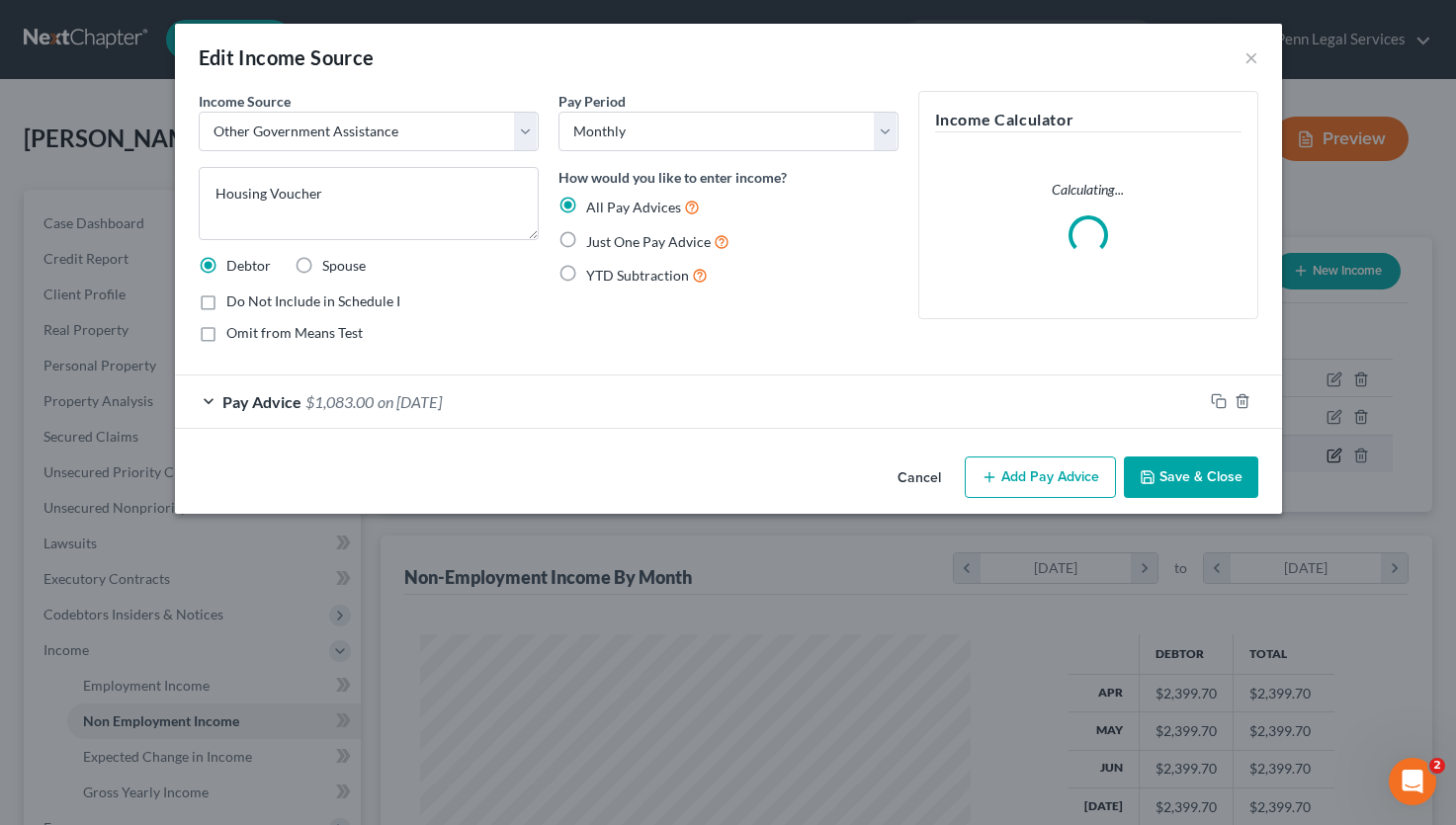
scroll to position [354, 597]
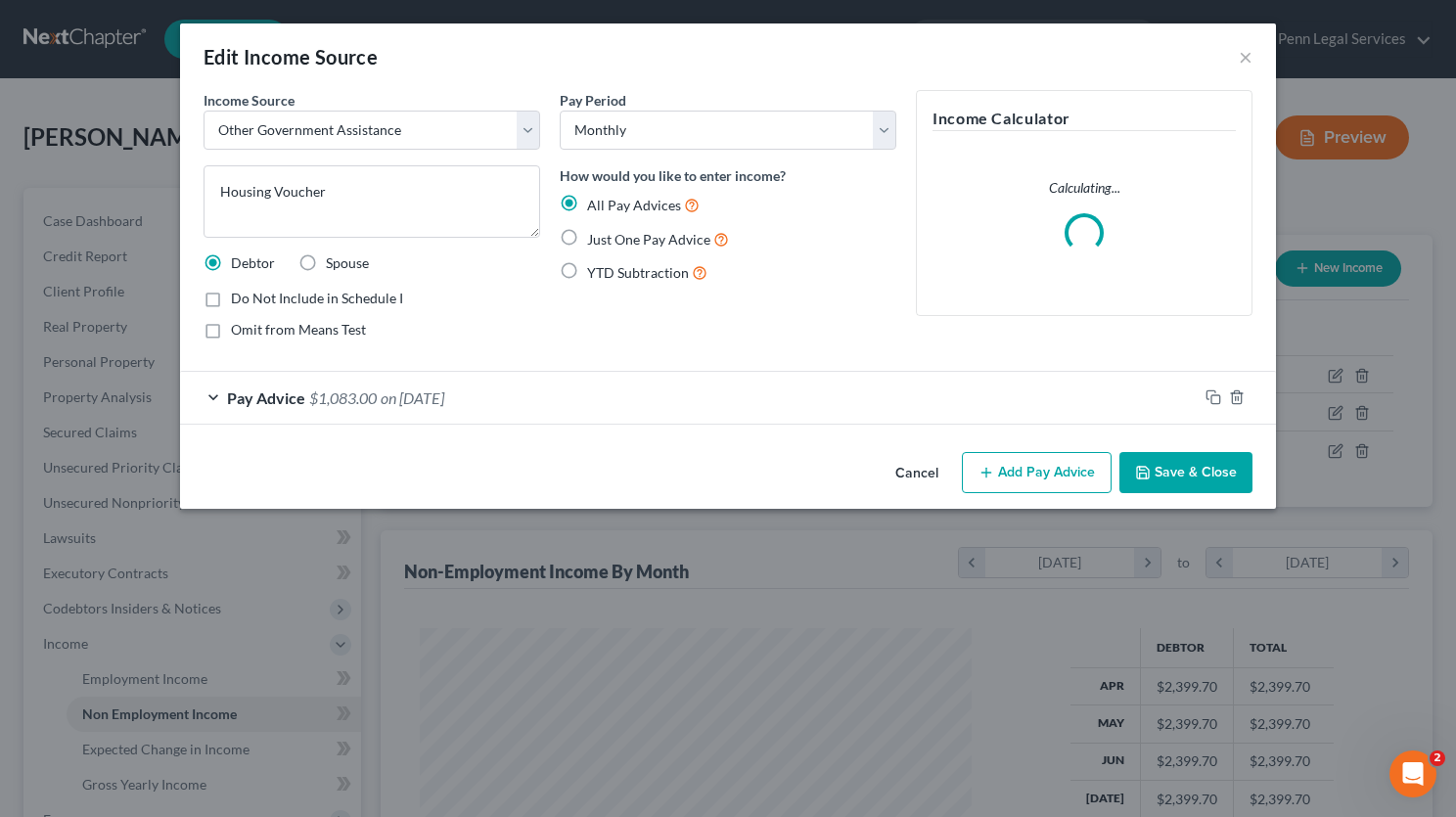
click at [588, 238] on label "Just One Pay Advice" at bounding box center [659, 238] width 142 height 23
click at [595, 238] on input "Just One Pay Advice" at bounding box center [601, 234] width 13 height 13
radio input "true"
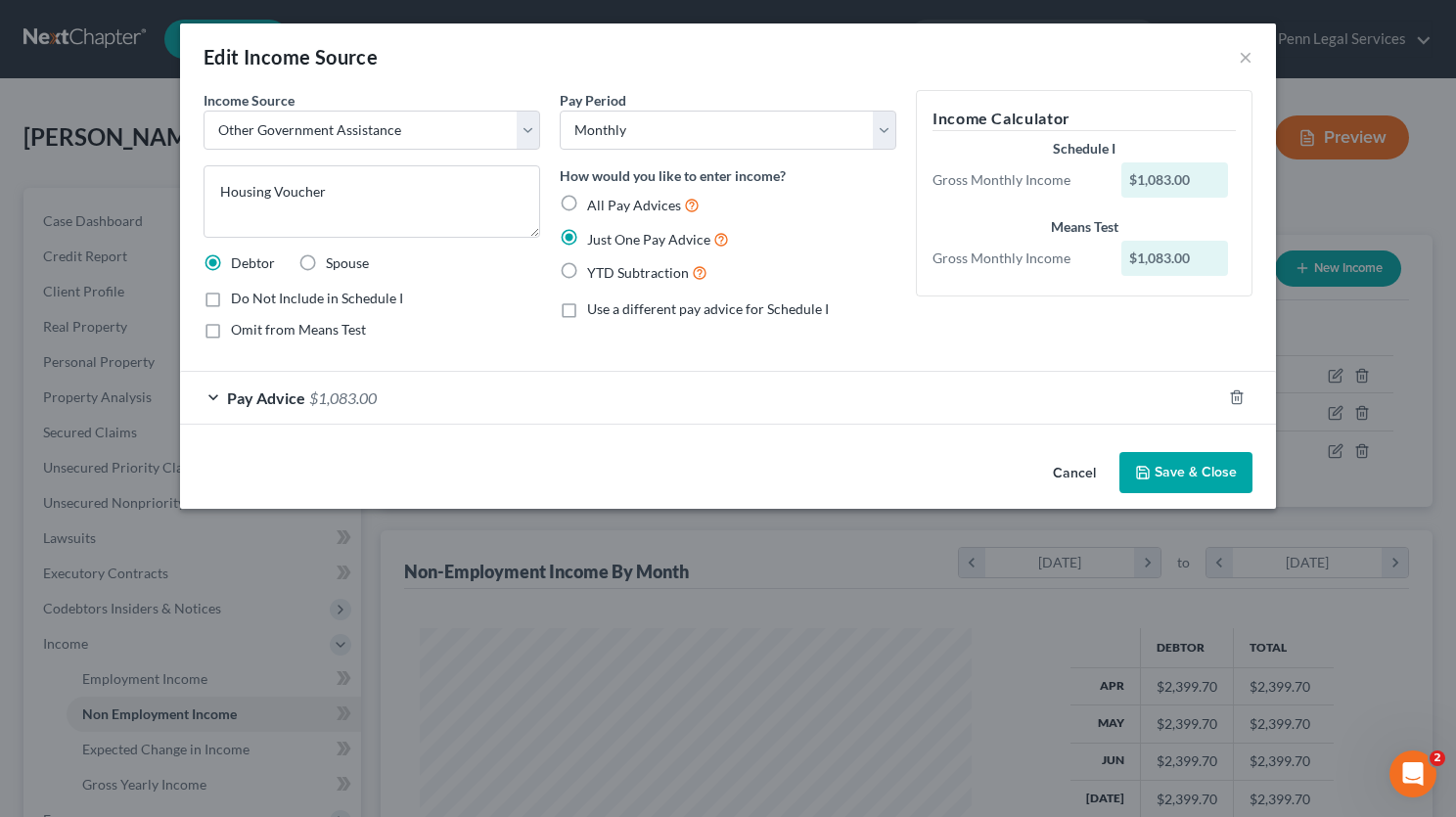
click at [1209, 471] on button "Save & Close" at bounding box center [1186, 473] width 133 height 41
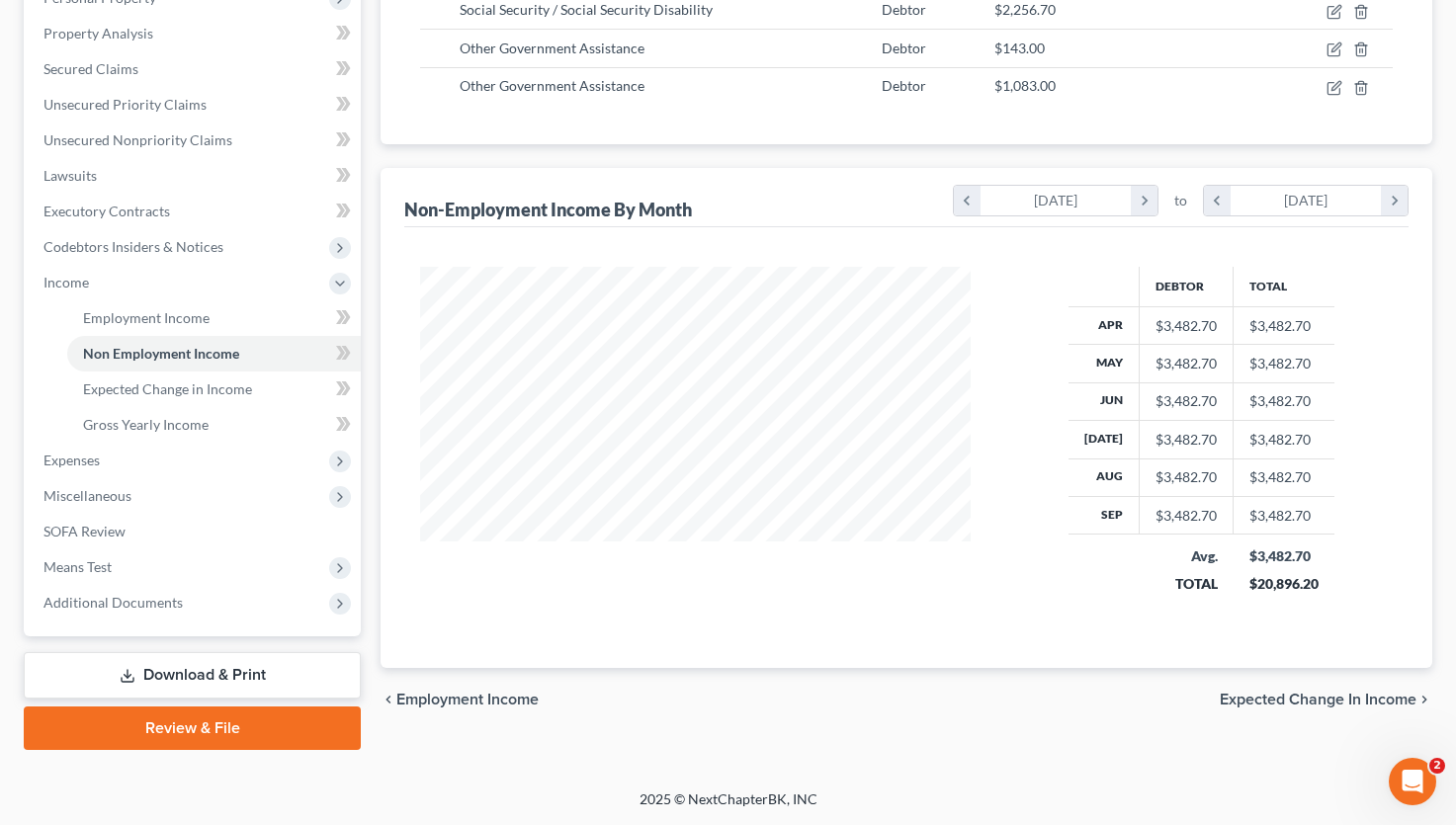
scroll to position [0, 0]
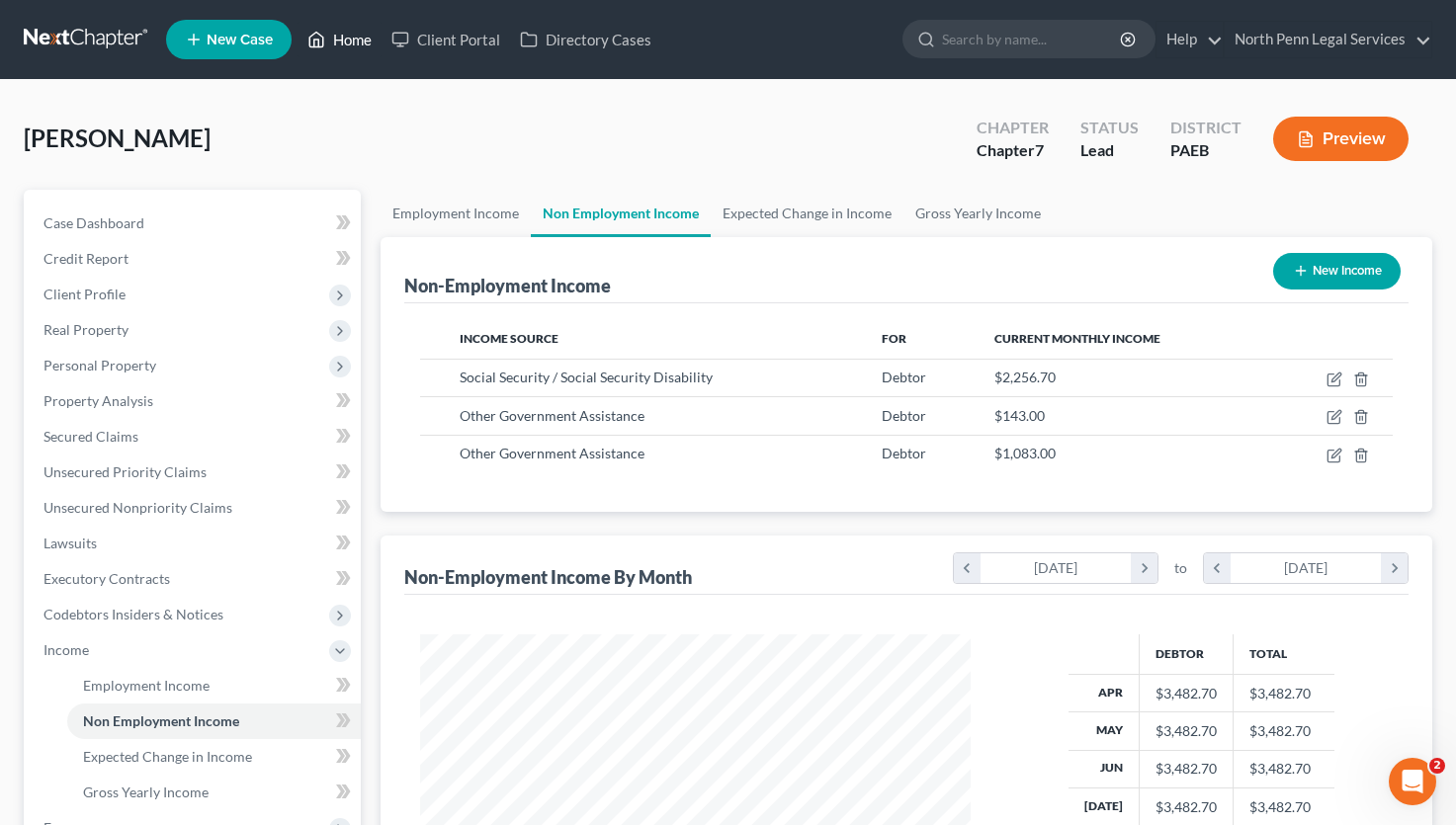
click at [338, 35] on link "Home" at bounding box center [339, 40] width 84 height 36
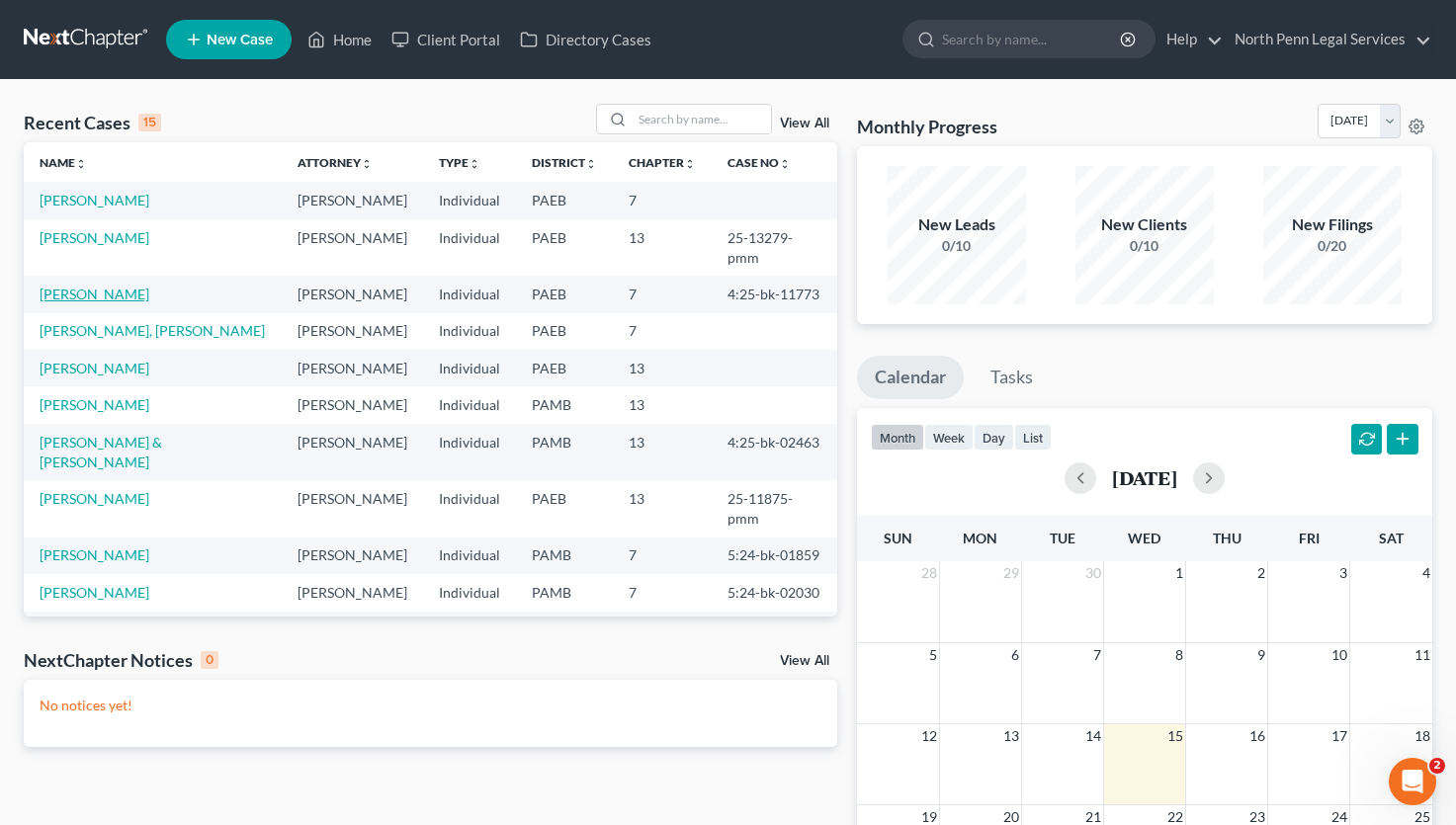
click at [118, 286] on link "Wharton, Nancy" at bounding box center [95, 294] width 109 height 17
select select "9"
select select "6"
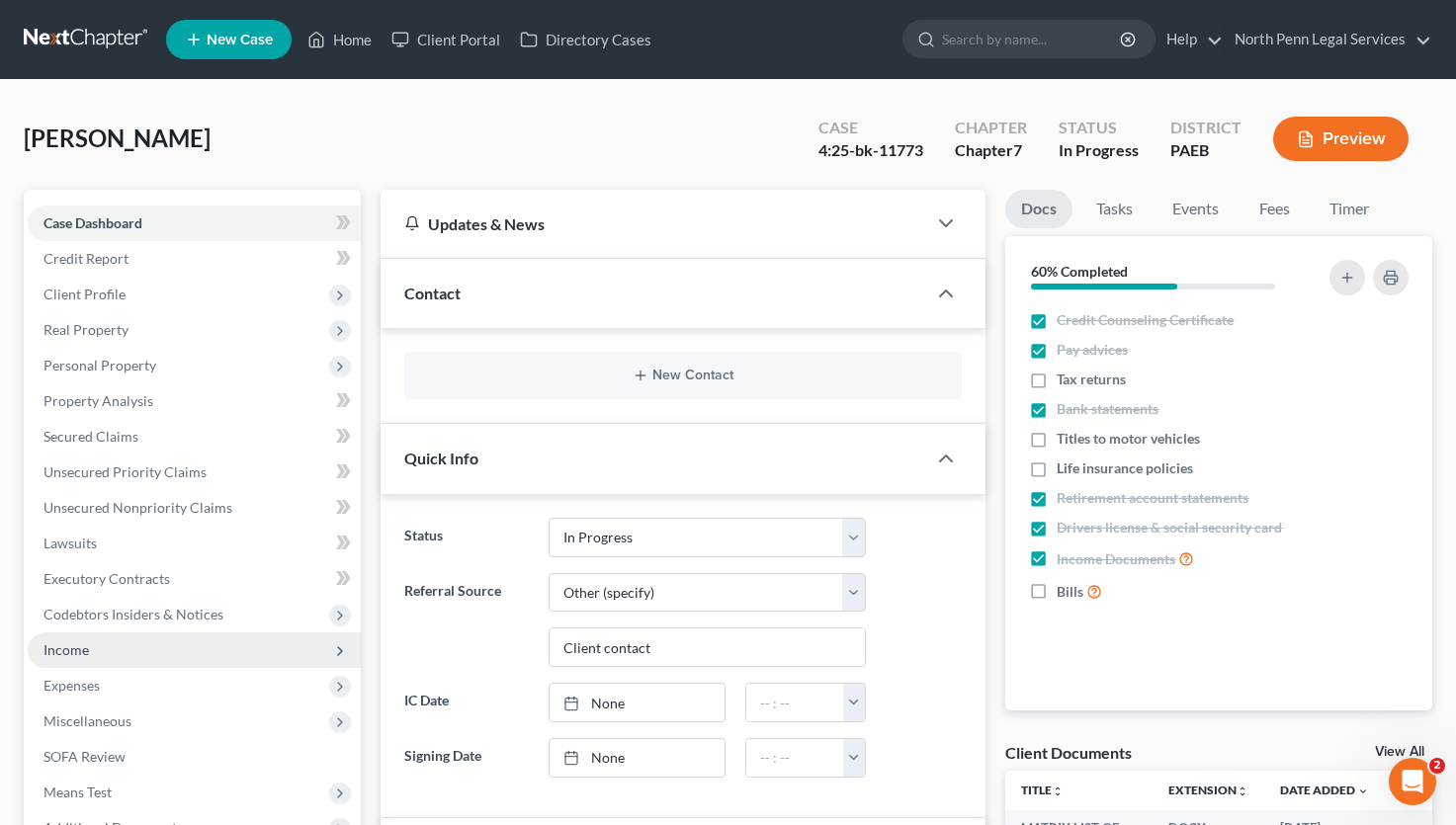
click at [81, 650] on span "Income" at bounding box center [67, 649] width 46 height 17
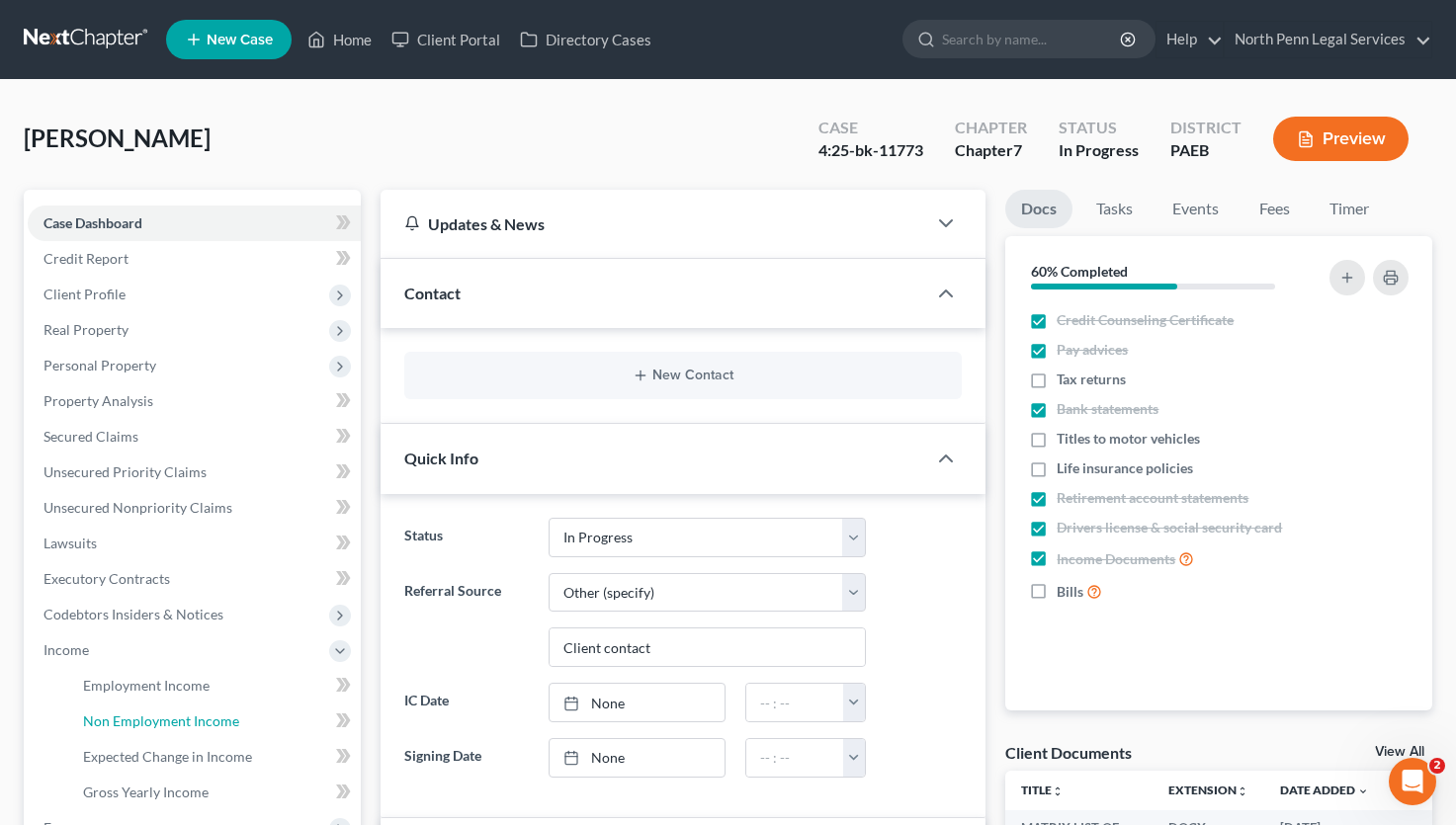
drag, startPoint x: 192, startPoint y: 730, endPoint x: 782, endPoint y: 615, distance: 601.1
click at [191, 729] on link "Non Employment Income" at bounding box center [214, 722] width 294 height 36
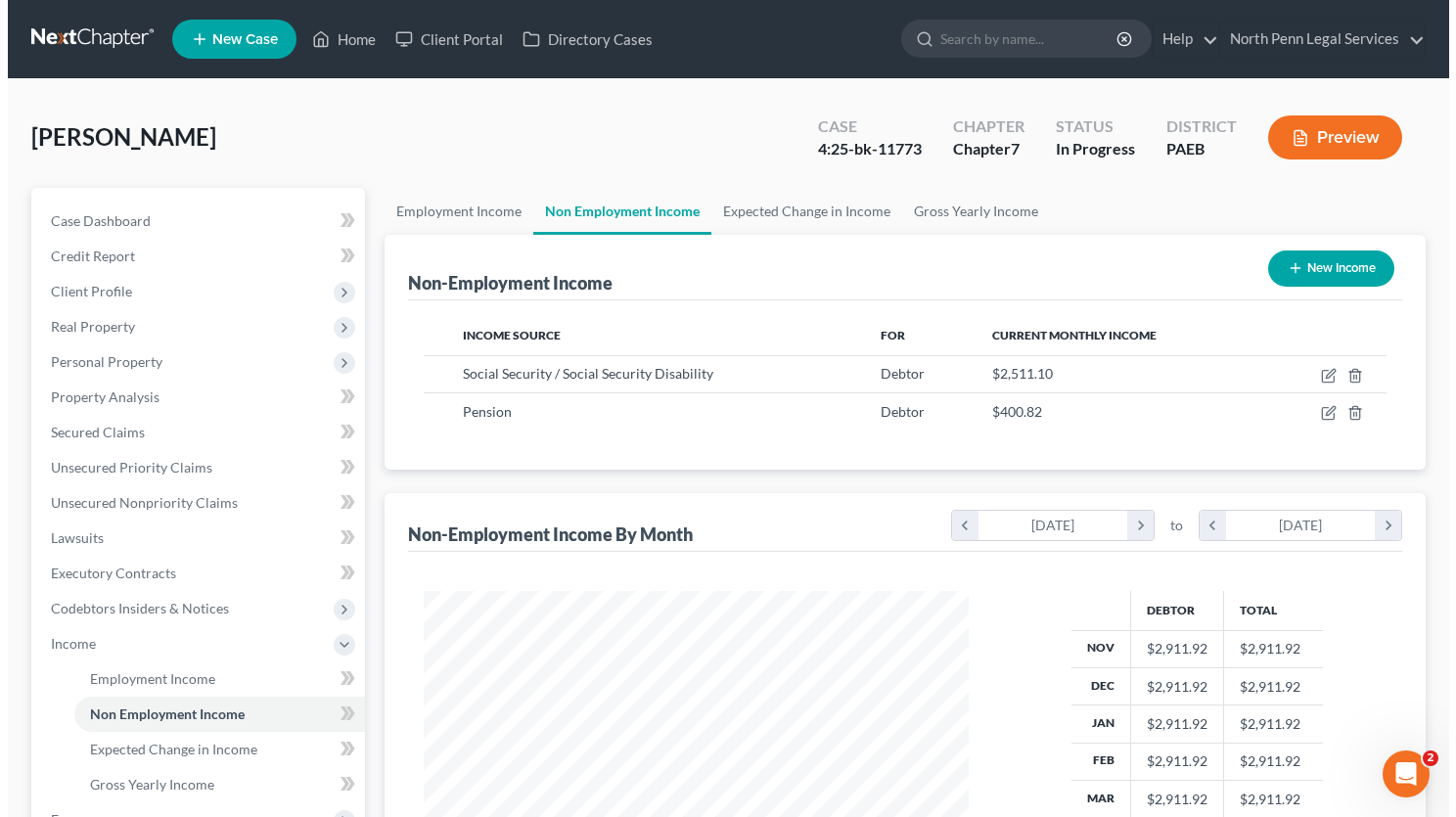
scroll to position [351, 585]
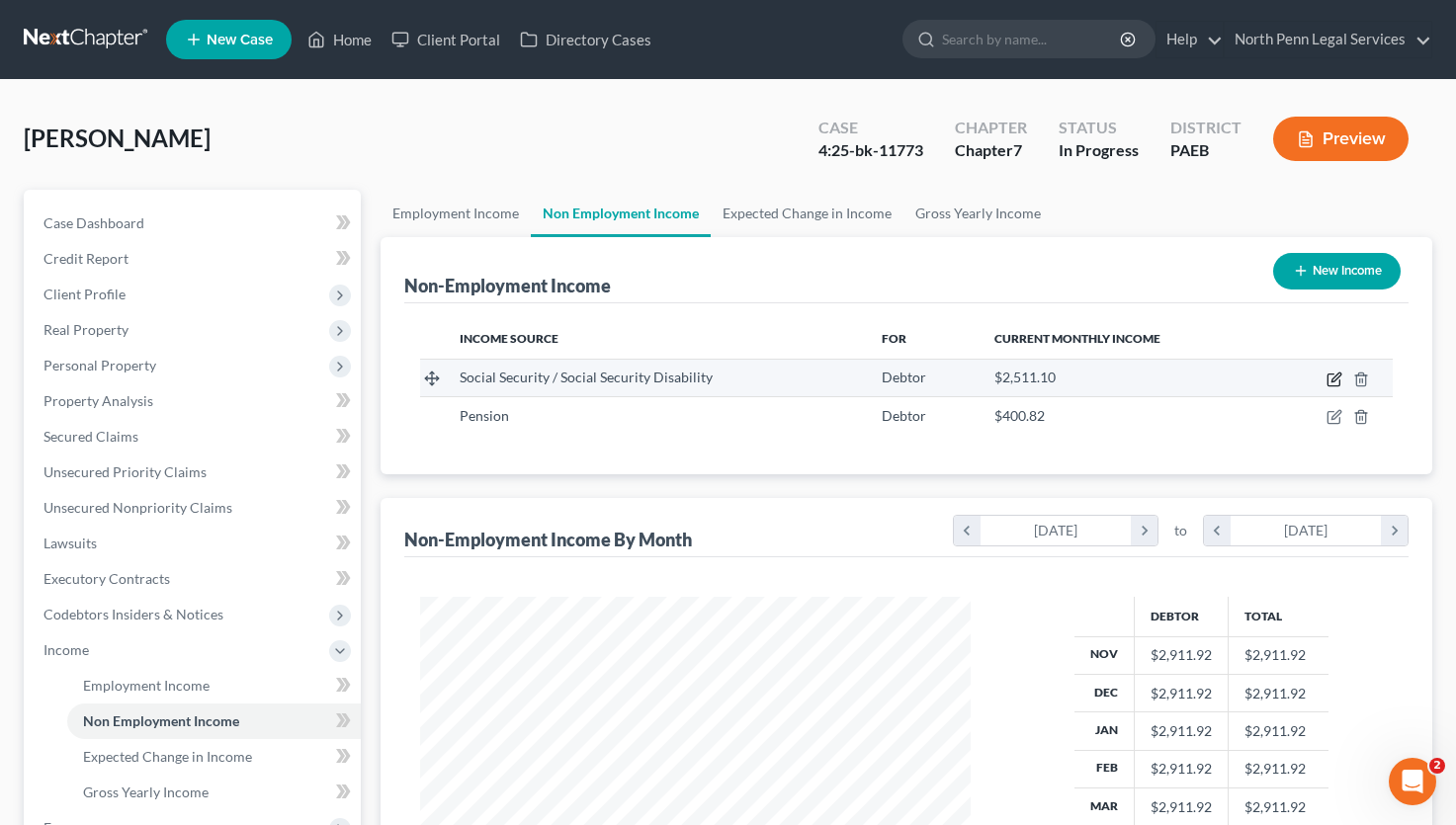
click at [1337, 380] on icon "button" at bounding box center [1334, 379] width 16 height 16
select select "4"
select select "0"
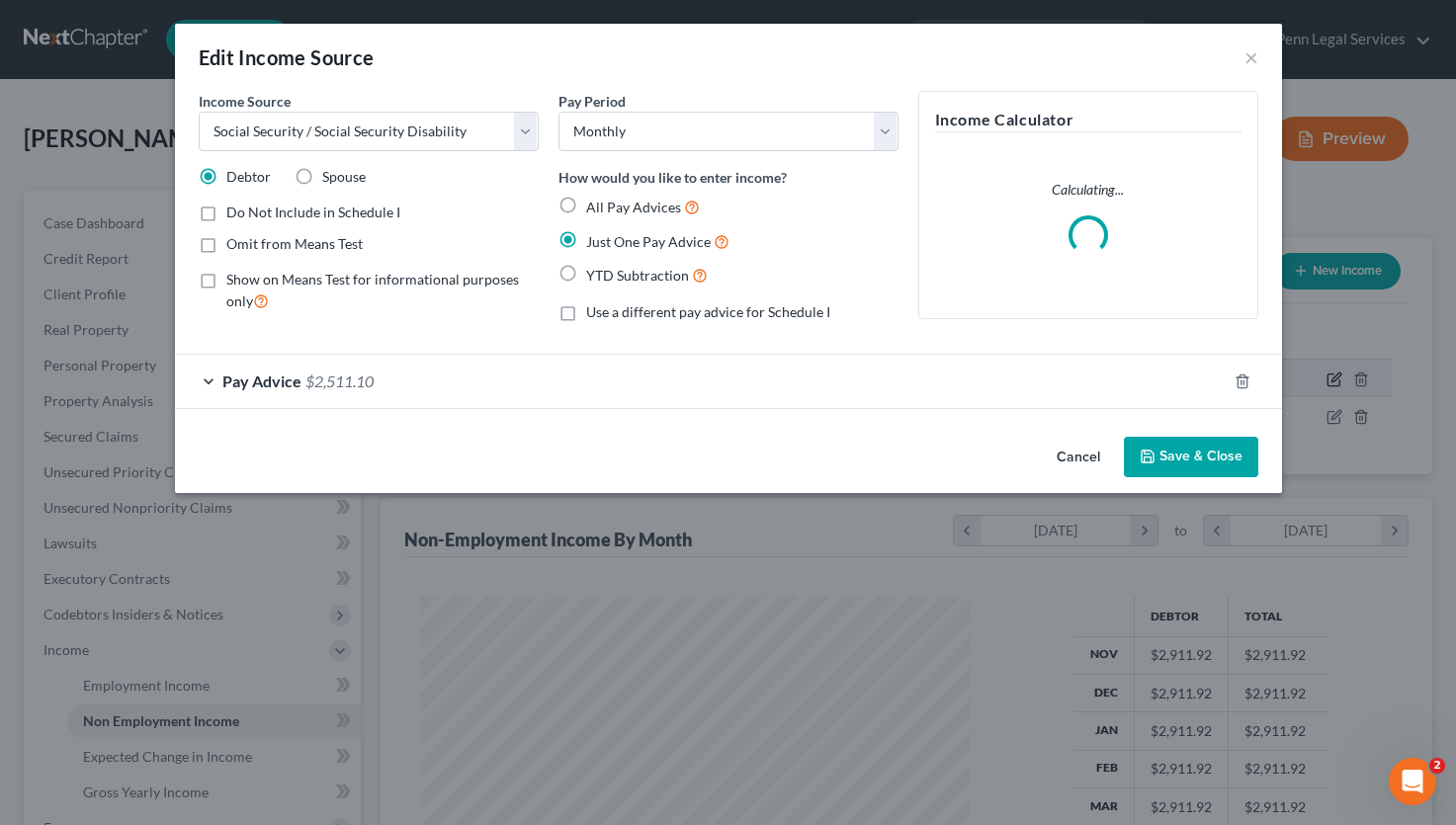
scroll to position [354, 597]
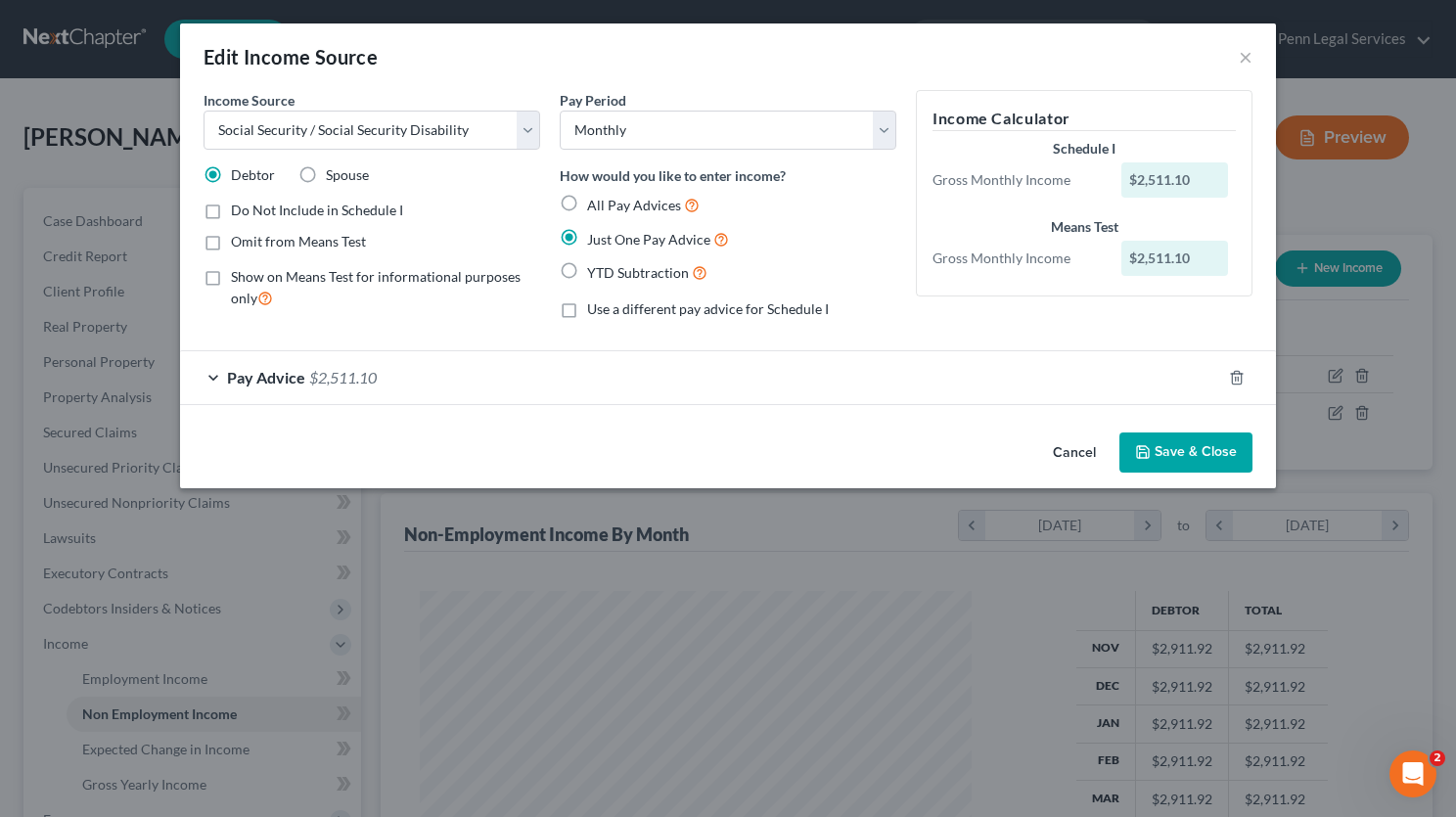
click at [1085, 450] on button "Cancel" at bounding box center [1074, 454] width 74 height 39
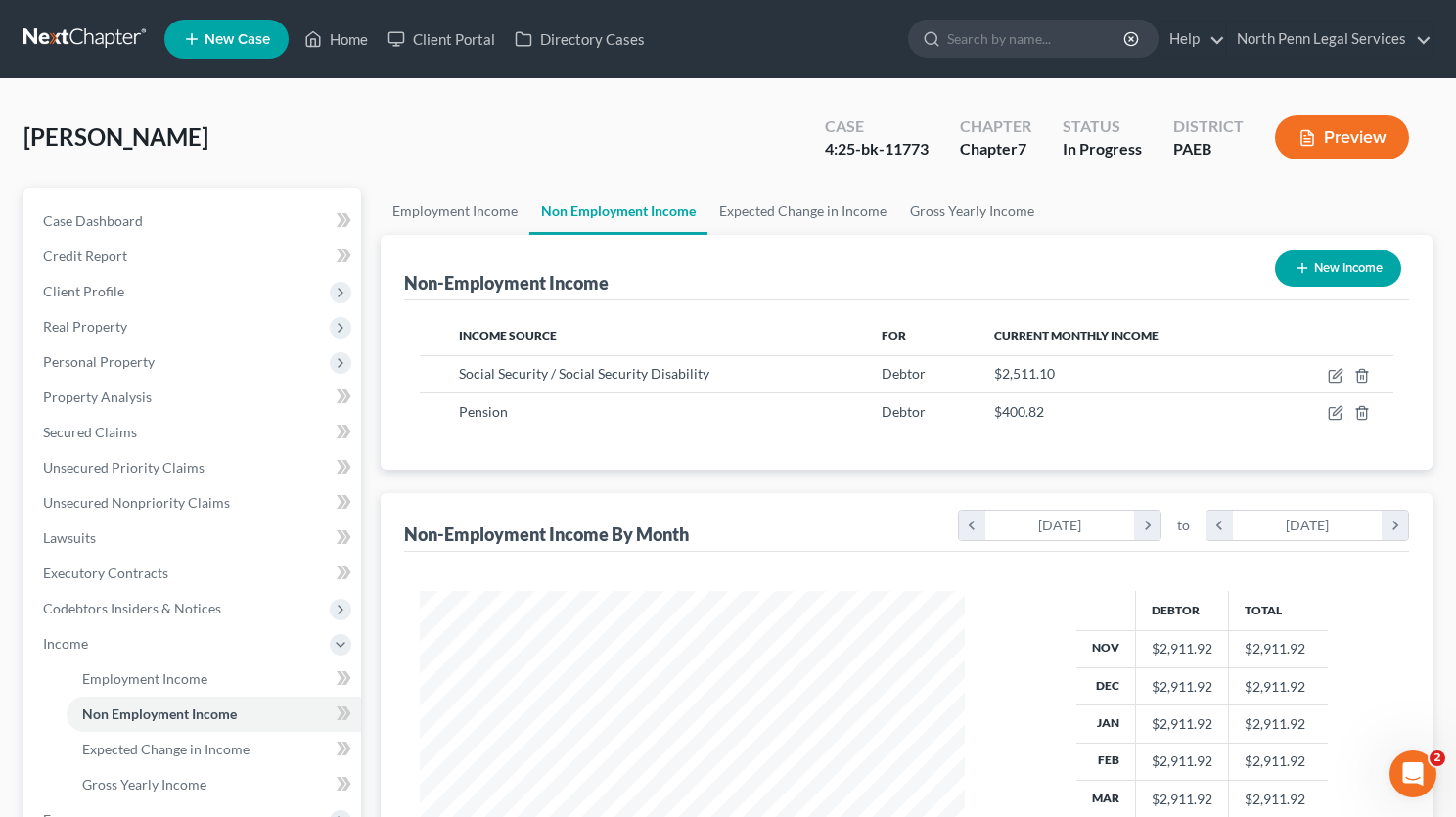
scroll to position [978181, 978202]
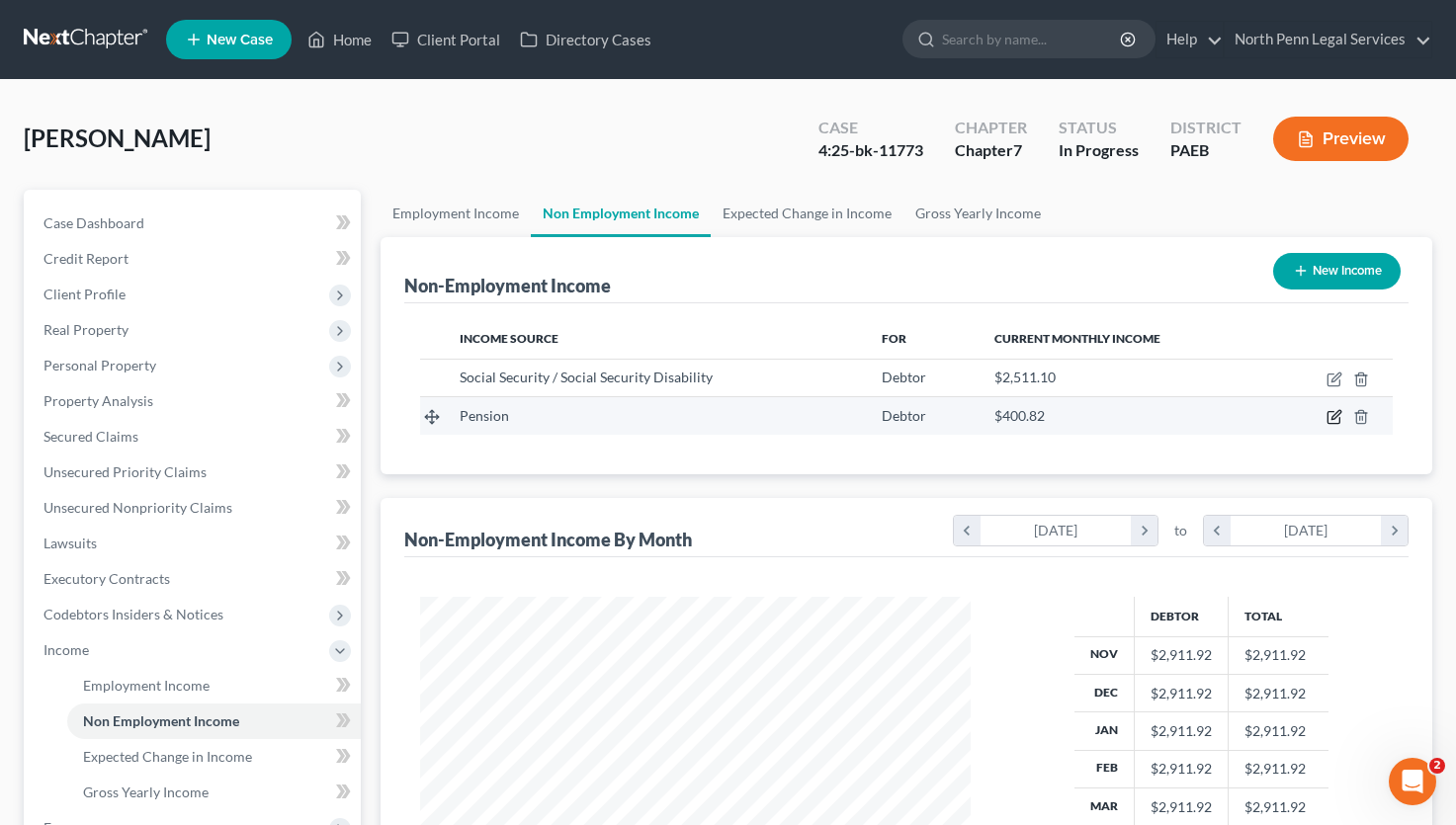
click at [1334, 416] on icon "button" at bounding box center [1335, 415] width 9 height 9
select select "2"
select select "0"
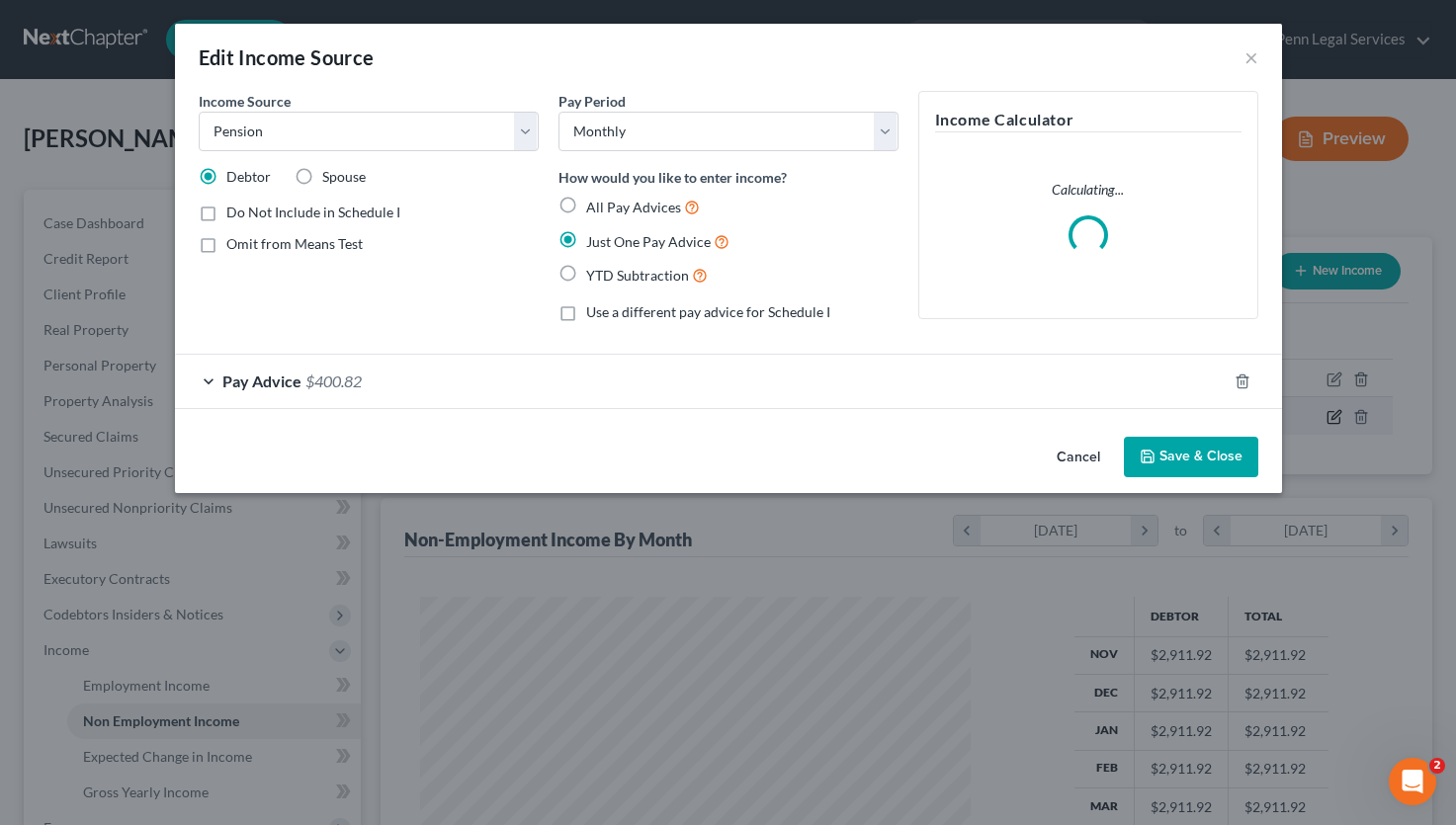
scroll to position [354, 597]
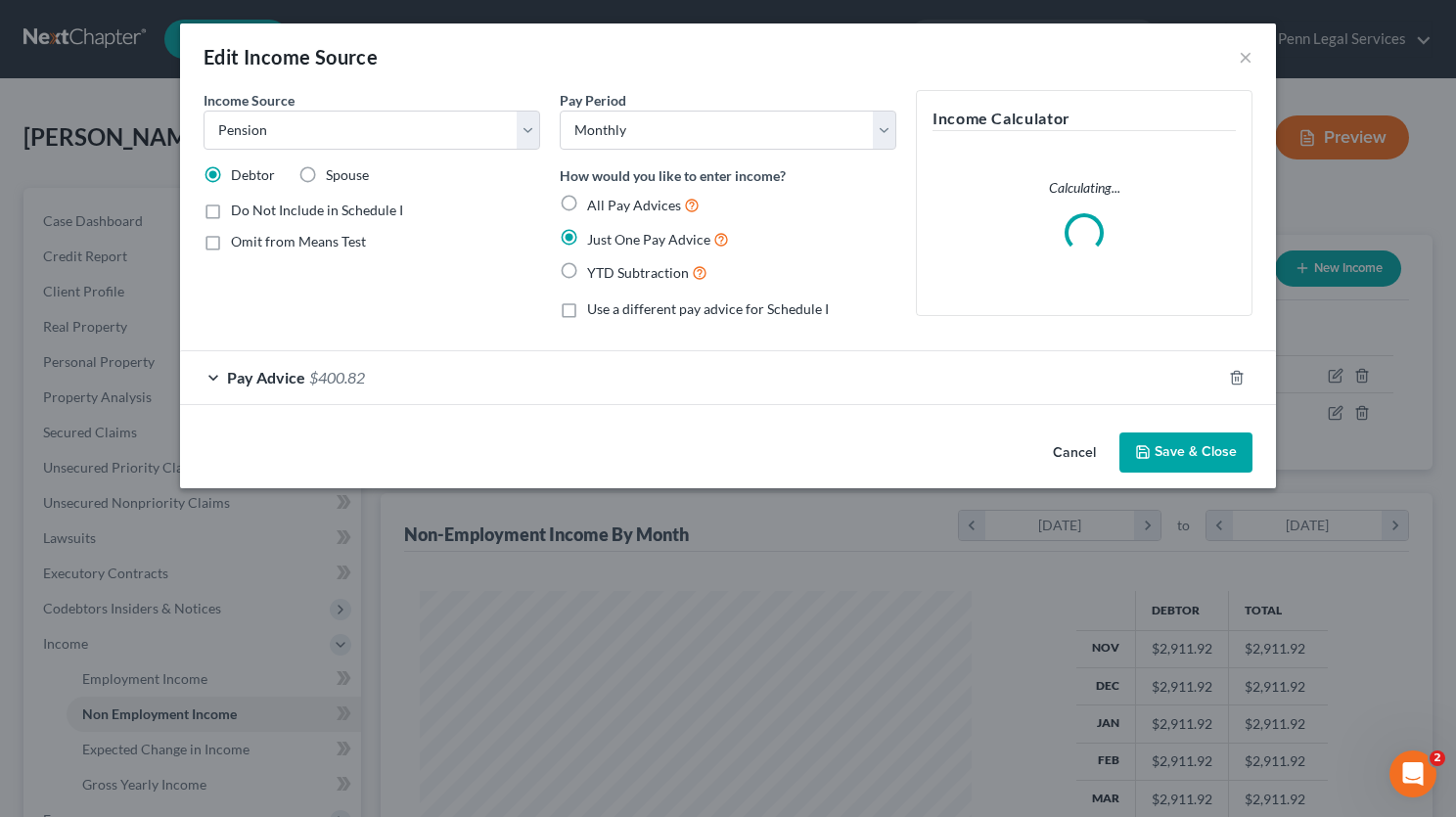
click at [1083, 451] on button "Cancel" at bounding box center [1074, 454] width 74 height 39
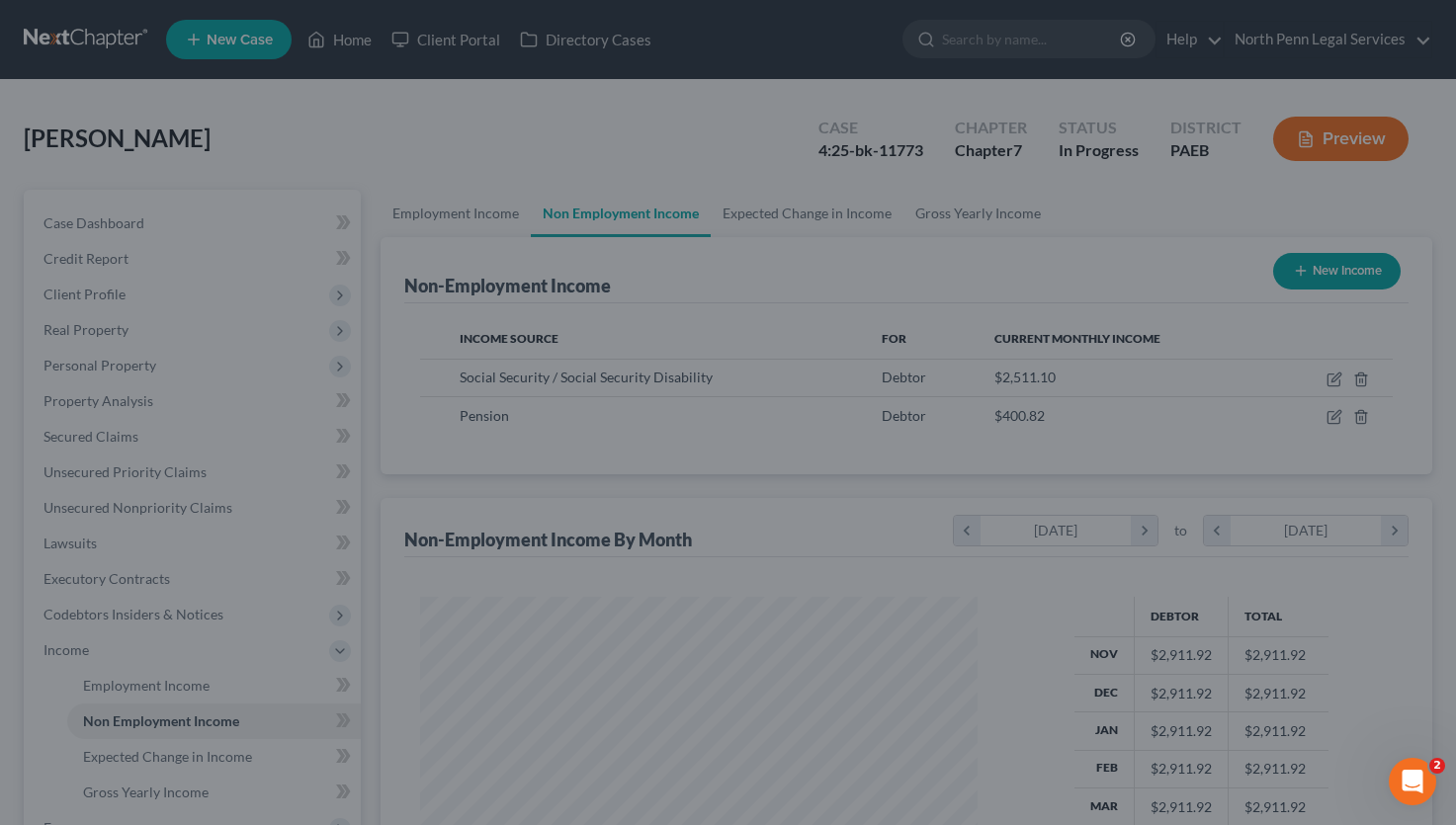
scroll to position [987759, 987563]
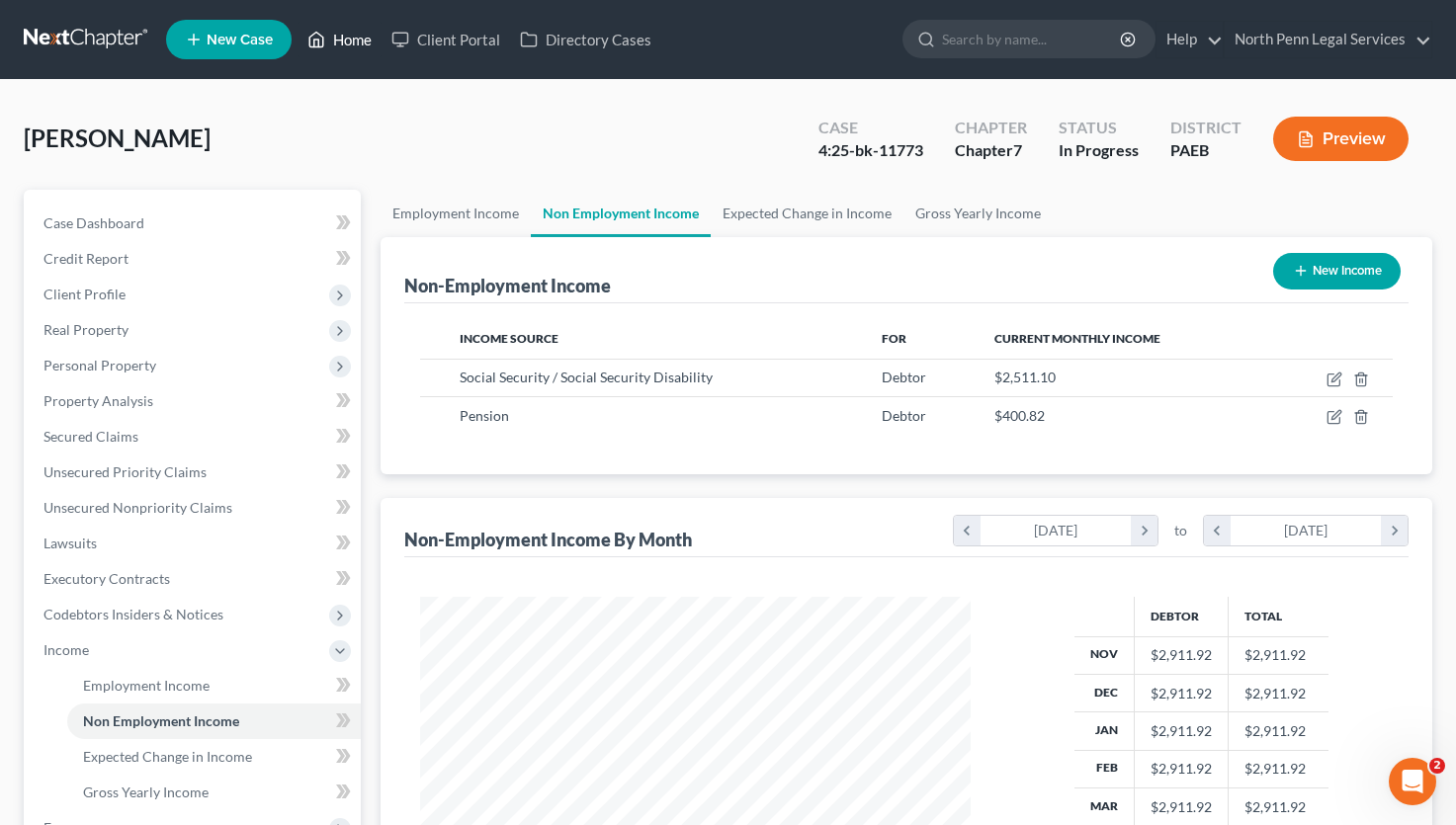
click at [328, 35] on link "Home" at bounding box center [339, 40] width 84 height 36
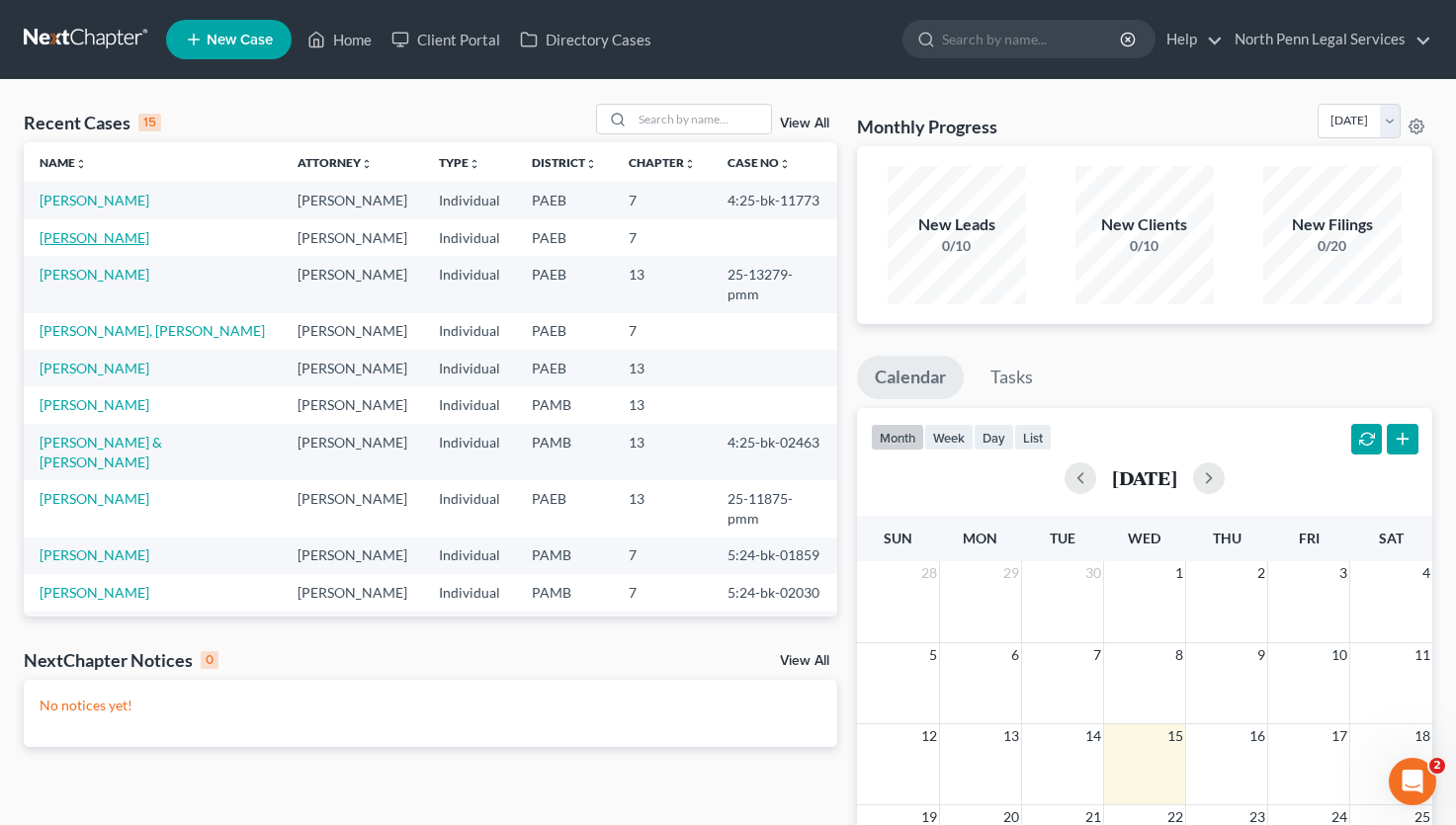
click at [97, 237] on link "[PERSON_NAME]" at bounding box center [95, 237] width 109 height 17
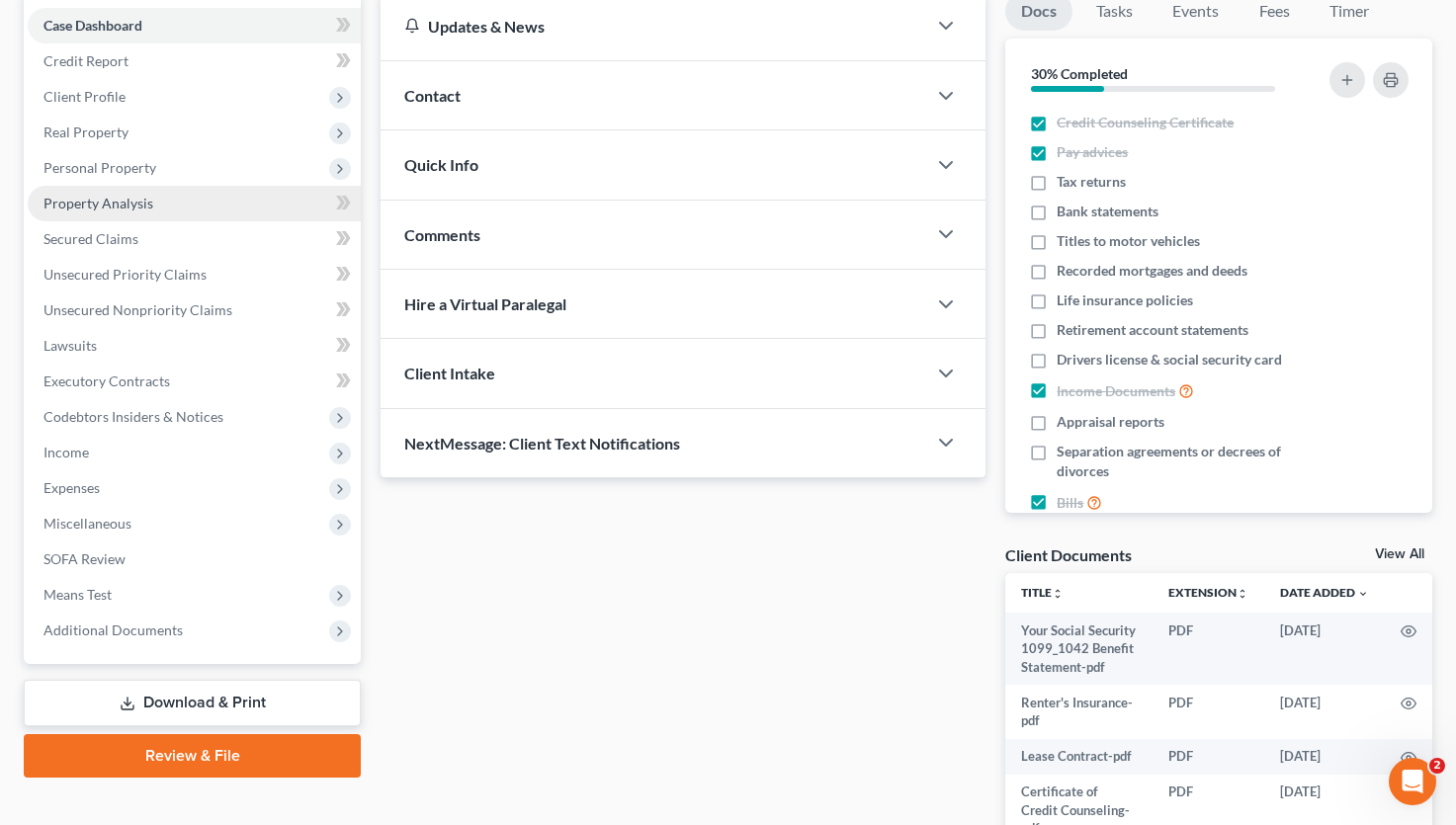
scroll to position [297, 0]
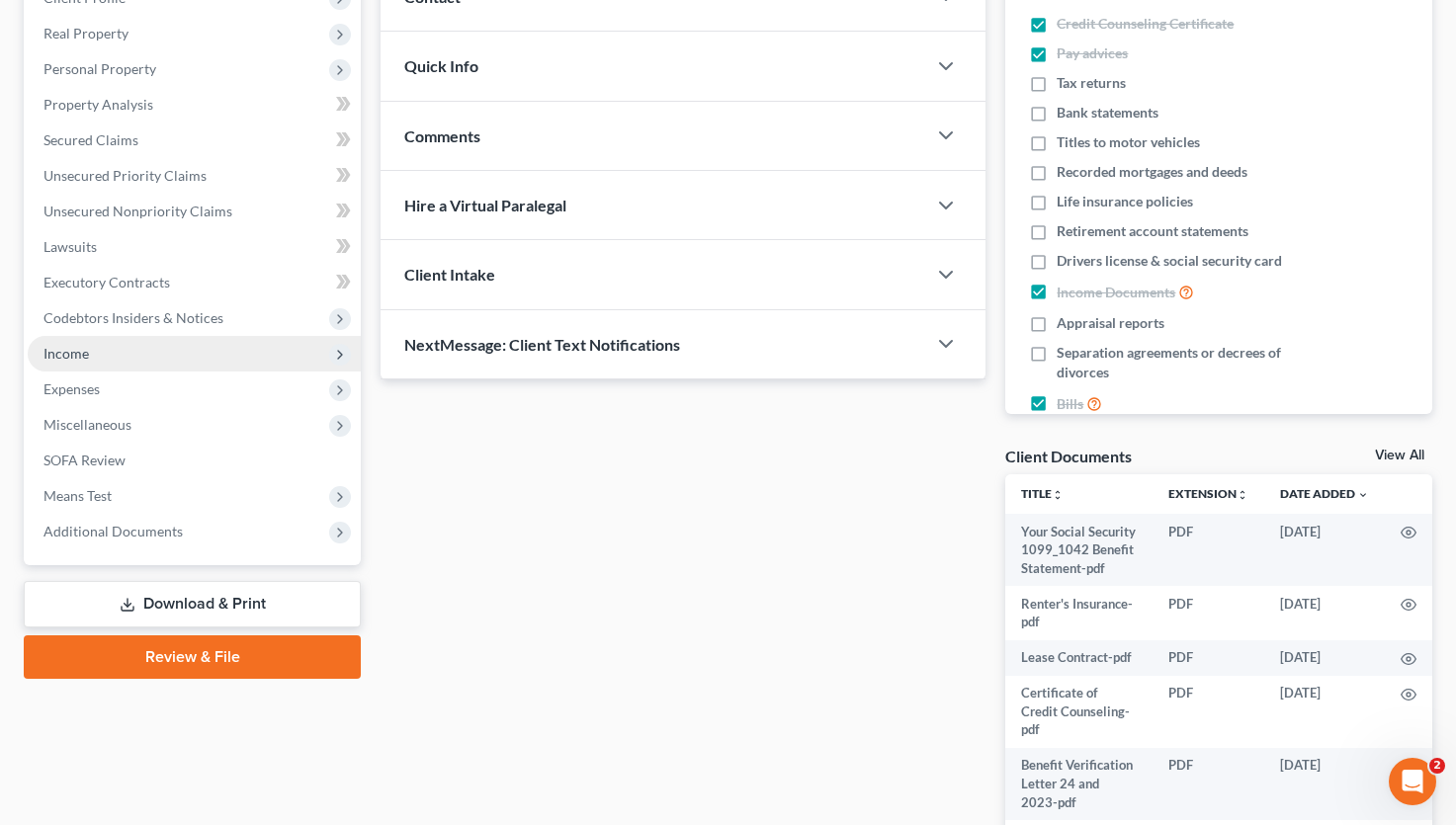
click at [68, 353] on span "Income" at bounding box center [67, 353] width 46 height 17
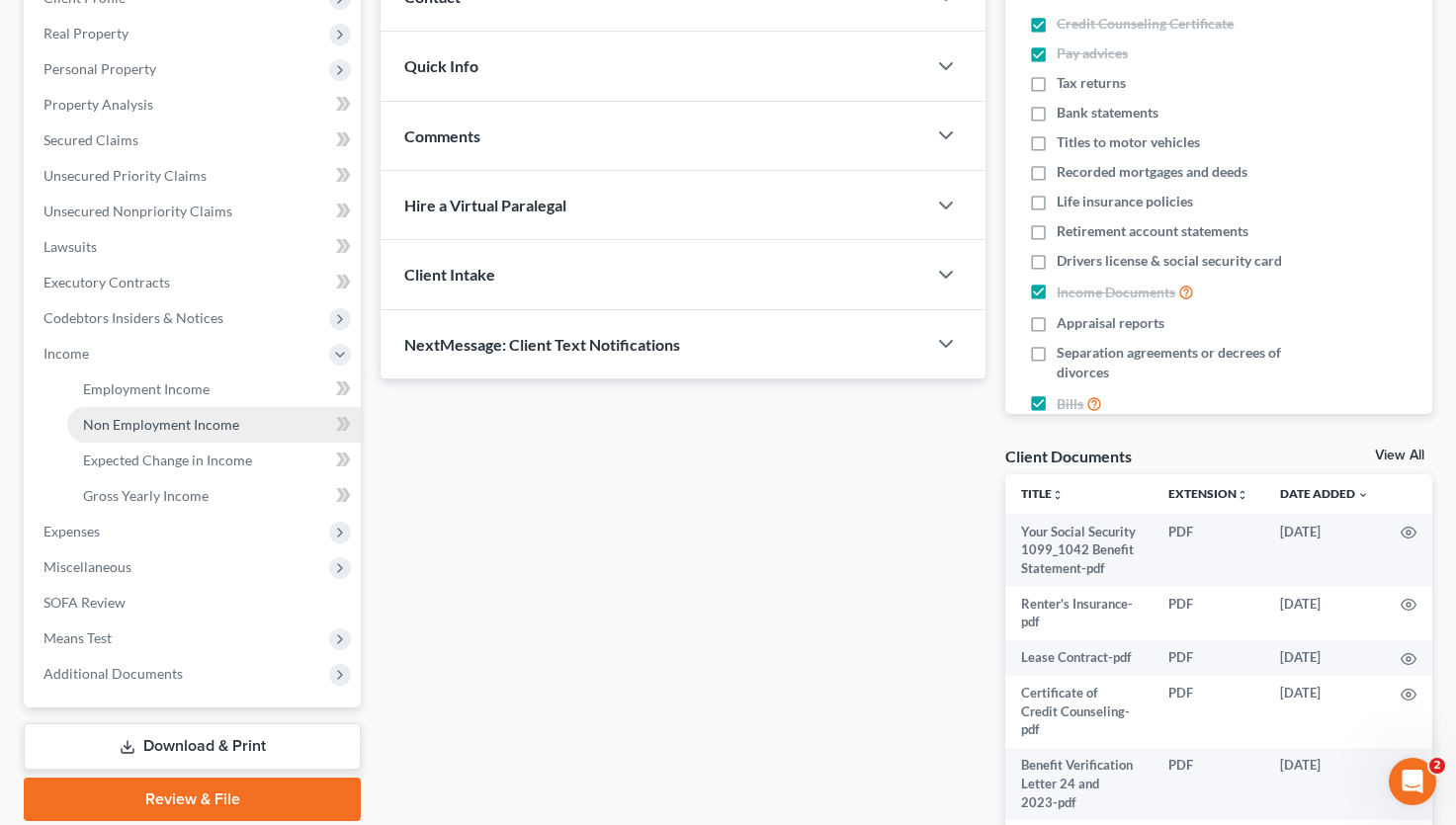
click at [173, 422] on span "Non Employment Income" at bounding box center [160, 424] width 156 height 17
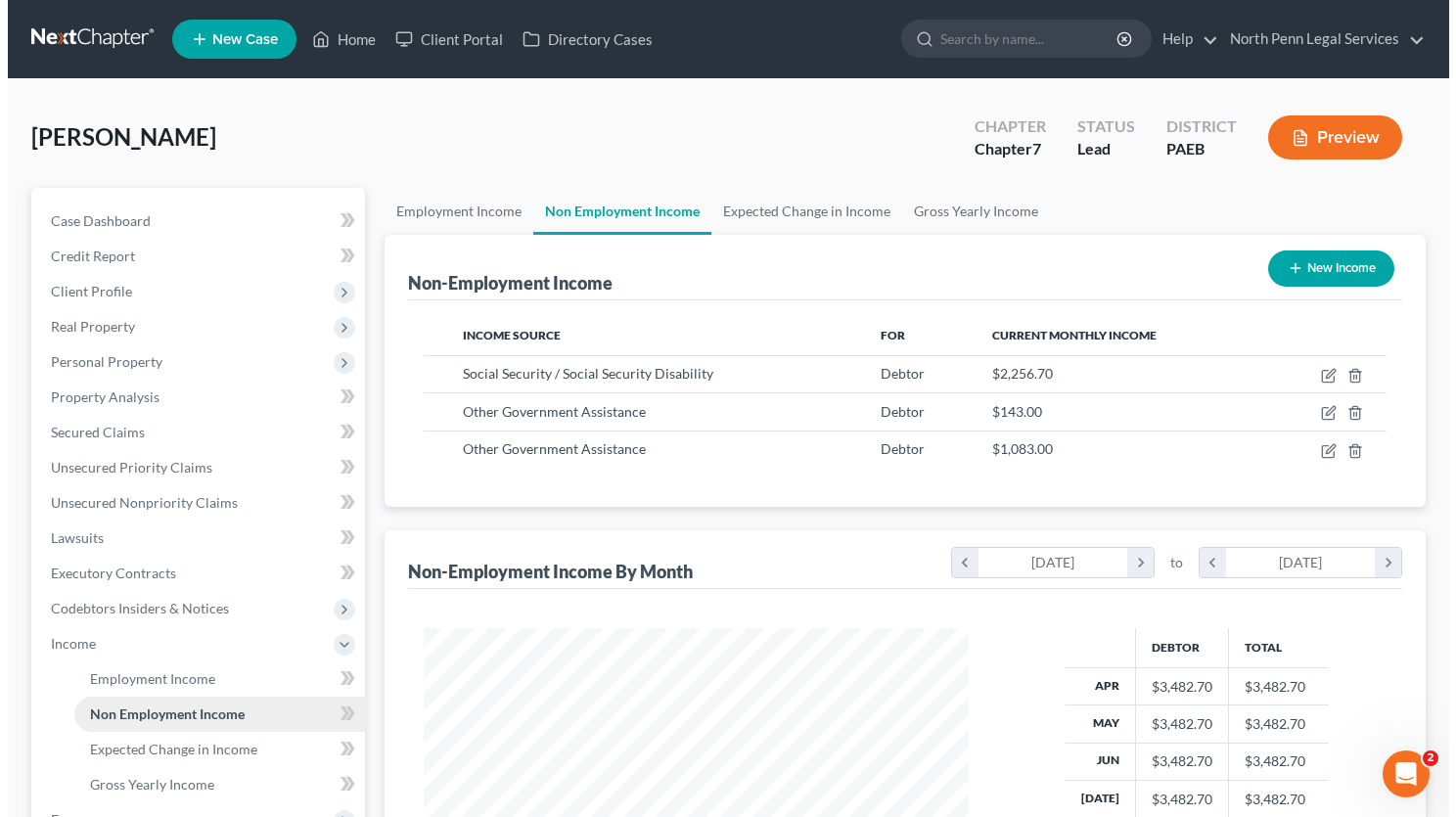
scroll to position [351, 585]
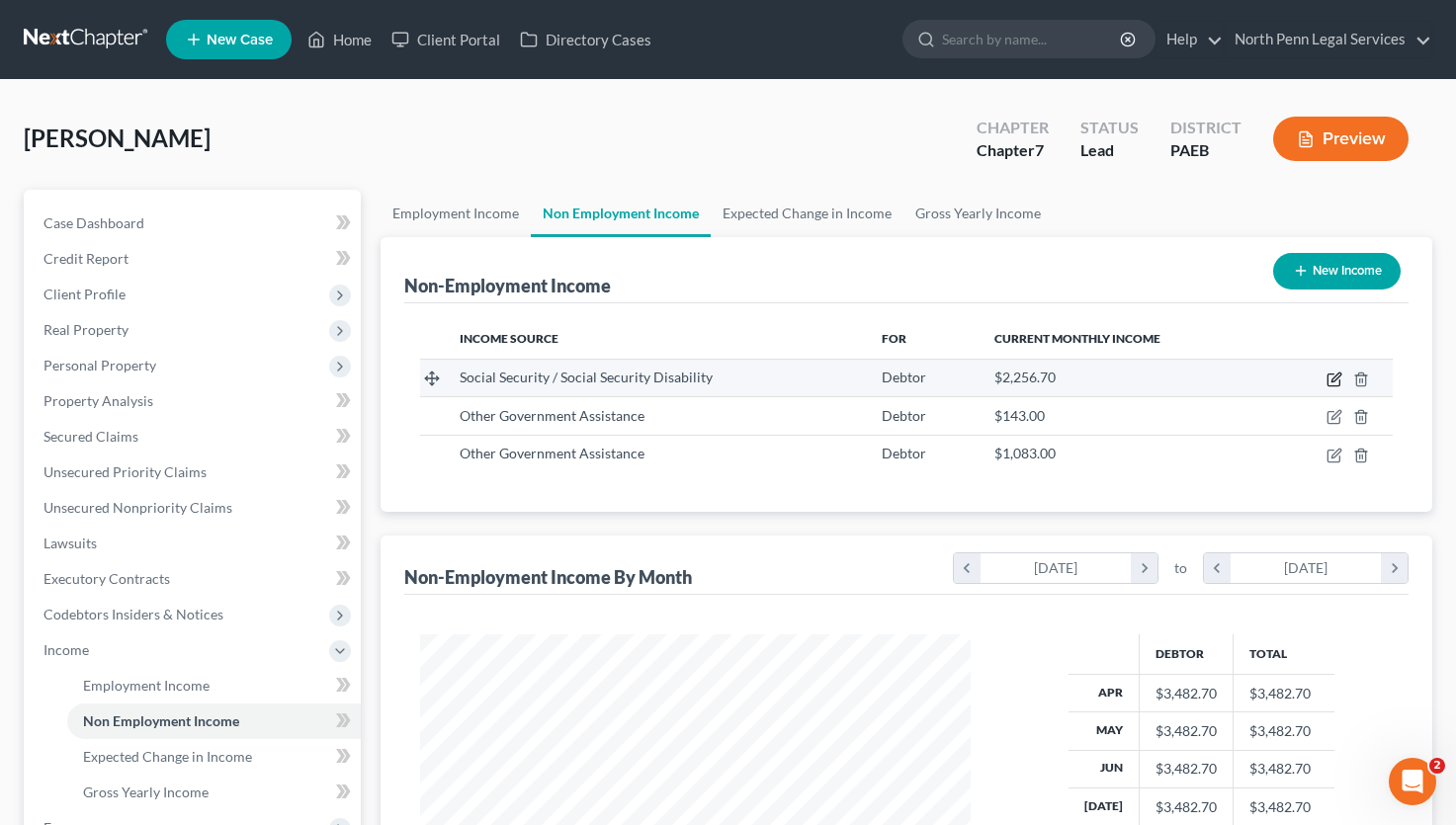
click at [1337, 380] on icon "button" at bounding box center [1334, 379] width 16 height 16
select select "4"
select select "0"
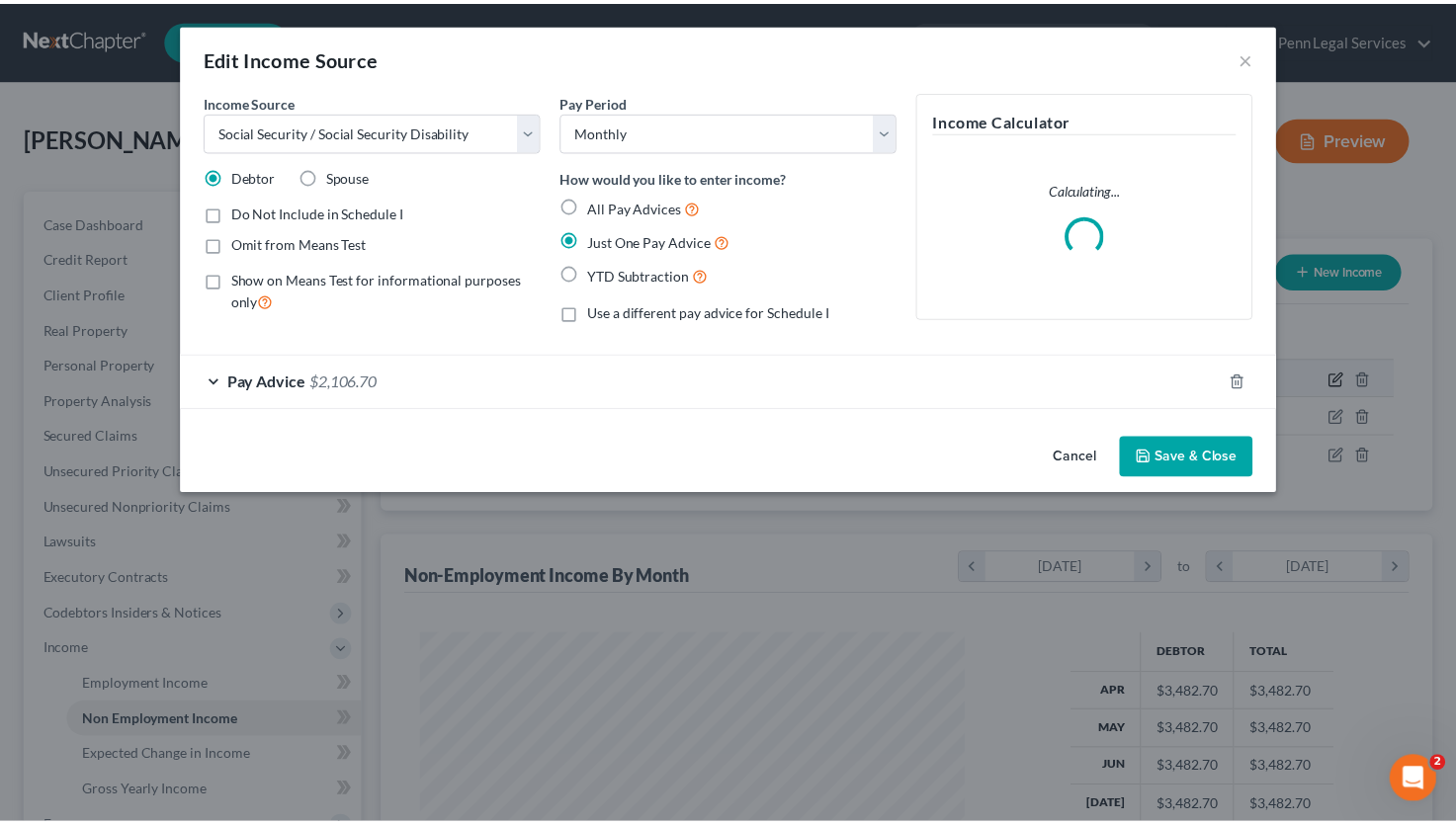
scroll to position [354, 597]
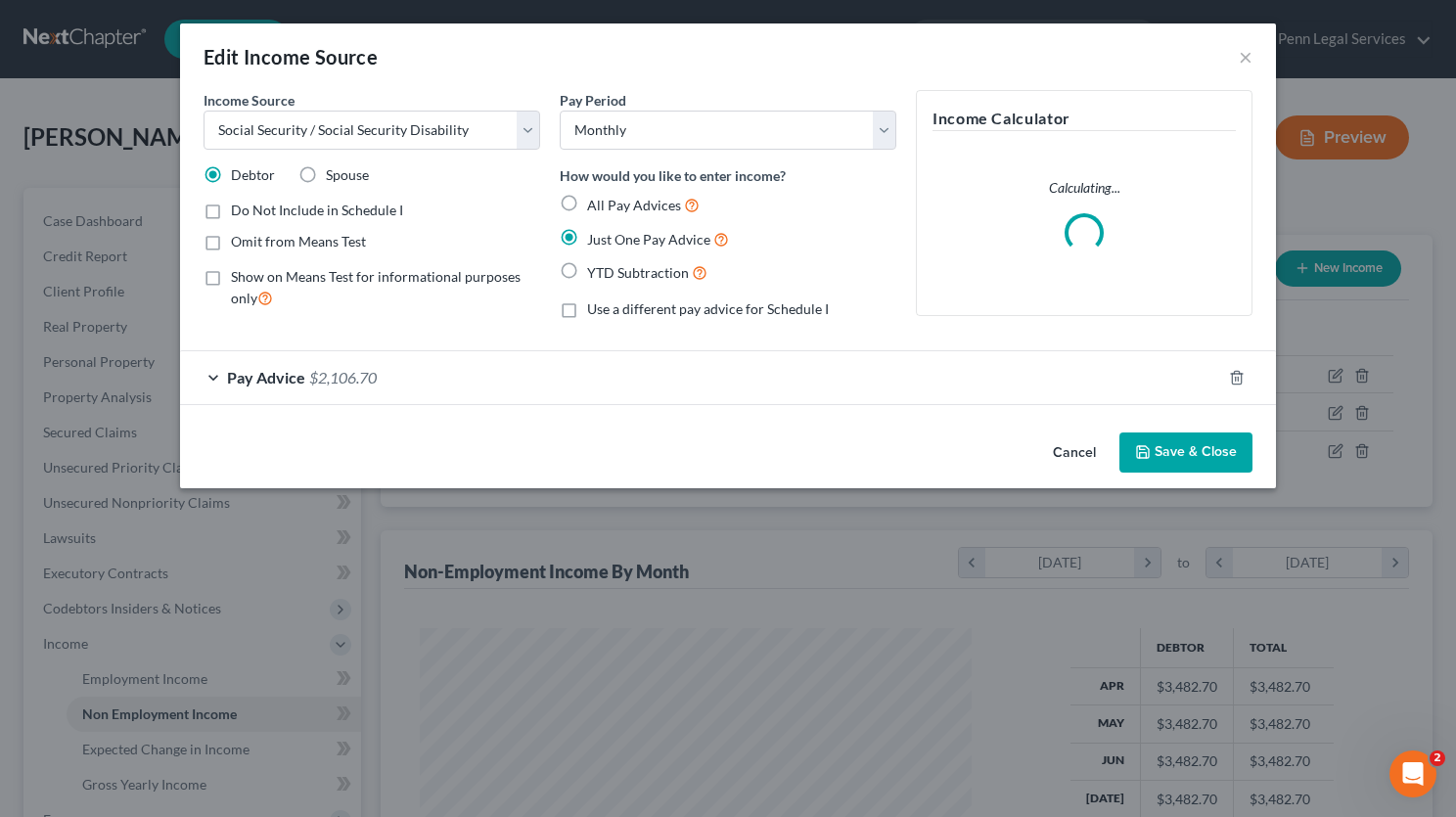
click at [1176, 448] on button "Save & Close" at bounding box center [1186, 453] width 133 height 41
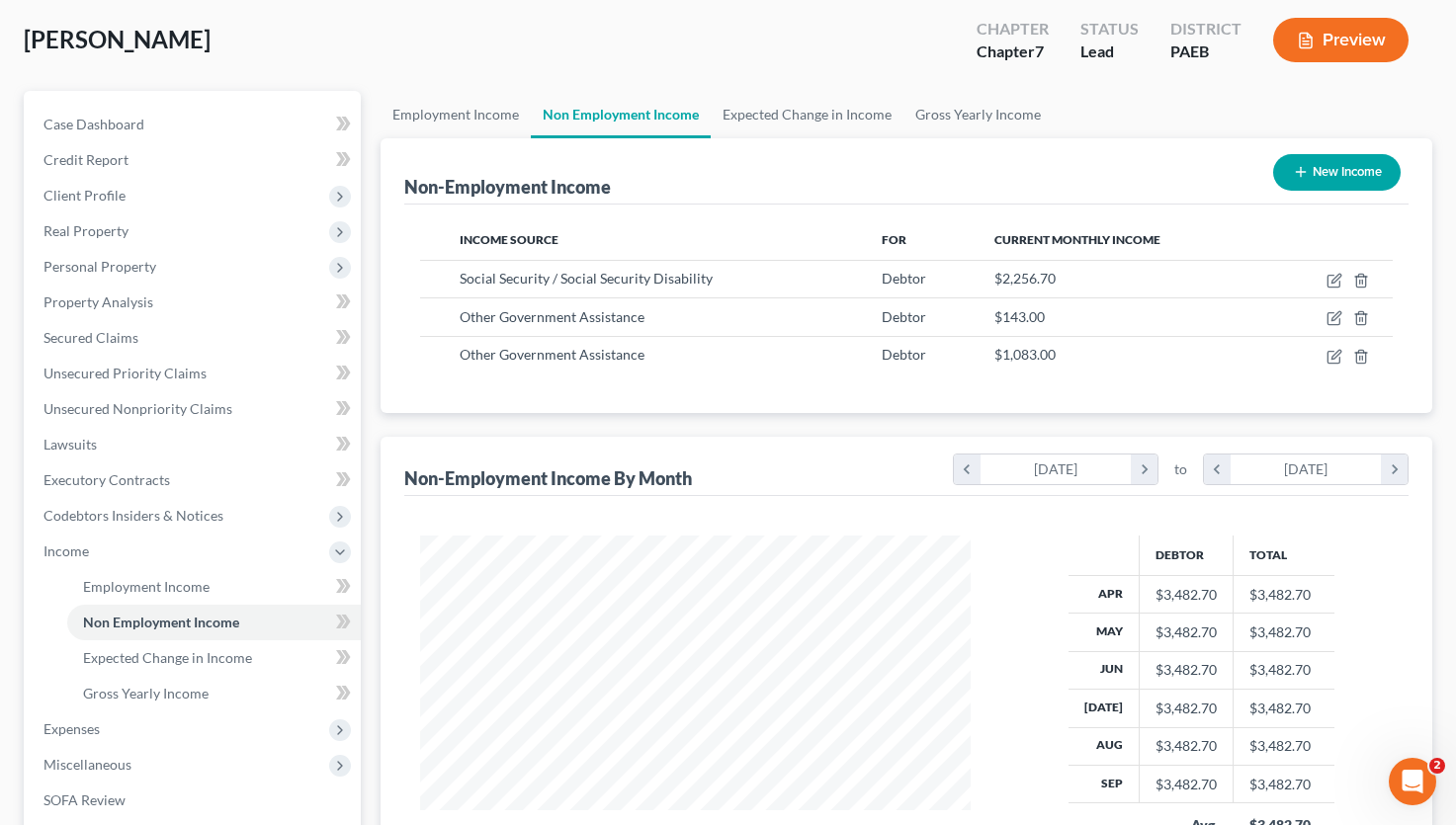
scroll to position [297, 0]
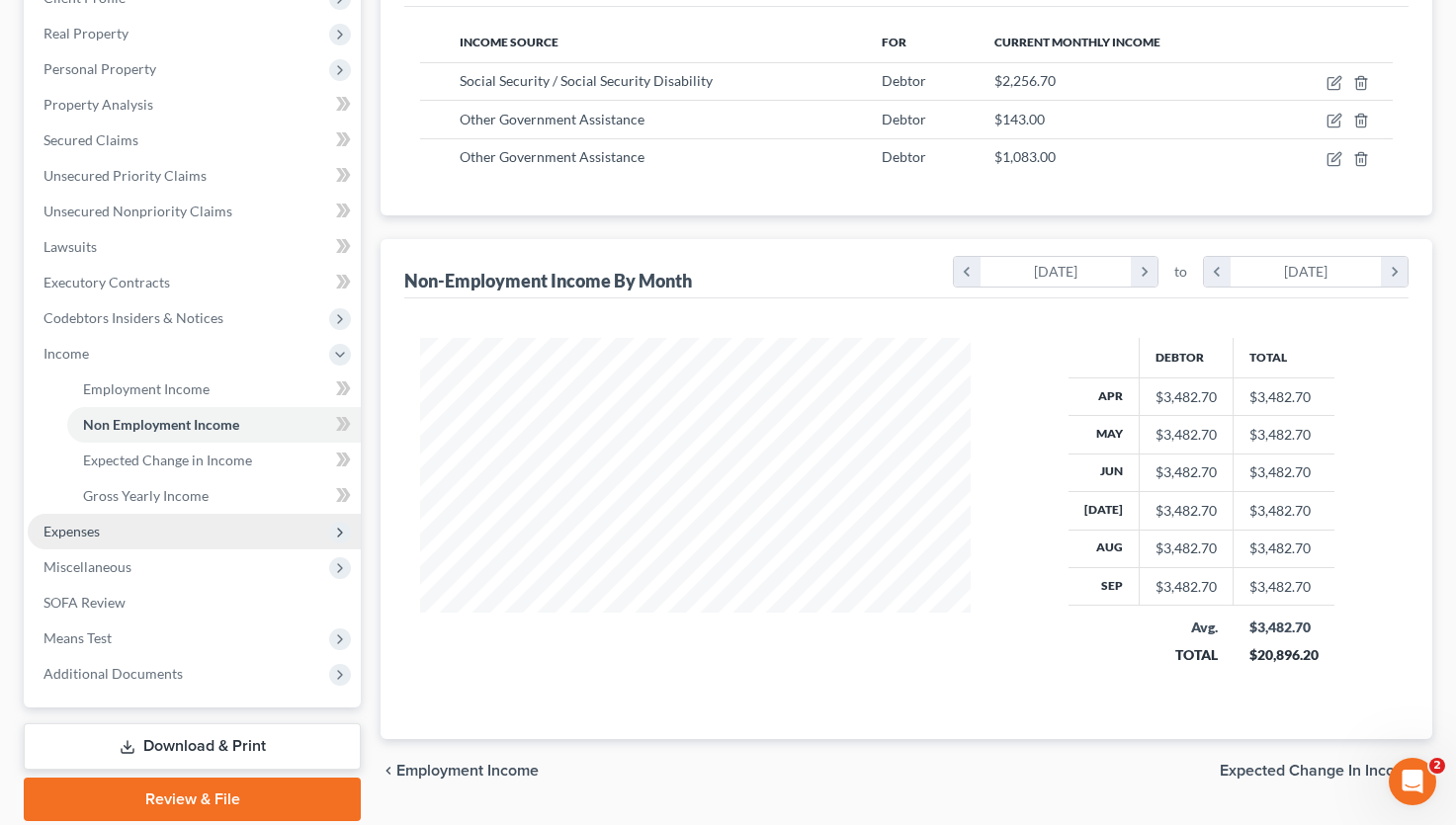
click at [131, 529] on span "Expenses" at bounding box center [194, 531] width 333 height 36
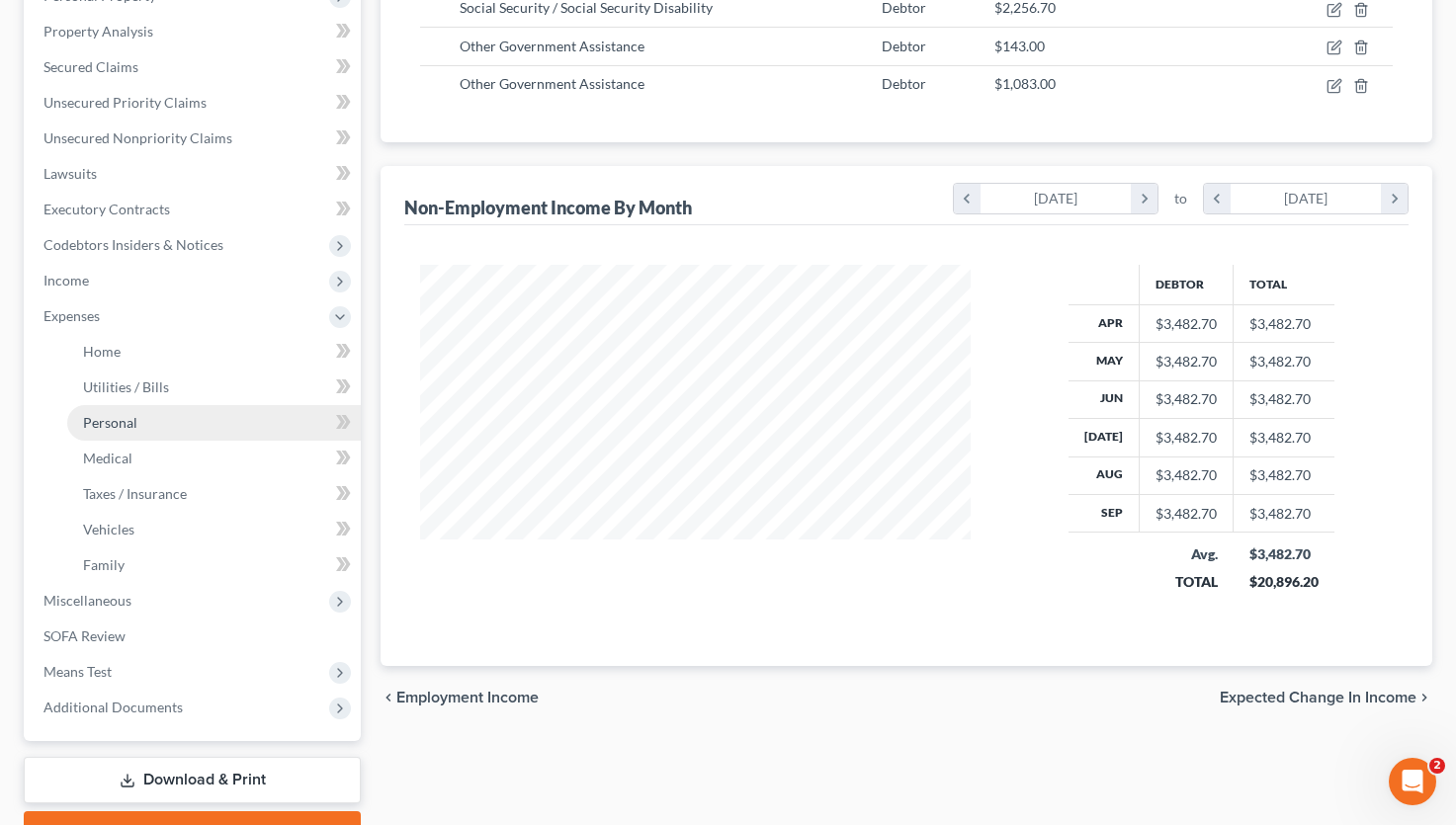
scroll to position [172, 0]
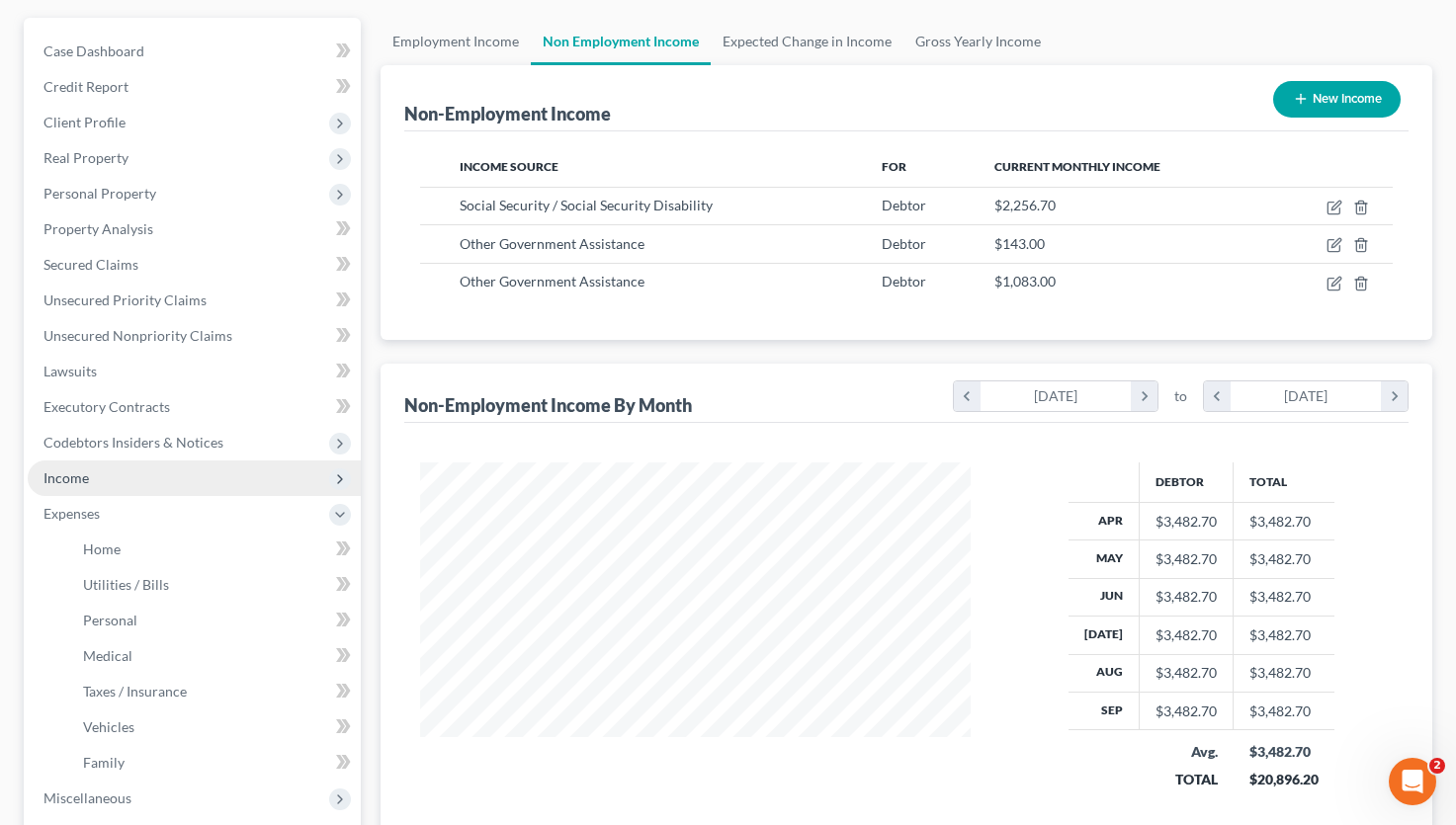
click at [97, 476] on span "Income" at bounding box center [194, 479] width 333 height 36
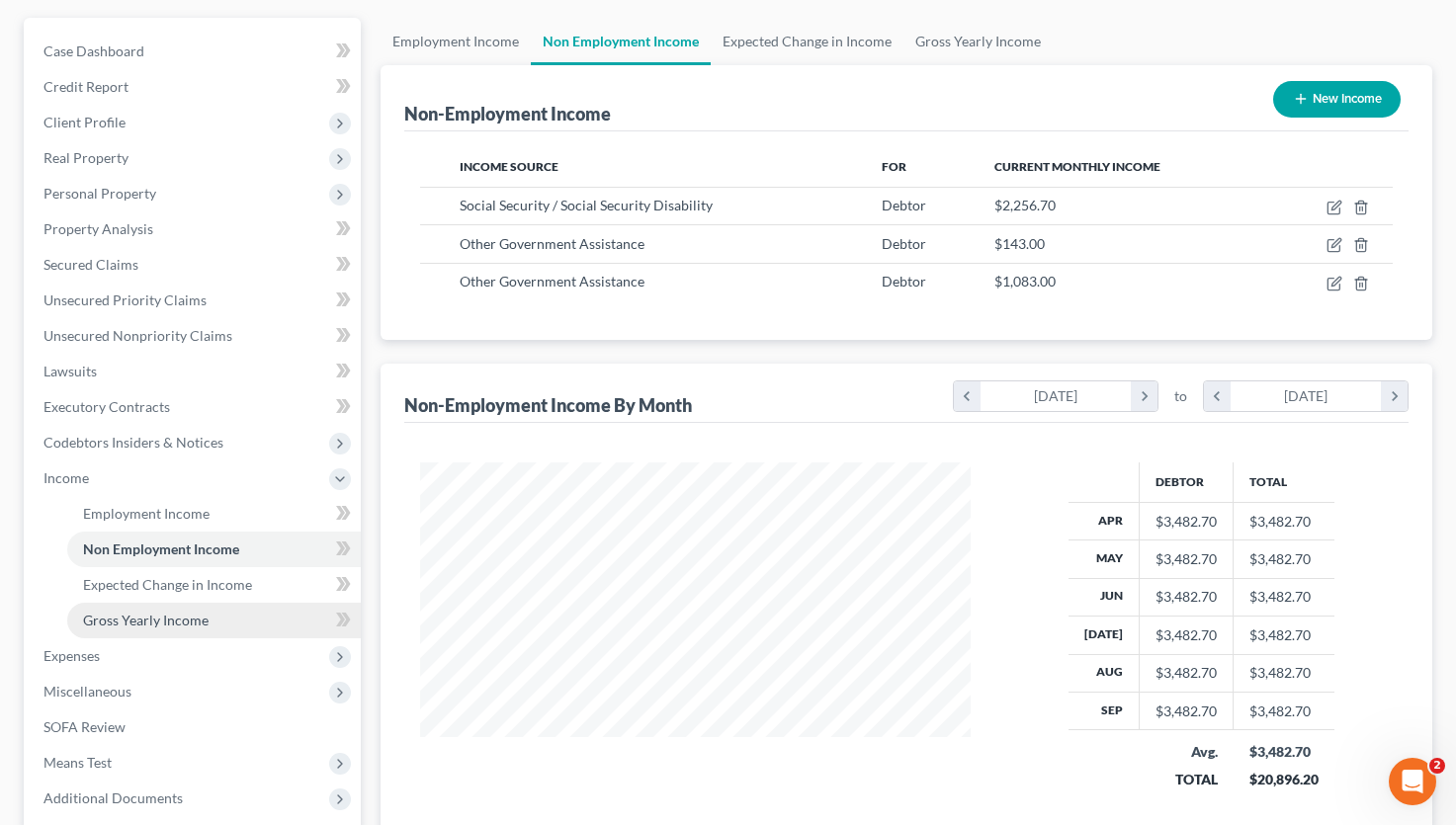
click at [209, 618] on link "Gross Yearly Income" at bounding box center [214, 621] width 294 height 36
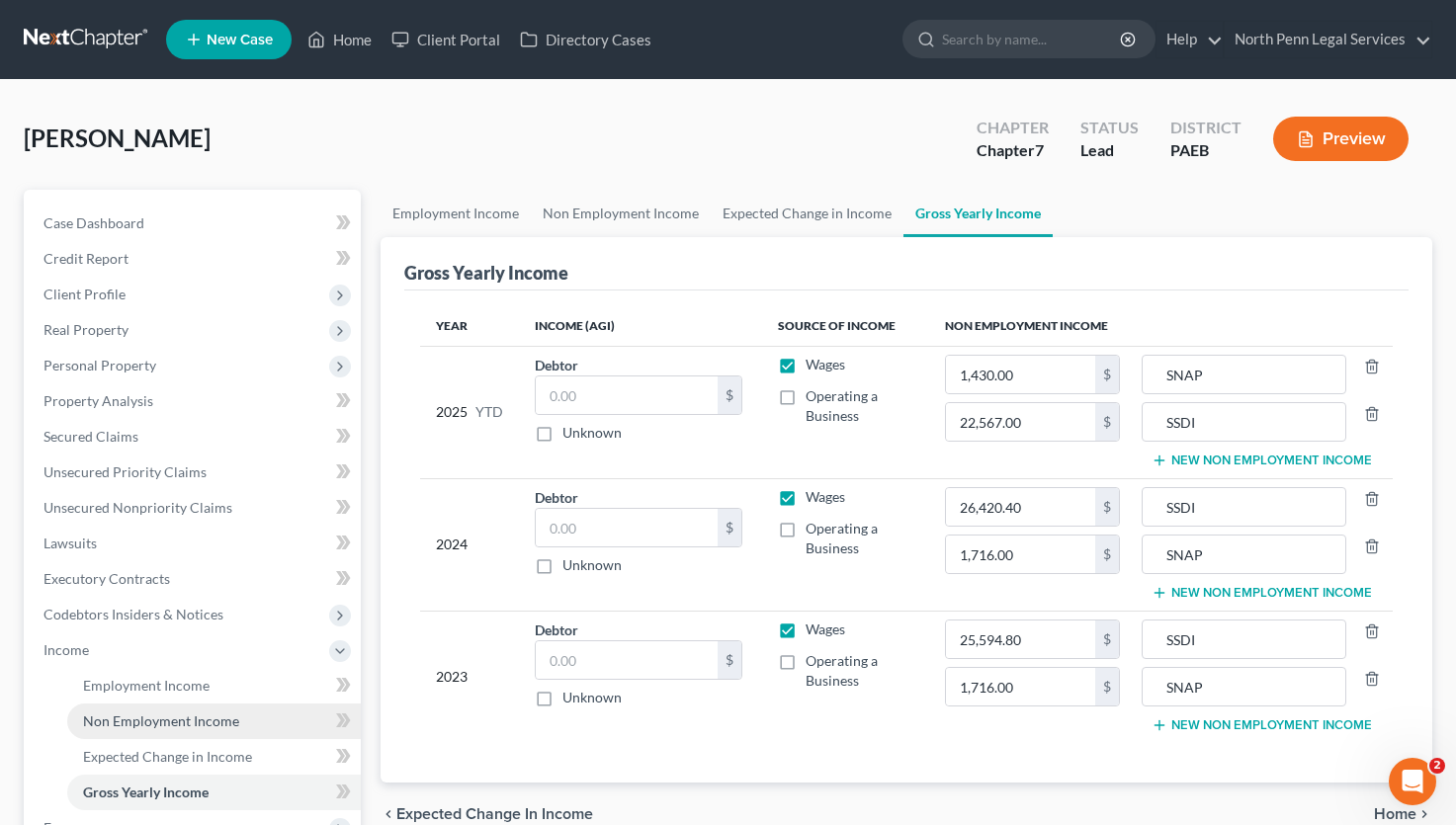
scroll to position [198, 0]
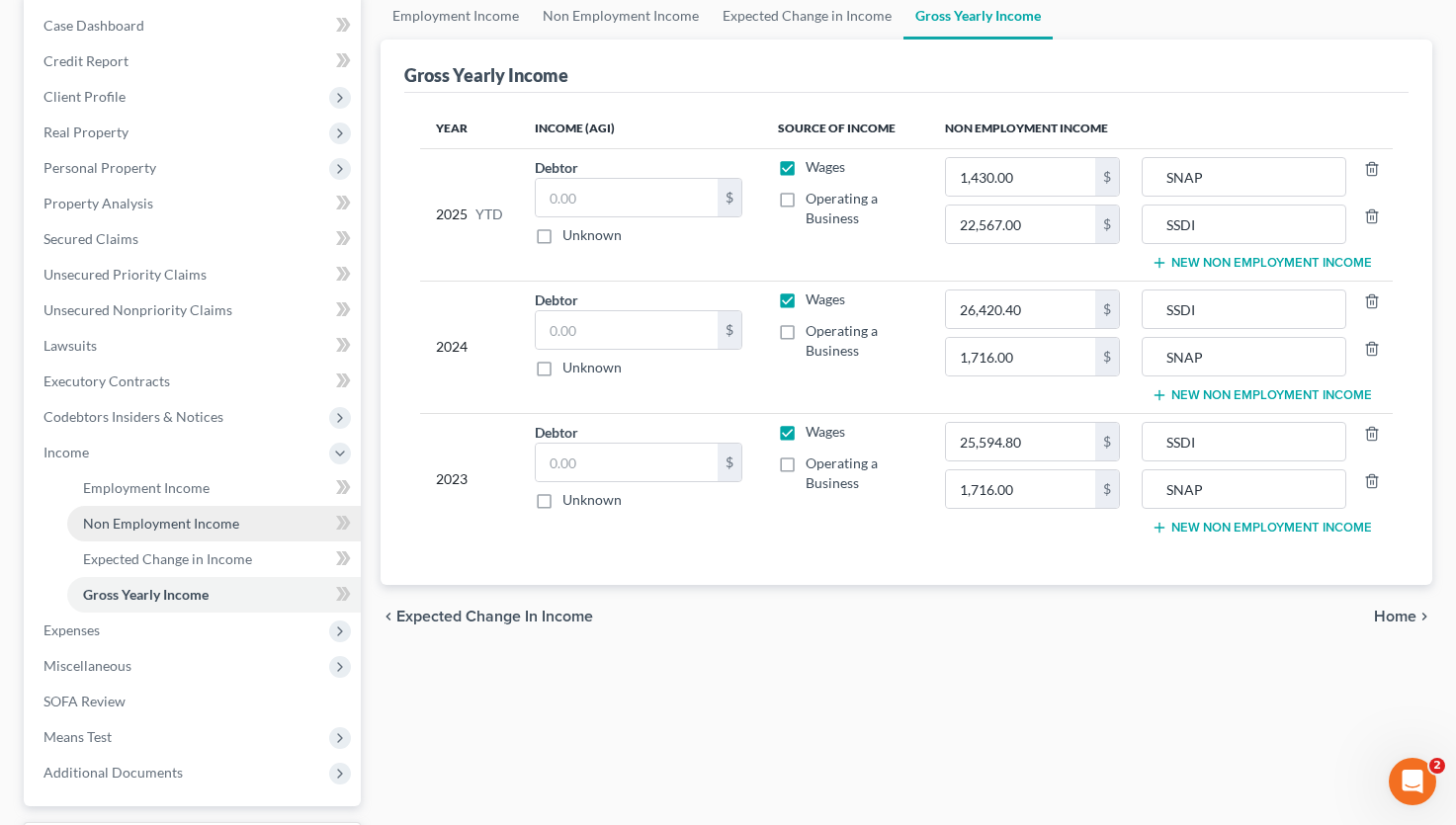
click at [199, 524] on span "Non Employment Income" at bounding box center [160, 522] width 156 height 17
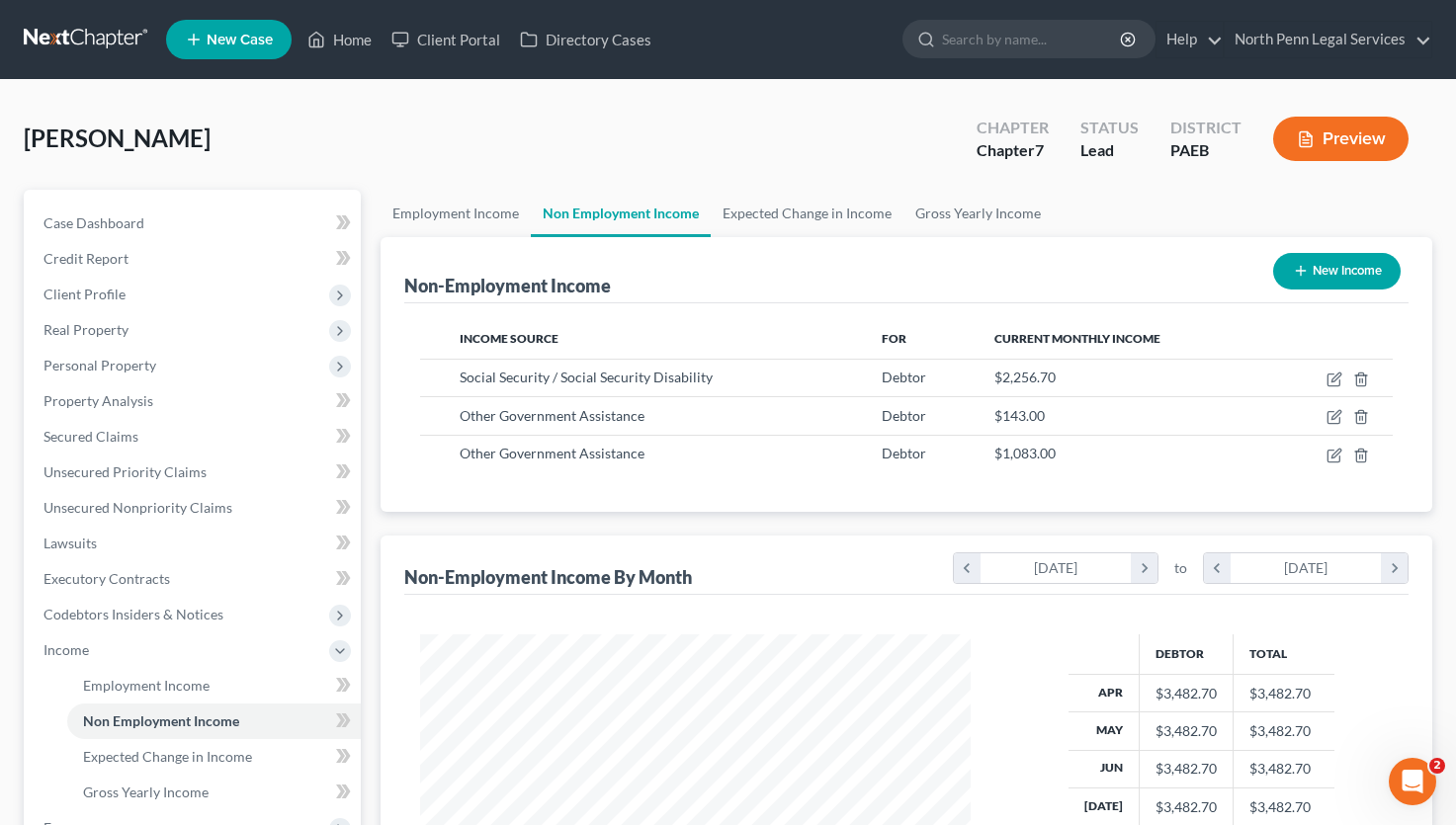
scroll to position [99, 0]
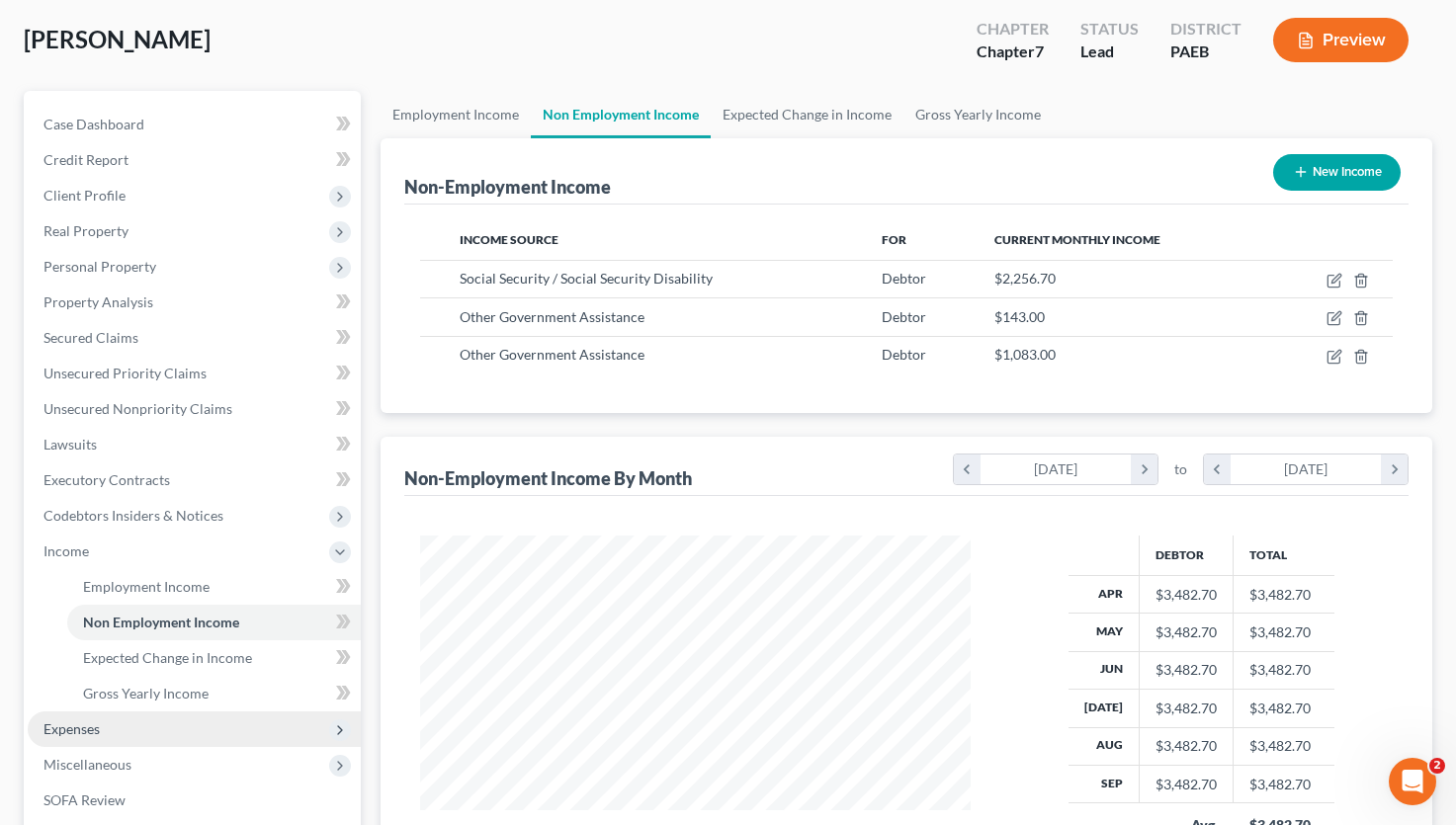
click at [84, 733] on span "Expenses" at bounding box center [72, 728] width 57 height 17
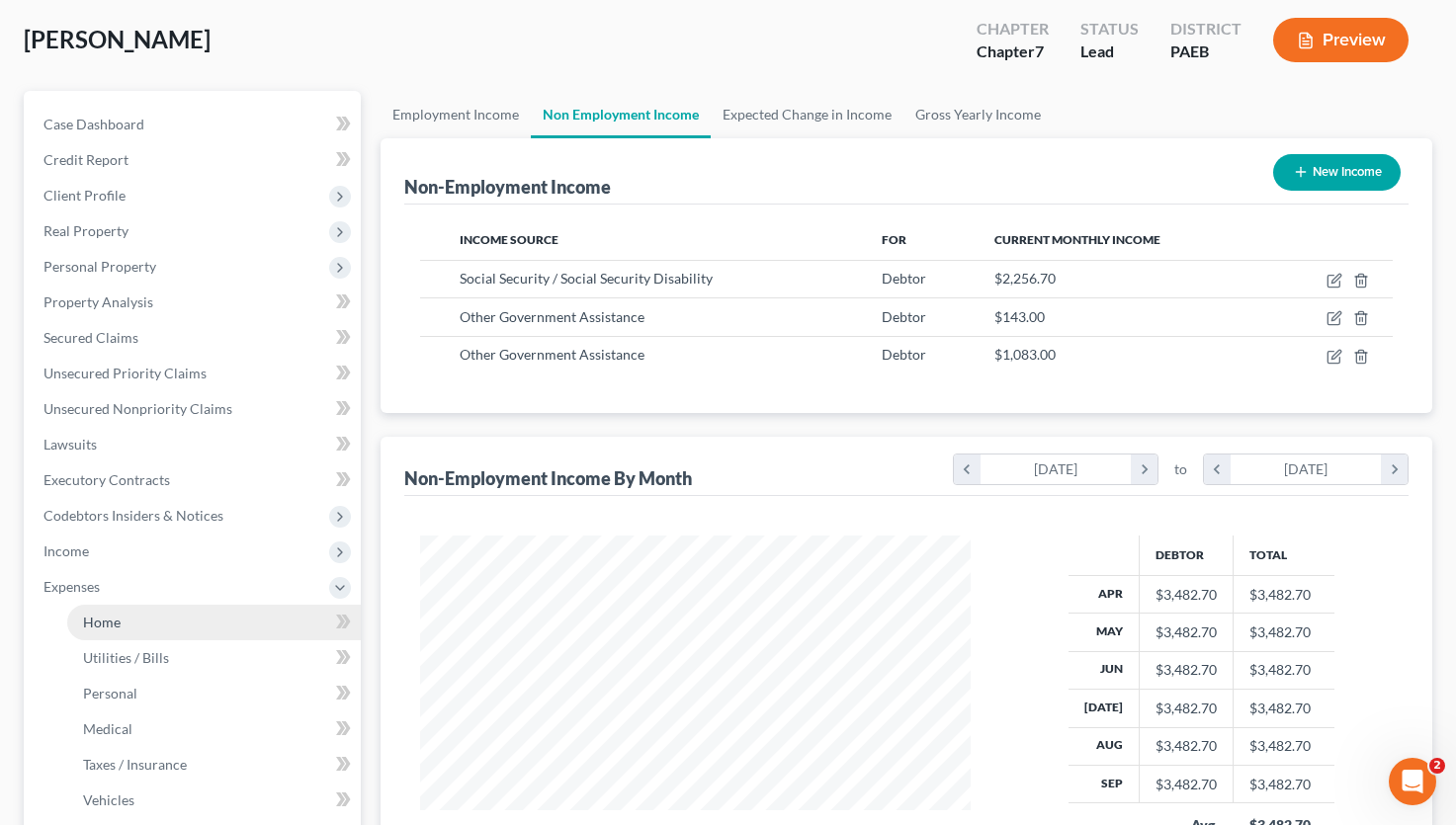
click at [116, 624] on span "Home" at bounding box center [102, 622] width 38 height 17
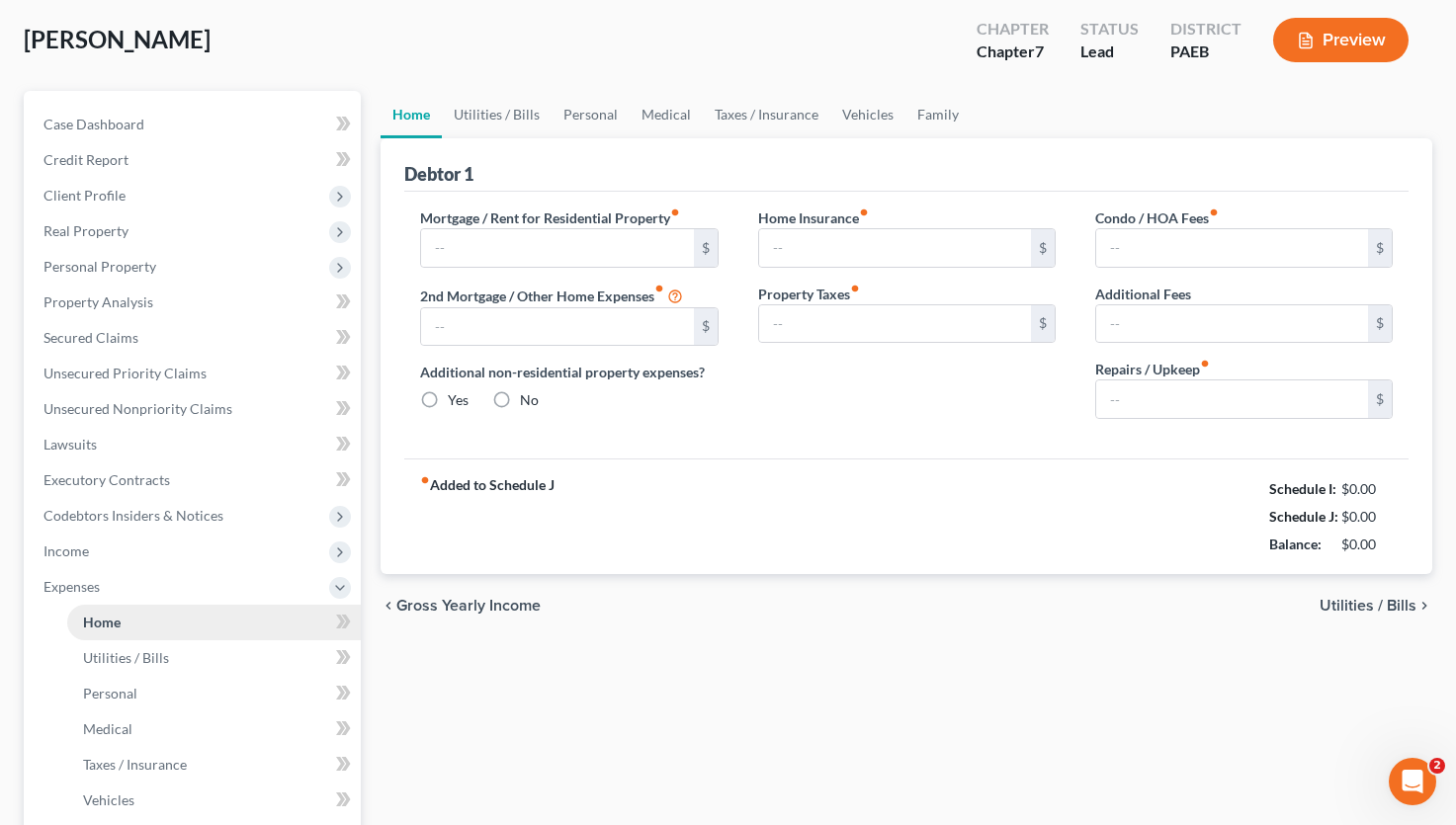
type input "517.00"
type input "0.00"
radio input "true"
type input "6.00"
type input "0.00"
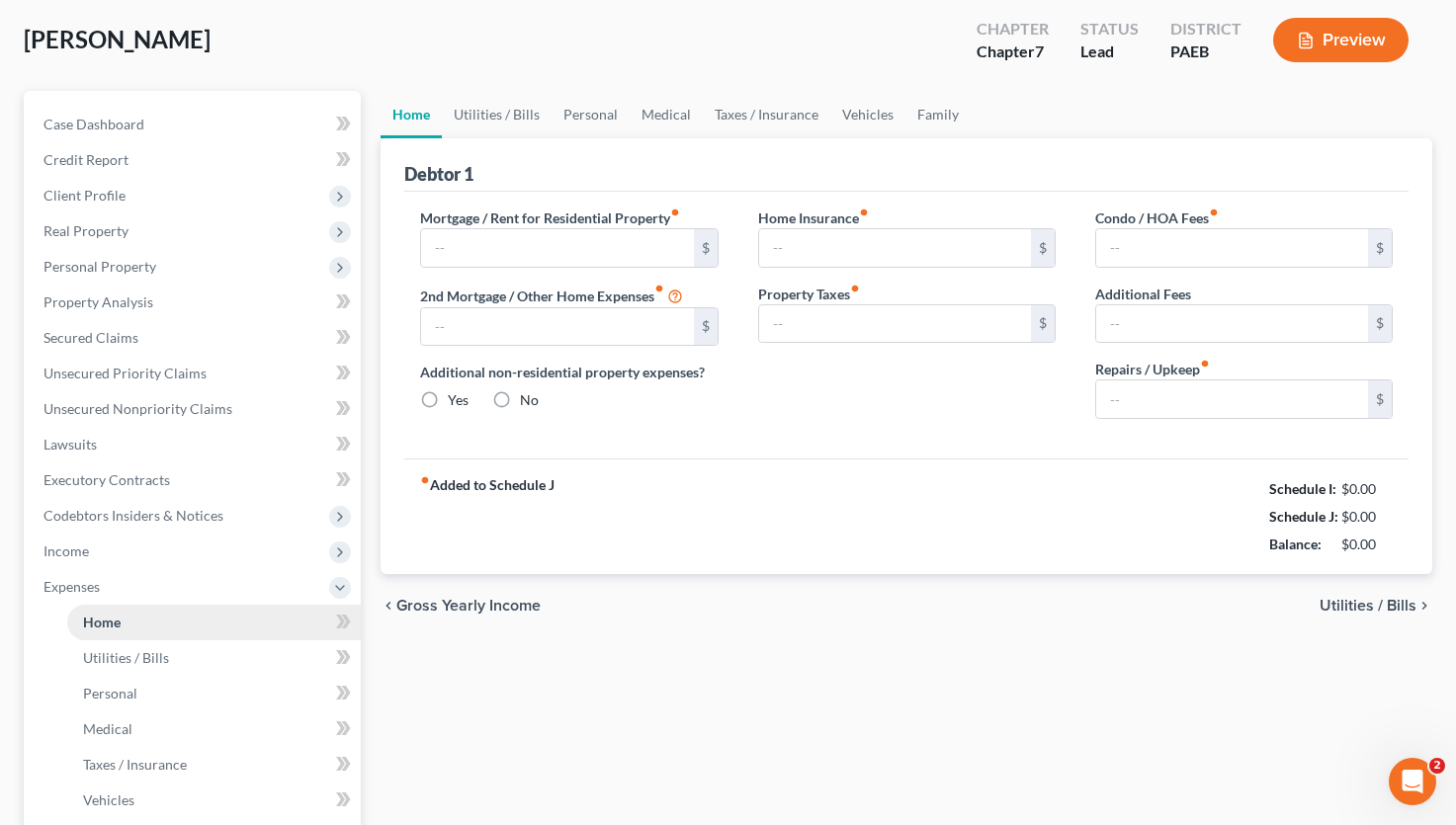
type input "0.00"
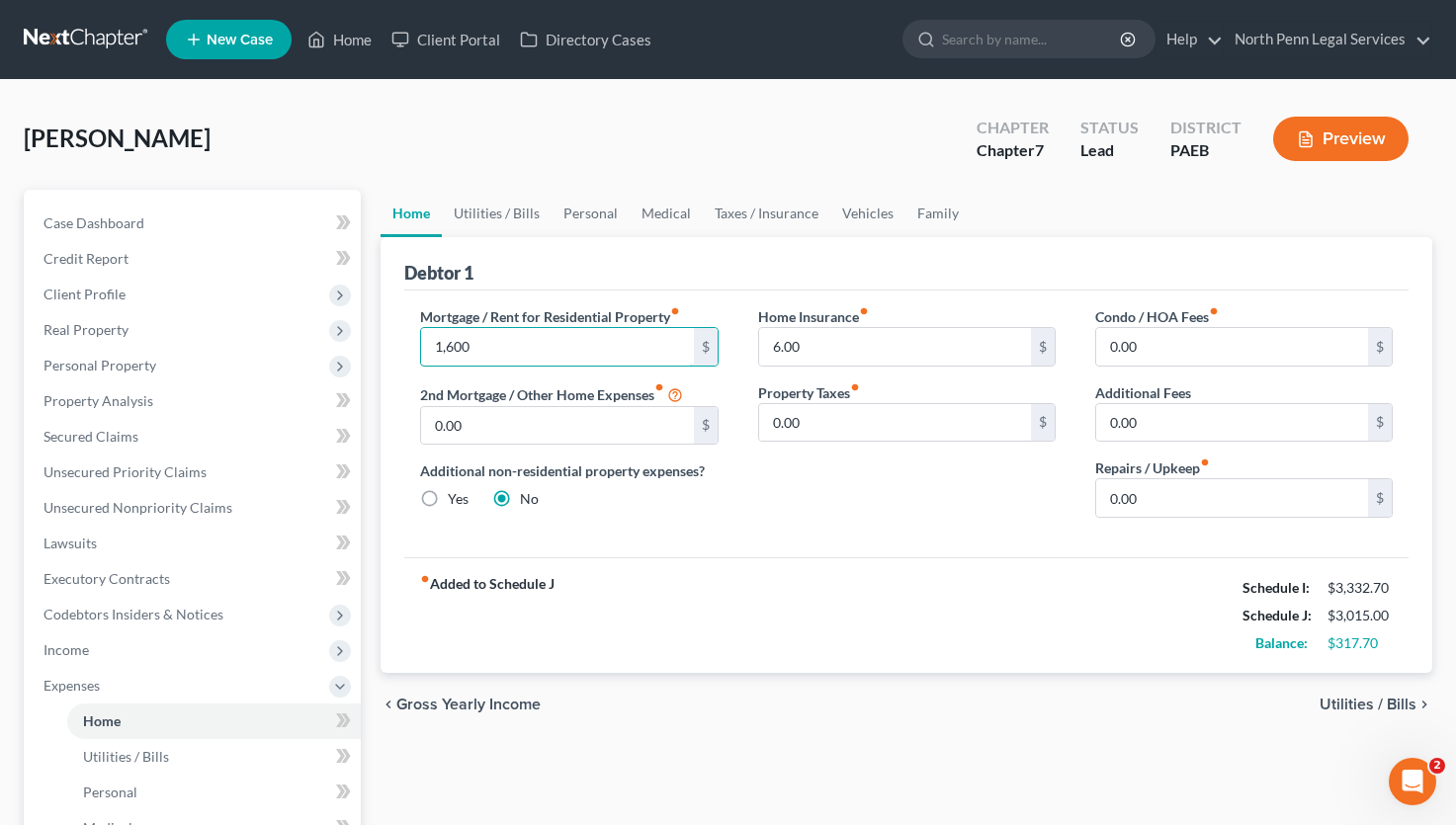
type input "1,600"
click at [1039, 562] on div "fiber_manual_record Added to Schedule J Schedule I: $3,332.70 Schedule J: $3,01…" at bounding box center [906, 615] width 1004 height 115
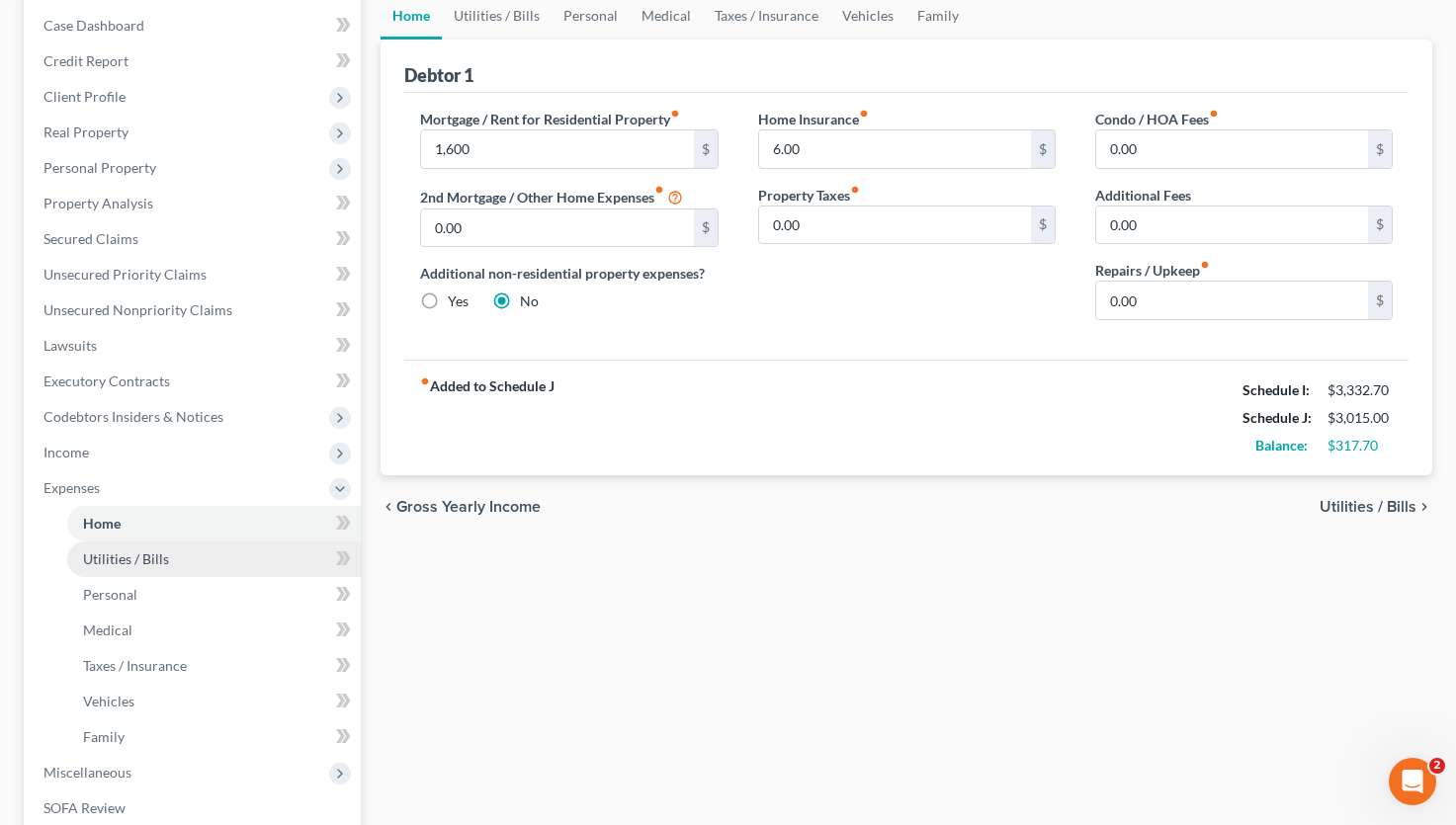
click at [136, 559] on span "Utilities / Bills" at bounding box center [125, 558] width 86 height 17
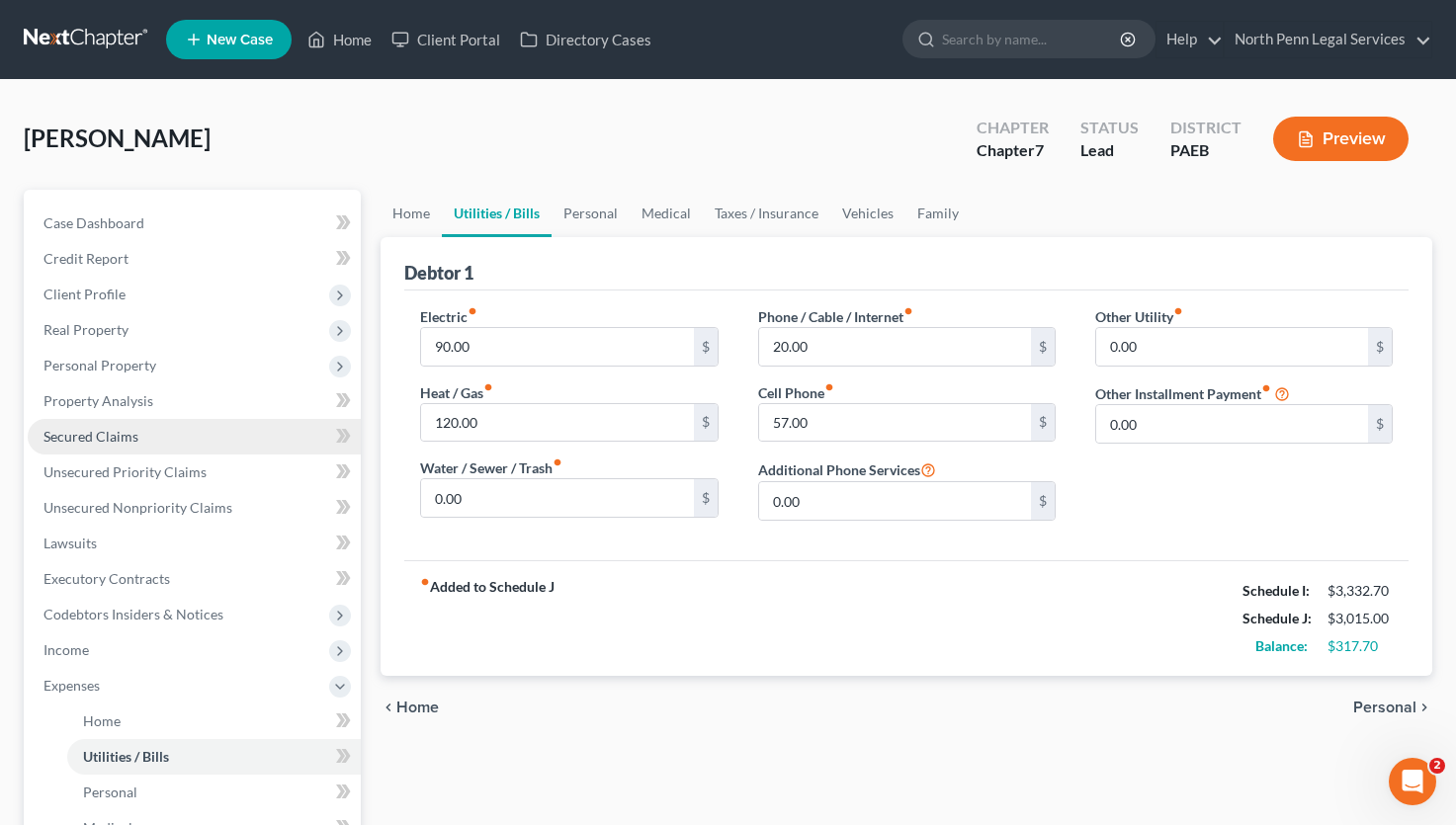
click at [68, 437] on span "Secured Claims" at bounding box center [91, 436] width 95 height 17
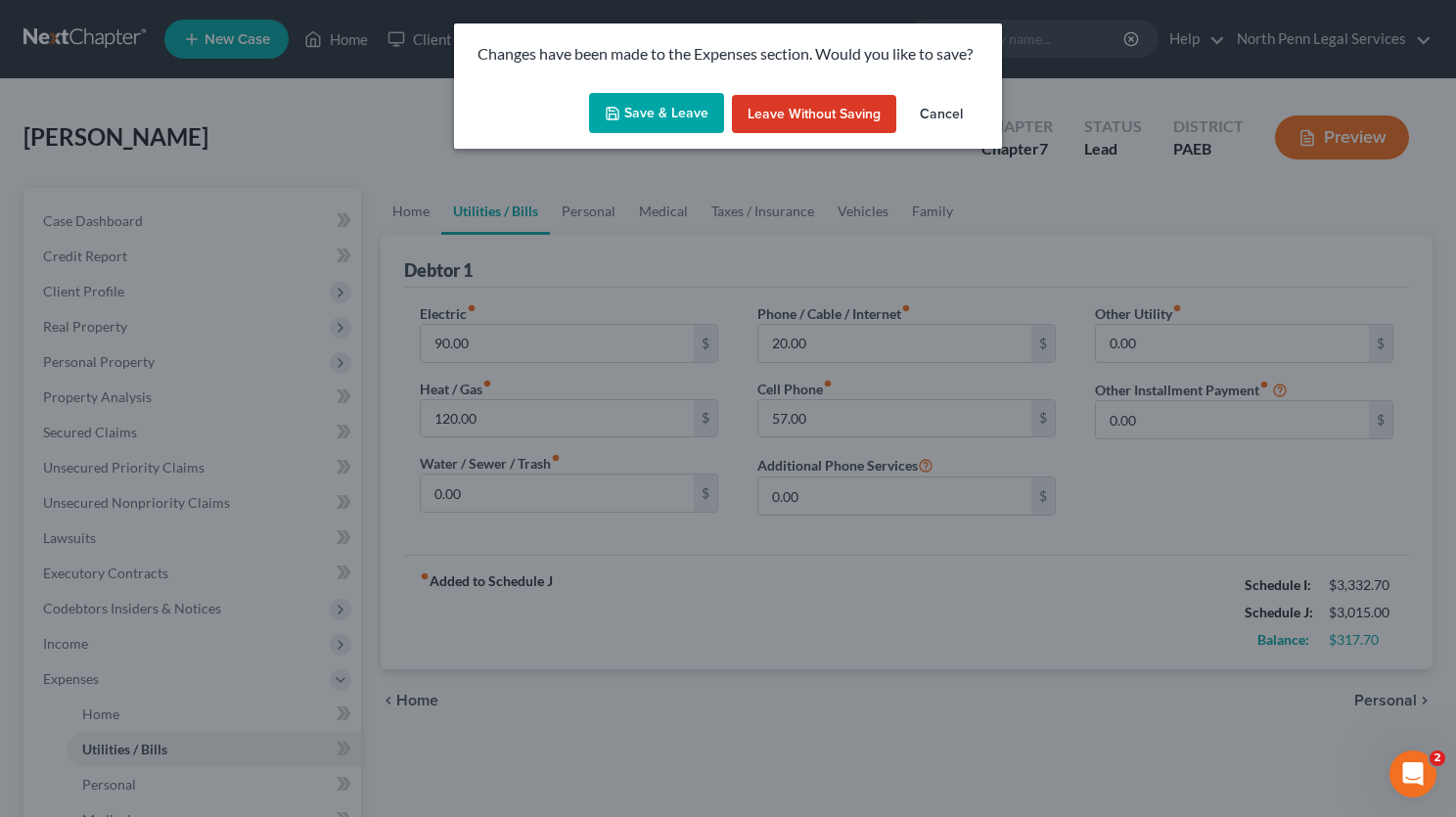
click at [700, 119] on button "Save & Leave" at bounding box center [657, 113] width 135 height 41
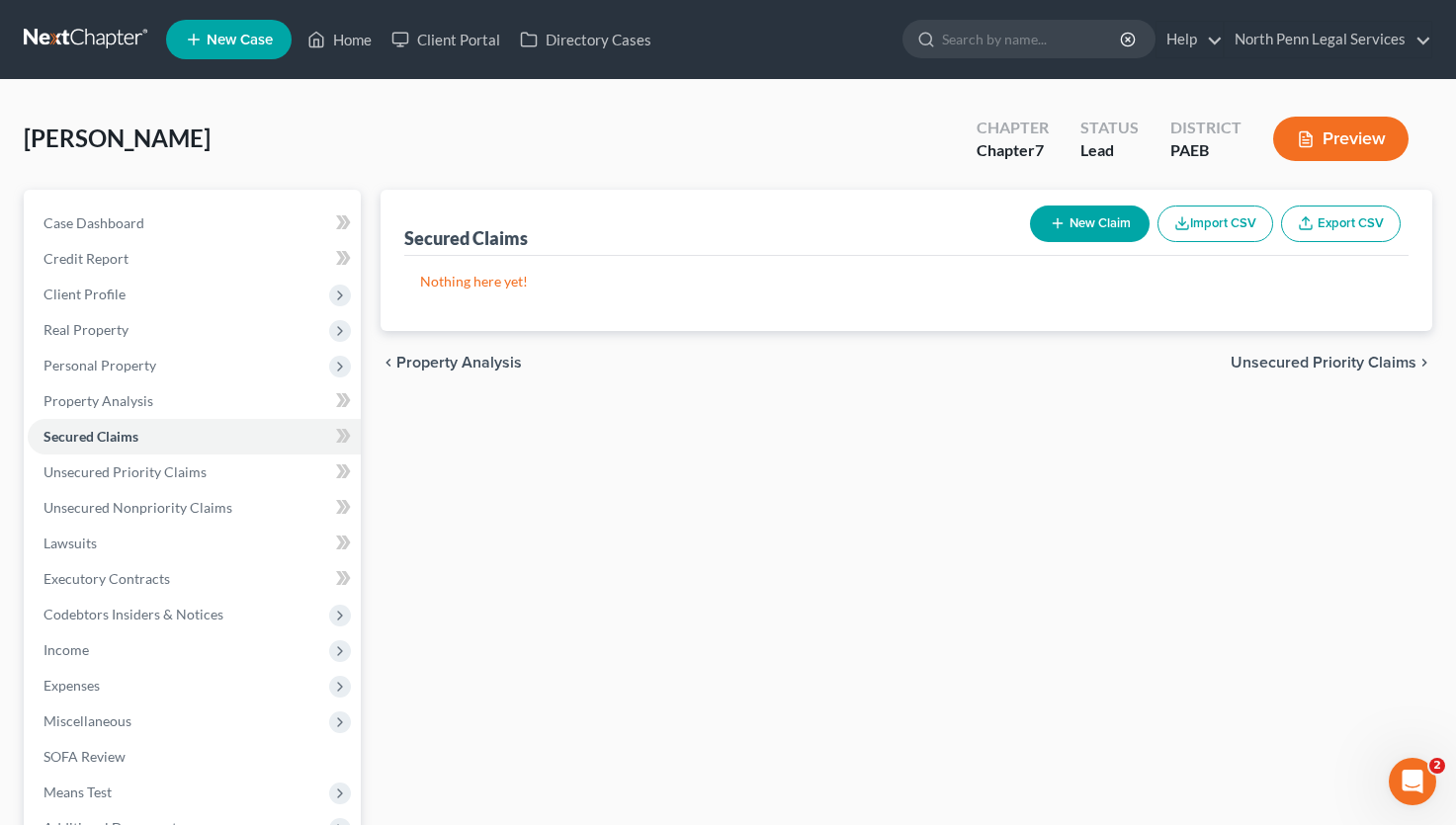
scroll to position [198, 0]
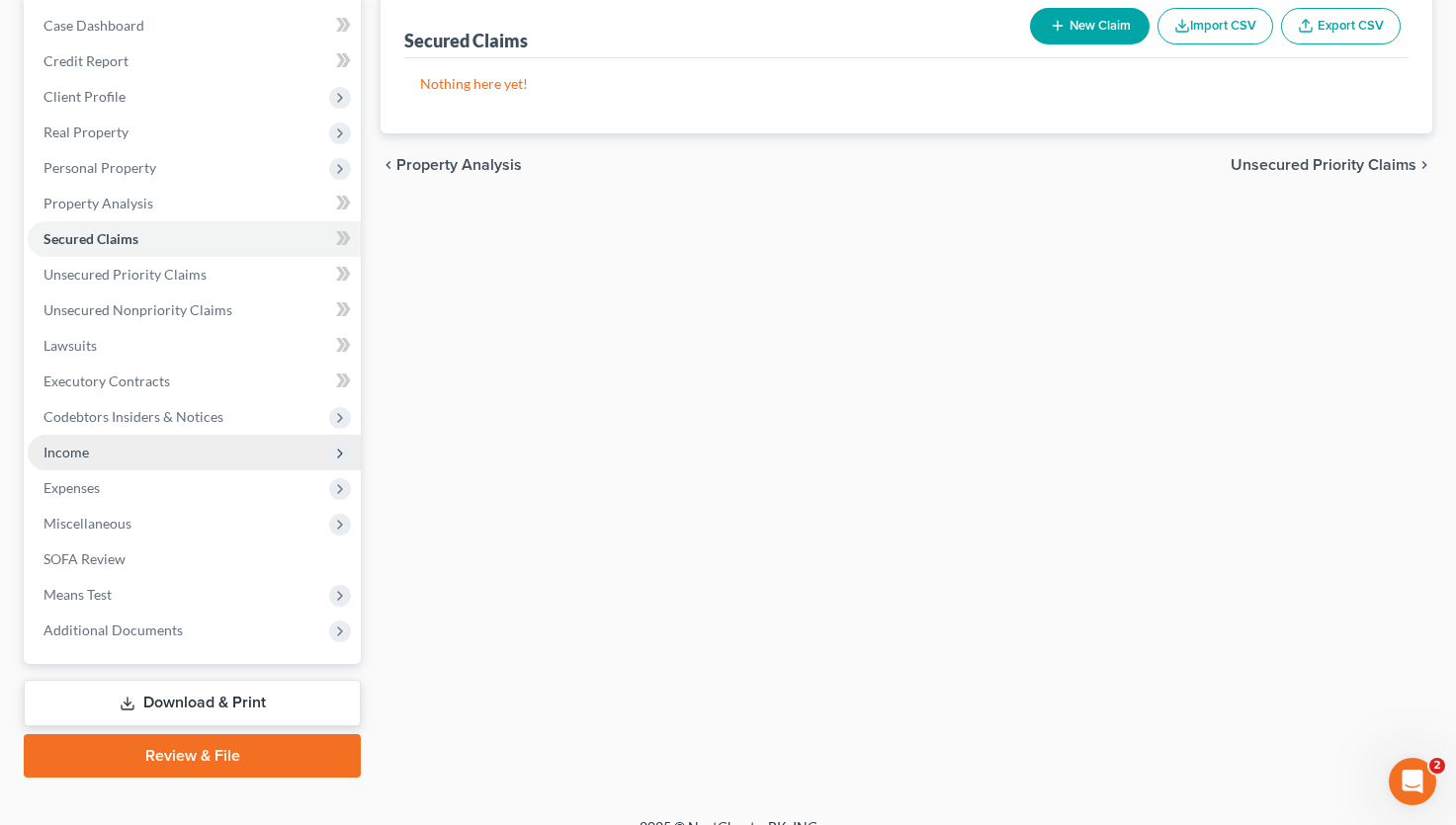
click at [70, 453] on span "Income" at bounding box center [67, 452] width 46 height 17
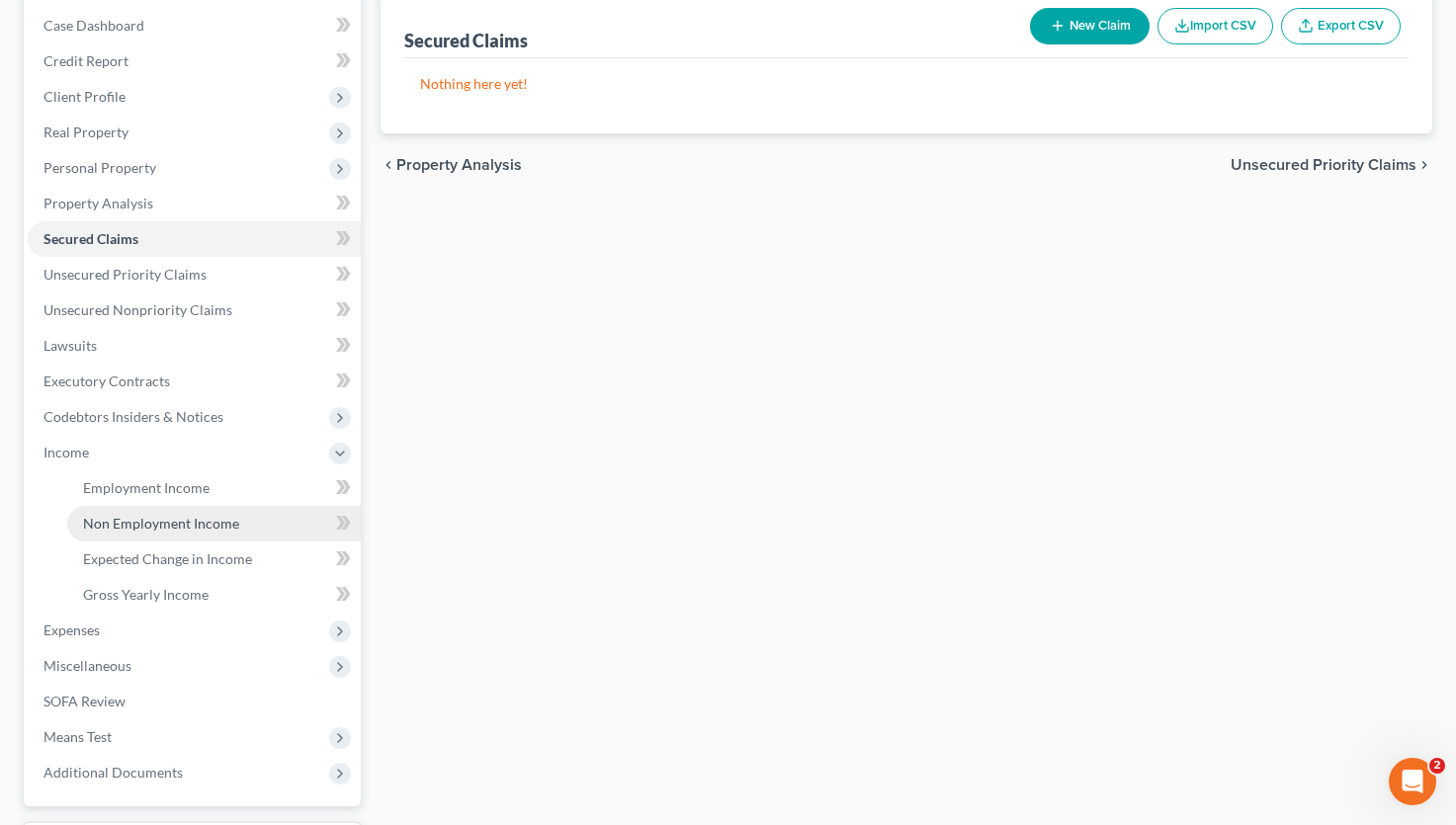
click at [128, 528] on span "Non Employment Income" at bounding box center [160, 522] width 156 height 17
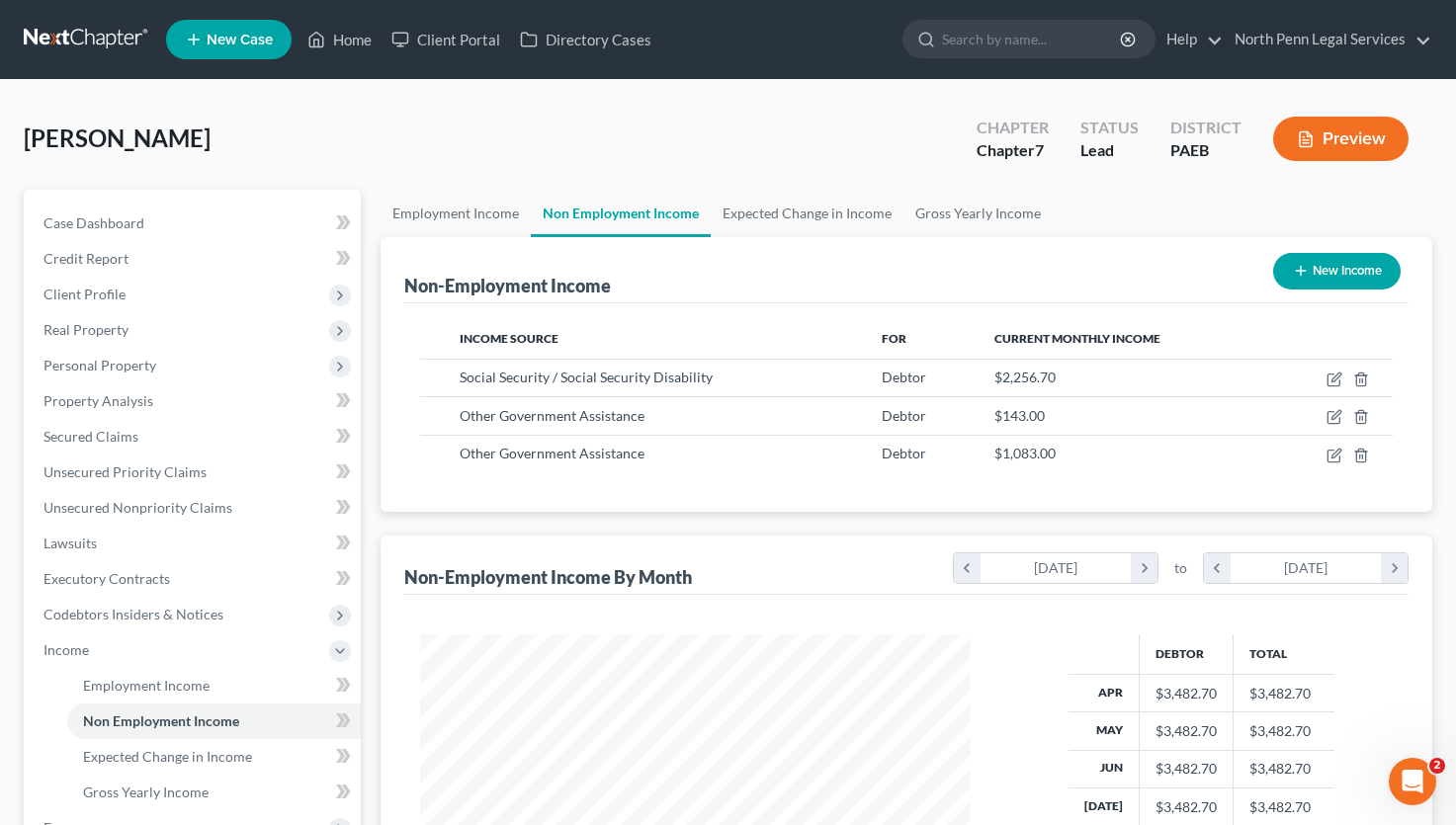
scroll to position [198, 0]
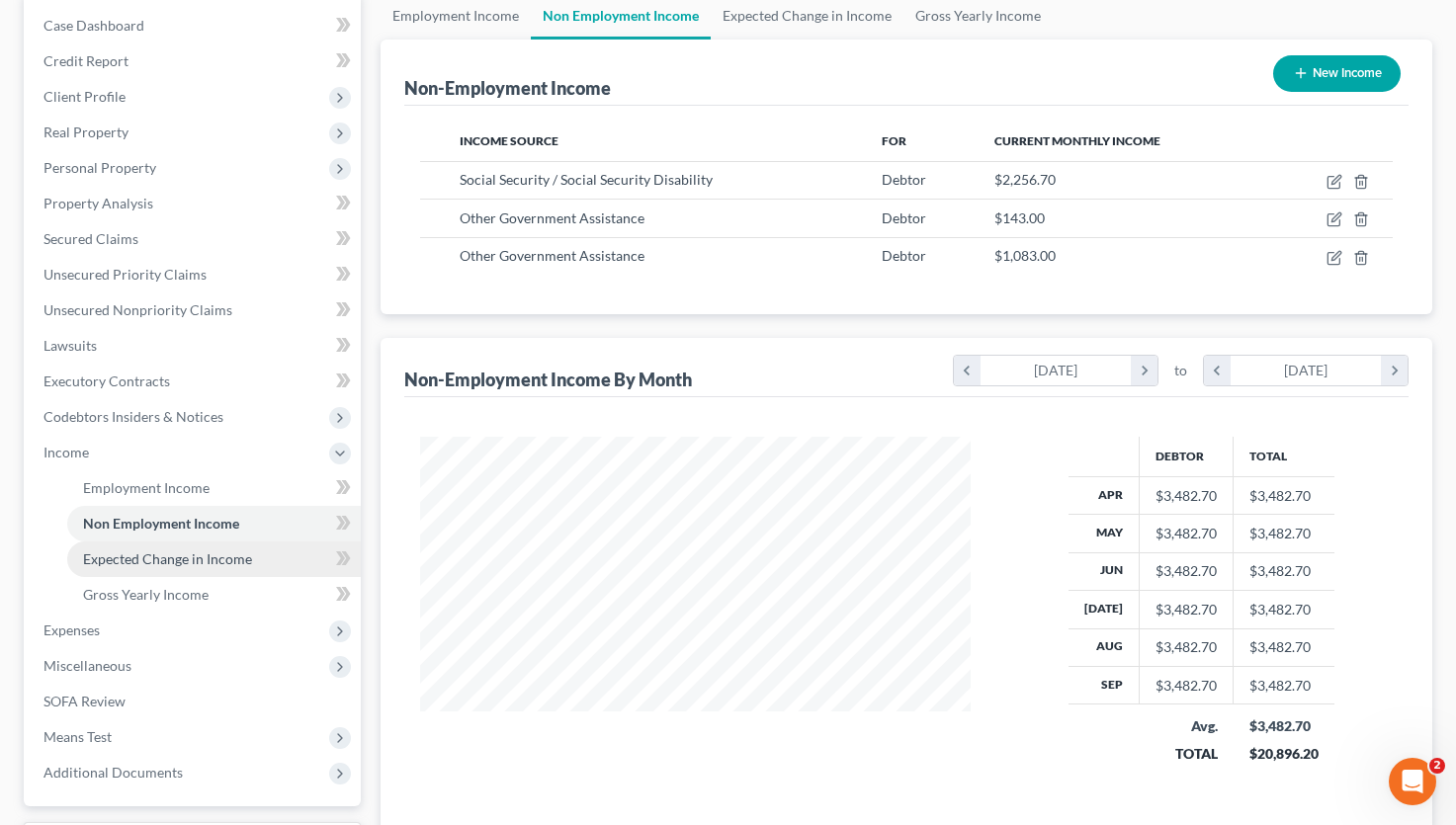
click at [175, 564] on span "Expected Change in Income" at bounding box center [167, 558] width 169 height 17
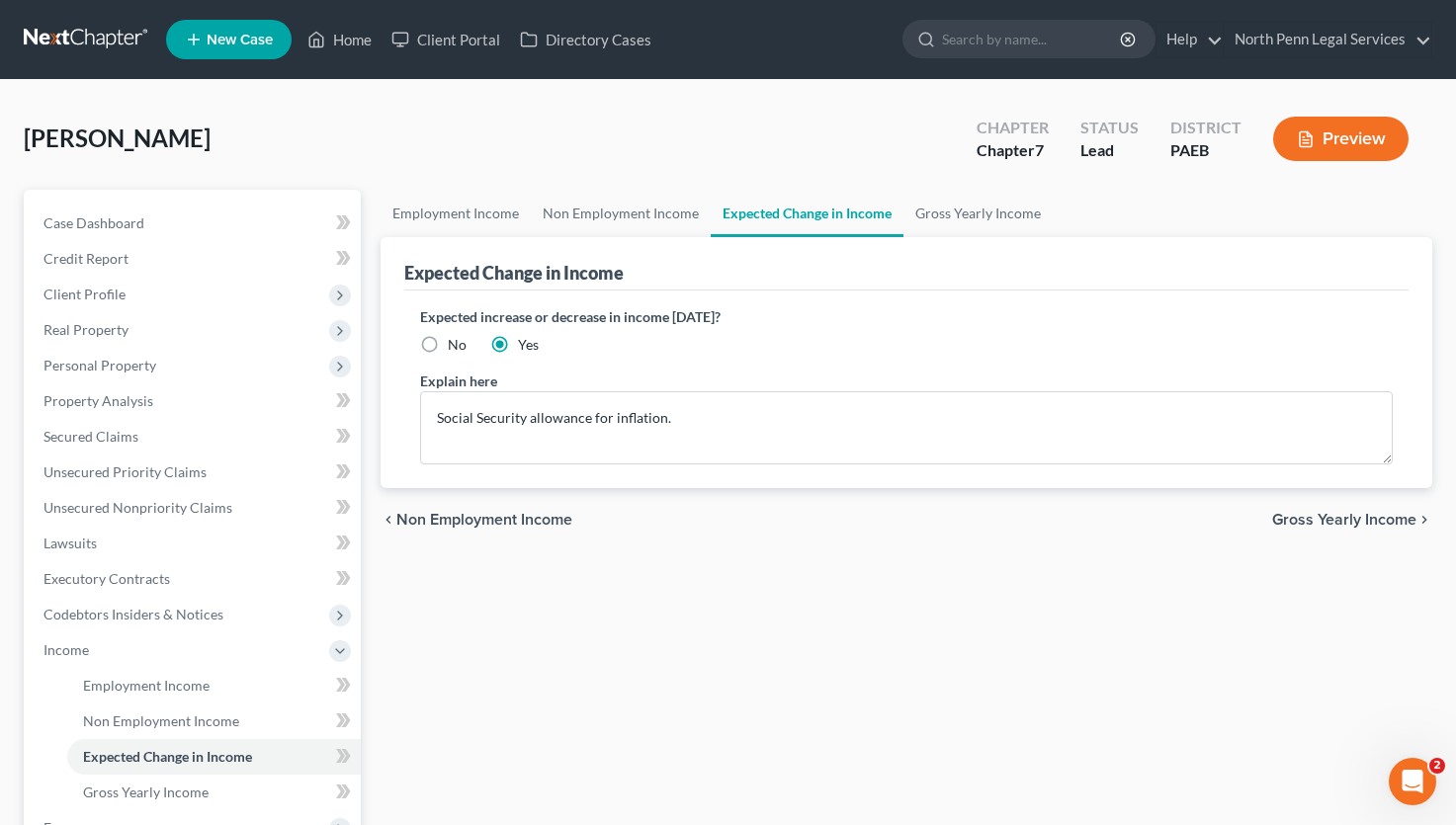
scroll to position [367, 0]
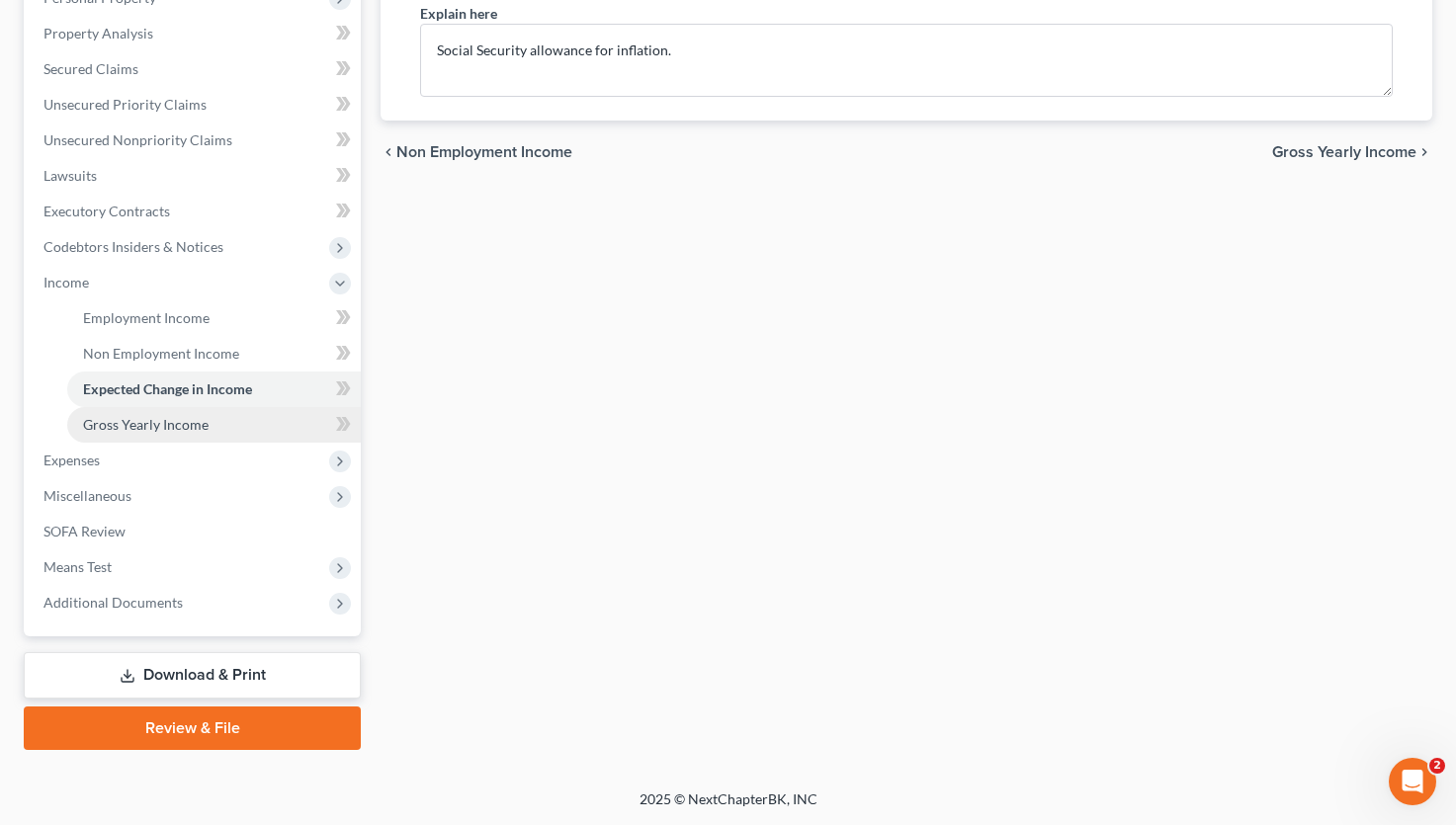
click at [180, 423] on span "Gross Yearly Income" at bounding box center [145, 424] width 125 height 17
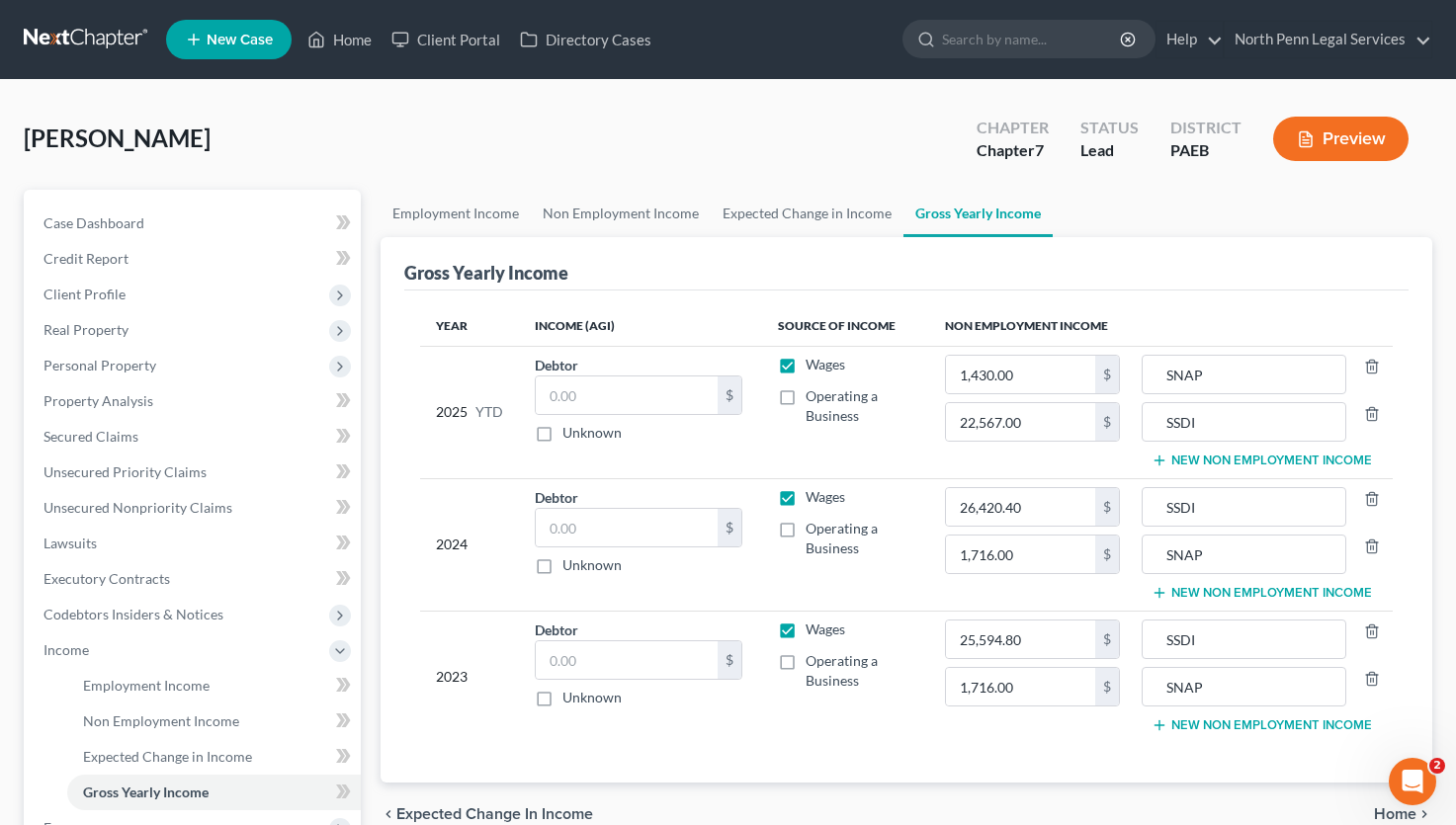
click at [1301, 456] on button "New Non Employment Income" at bounding box center [1261, 461] width 220 height 16
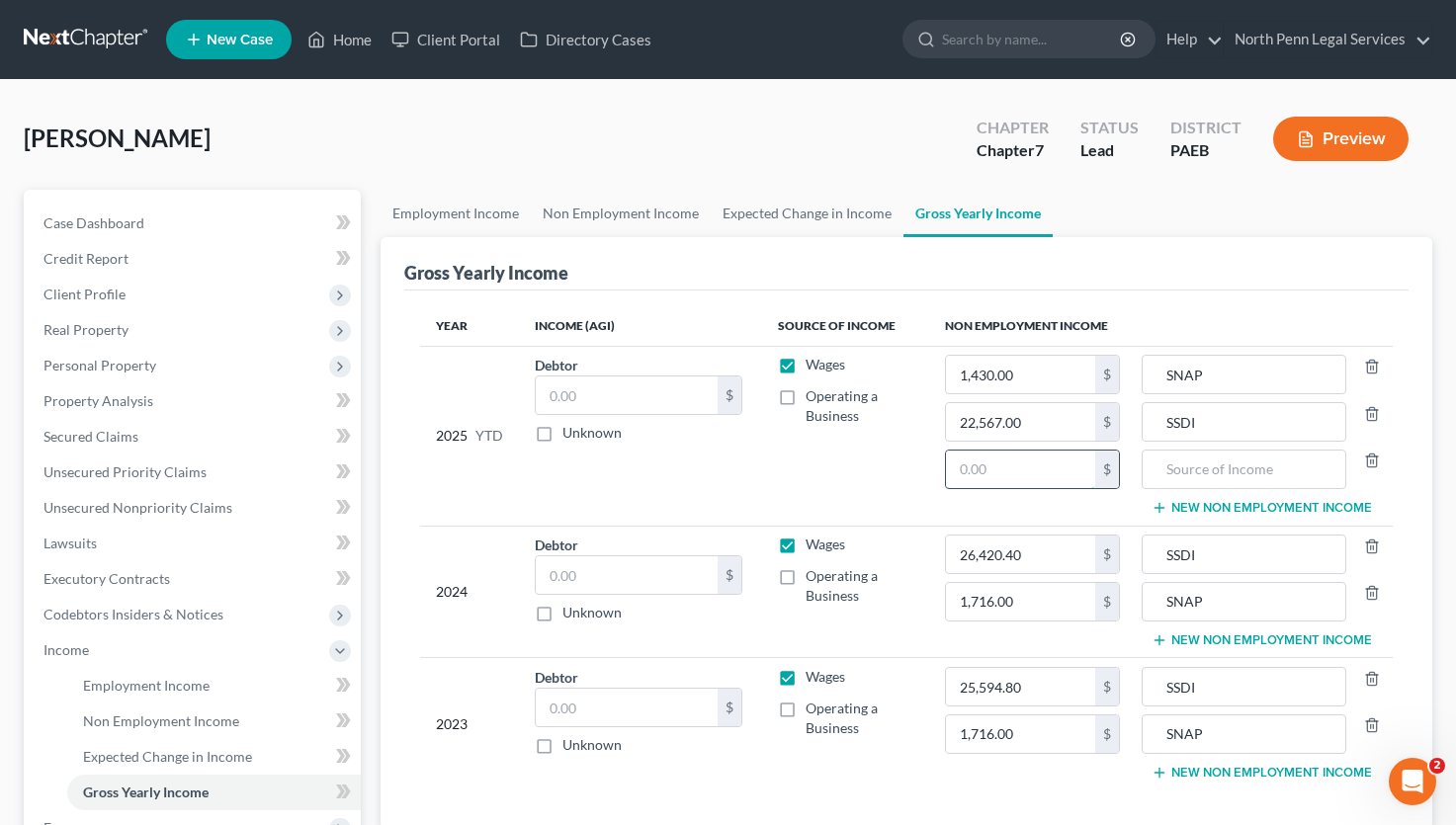
click at [1005, 464] on input "text" at bounding box center [1020, 470] width 150 height 38
type input "1,083"
click at [1236, 475] on input "text" at bounding box center [1244, 470] width 183 height 38
type input "Housing Voucher"
click at [1355, 637] on button "New Non Employment Income" at bounding box center [1261, 640] width 220 height 16
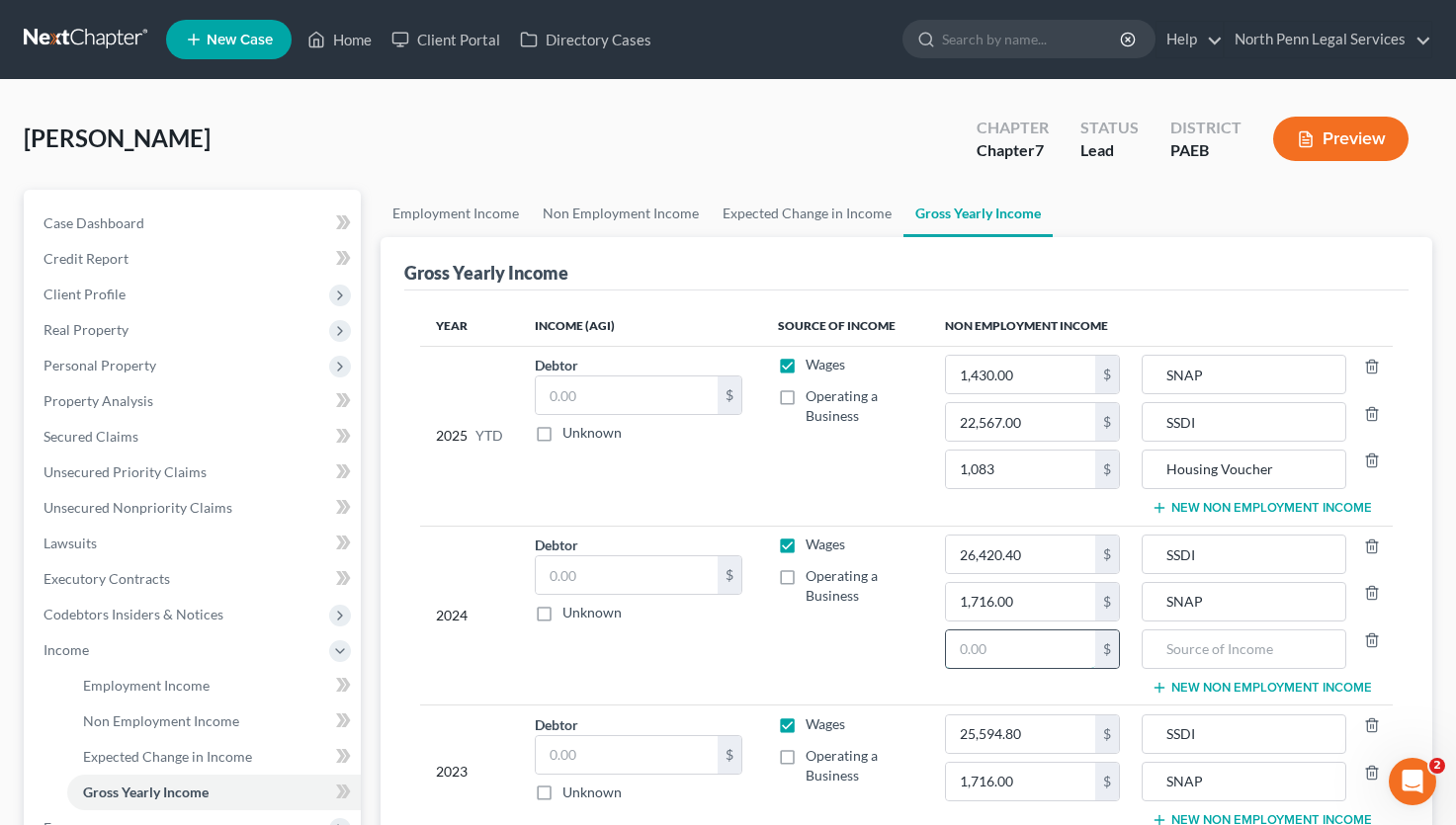
click at [1044, 654] on input "text" at bounding box center [1020, 649] width 150 height 38
type input "1,083"
click at [1185, 647] on input "text" at bounding box center [1244, 649] width 183 height 38
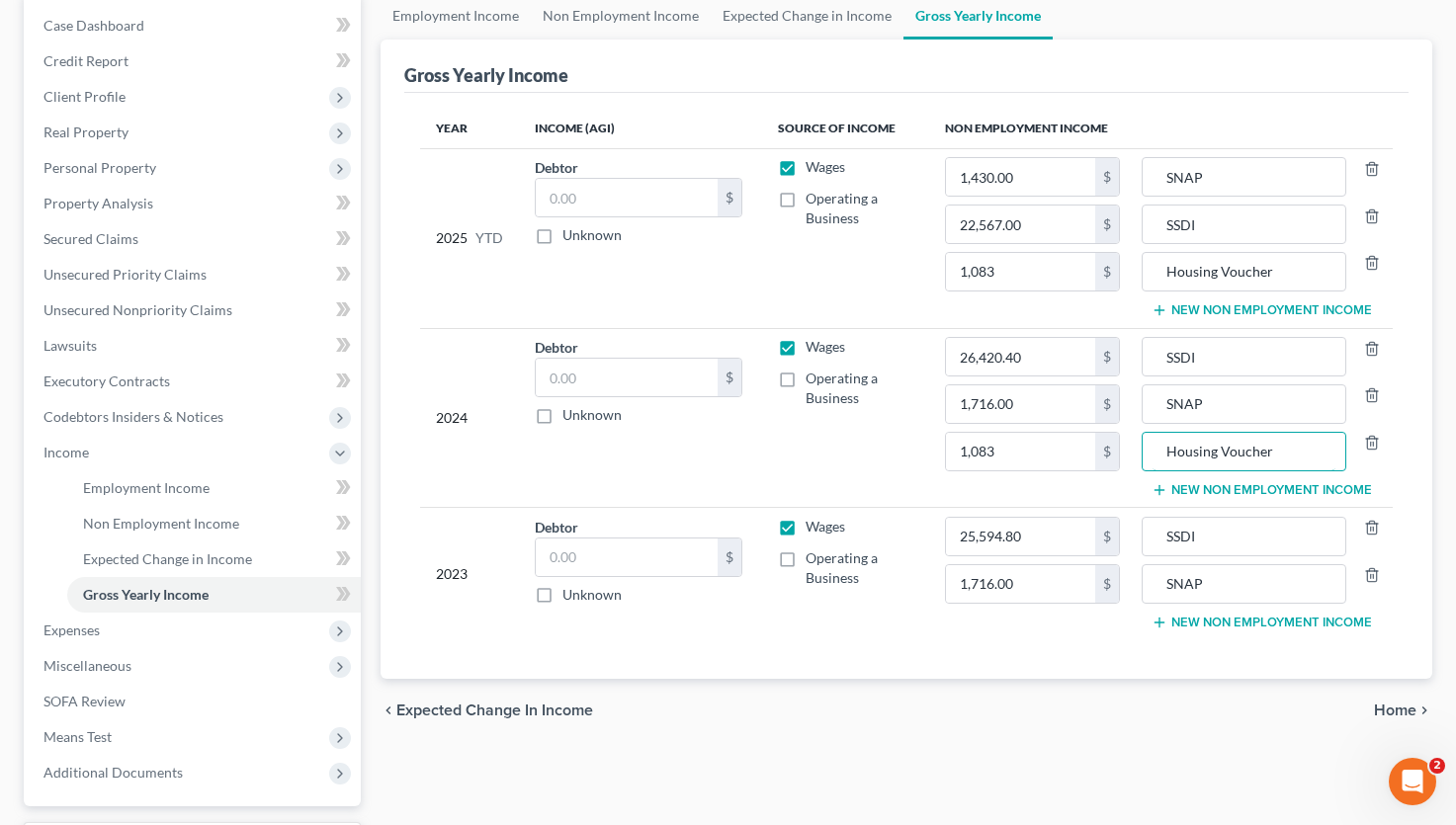
type input "Housing Voucher"
click at [1344, 624] on button "New Non Employment Income" at bounding box center [1261, 623] width 220 height 16
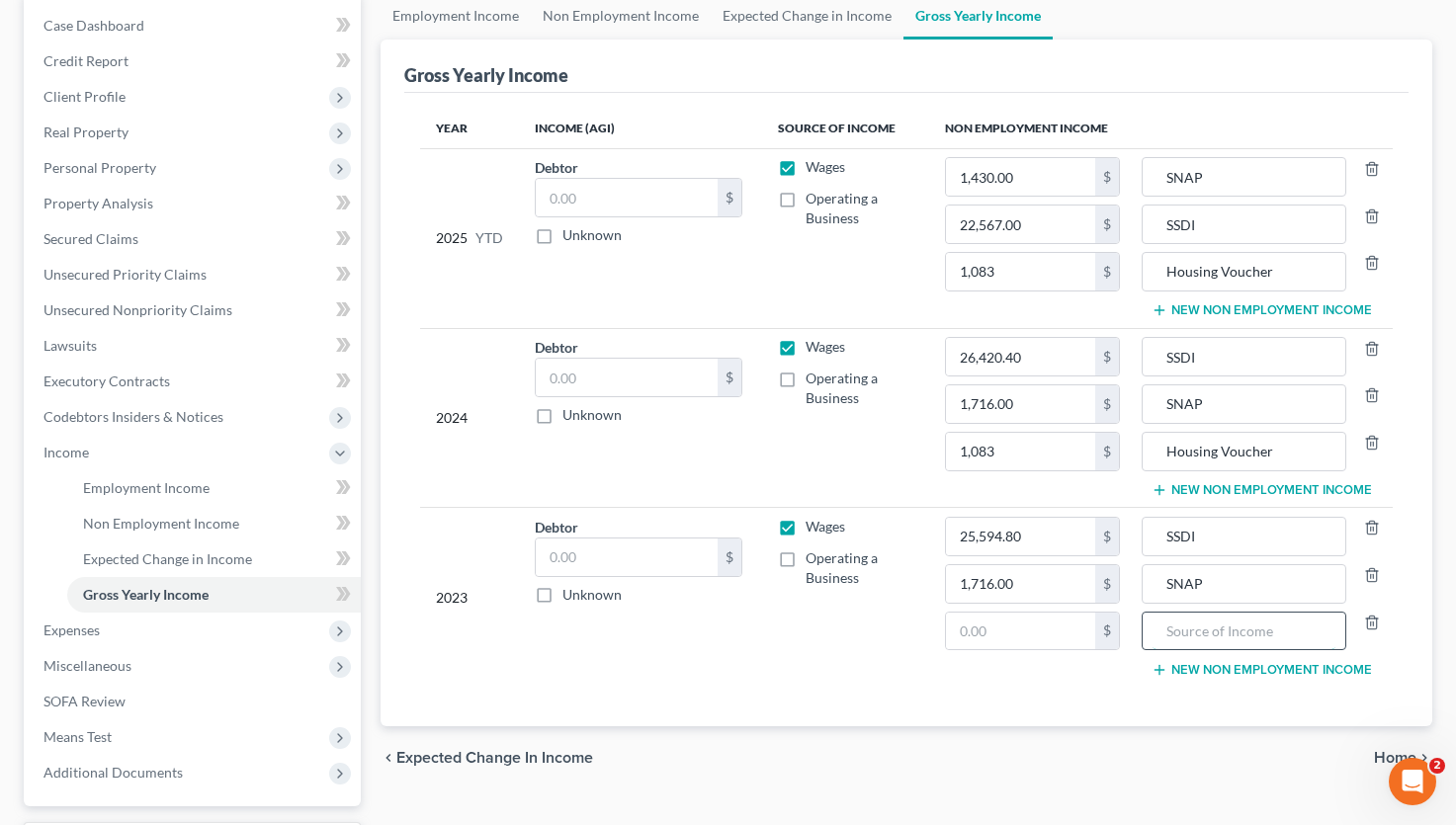
click at [1284, 636] on input "text" at bounding box center [1244, 632] width 183 height 38
click at [997, 624] on input "text" at bounding box center [1020, 632] width 150 height 38
type input "0"
click at [1372, 444] on line "button" at bounding box center [1372, 445] width 0 height 4
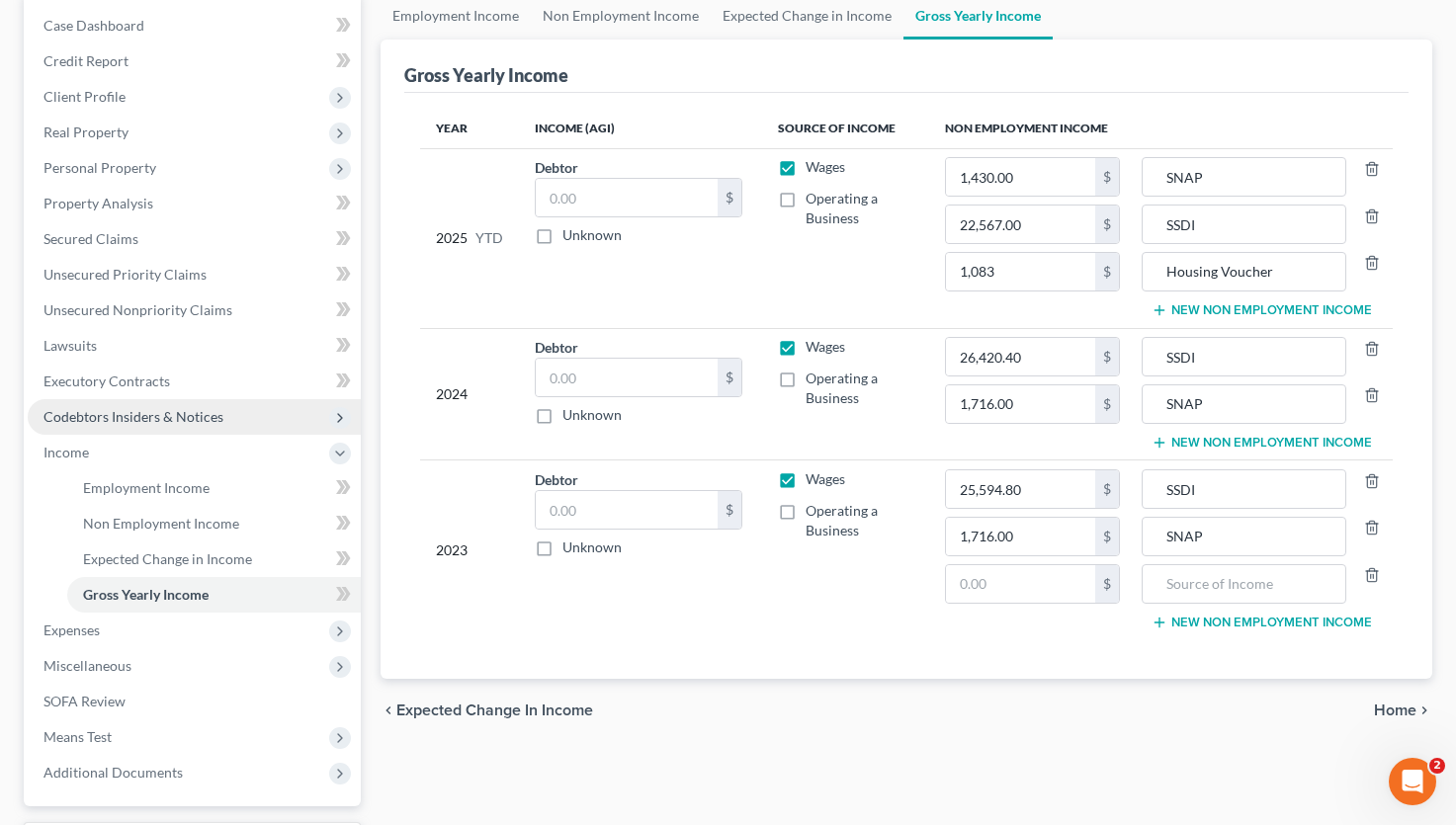
click at [100, 409] on span "Codebtors Insiders & Notices" at bounding box center [133, 416] width 180 height 17
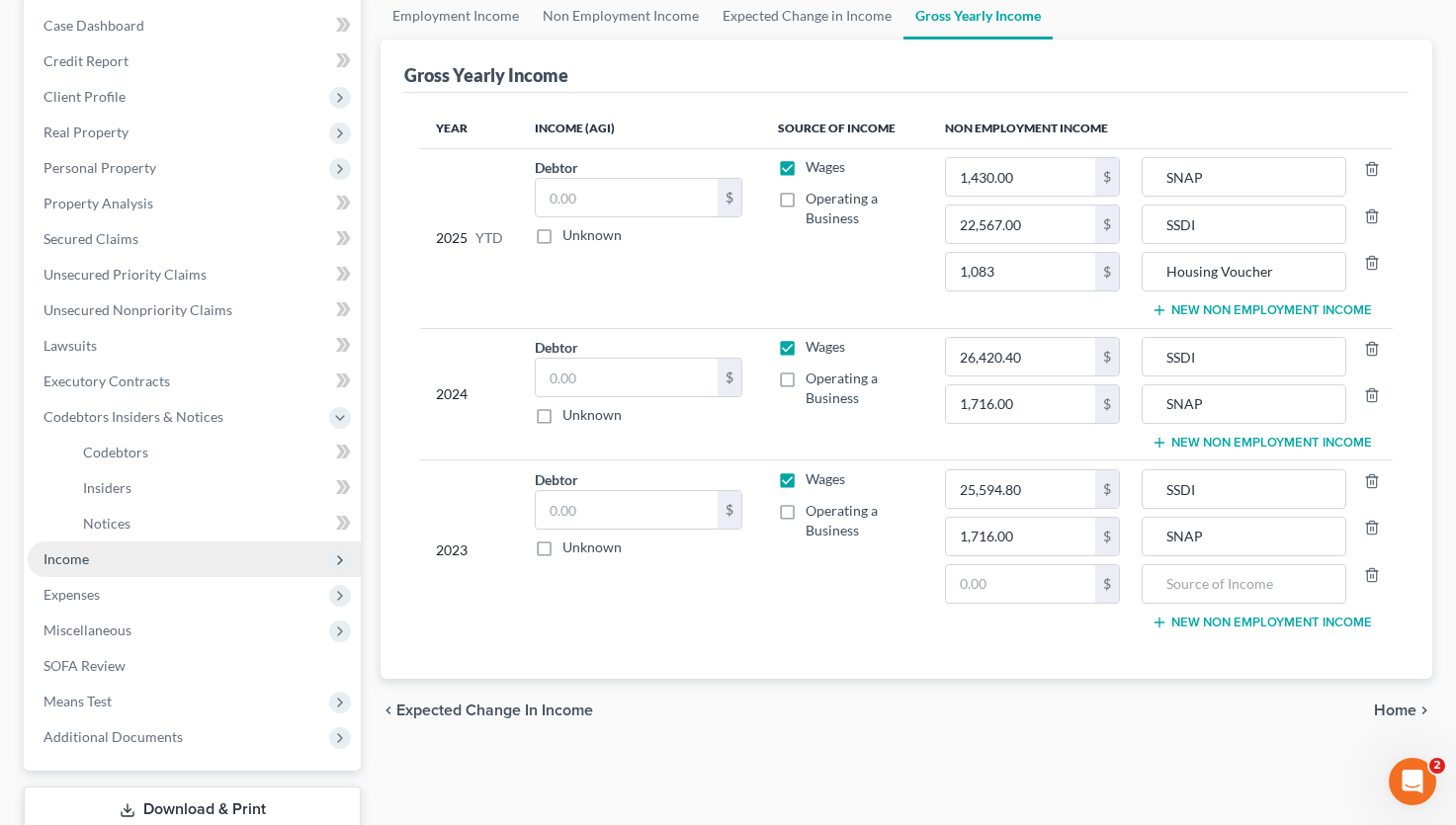
click at [59, 559] on span "Income" at bounding box center [67, 558] width 46 height 17
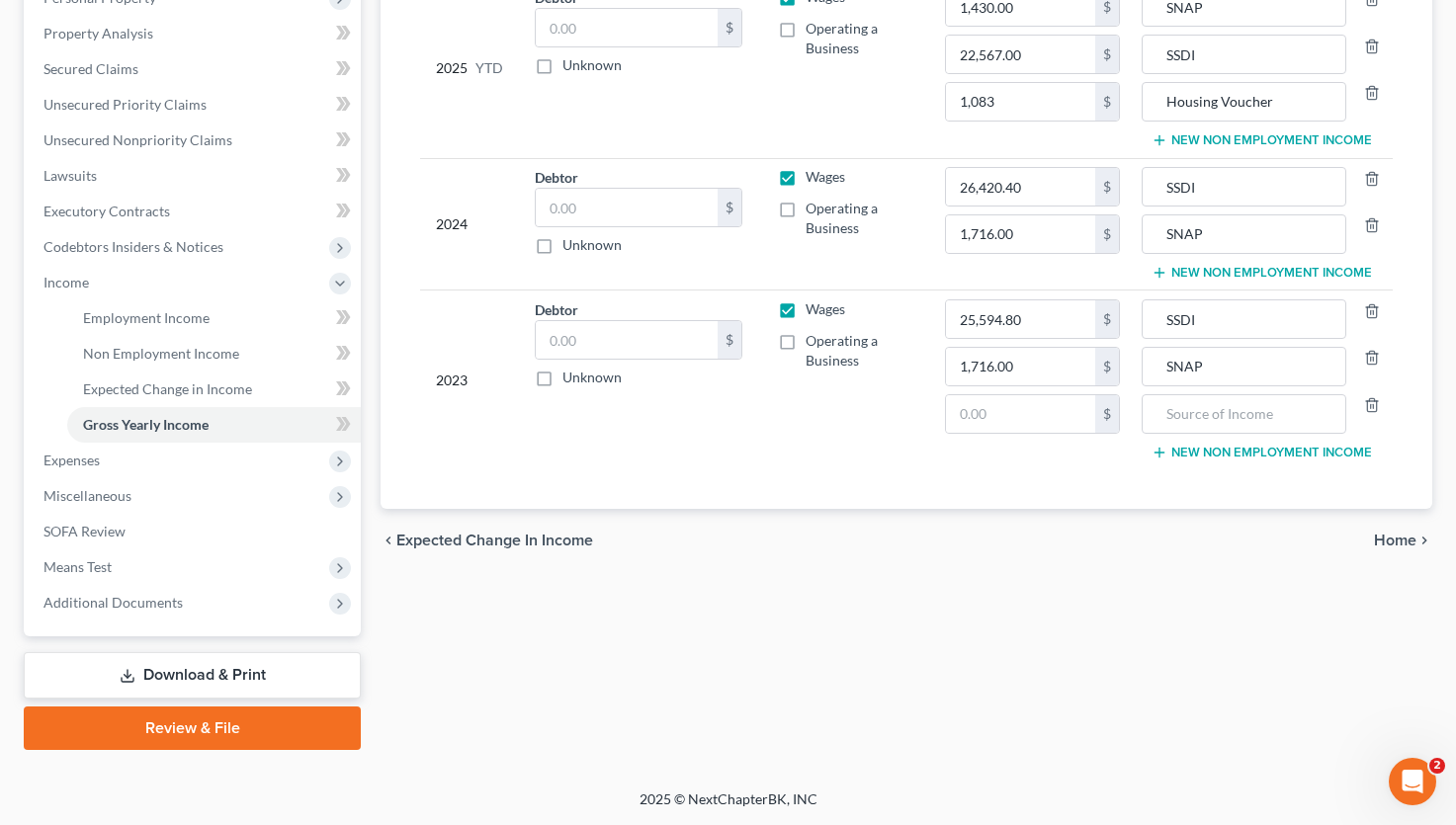
scroll to position [0, 0]
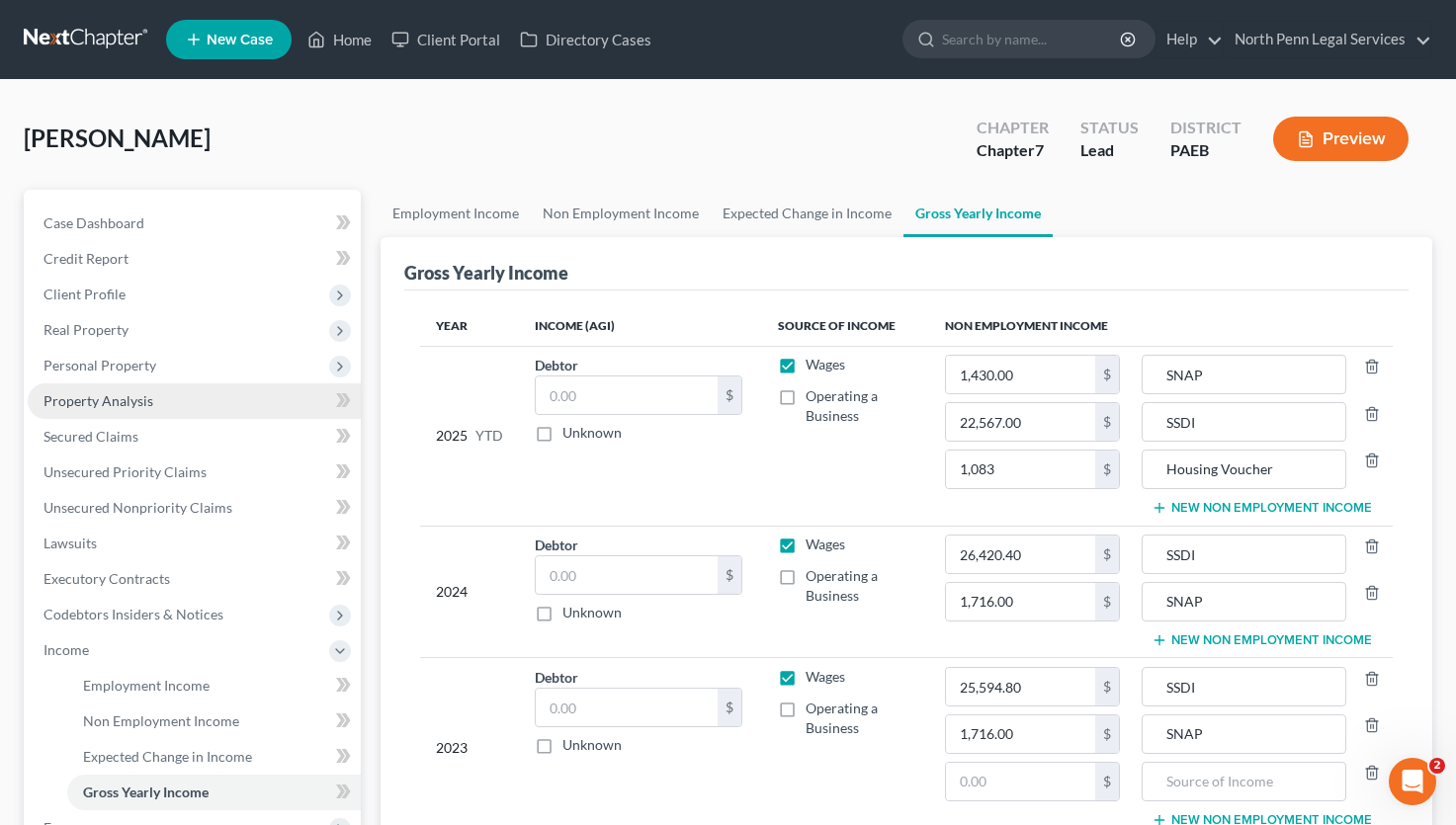
click at [124, 400] on span "Property Analysis" at bounding box center [99, 400] width 109 height 17
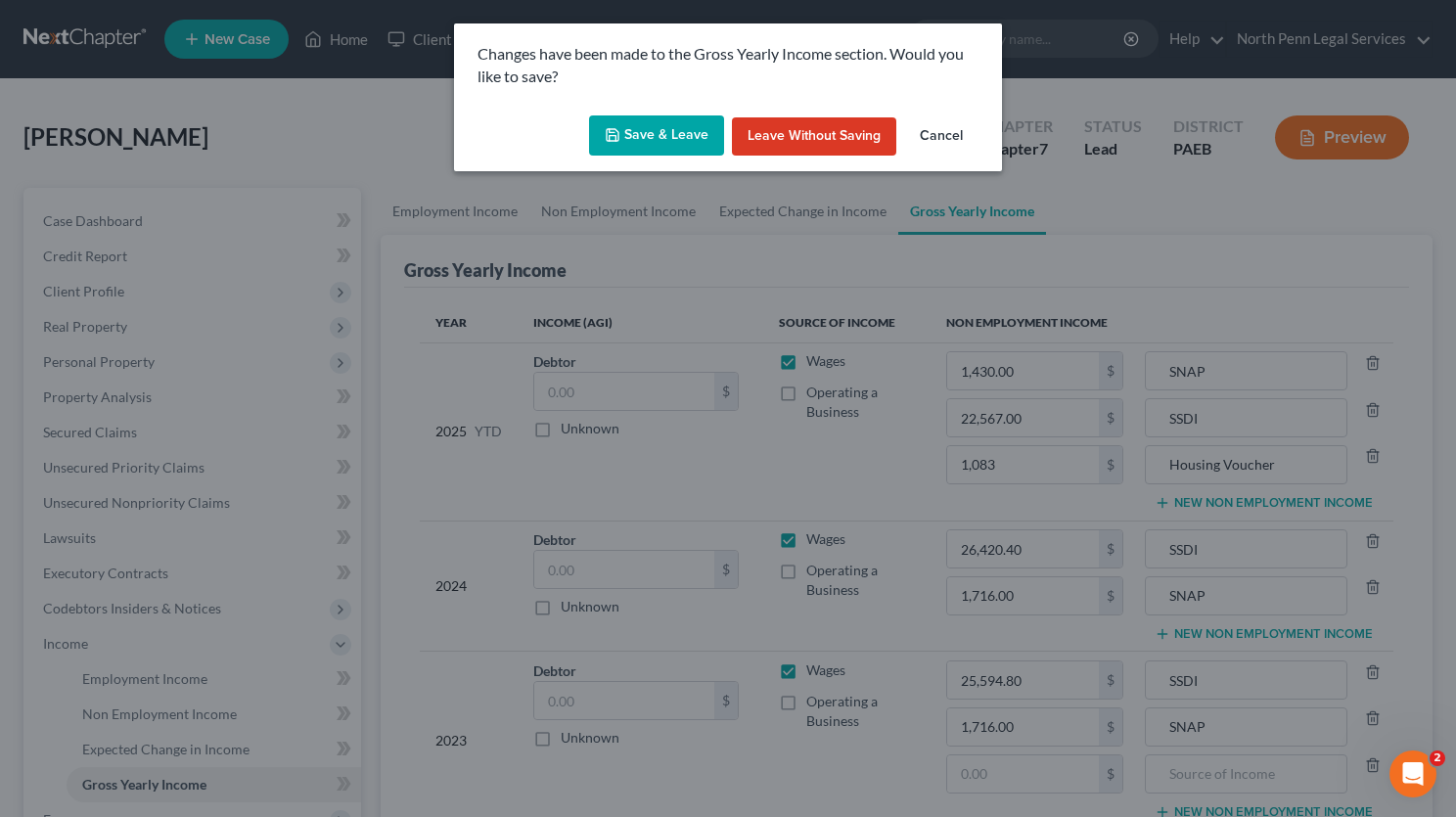
click at [670, 137] on button "Save & Leave" at bounding box center [657, 136] width 135 height 41
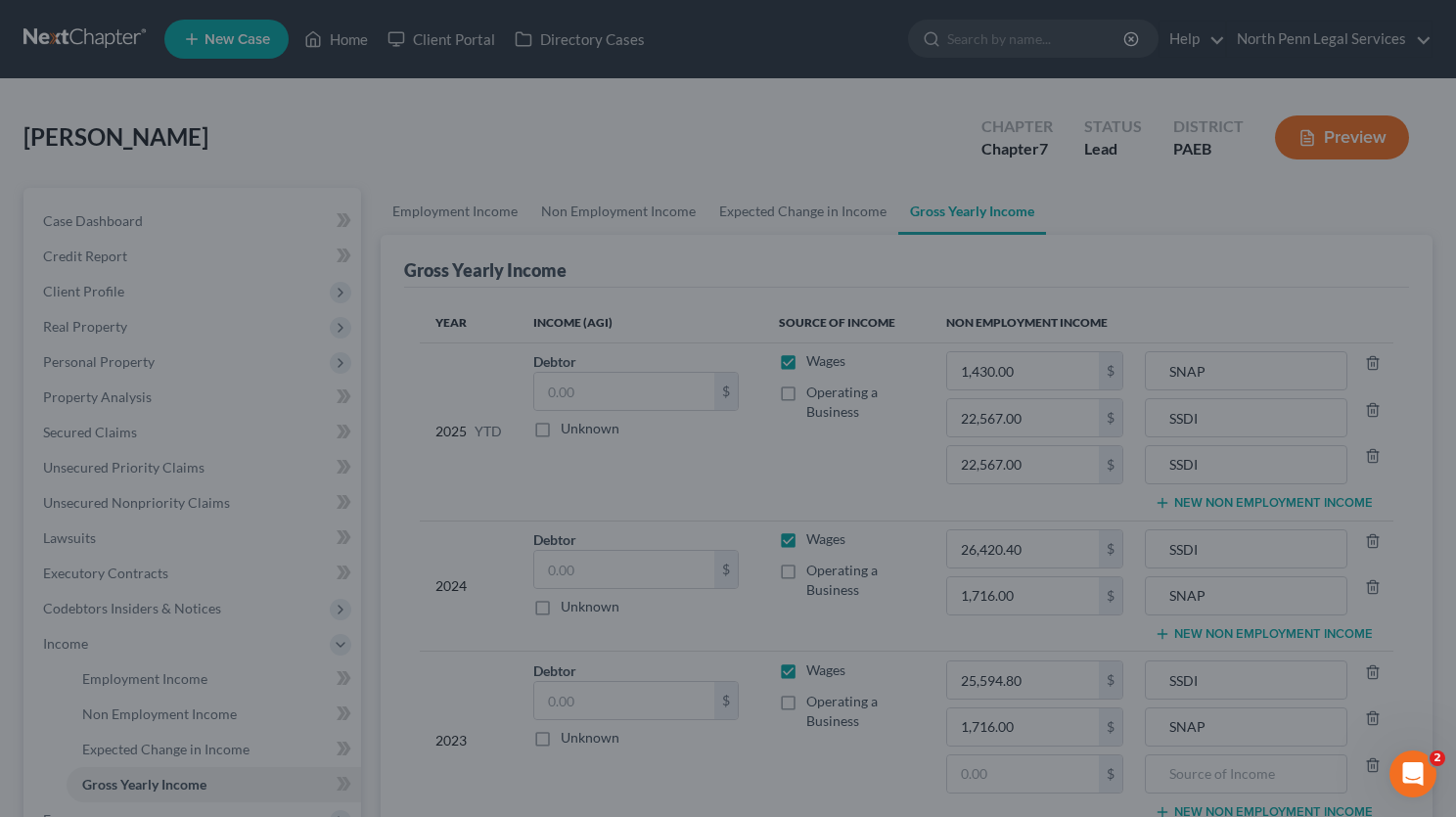
type input "1,083.00"
type input "1,430.00"
type input "Housing Voucher"
type input "SNAP"
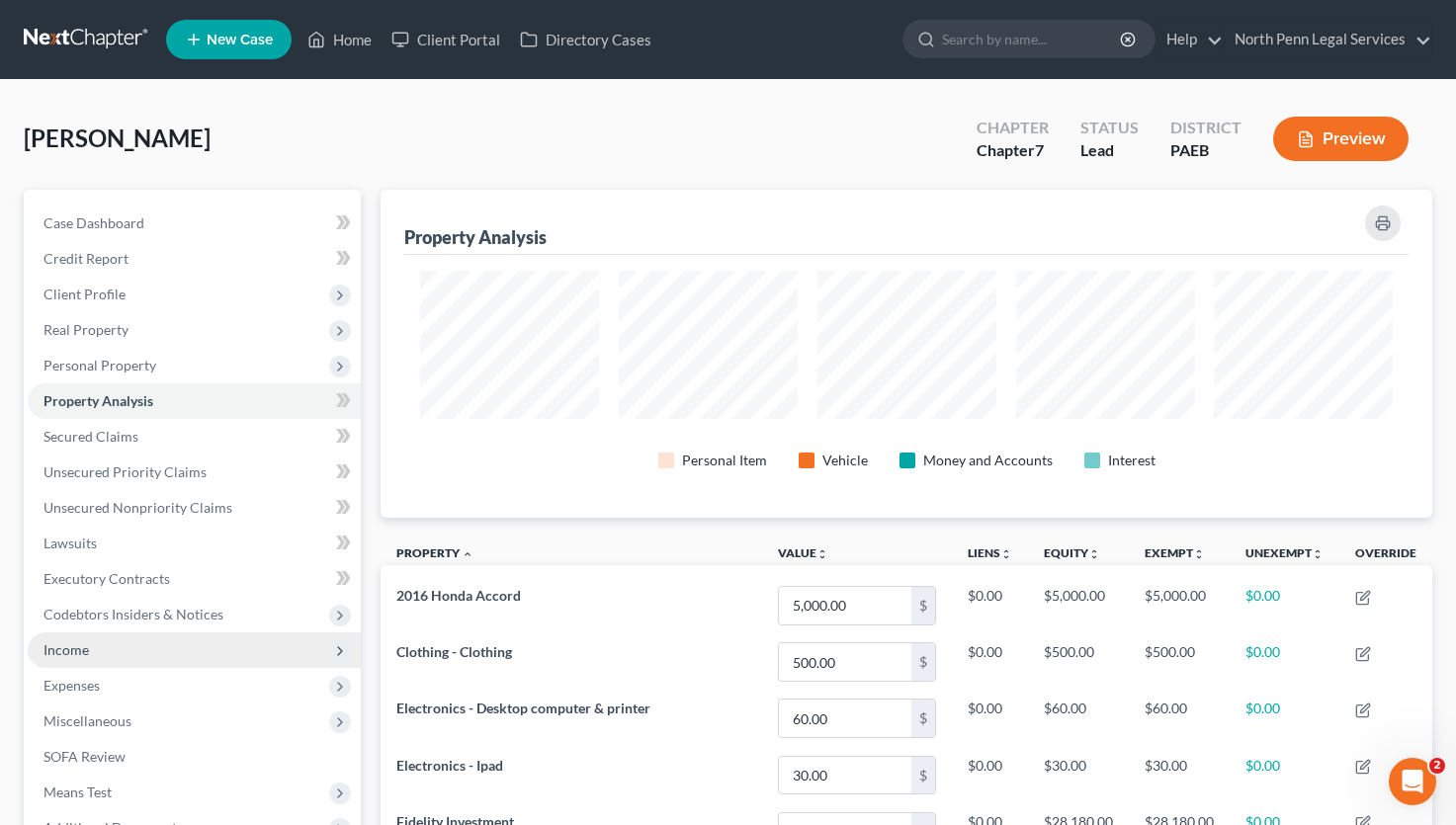
scroll to position [198, 0]
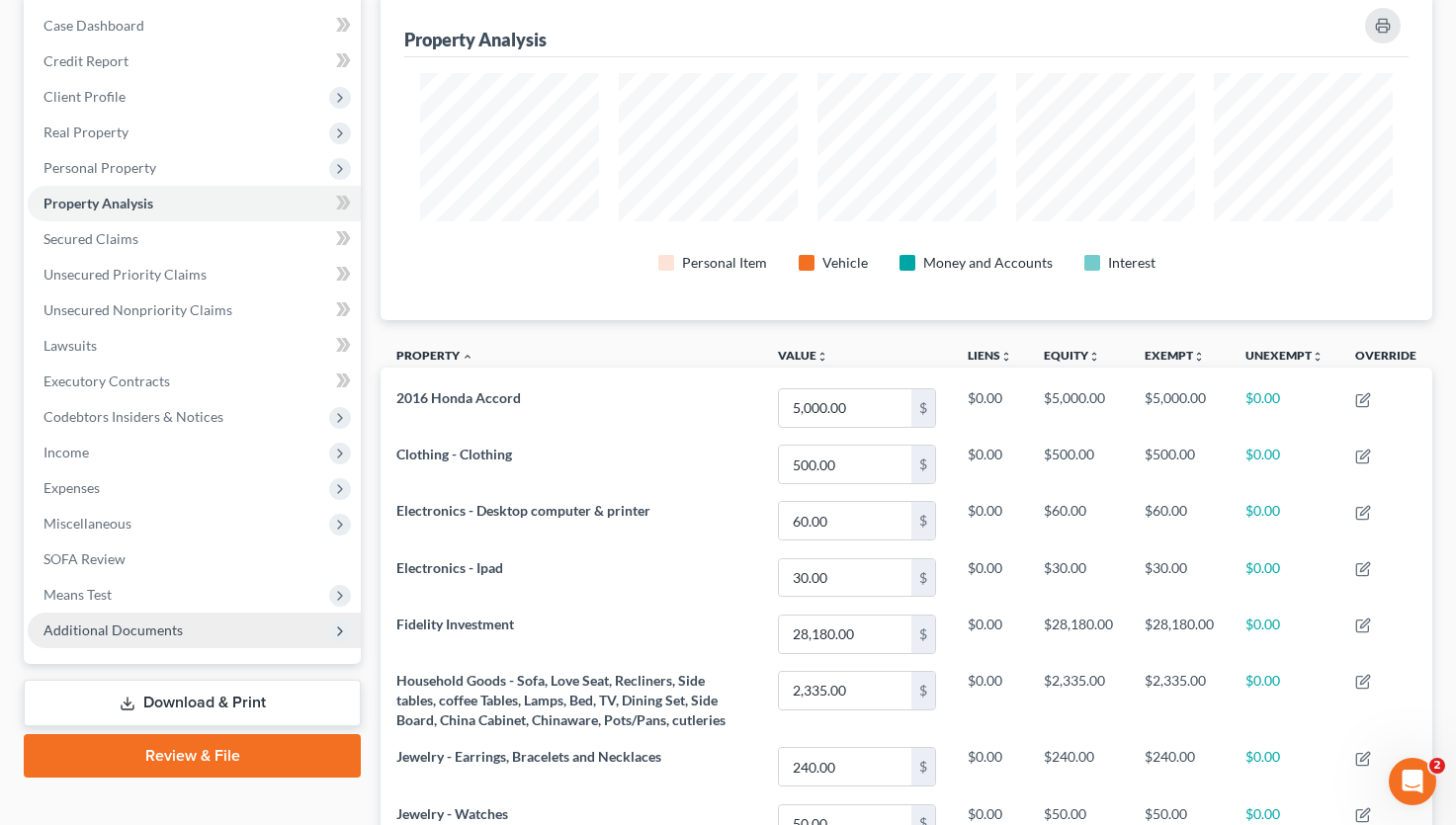
click at [85, 625] on span "Additional Documents" at bounding box center [113, 630] width 139 height 17
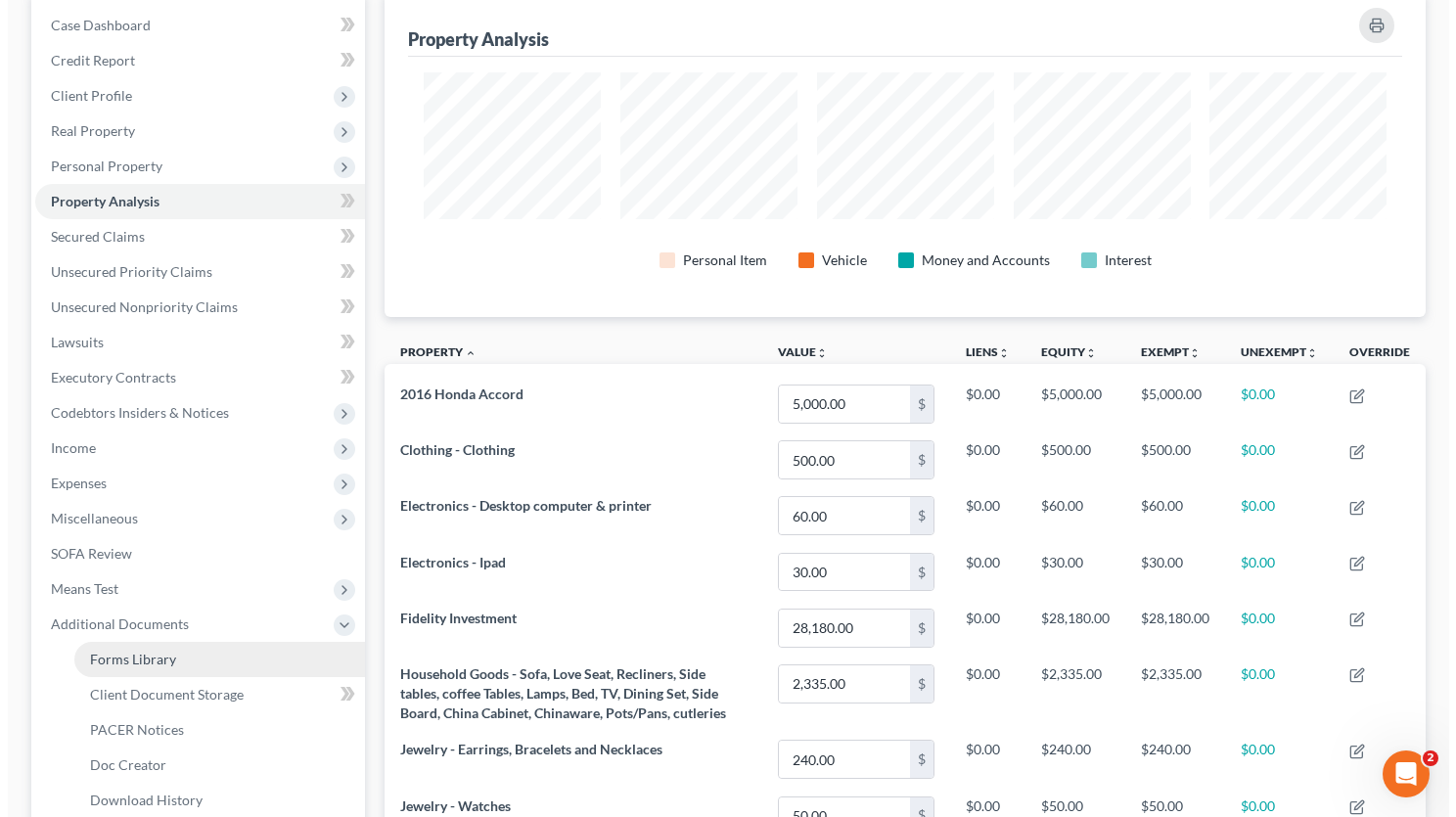
scroll to position [294, 0]
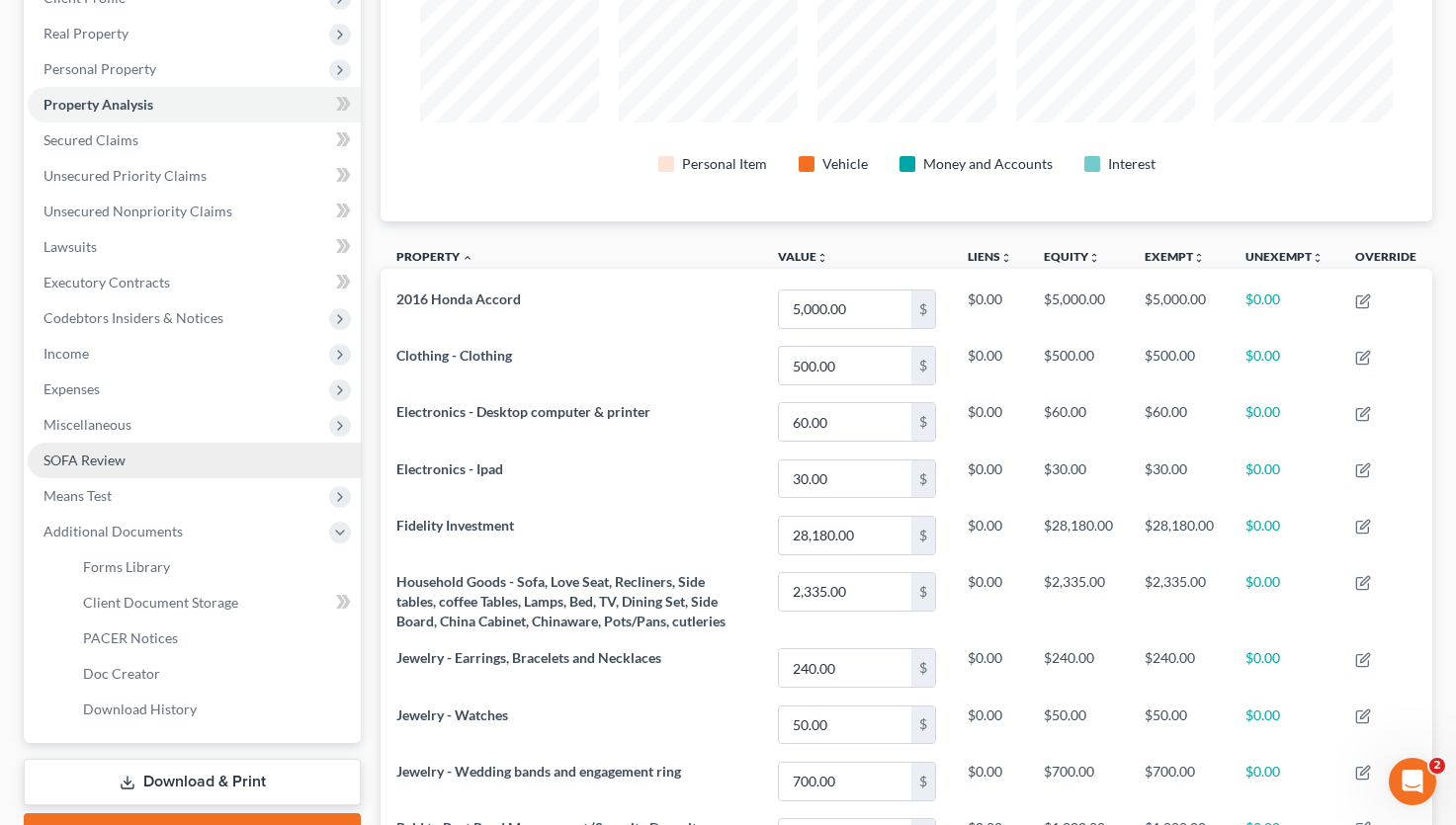
click at [125, 466] on link "SOFA Review" at bounding box center [194, 461] width 333 height 36
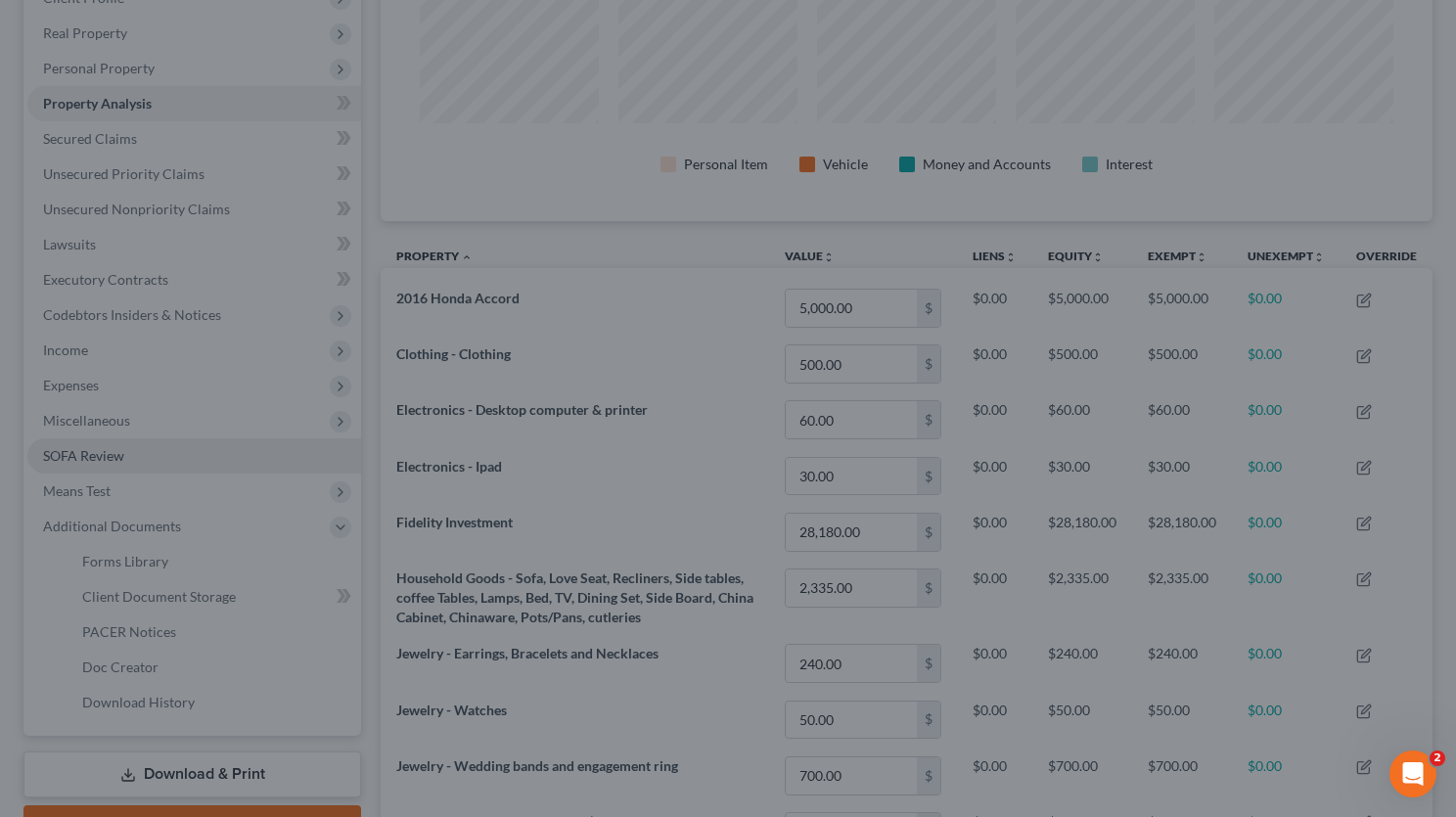
scroll to position [327, 1052]
click at [103, 391] on div at bounding box center [728, 408] width 1456 height 817
click at [1426, 768] on div "Open Intercom Messenger" at bounding box center [1411, 772] width 65 height 65
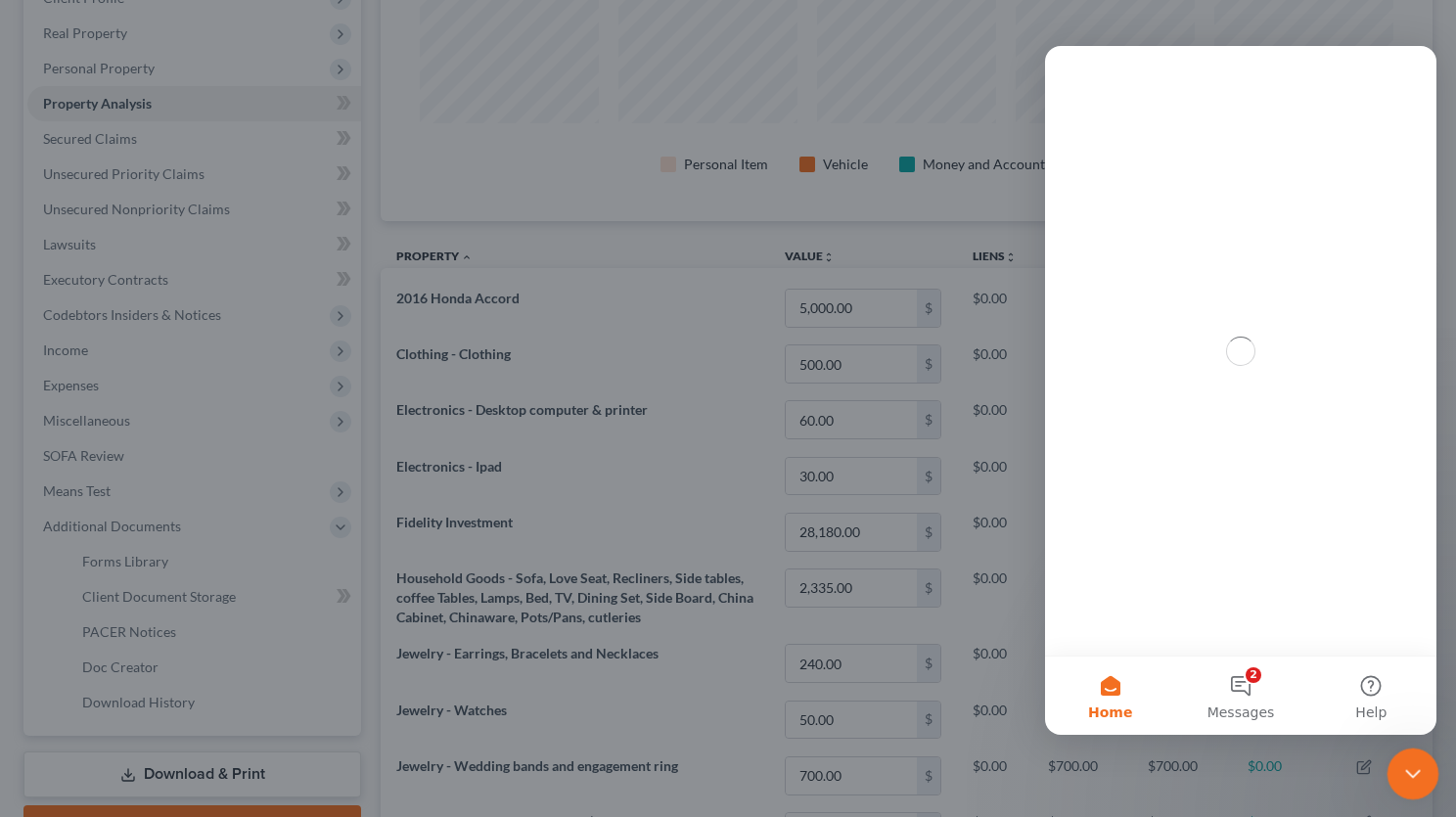
scroll to position [0, 0]
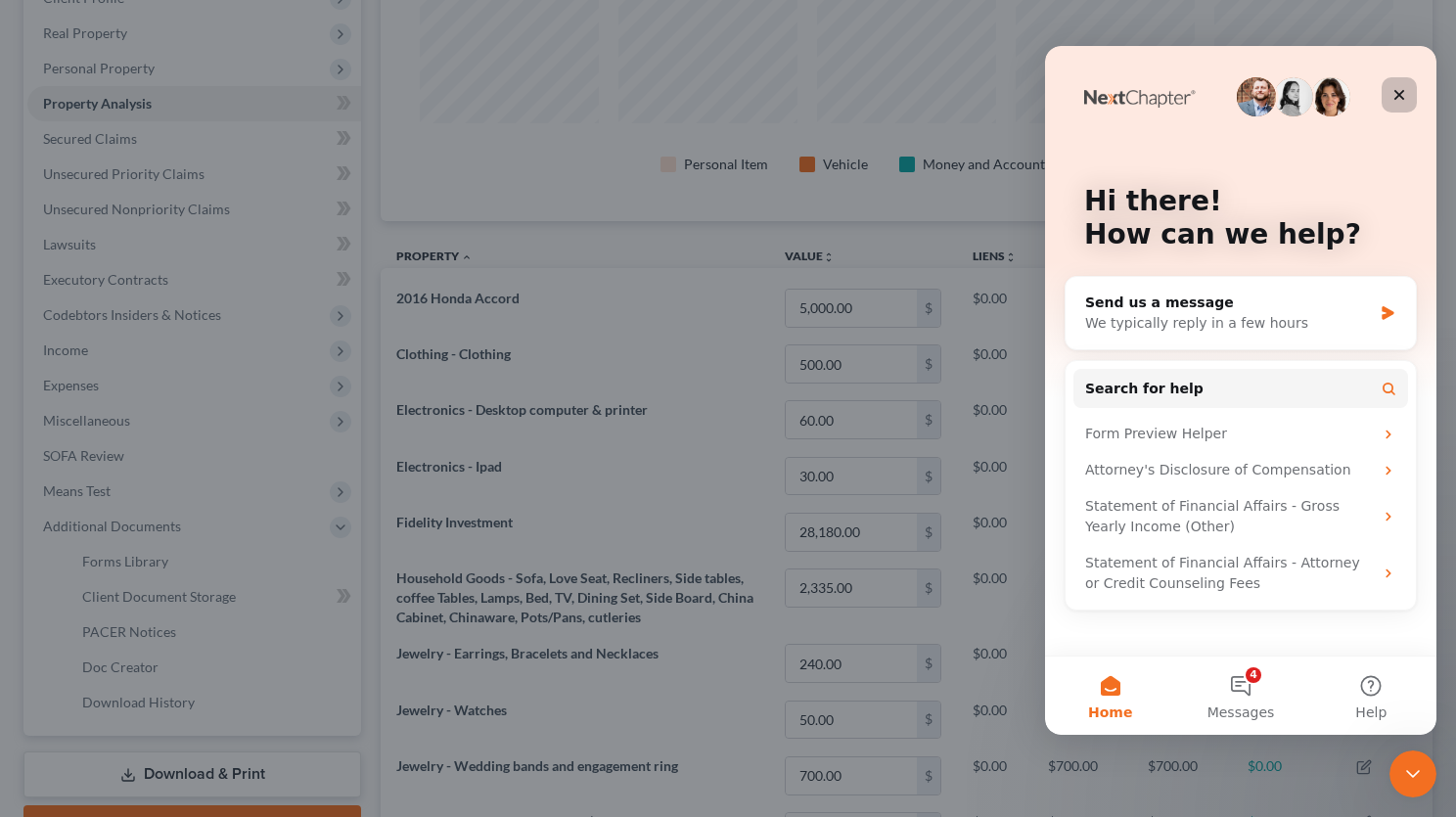
click at [1396, 92] on icon "Close" at bounding box center [1400, 95] width 11 height 11
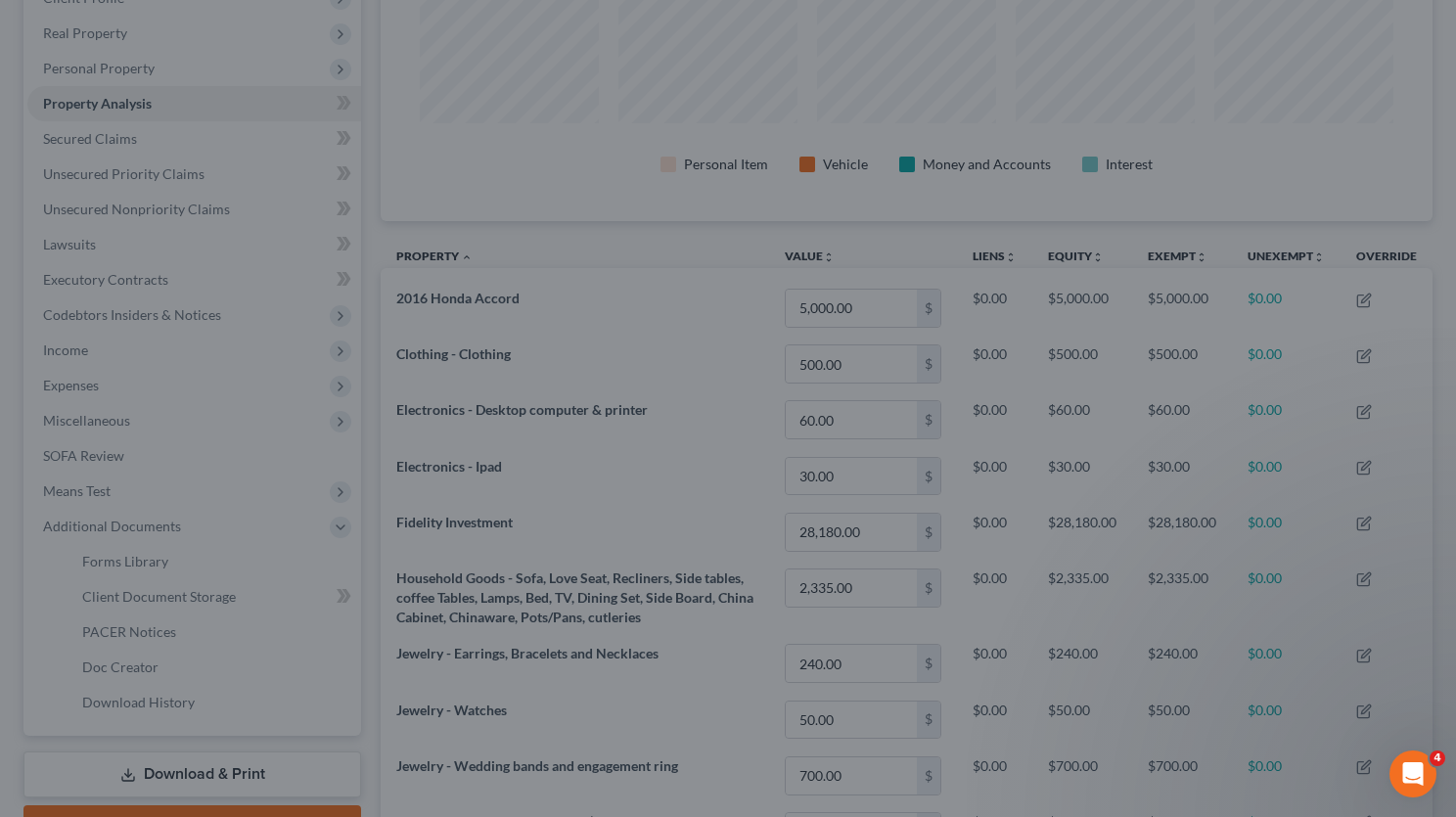
click at [1058, 95] on div at bounding box center [728, 408] width 1456 height 817
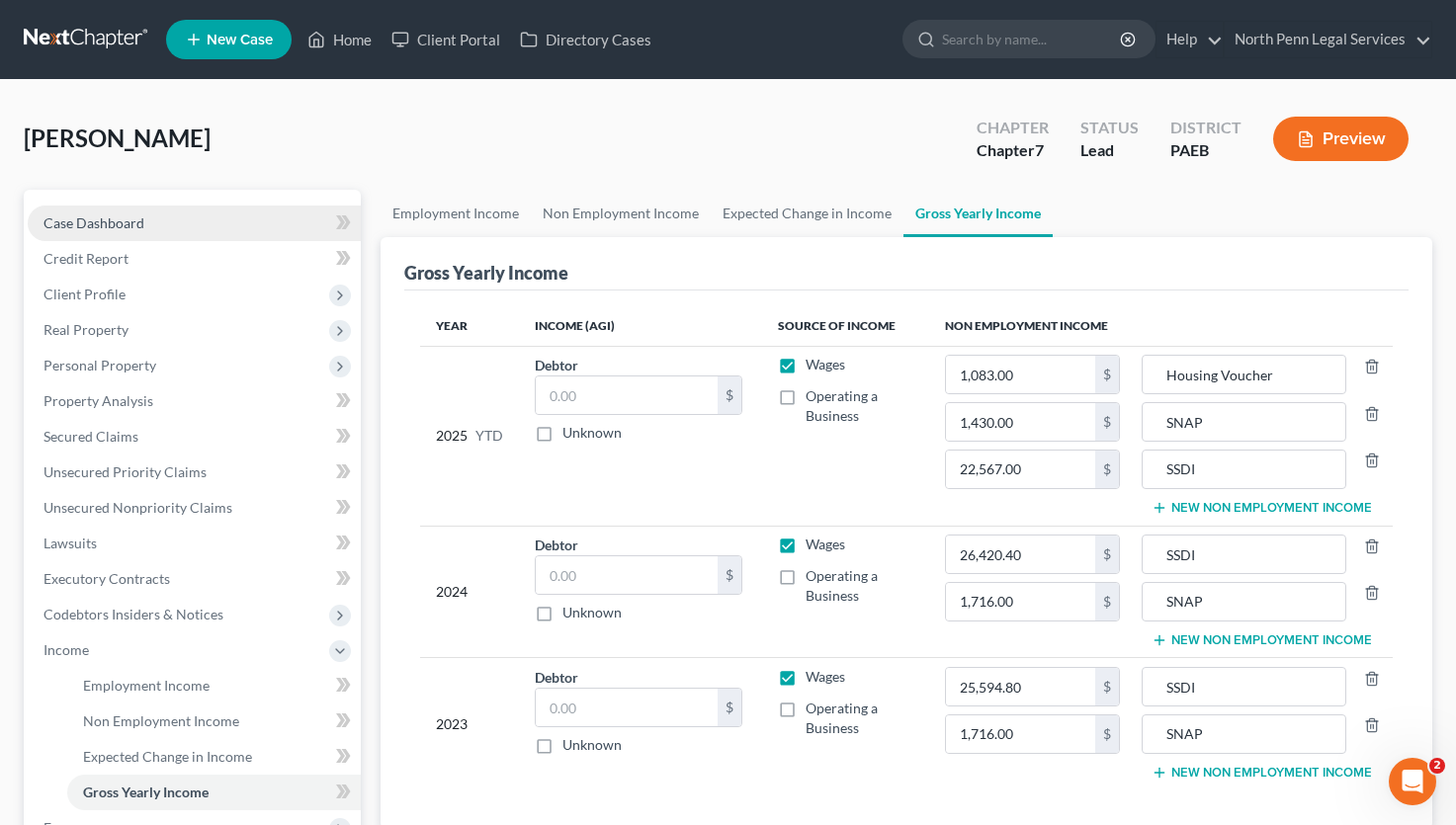
click at [109, 216] on span "Case Dashboard" at bounding box center [94, 222] width 101 height 17
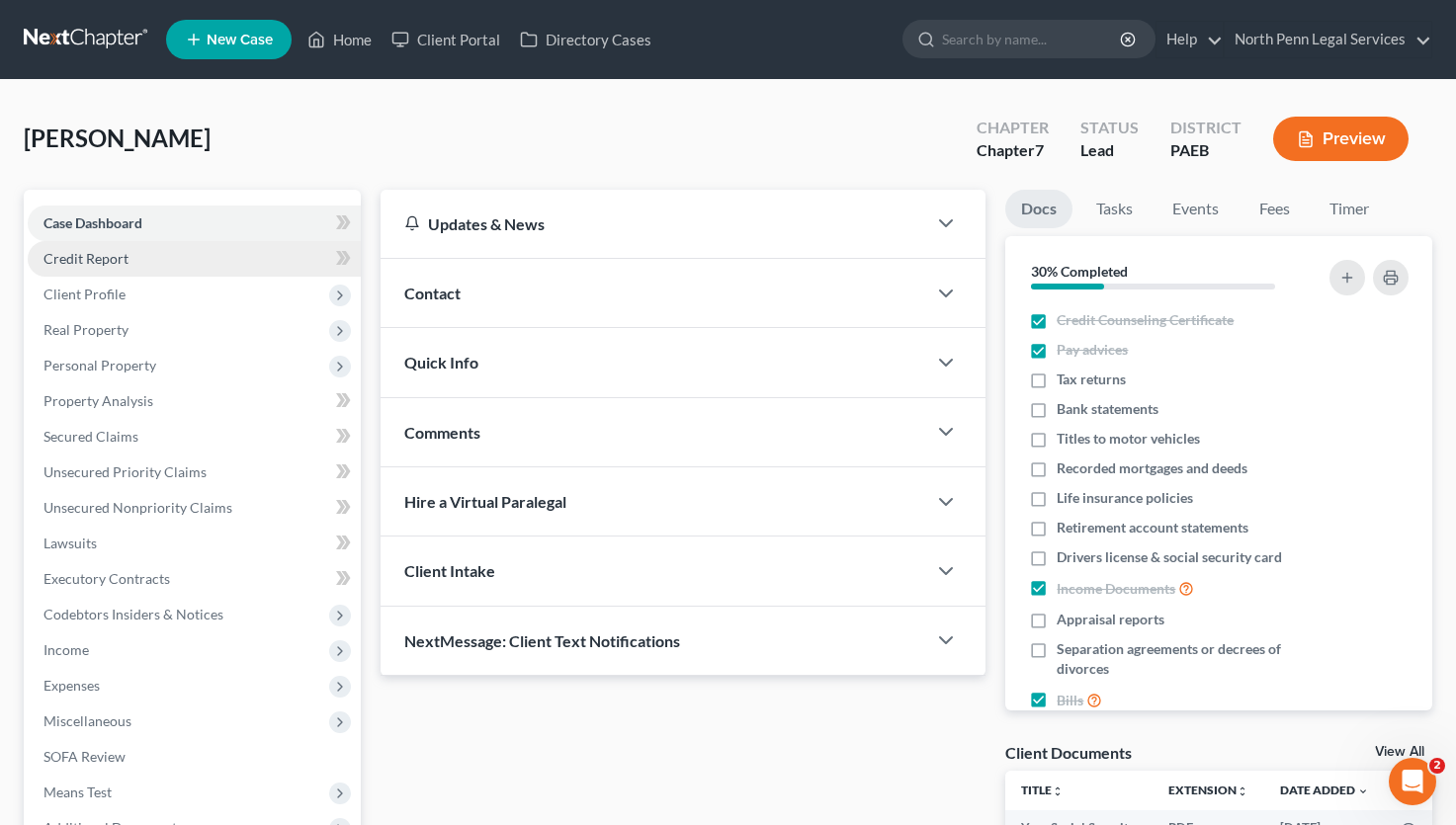
click at [110, 253] on span "Credit Report" at bounding box center [86, 258] width 85 height 17
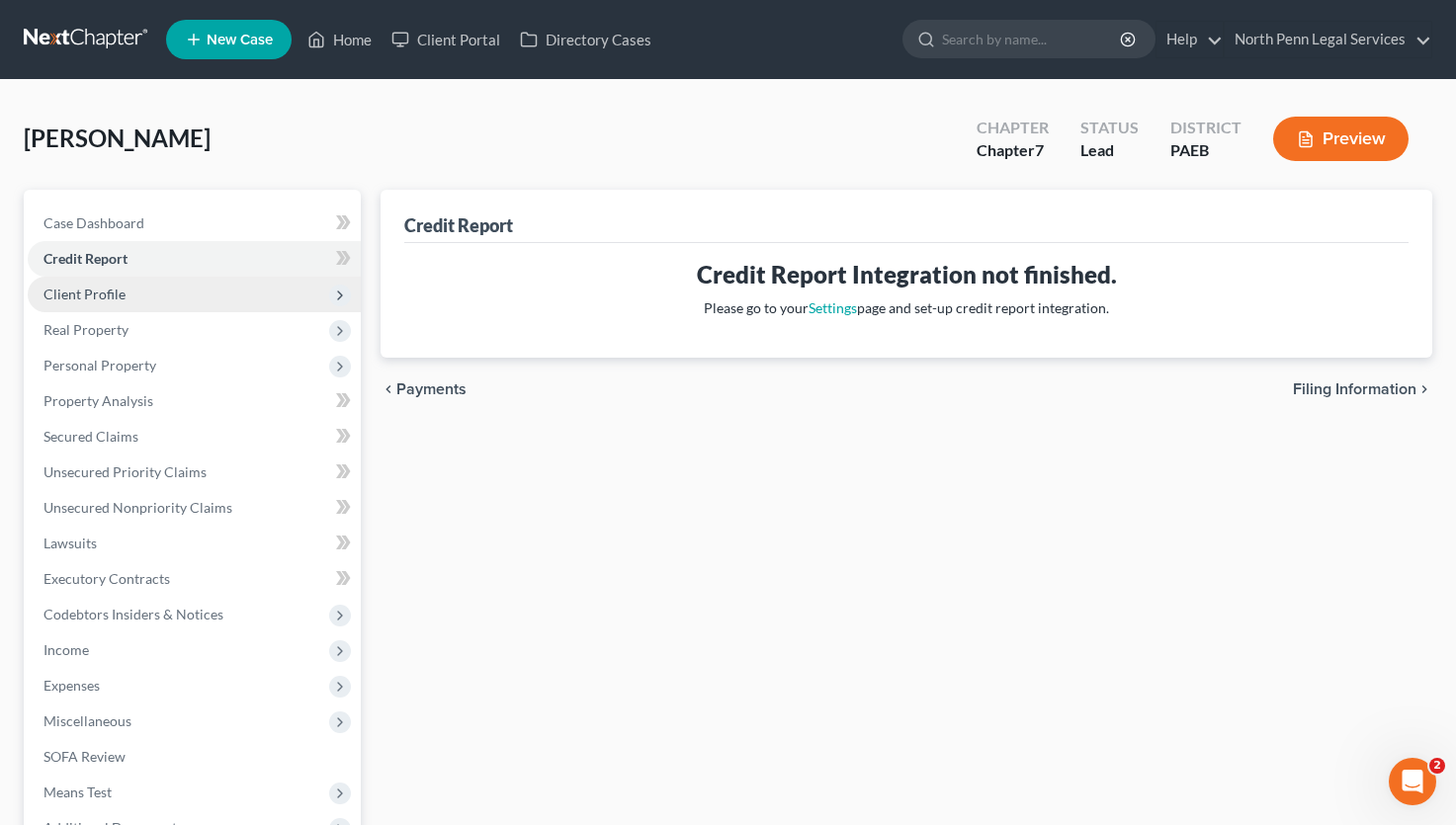
click at [103, 300] on span "Client Profile" at bounding box center [85, 294] width 82 height 17
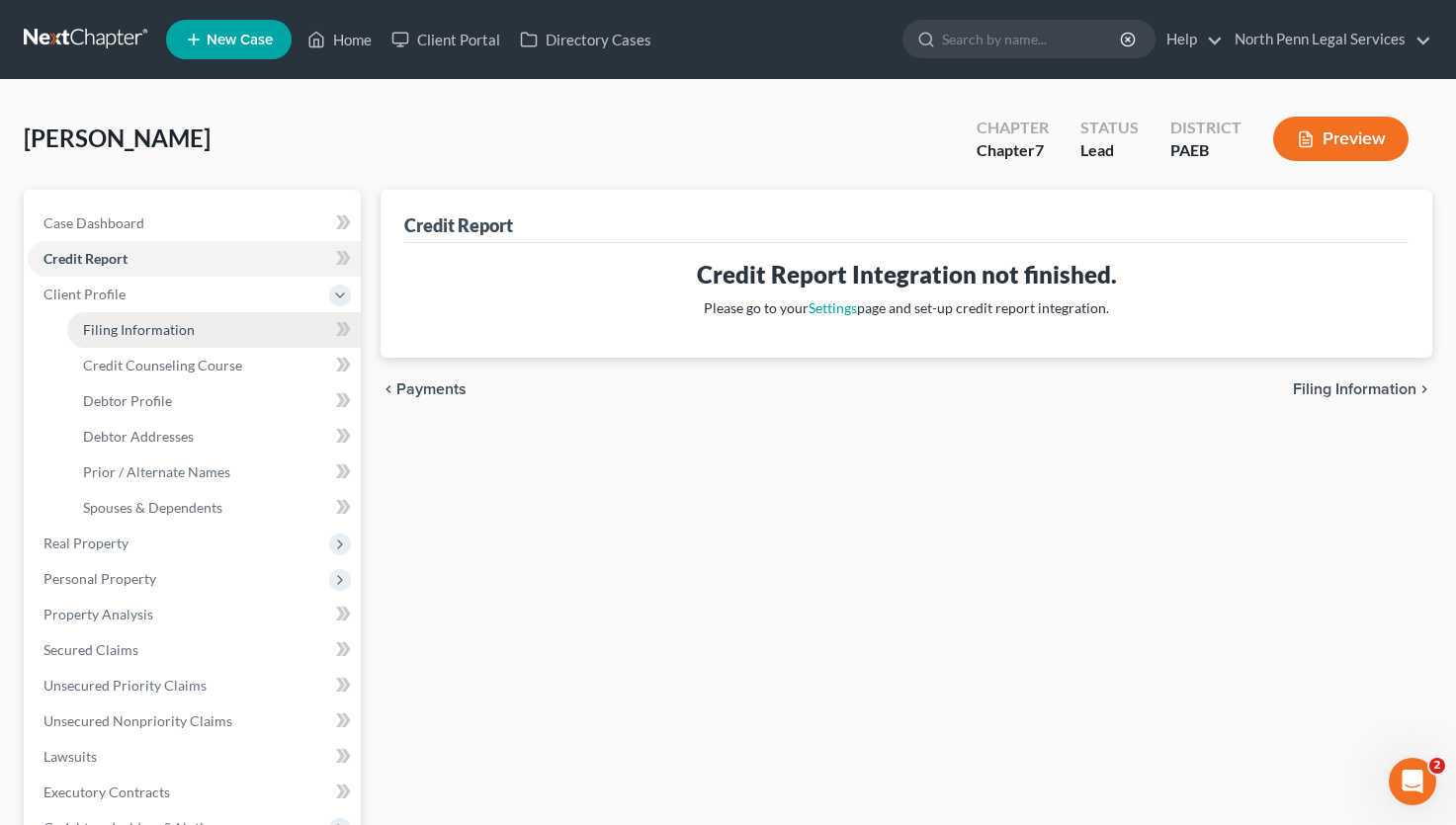
click at [94, 326] on span "Filing Information" at bounding box center [138, 329] width 111 height 17
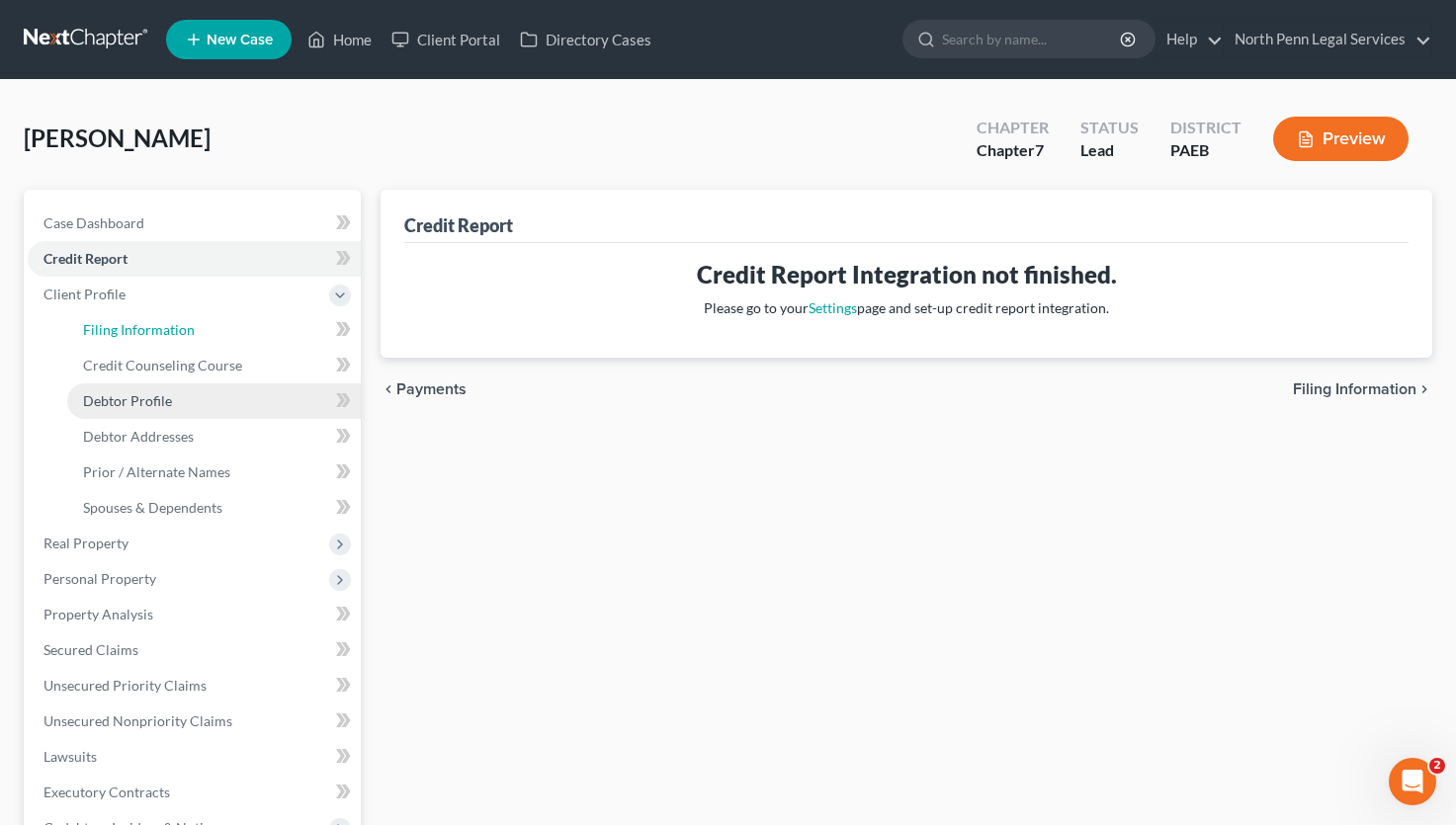
select select "1"
select select "0"
select select "67"
select select "2"
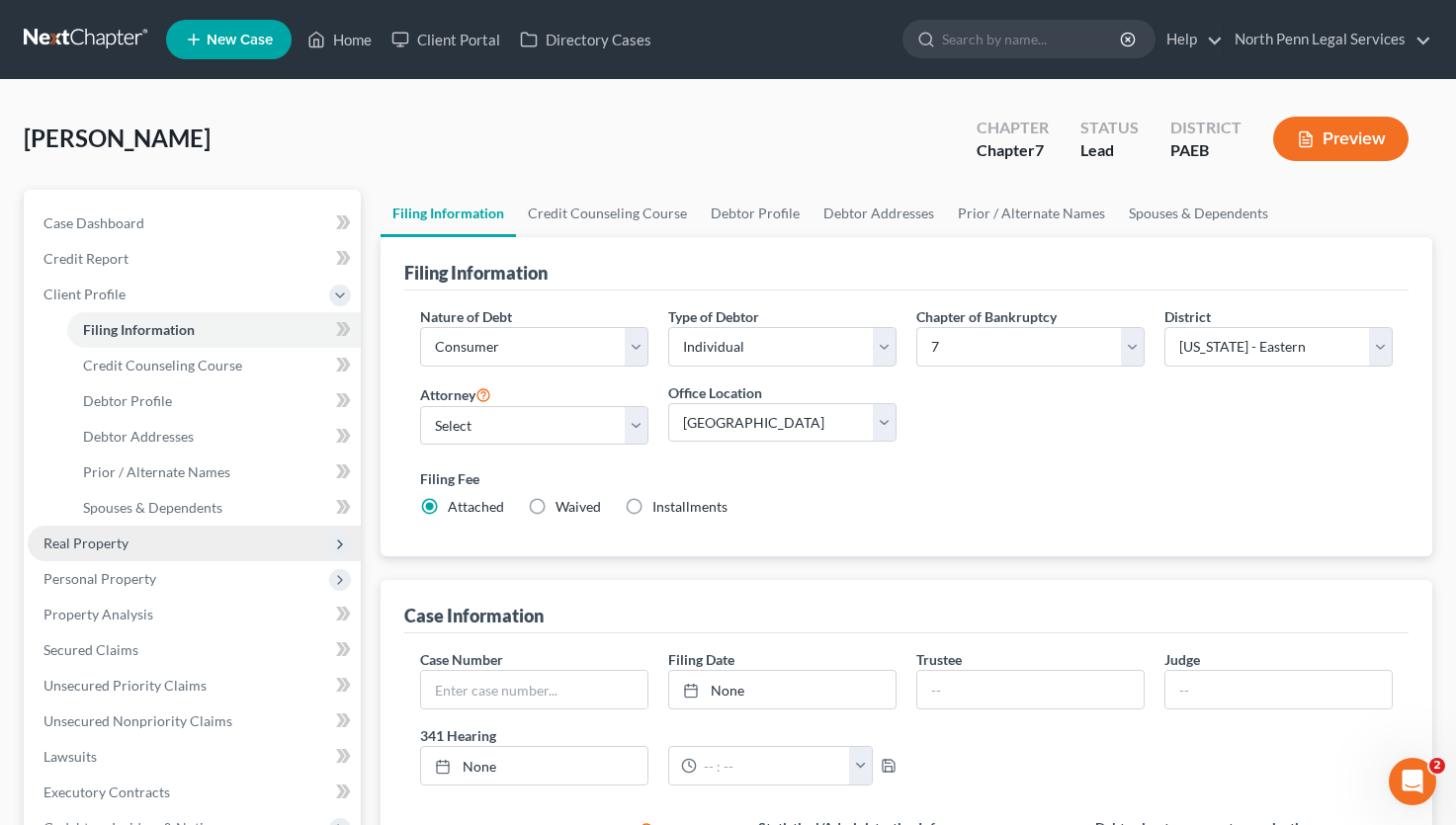
click at [87, 544] on span "Real Property" at bounding box center [86, 542] width 85 height 17
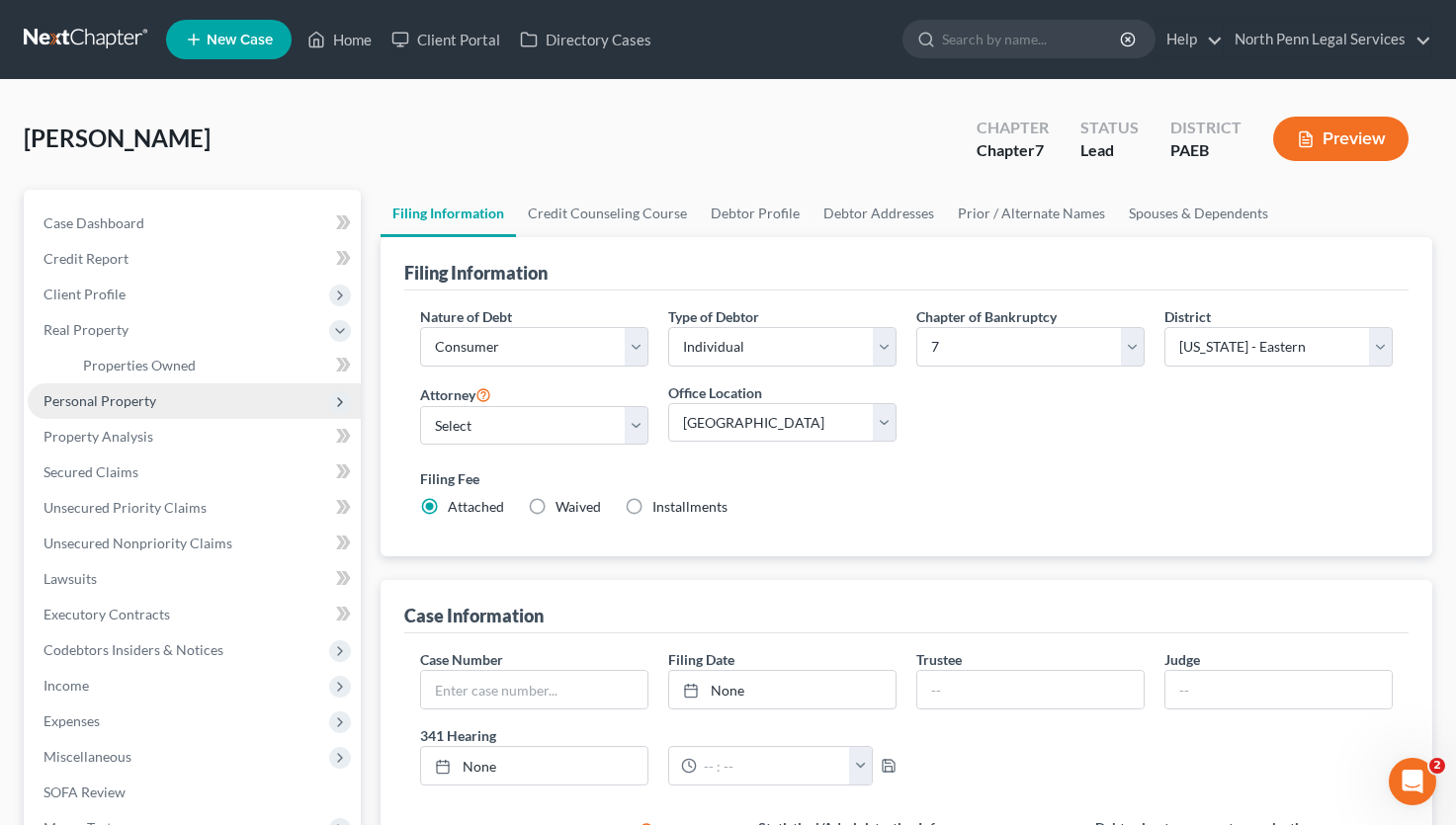
click at [136, 400] on span "Personal Property" at bounding box center [100, 400] width 112 height 17
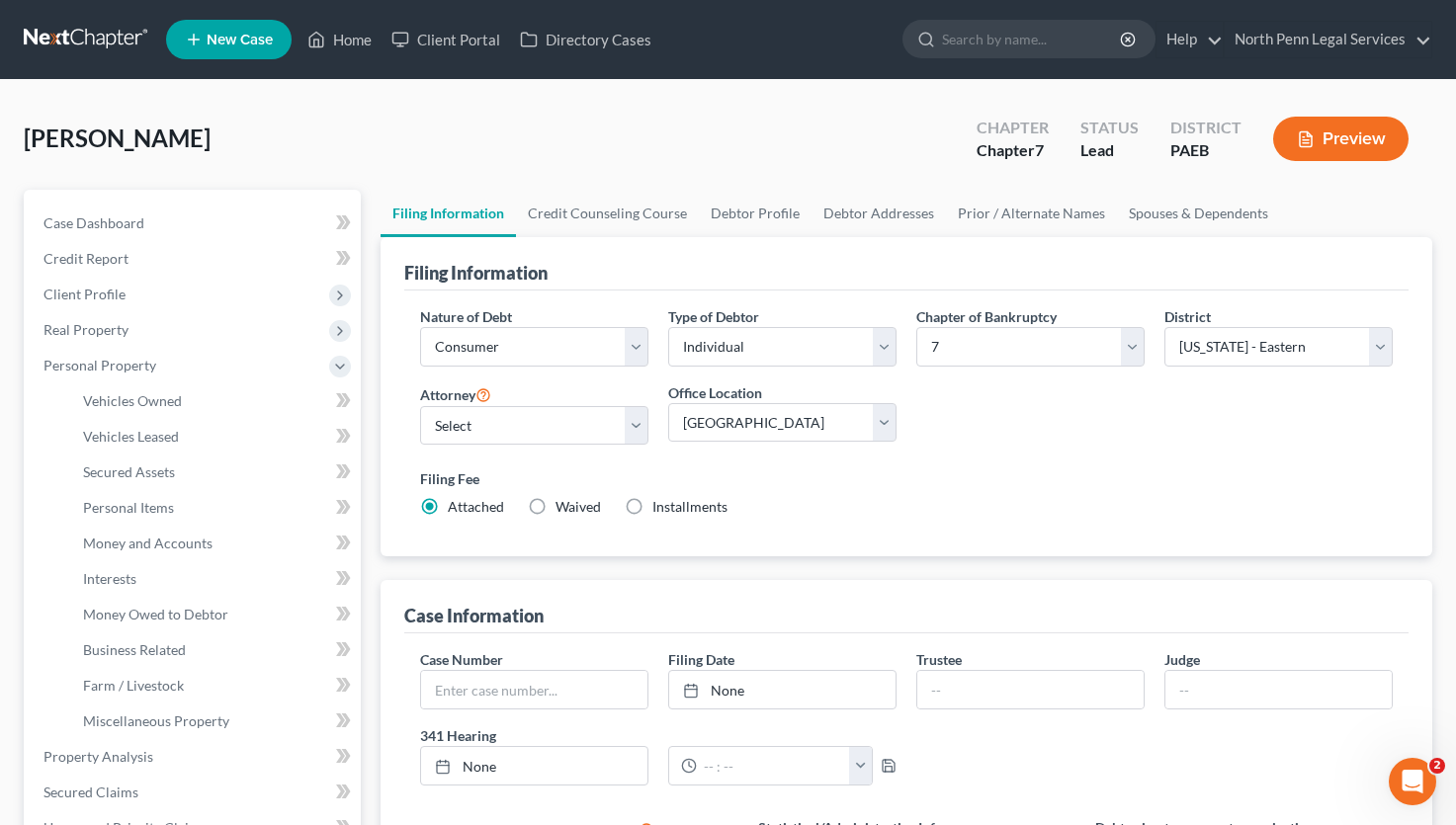
scroll to position [297, 0]
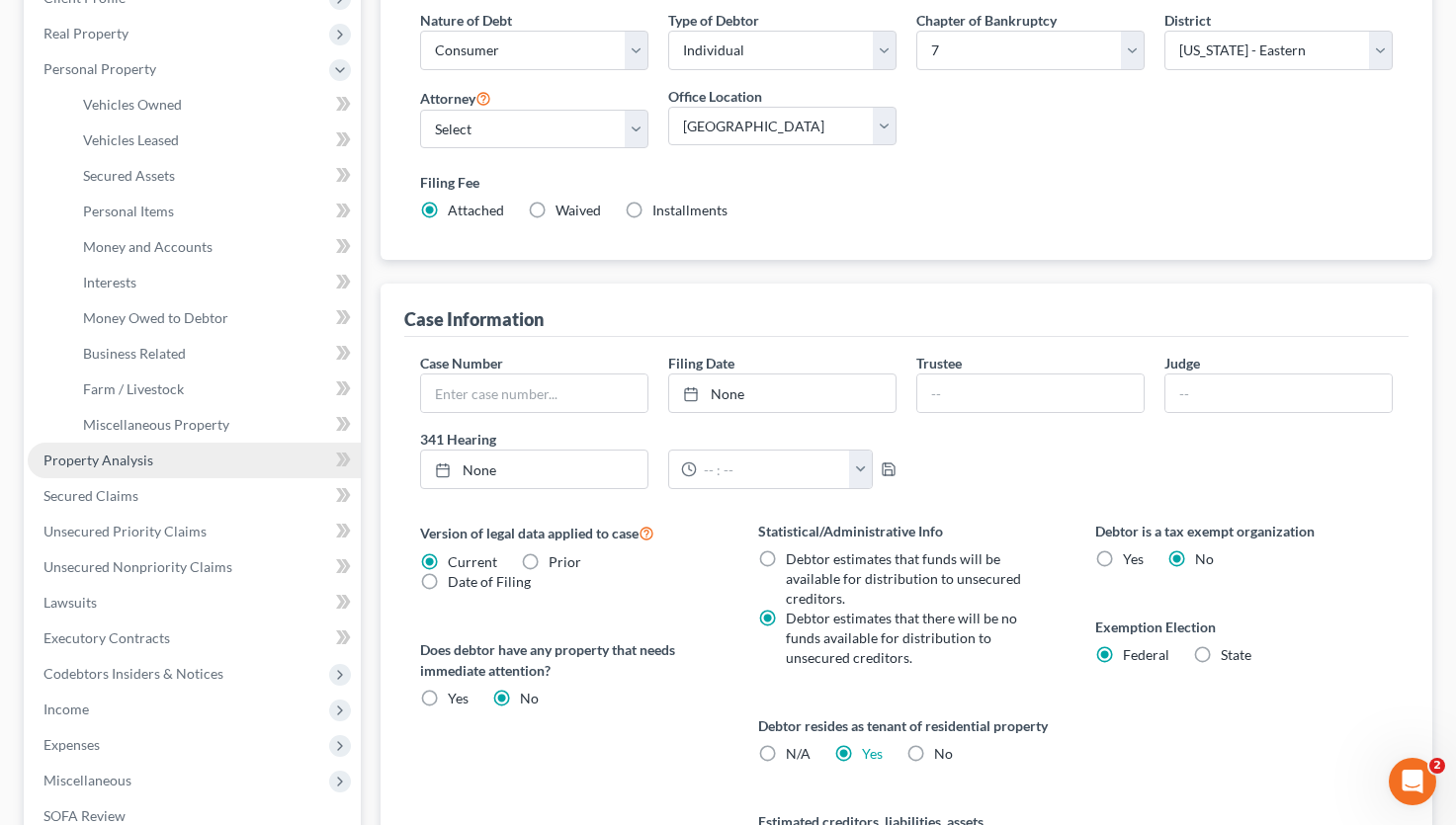
click at [98, 458] on span "Property Analysis" at bounding box center [99, 460] width 109 height 17
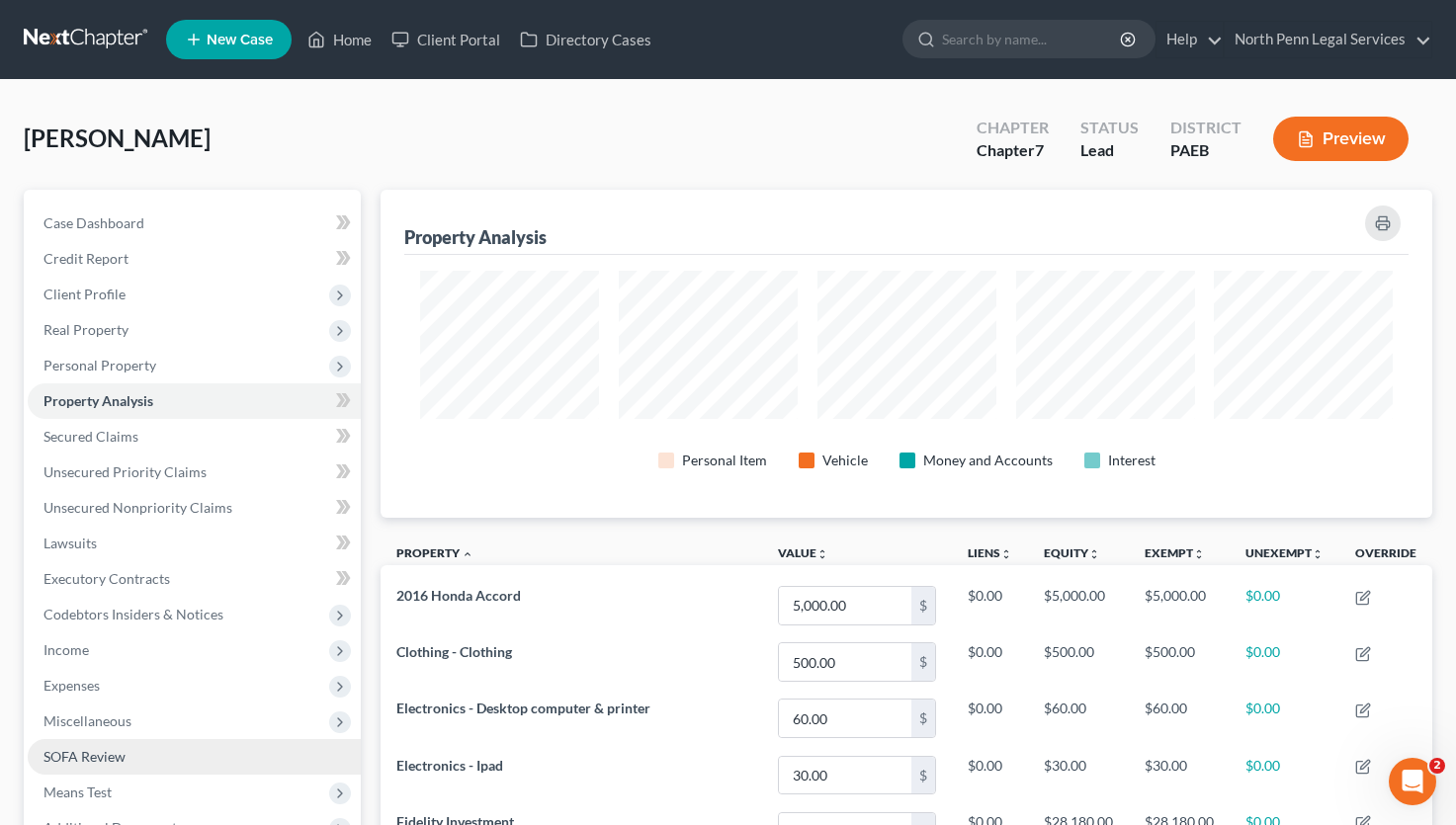
scroll to position [198, 0]
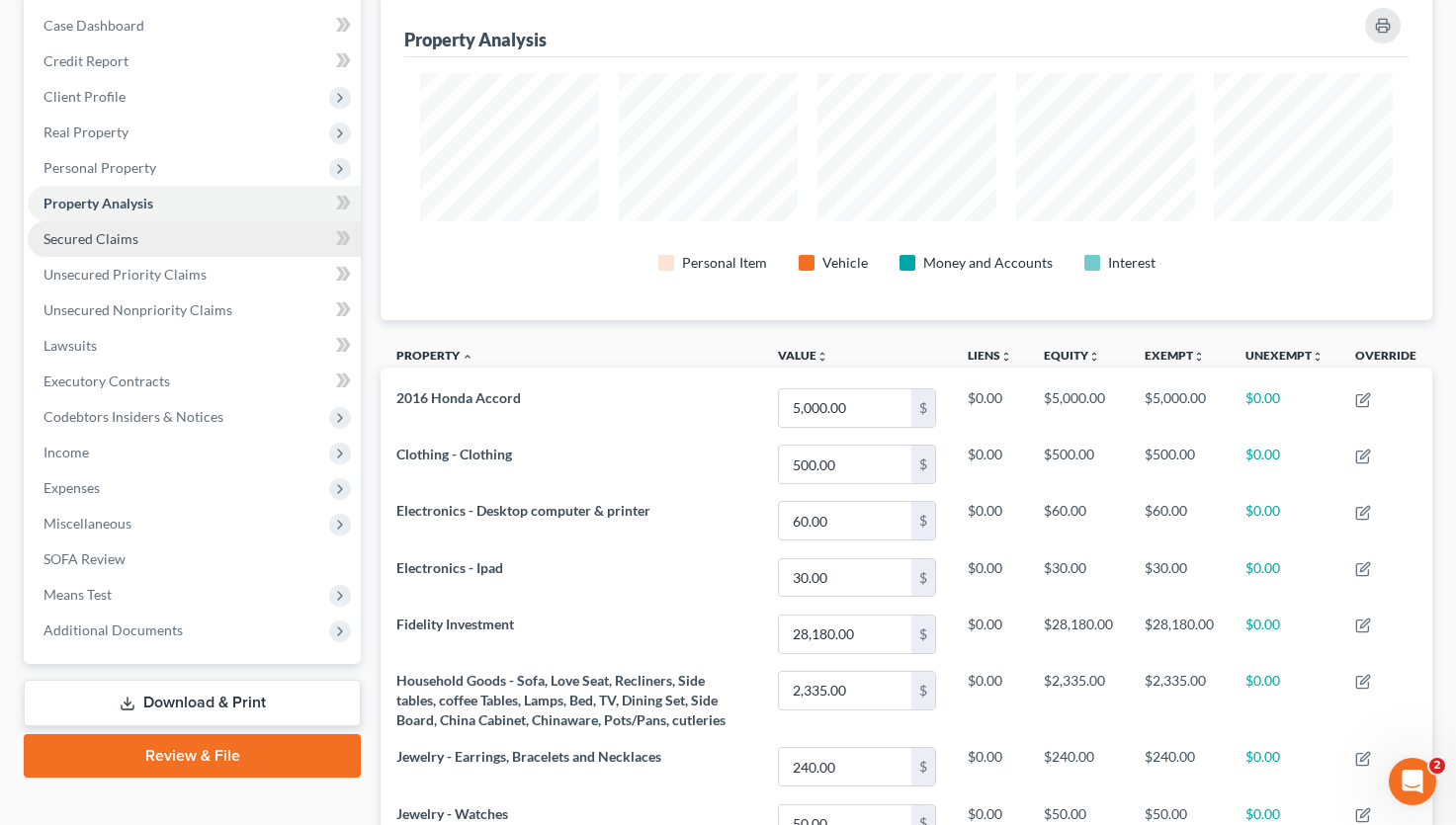
click at [90, 237] on span "Secured Claims" at bounding box center [91, 238] width 95 height 17
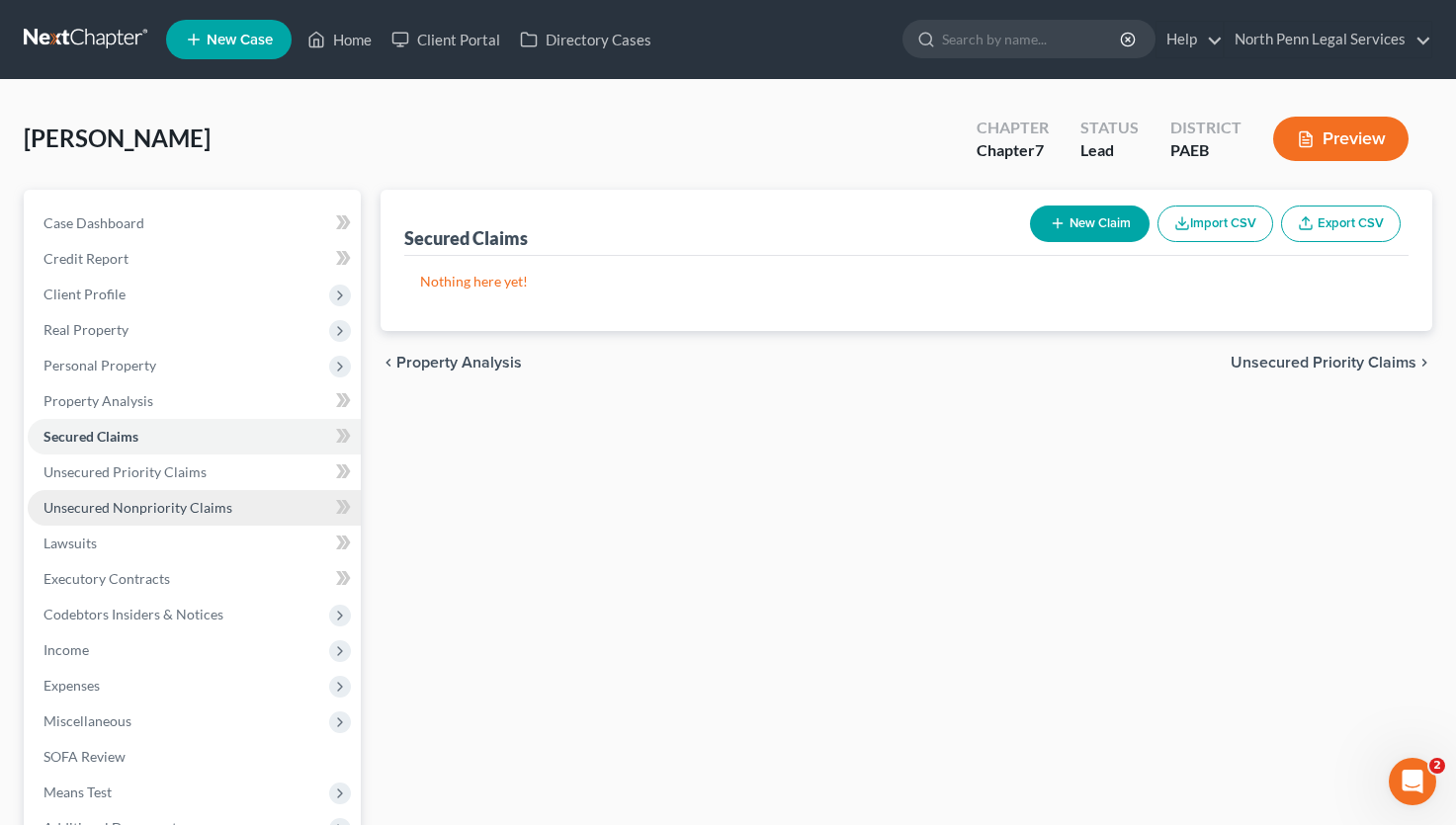
click at [110, 503] on span "Unsecured Nonpriority Claims" at bounding box center [138, 507] width 189 height 17
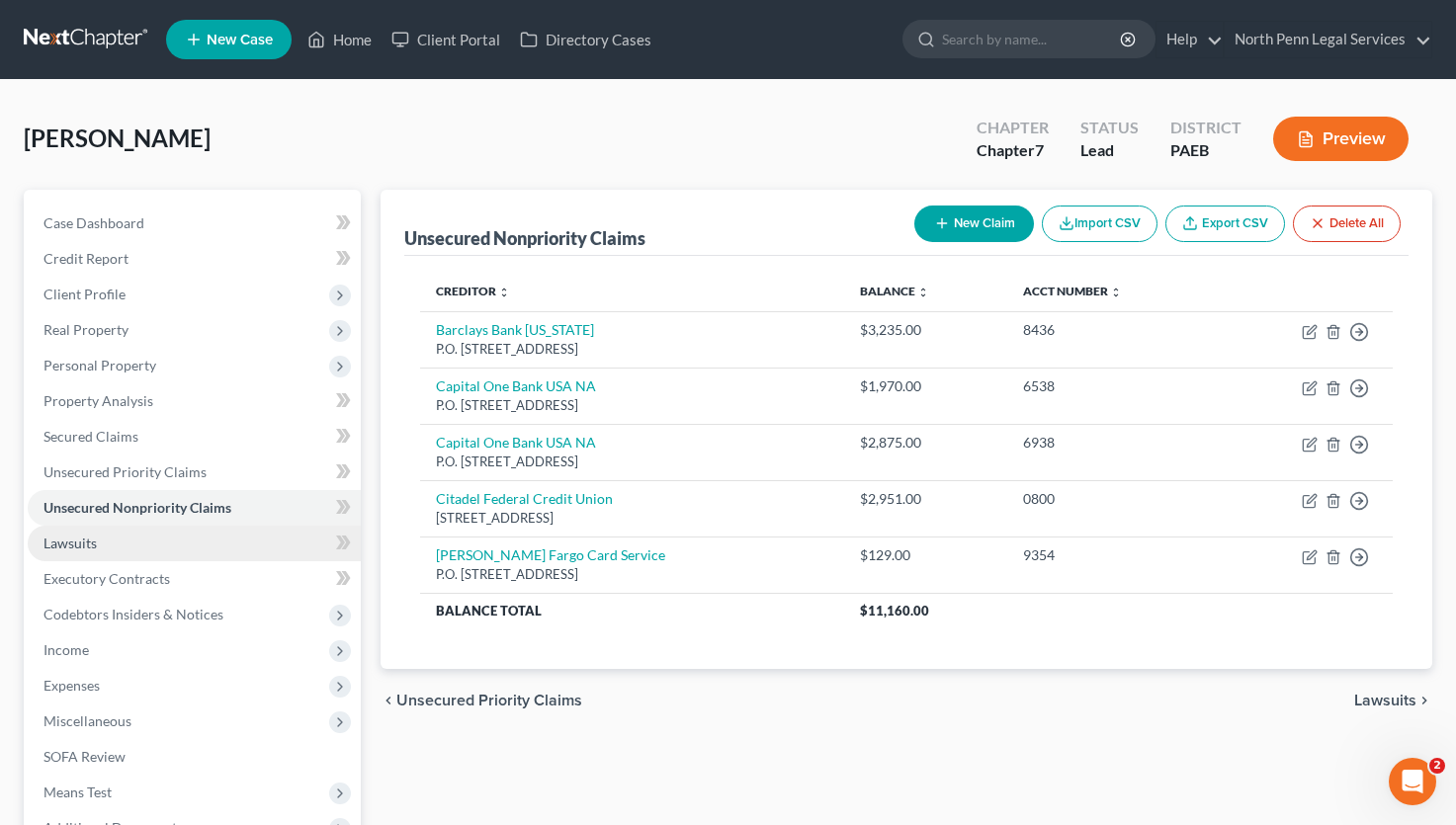
click at [88, 539] on span "Lawsuits" at bounding box center [71, 542] width 54 height 17
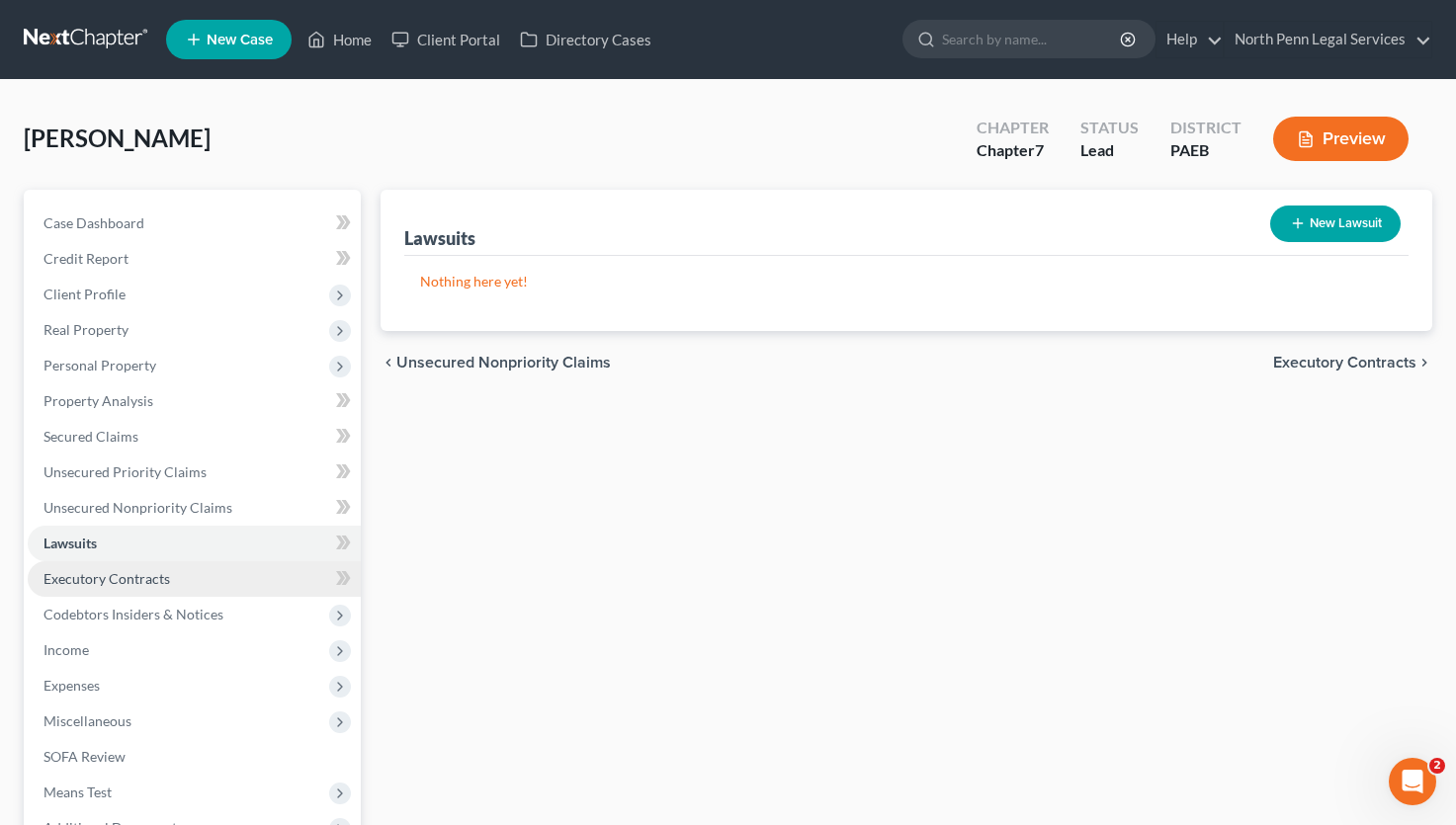
click at [101, 577] on span "Executory Contracts" at bounding box center [106, 578] width 126 height 17
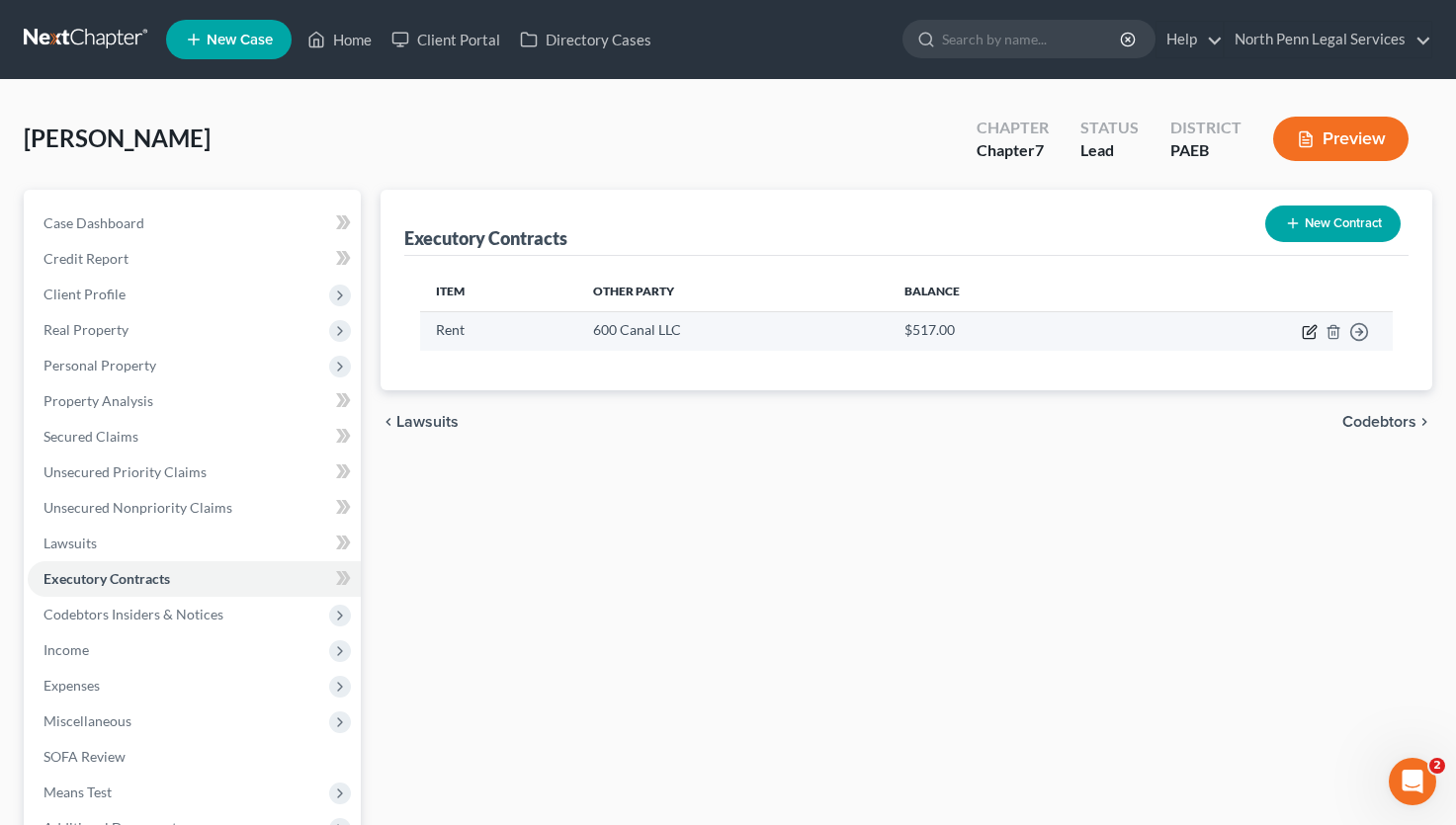
click at [1311, 330] on icon "button" at bounding box center [1310, 332] width 16 height 16
select select "3"
select select "39"
select select "0"
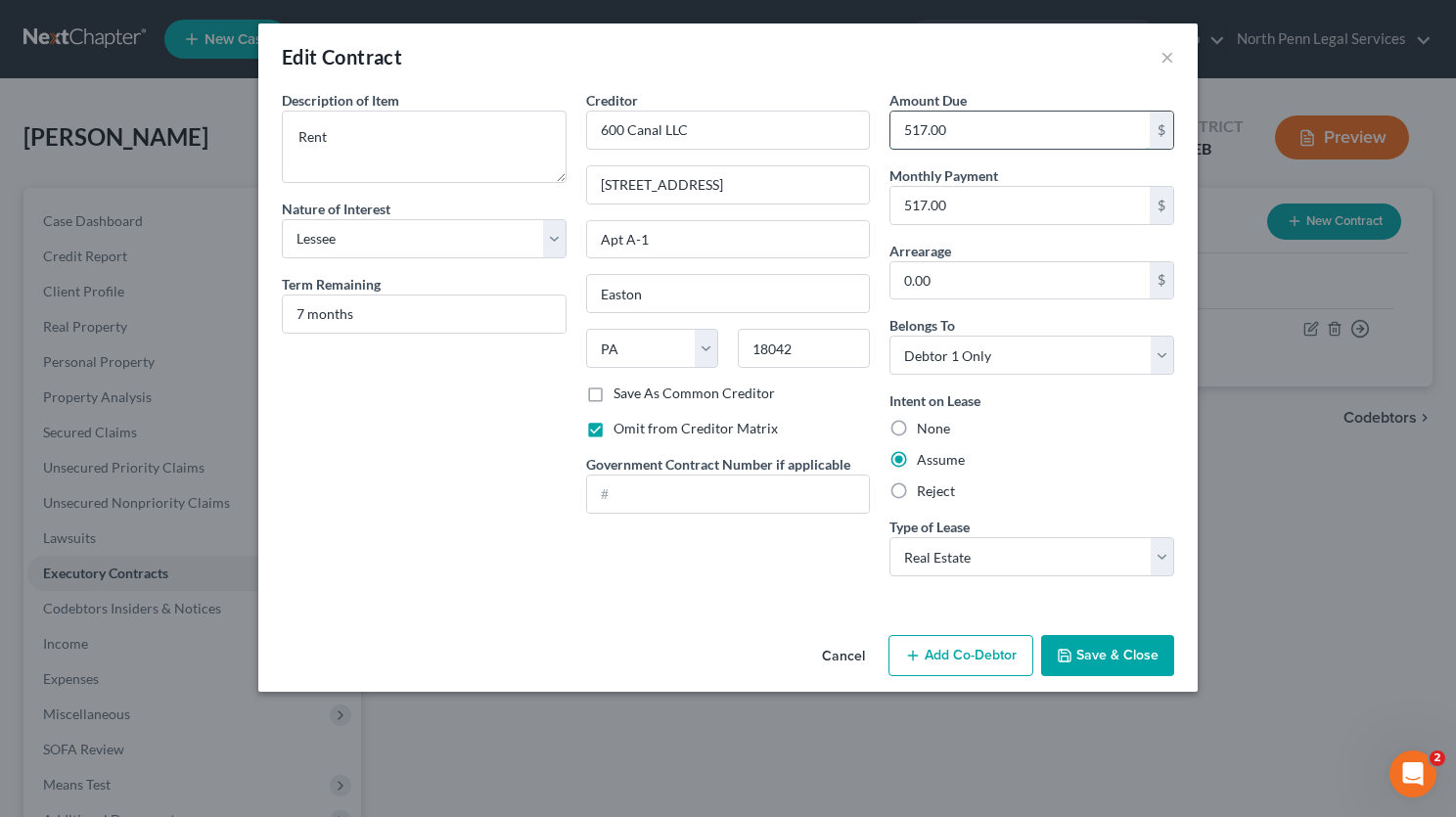
click at [980, 131] on input "517.00" at bounding box center [1020, 130] width 259 height 37
drag, startPoint x: 980, startPoint y: 131, endPoint x: 744, endPoint y: 119, distance: 236.3
click at [766, 132] on div "Description of non-residential real property * Description of Item * Rent Natur…" at bounding box center [728, 340] width 912 height 502
type input "3,102.00"
click at [688, 583] on div "Creditor * 600 Canal LLC [GEOGRAPHIC_DATA] A-1 [GEOGRAPHIC_DATA] [US_STATE][GEO…" at bounding box center [728, 340] width 305 height 502
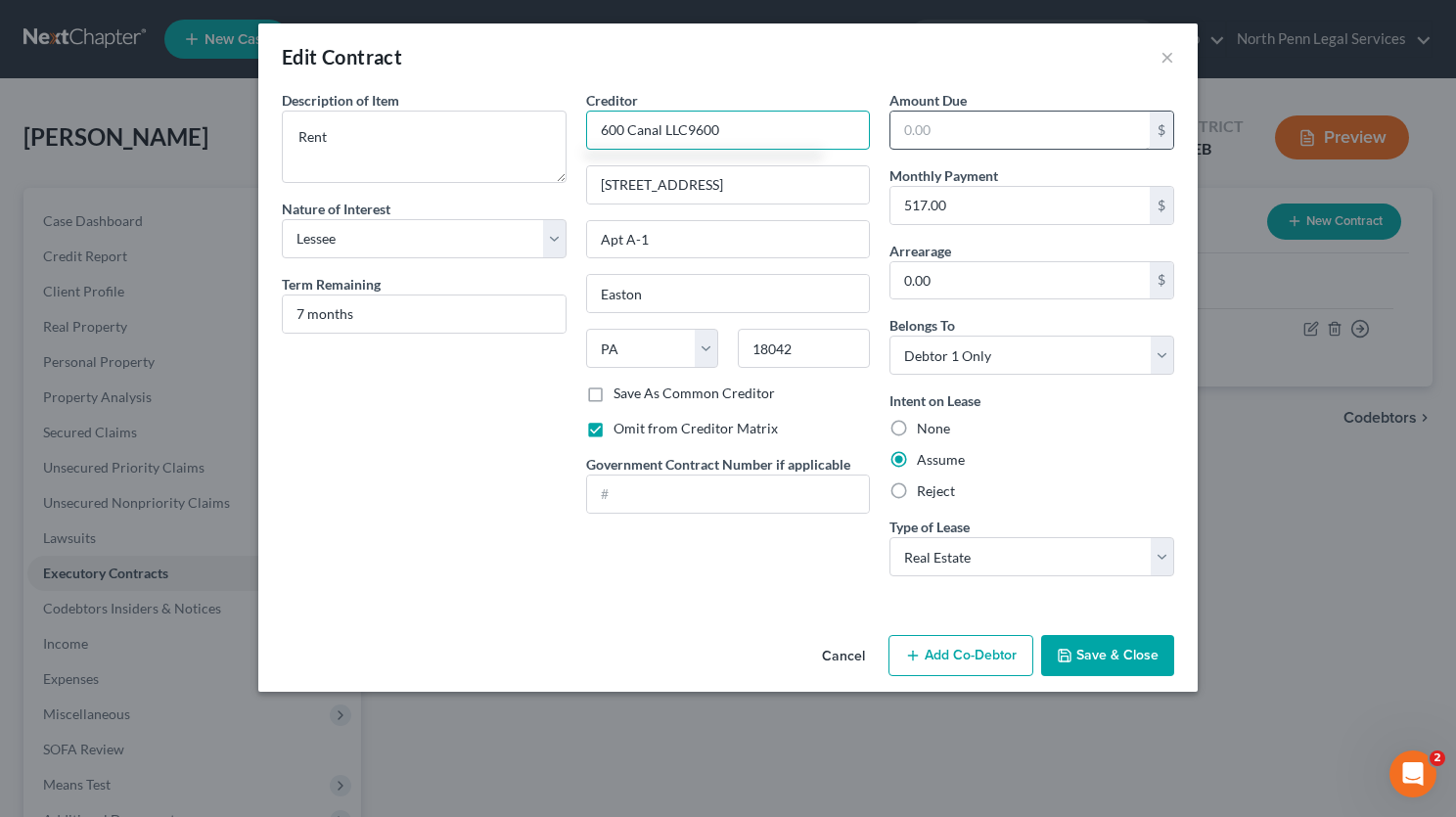
type input "600 Canal LLC9600"
click at [936, 128] on input "text" at bounding box center [1020, 130] width 259 height 37
type input "9,600.00"
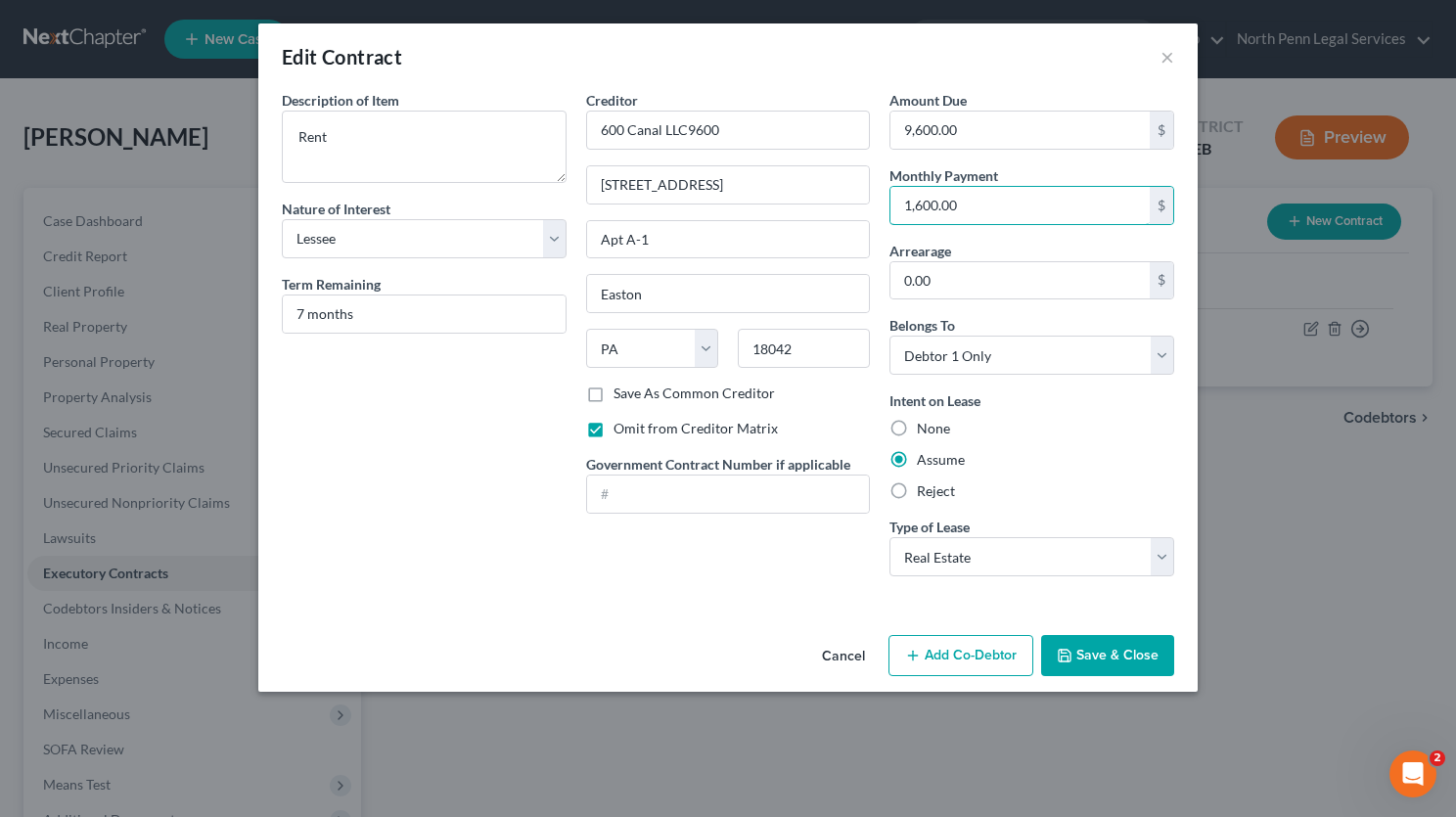
type input "1,600.00"
click at [741, 553] on div "Creditor * 600 Canal LLC9600 [GEOGRAPHIC_DATA] [US_STATE][GEOGRAPHIC_DATA] AZ C…" at bounding box center [728, 340] width 305 height 502
click at [1097, 655] on button "Save & Close" at bounding box center [1107, 655] width 133 height 41
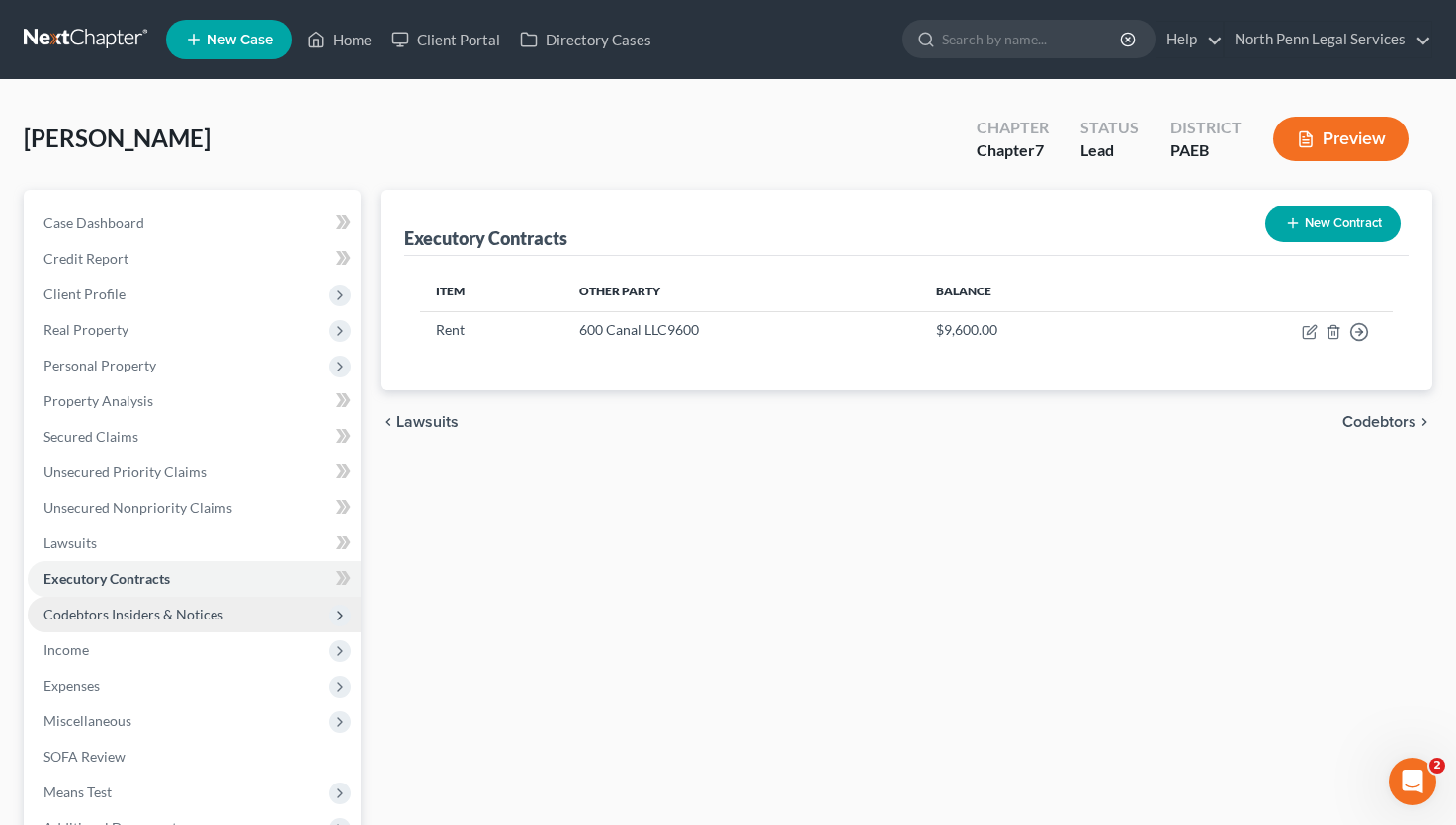
click at [124, 613] on span "Codebtors Insiders & Notices" at bounding box center [133, 614] width 180 height 17
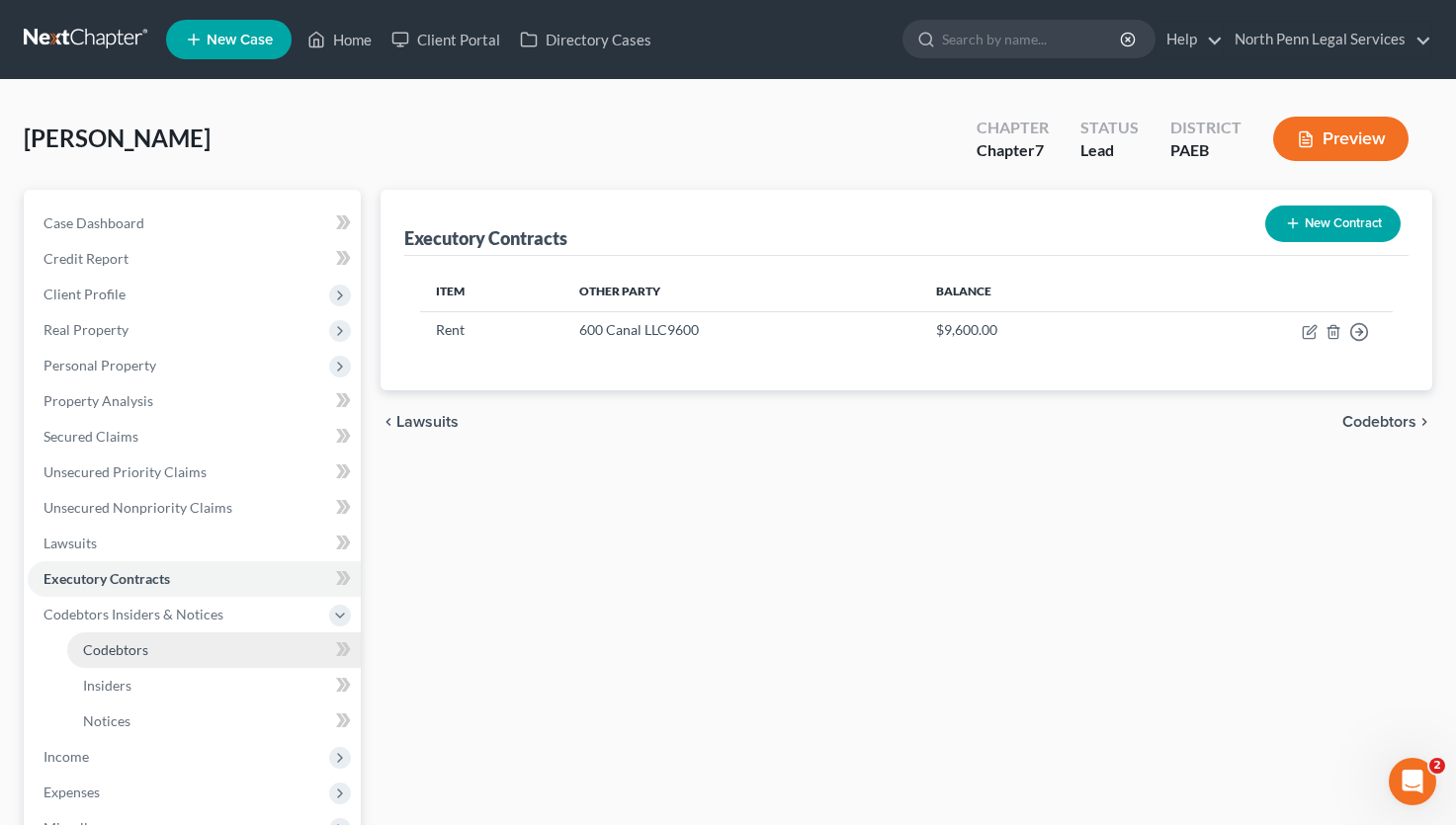
click at [139, 651] on span "Codebtors" at bounding box center [115, 649] width 66 height 17
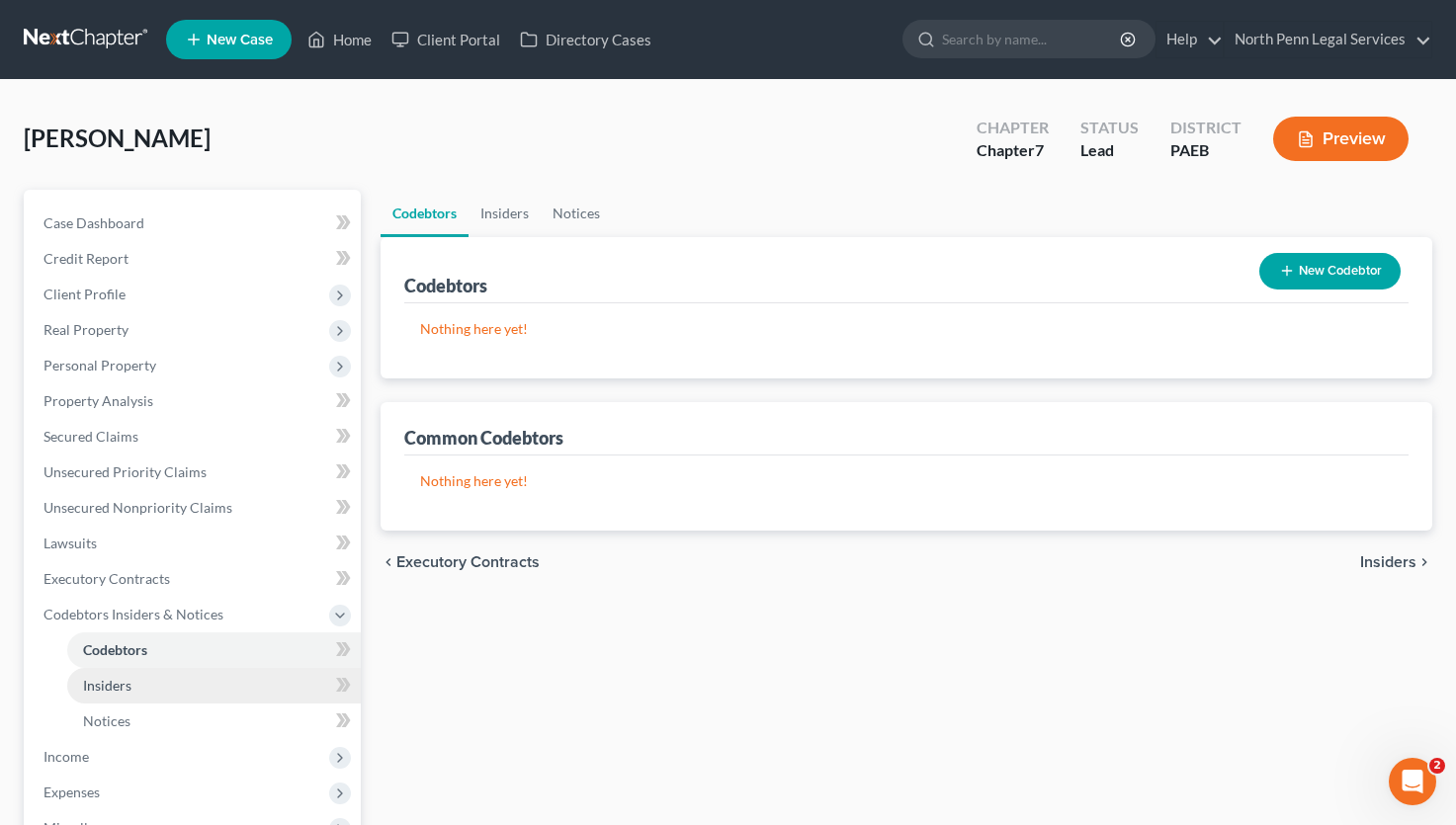
click at [124, 677] on span "Insiders" at bounding box center [106, 685] width 49 height 17
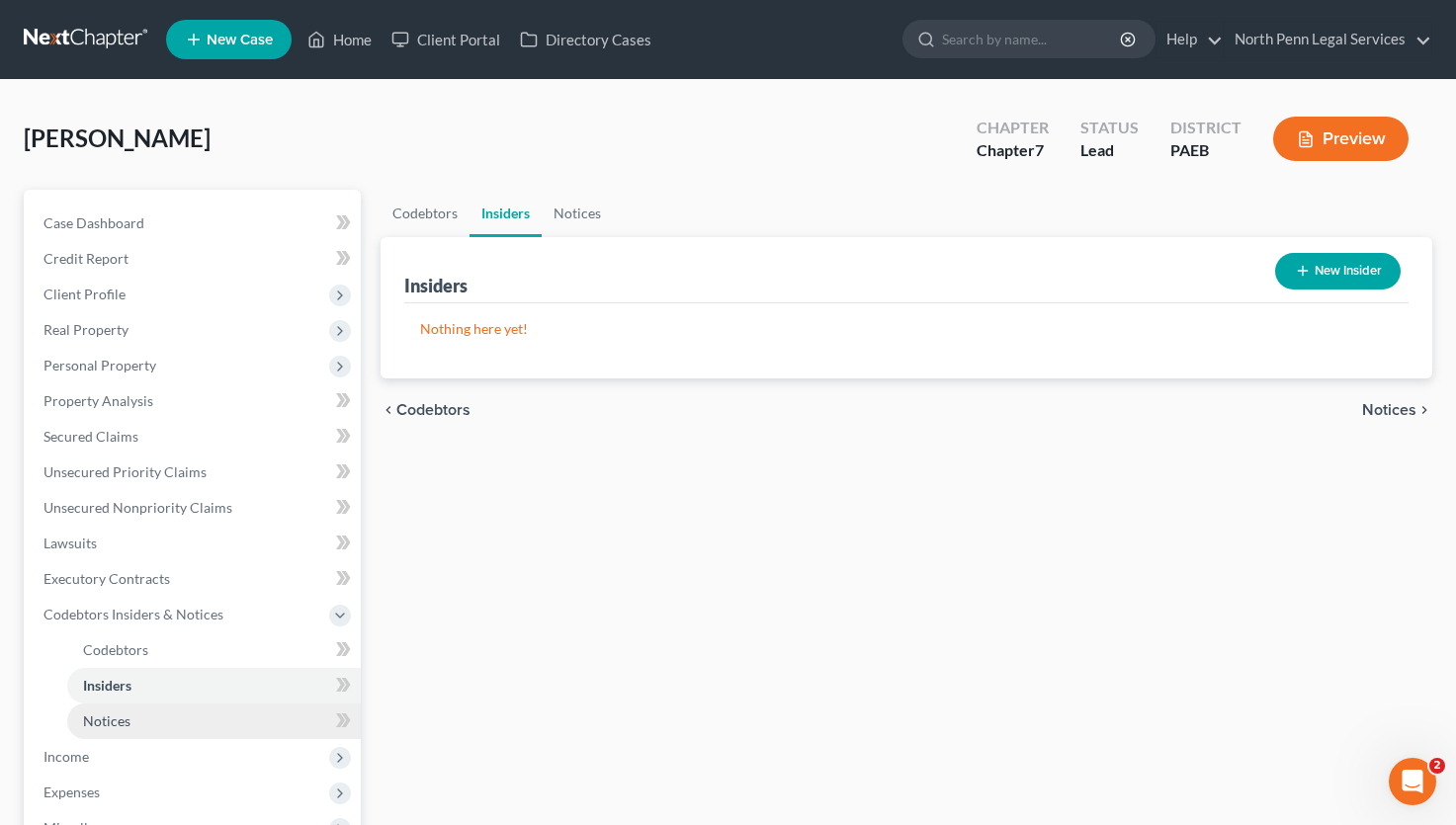
click at [119, 723] on span "Notices" at bounding box center [106, 721] width 48 height 17
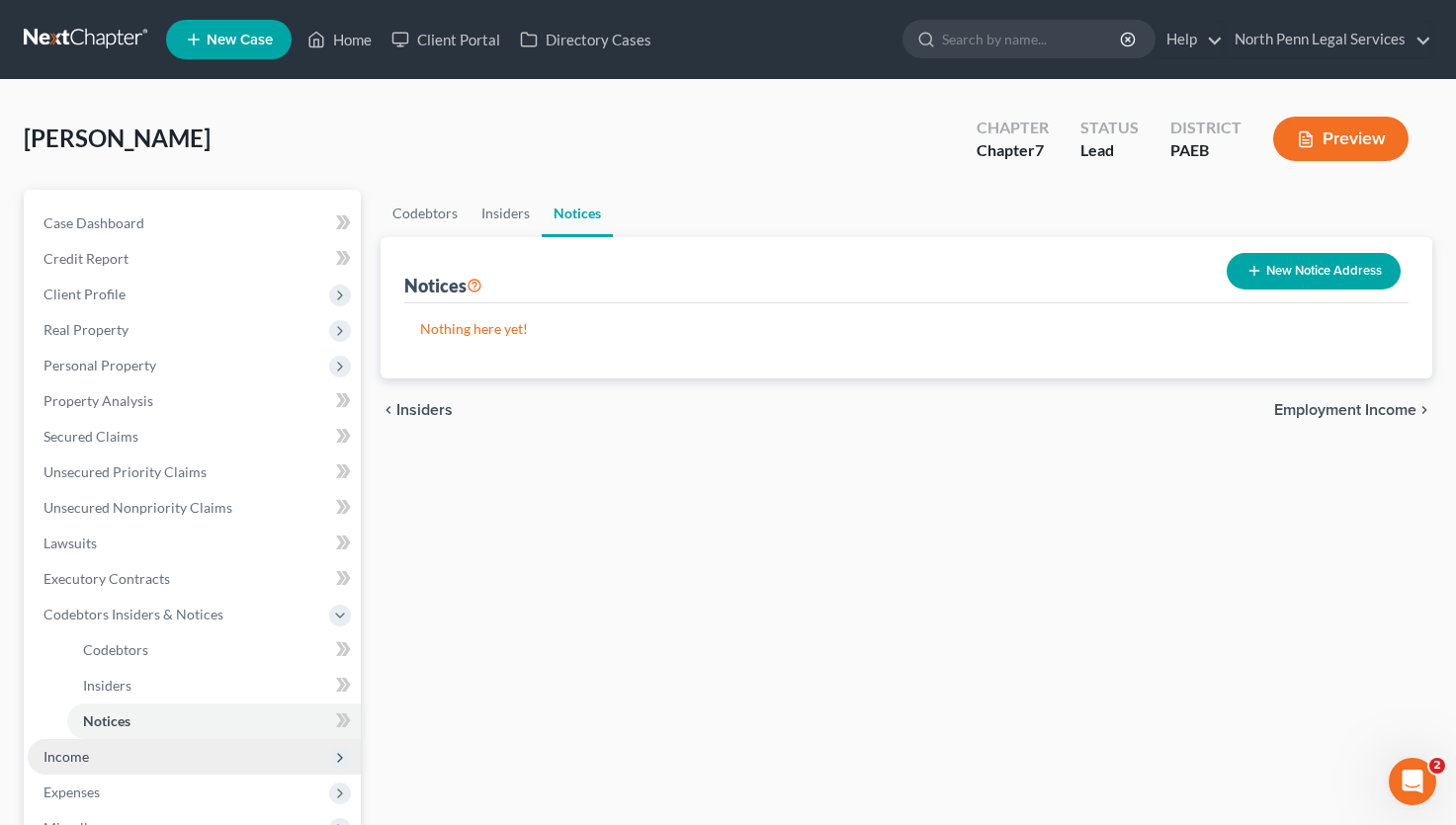
click at [73, 763] on span "Income" at bounding box center [67, 756] width 46 height 17
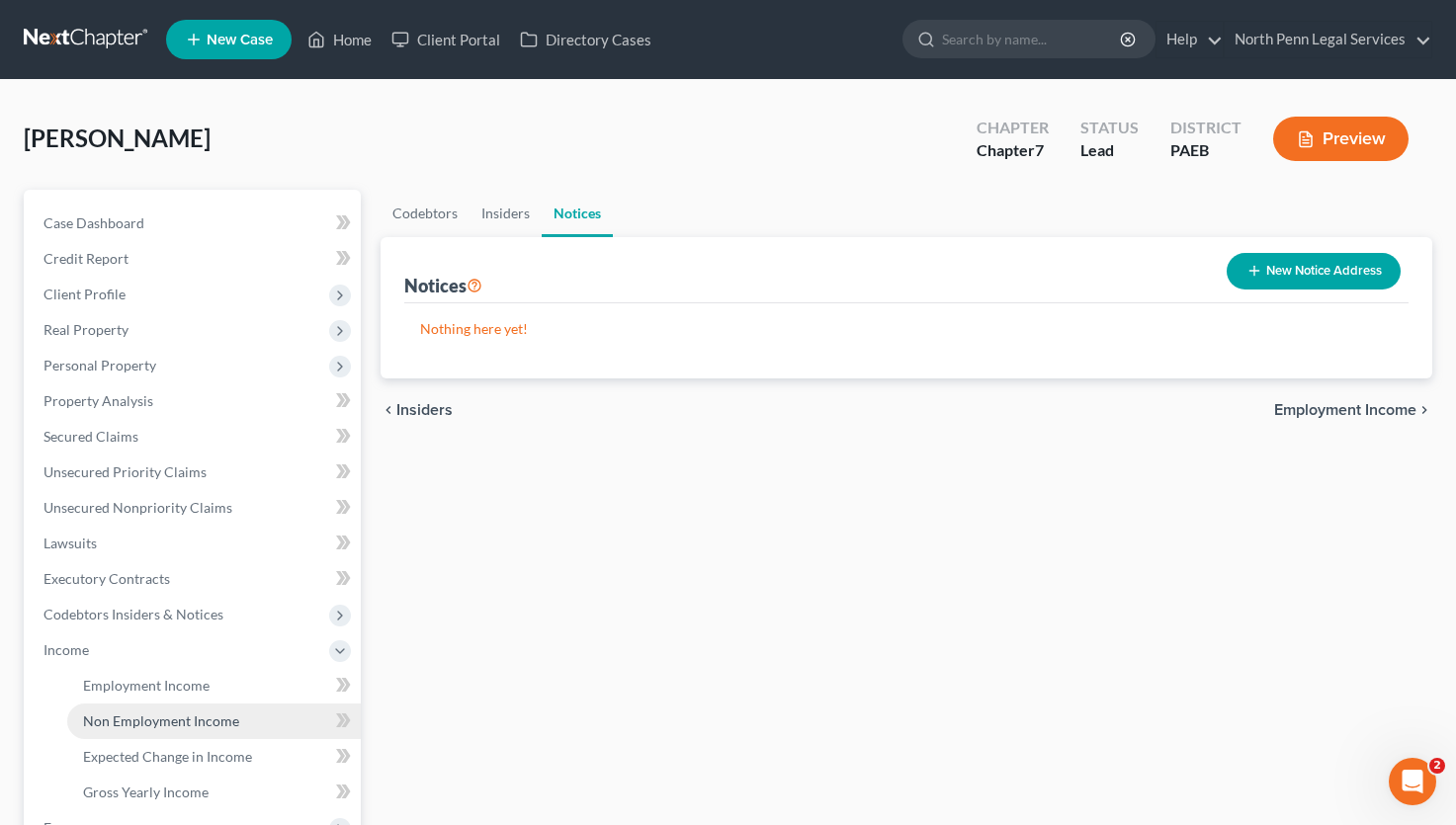
click at [125, 726] on span "Non Employment Income" at bounding box center [160, 721] width 156 height 17
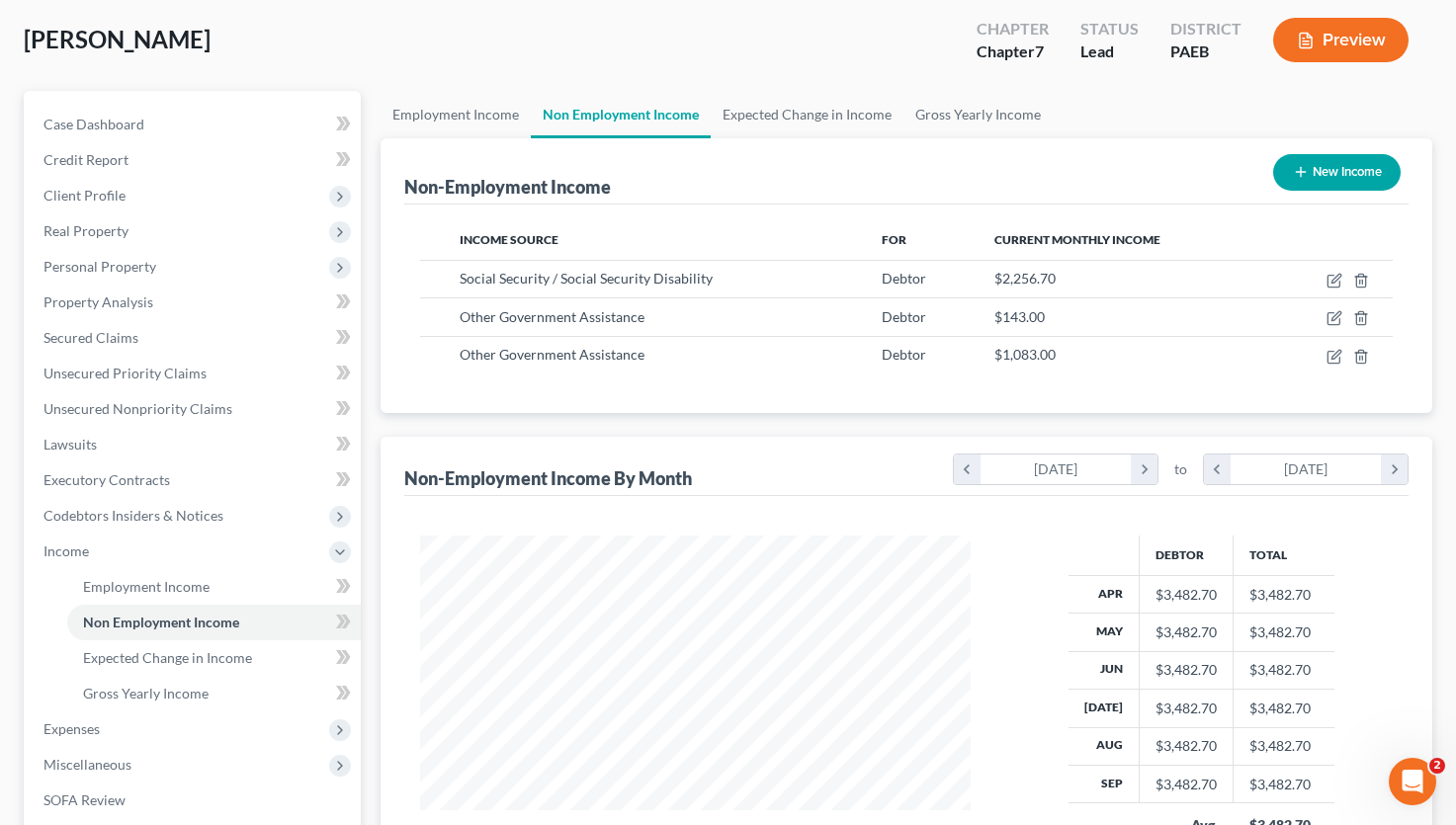
scroll to position [198, 0]
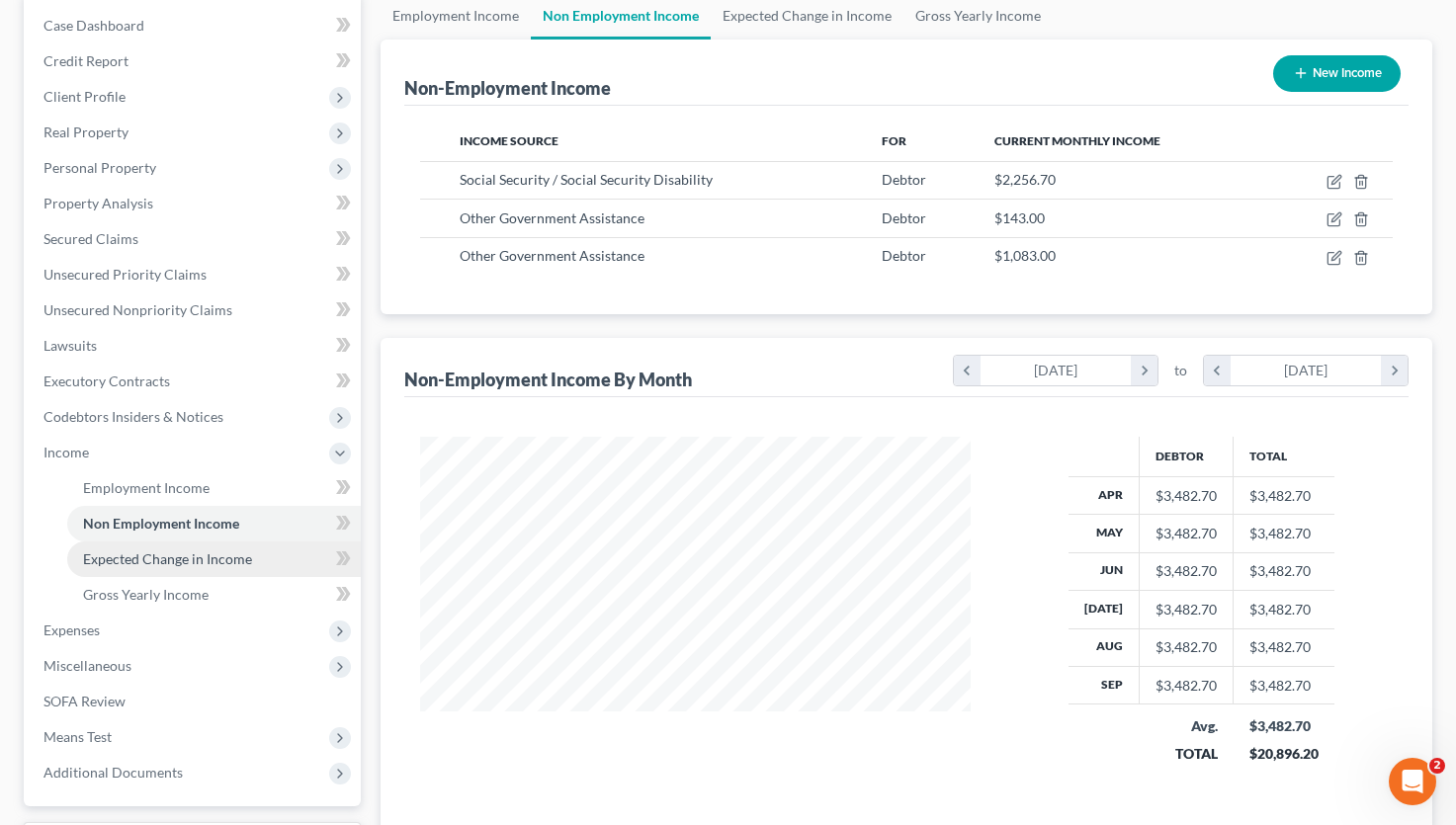
click at [207, 565] on span "Expected Change in Income" at bounding box center [167, 558] width 169 height 17
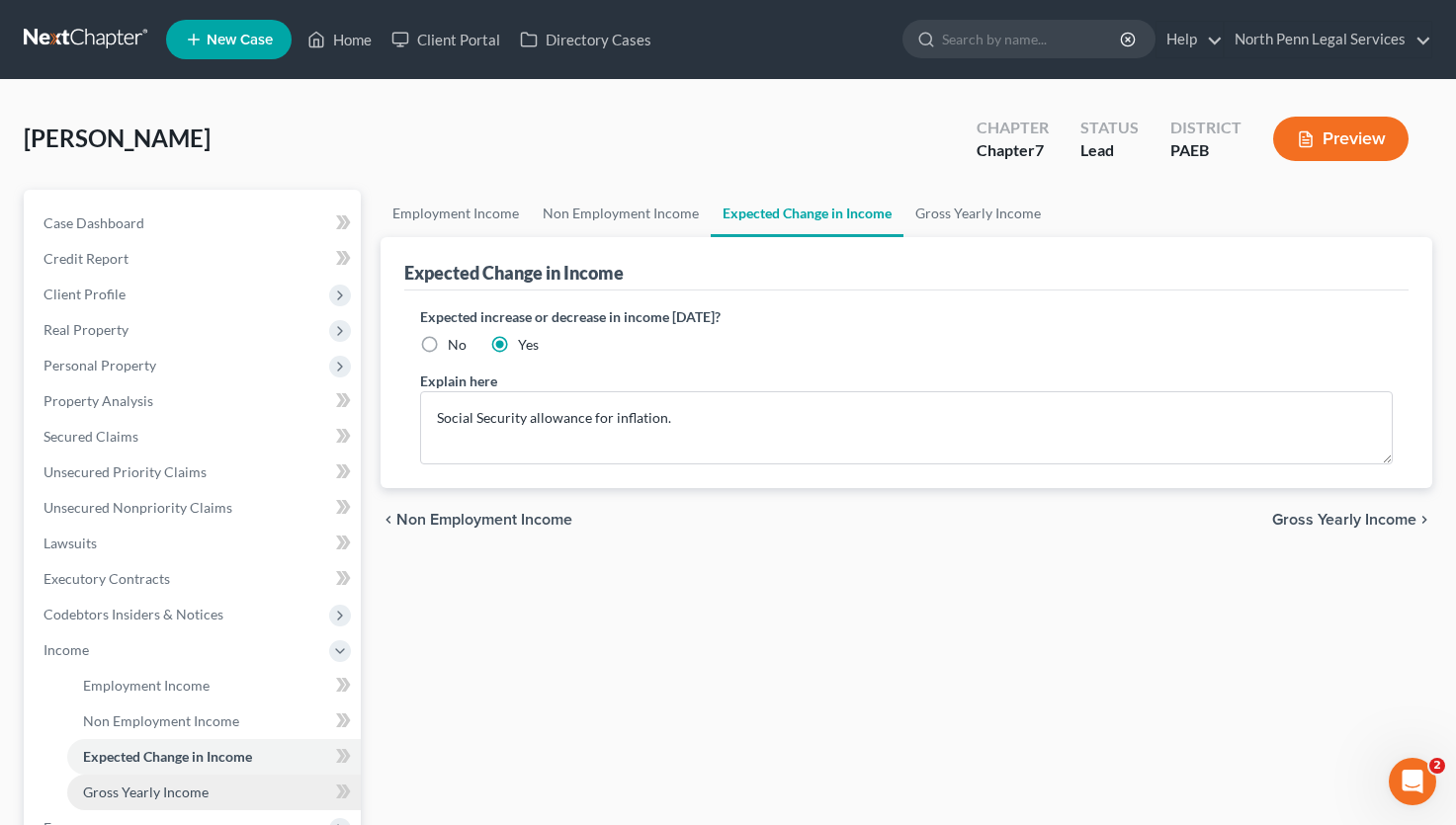
click at [141, 790] on span "Gross Yearly Income" at bounding box center [145, 791] width 125 height 17
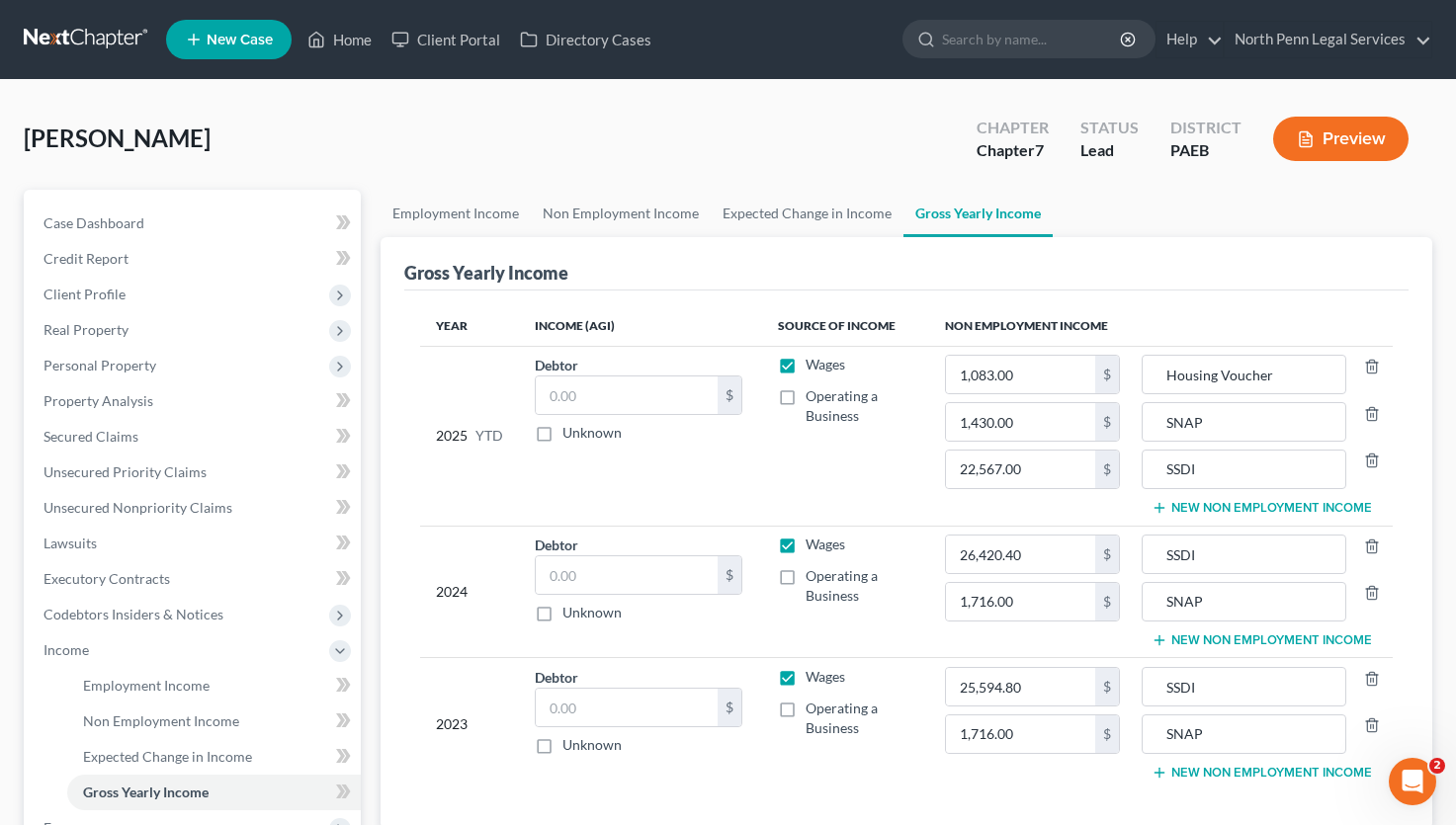
scroll to position [297, 0]
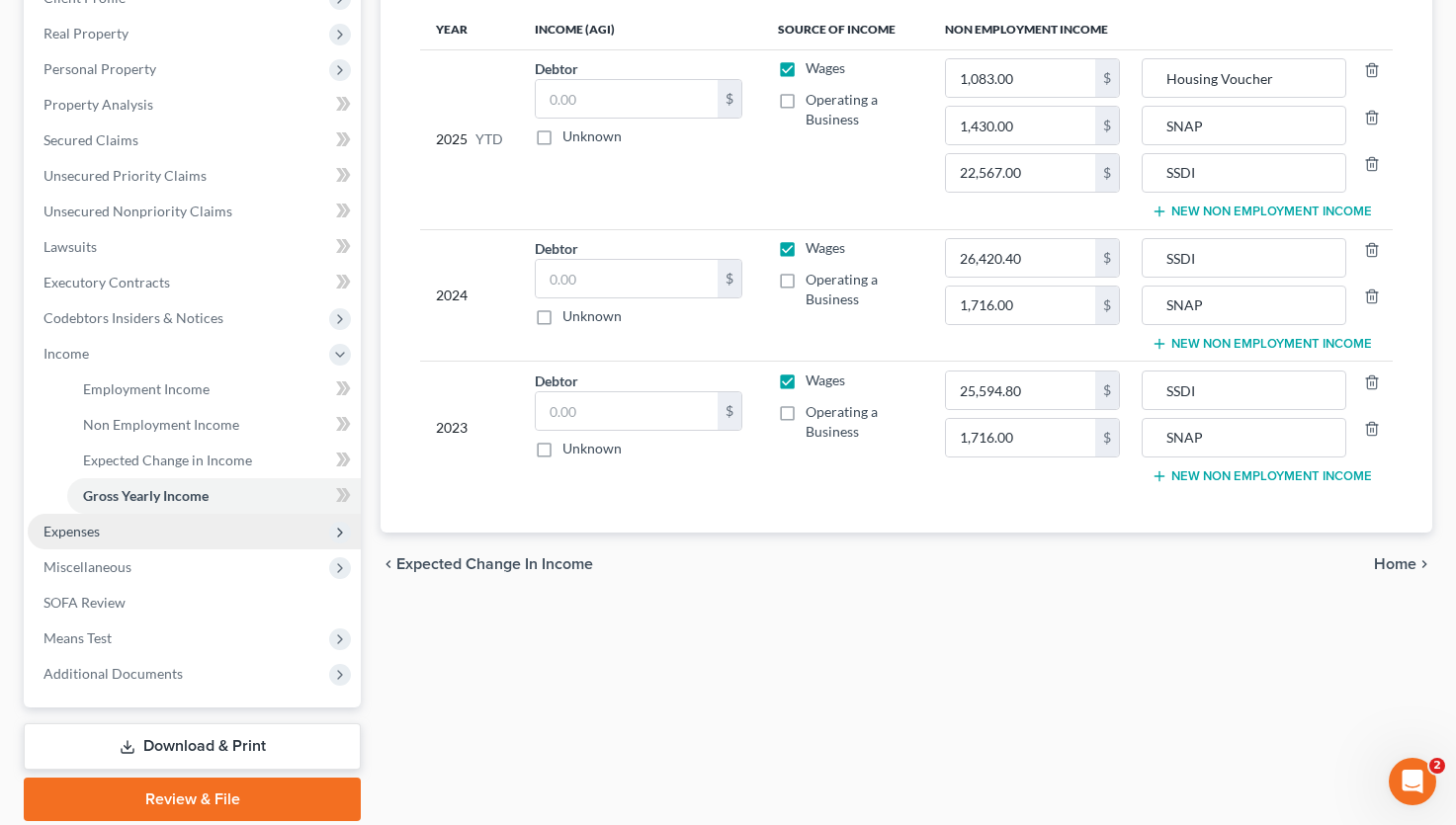
click at [101, 538] on span "Expenses" at bounding box center [194, 531] width 333 height 36
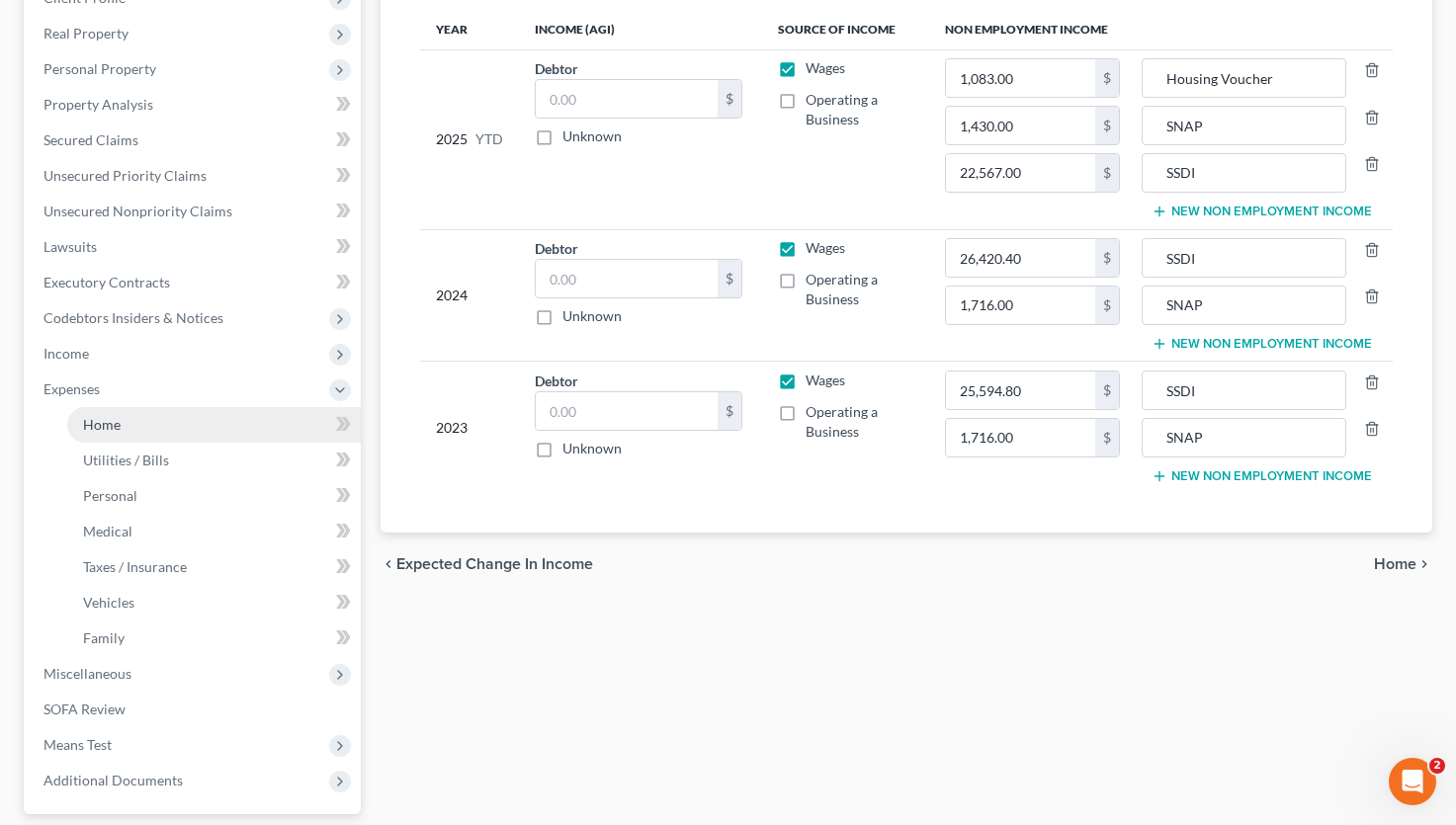
click at [147, 433] on link "Home" at bounding box center [214, 425] width 294 height 36
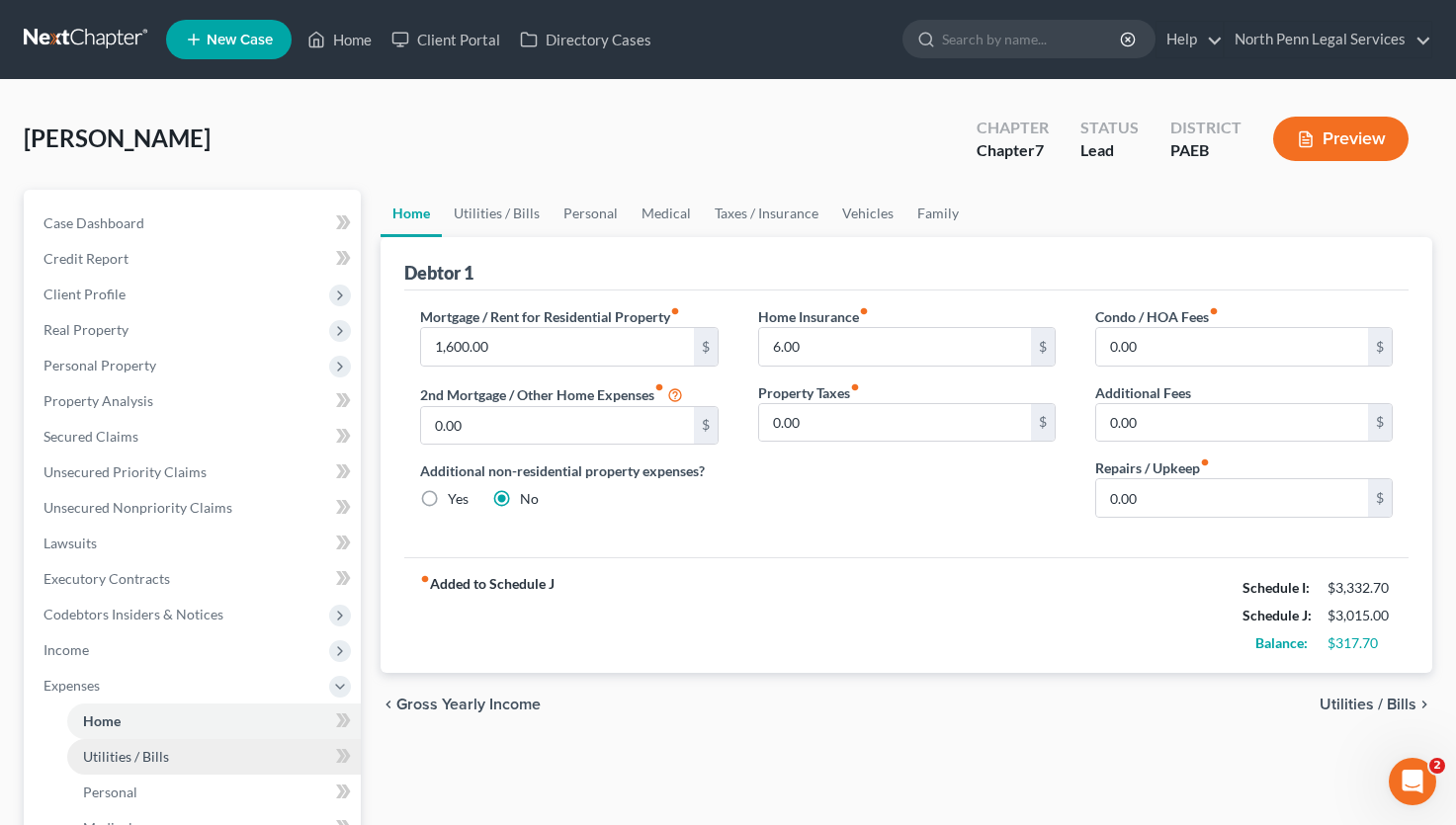
click at [147, 765] on link "Utilities / Bills" at bounding box center [214, 757] width 294 height 36
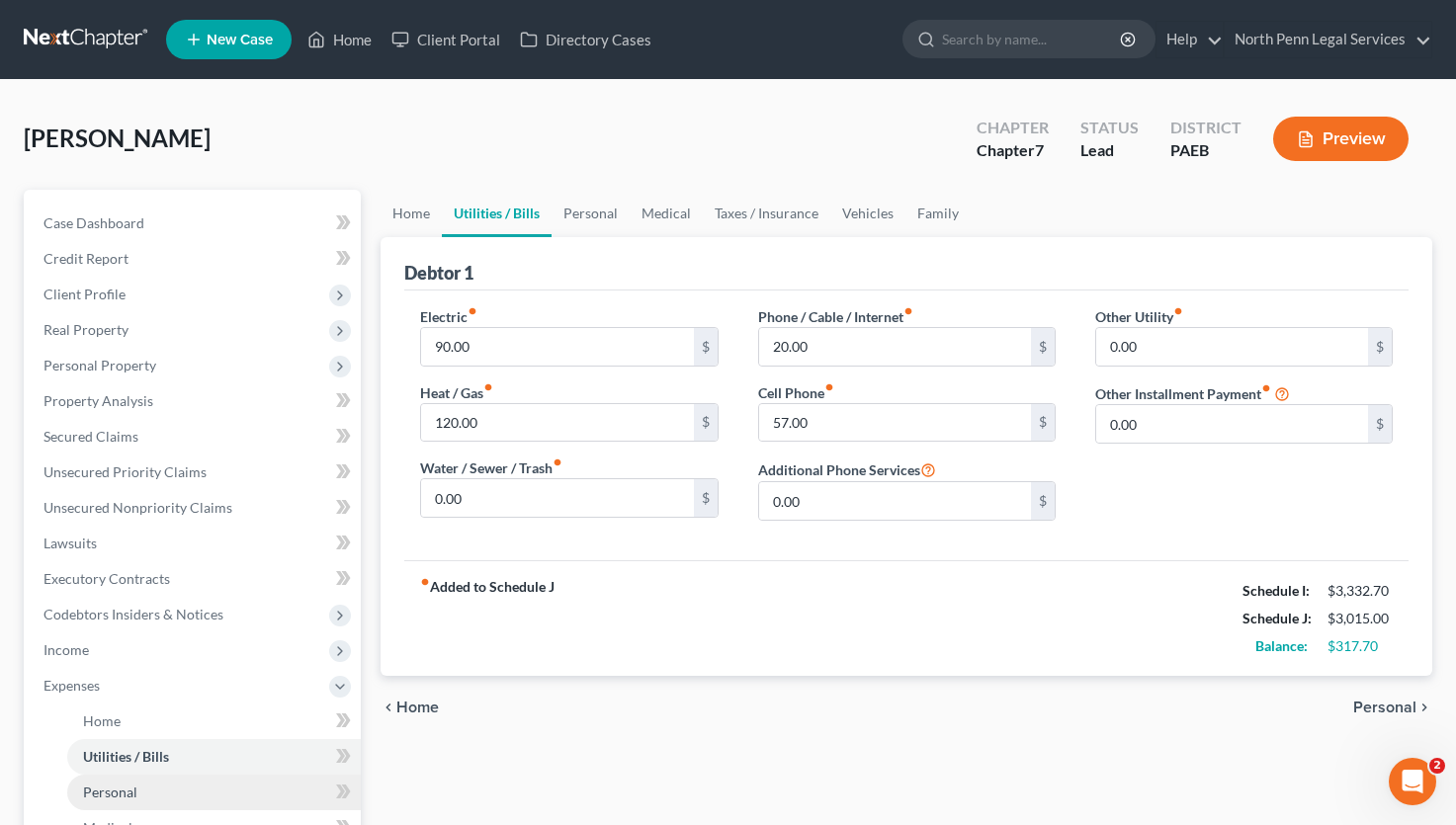
click at [129, 789] on span "Personal" at bounding box center [109, 791] width 55 height 17
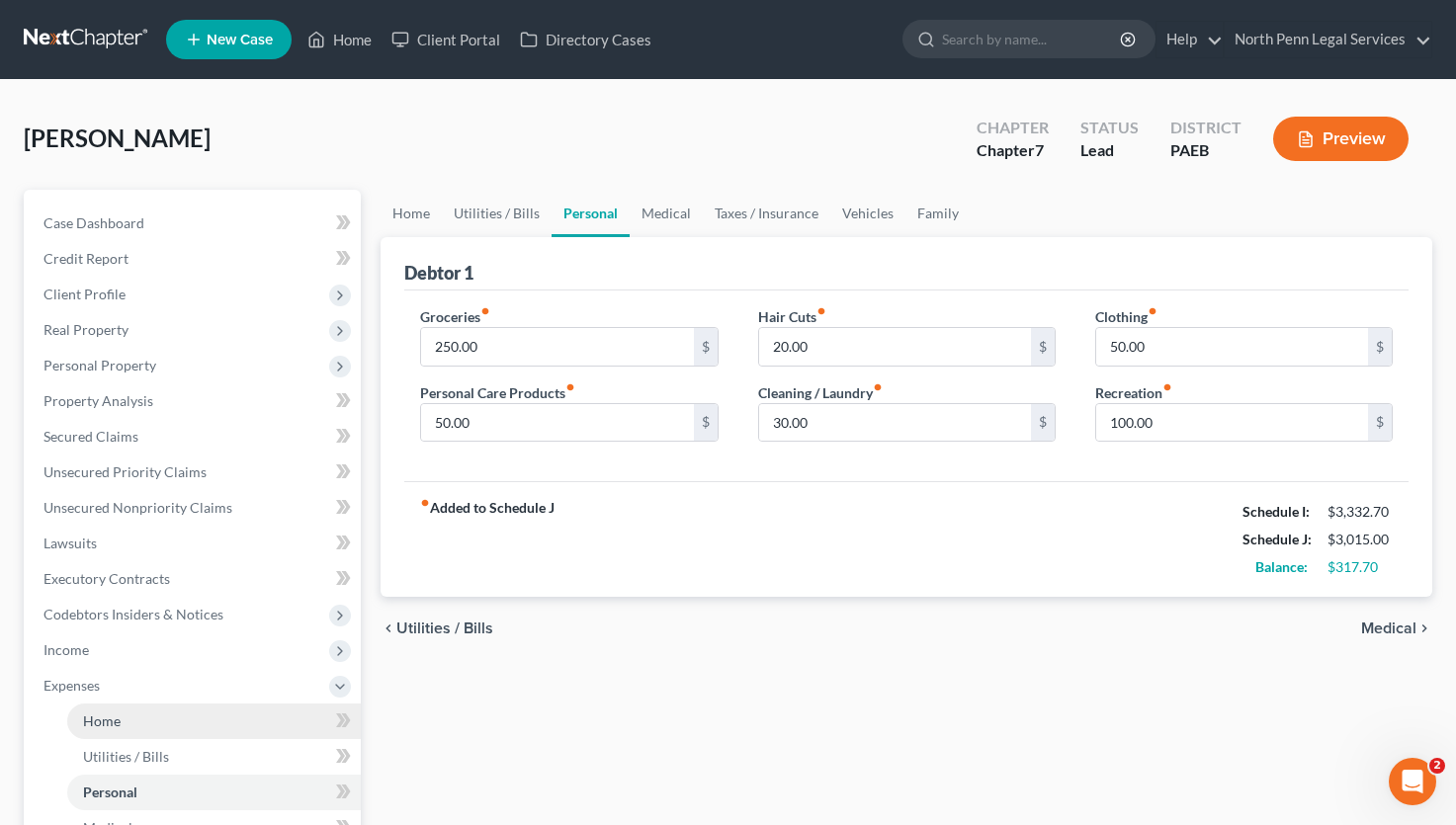
click at [142, 717] on link "Home" at bounding box center [214, 722] width 294 height 36
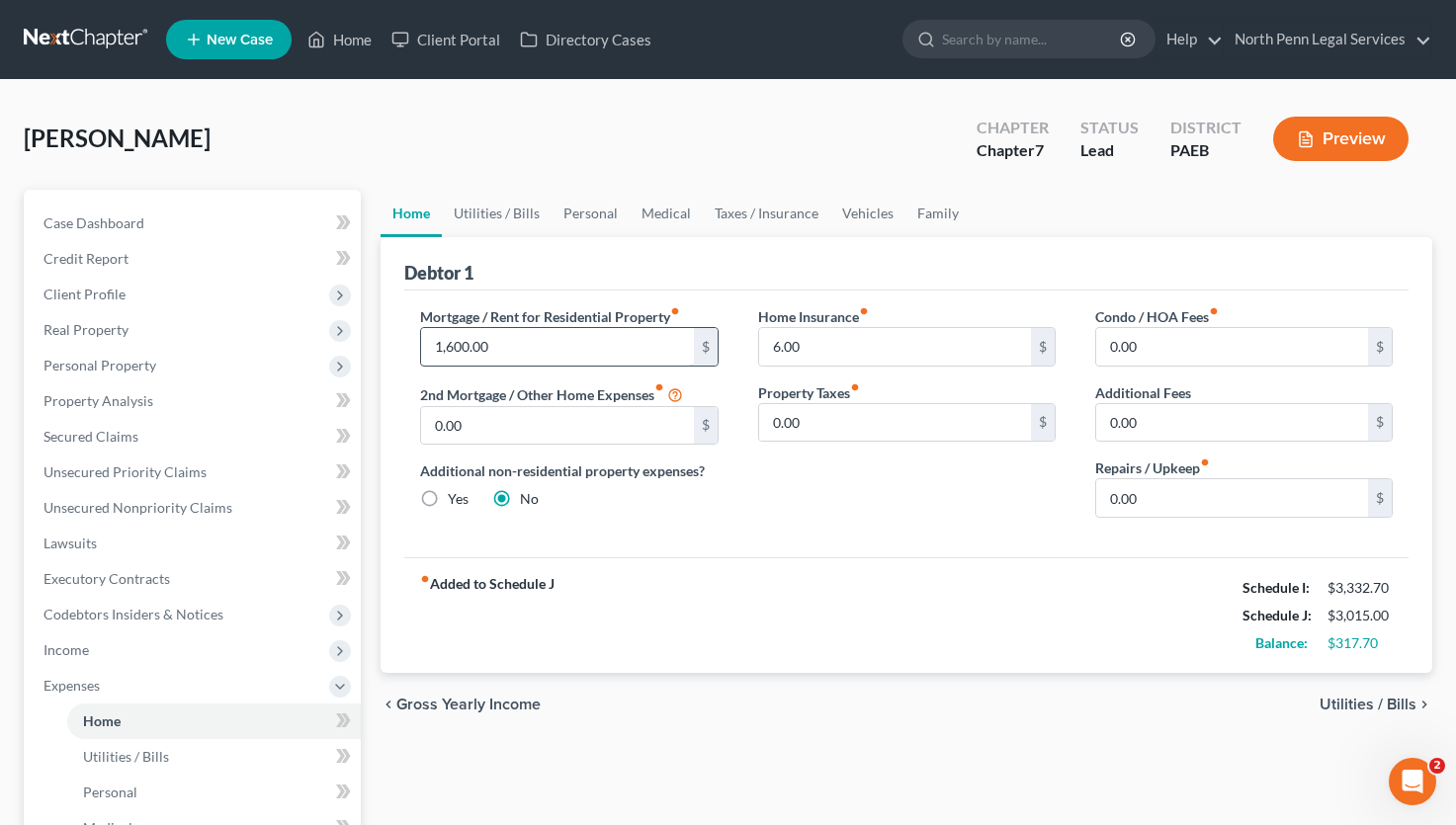
click at [519, 352] on input "1,600.00" at bounding box center [556, 347] width 272 height 38
type input "517.00"
click at [630, 552] on div "Mortgage / Rent for Residential Property fiber_manual_record 517.00 $ 2nd Mortg…" at bounding box center [906, 424] width 1004 height 267
click at [522, 212] on link "Utilities / Bills" at bounding box center [497, 214] width 109 height 48
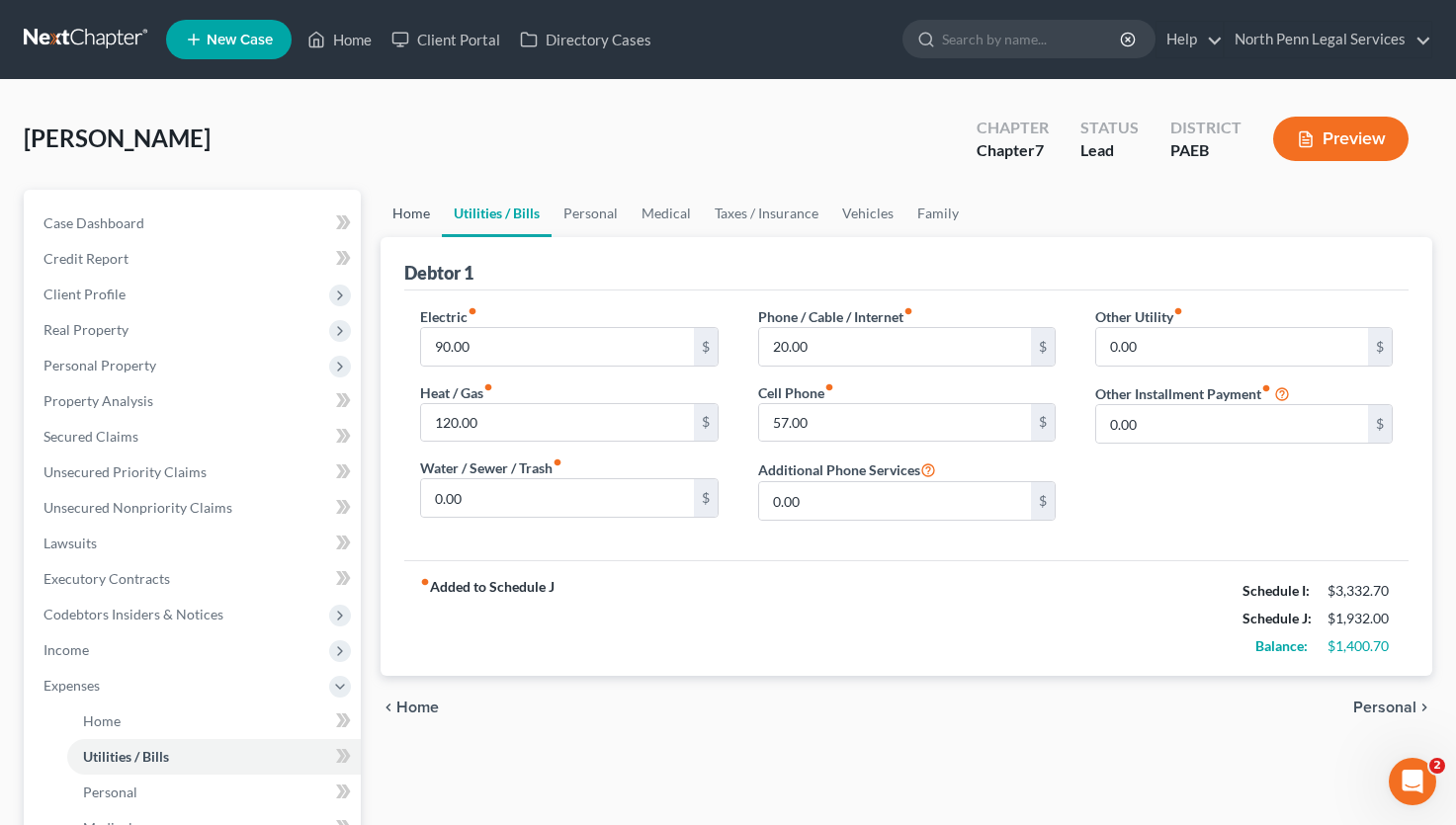
click at [419, 214] on link "Home" at bounding box center [411, 214] width 62 height 48
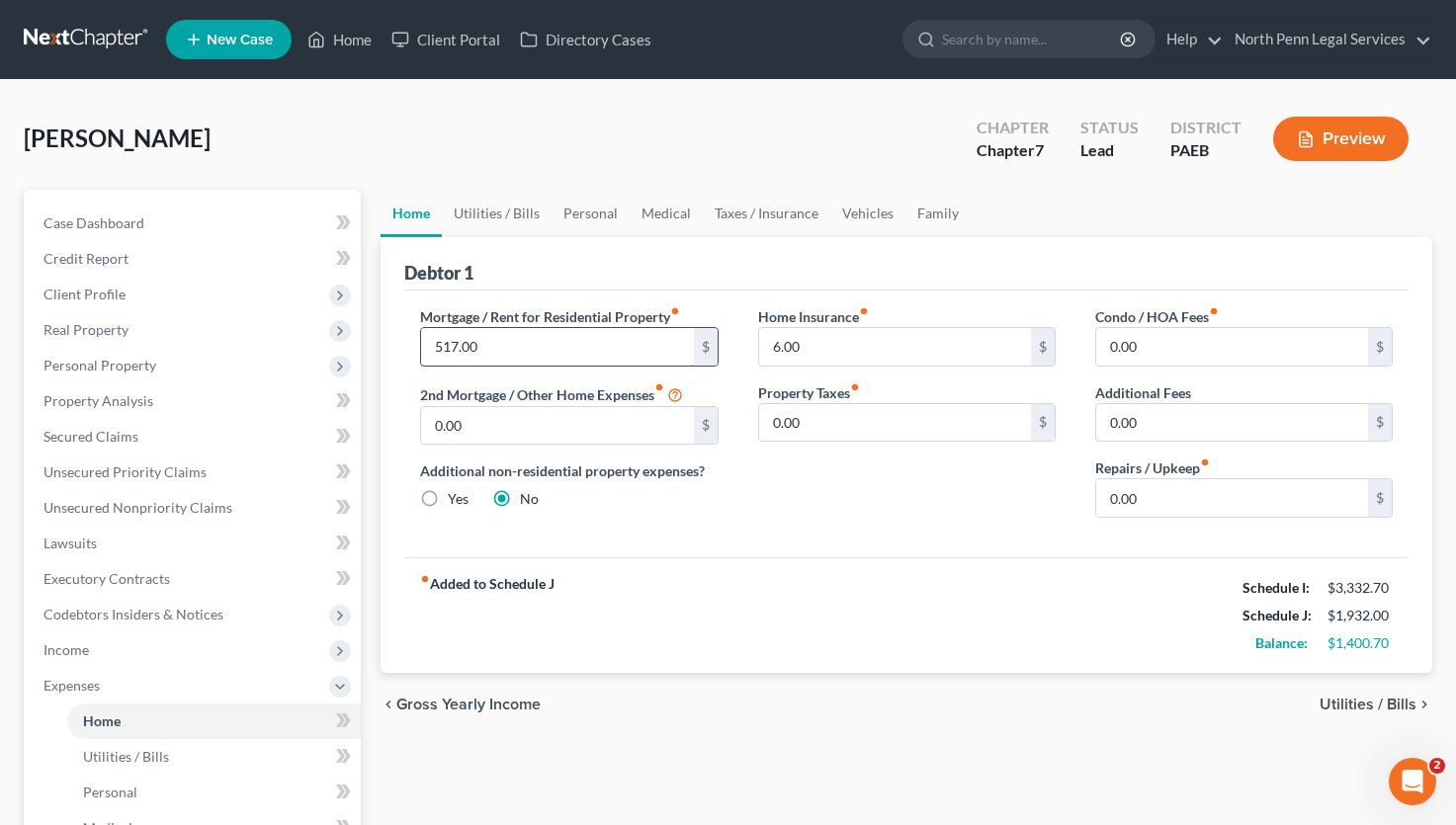
click at [495, 348] on input "517.00" at bounding box center [556, 347] width 272 height 38
type input "1,600.00"
click at [541, 685] on div "chevron_left Gross Yearly Income Utilities / Bills chevron_right" at bounding box center [906, 705] width 1051 height 64
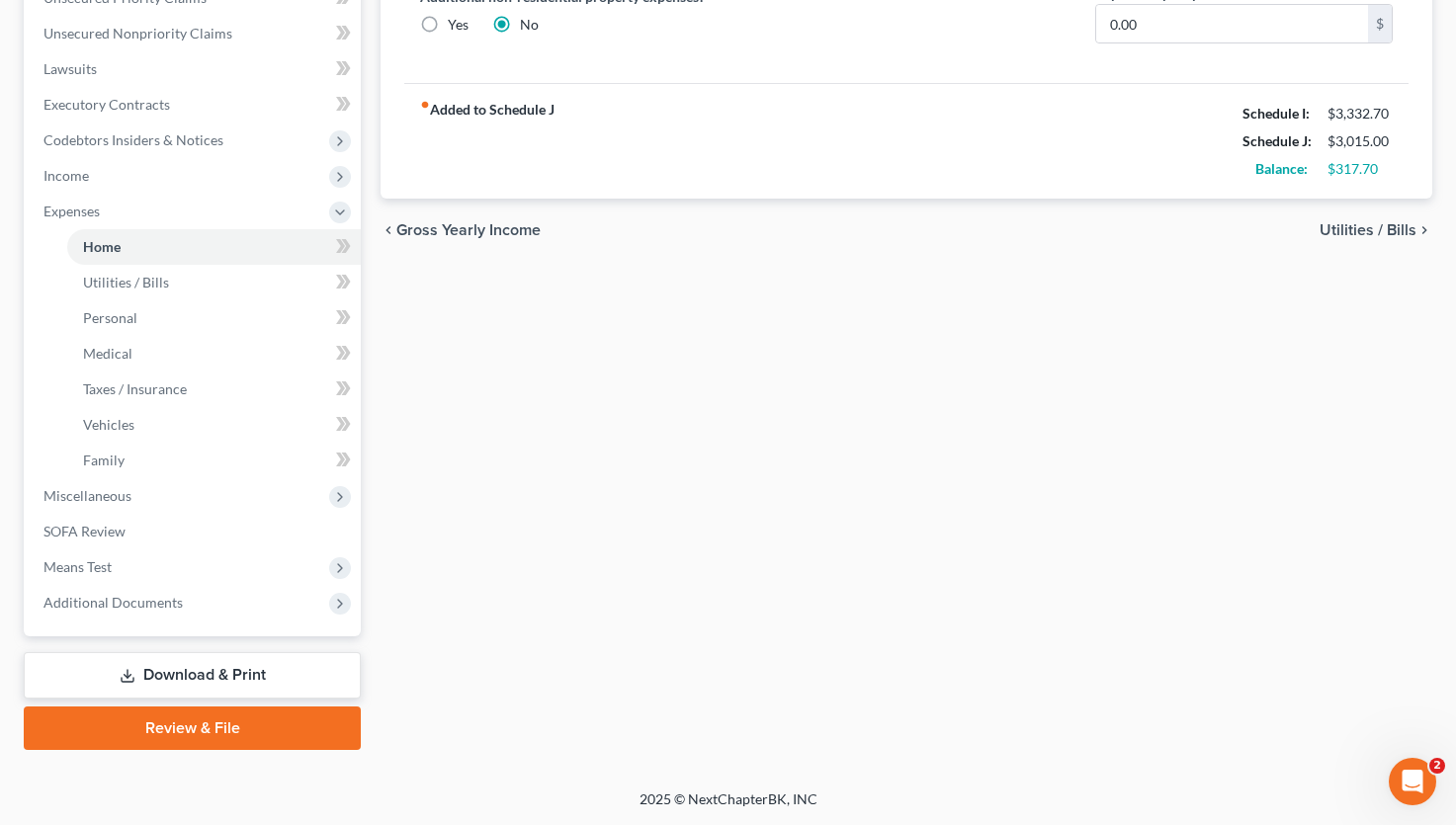
scroll to position [277, 0]
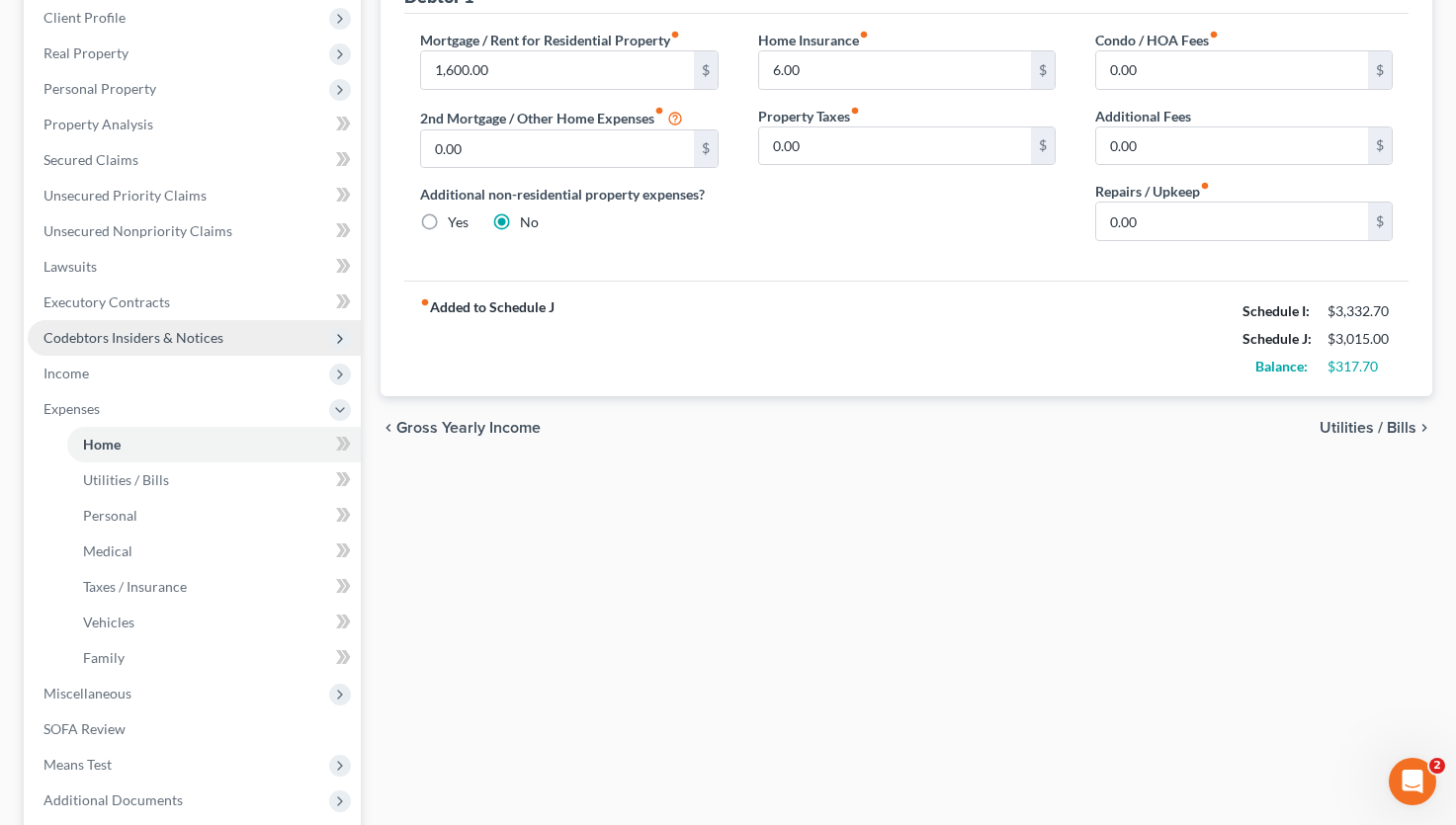
click at [162, 324] on span "Codebtors Insiders & Notices" at bounding box center [194, 338] width 333 height 36
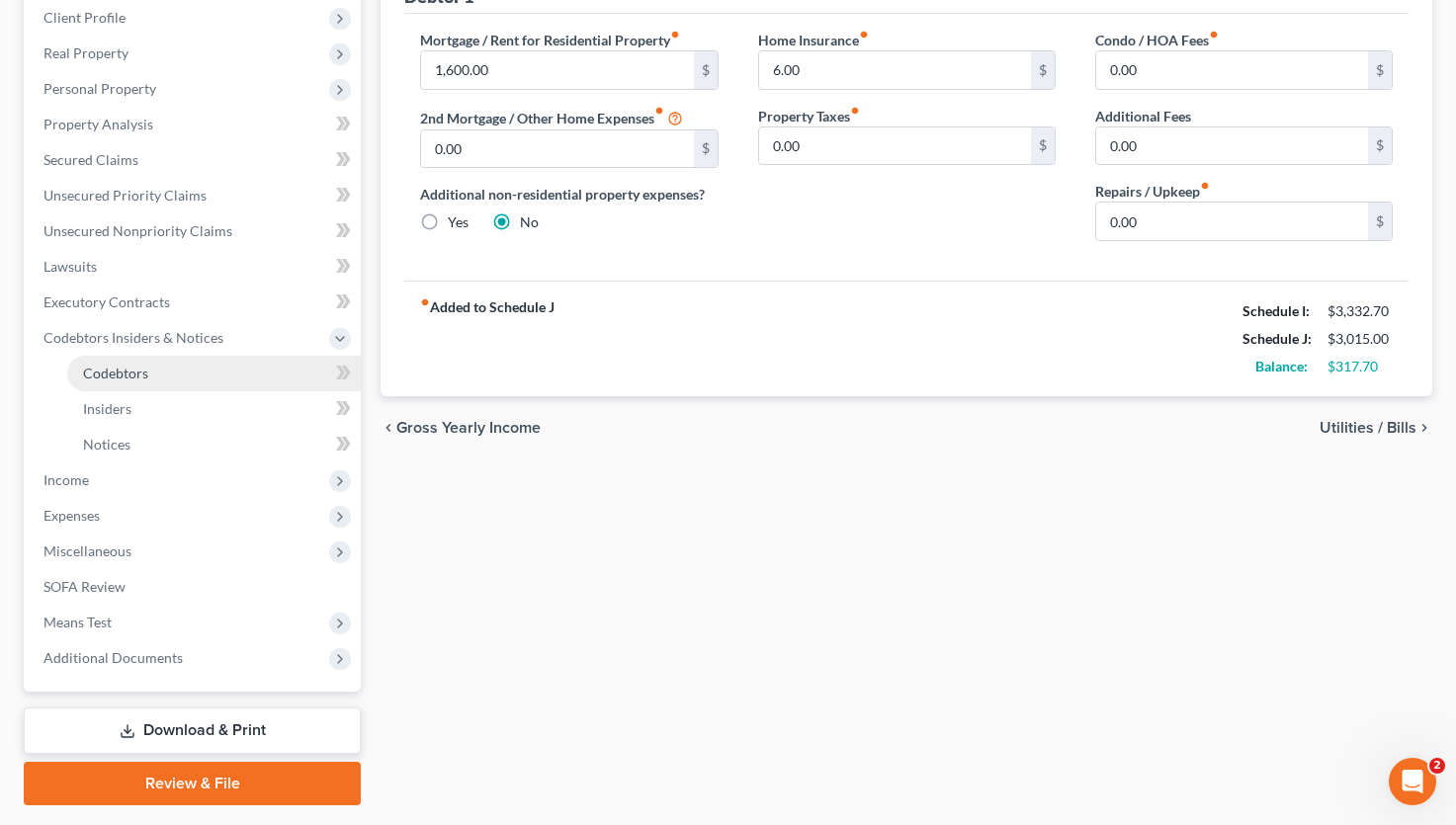
click at [98, 375] on span "Codebtors" at bounding box center [115, 372] width 66 height 17
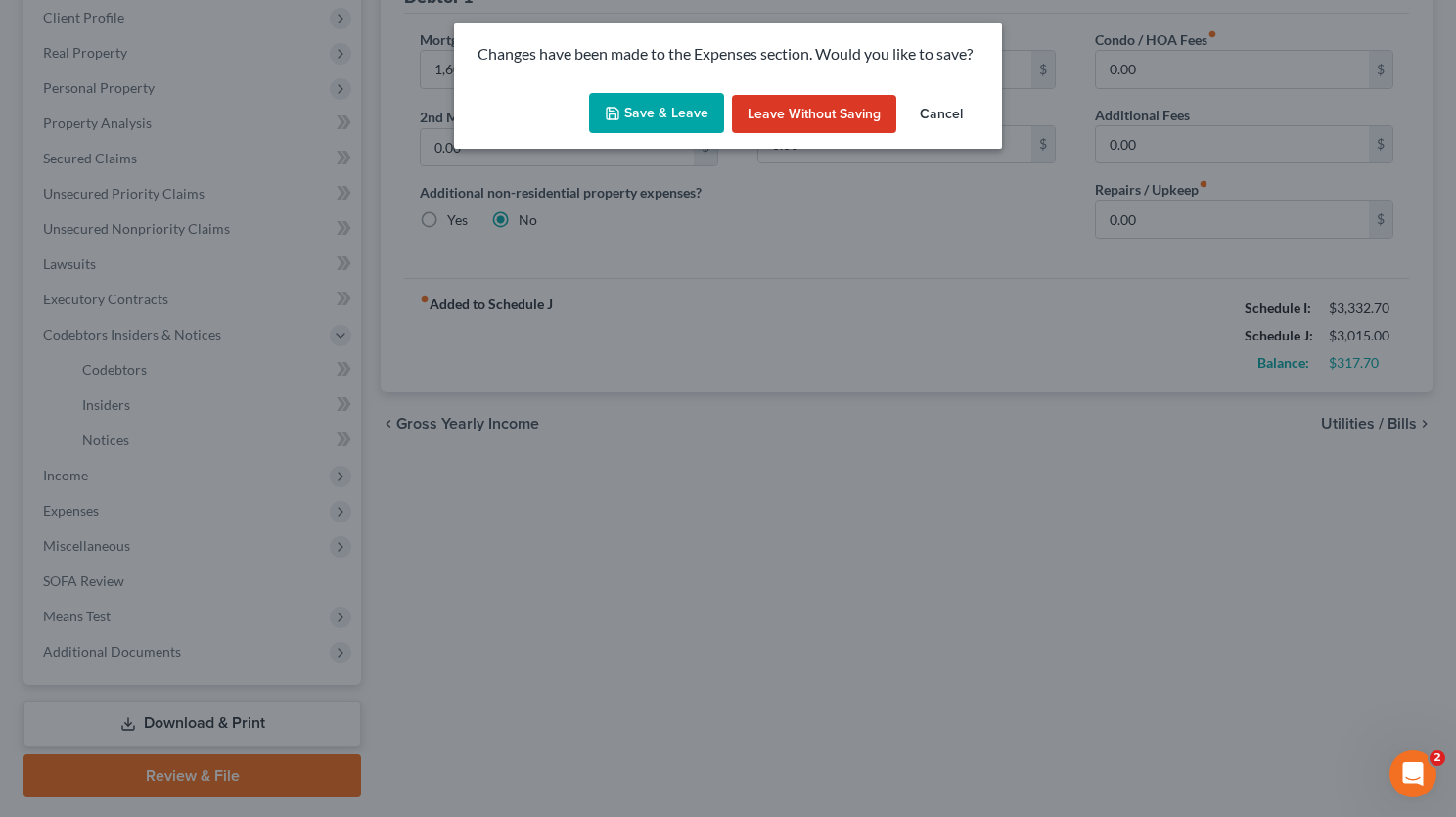
click at [666, 110] on button "Save & Leave" at bounding box center [657, 113] width 135 height 41
